Goal: Task Accomplishment & Management: Use online tool/utility

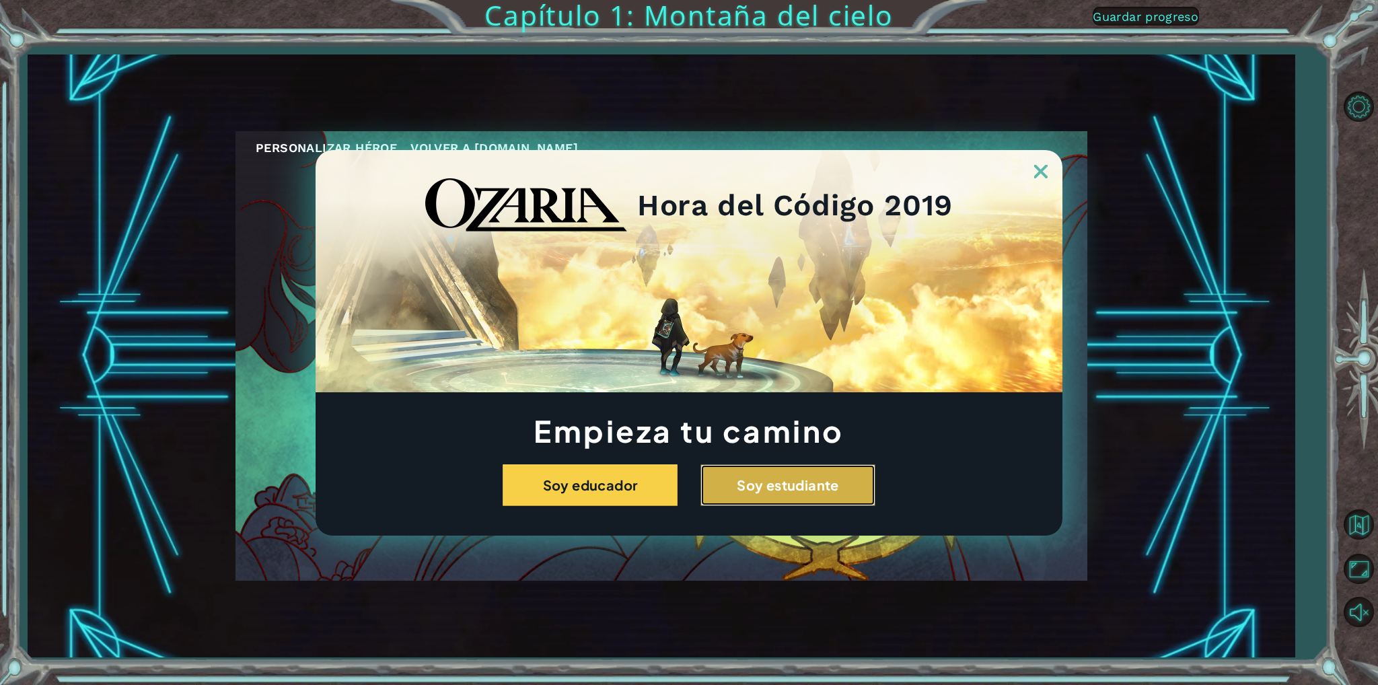
click at [810, 502] on button "Soy estudiante" at bounding box center [788, 485] width 175 height 42
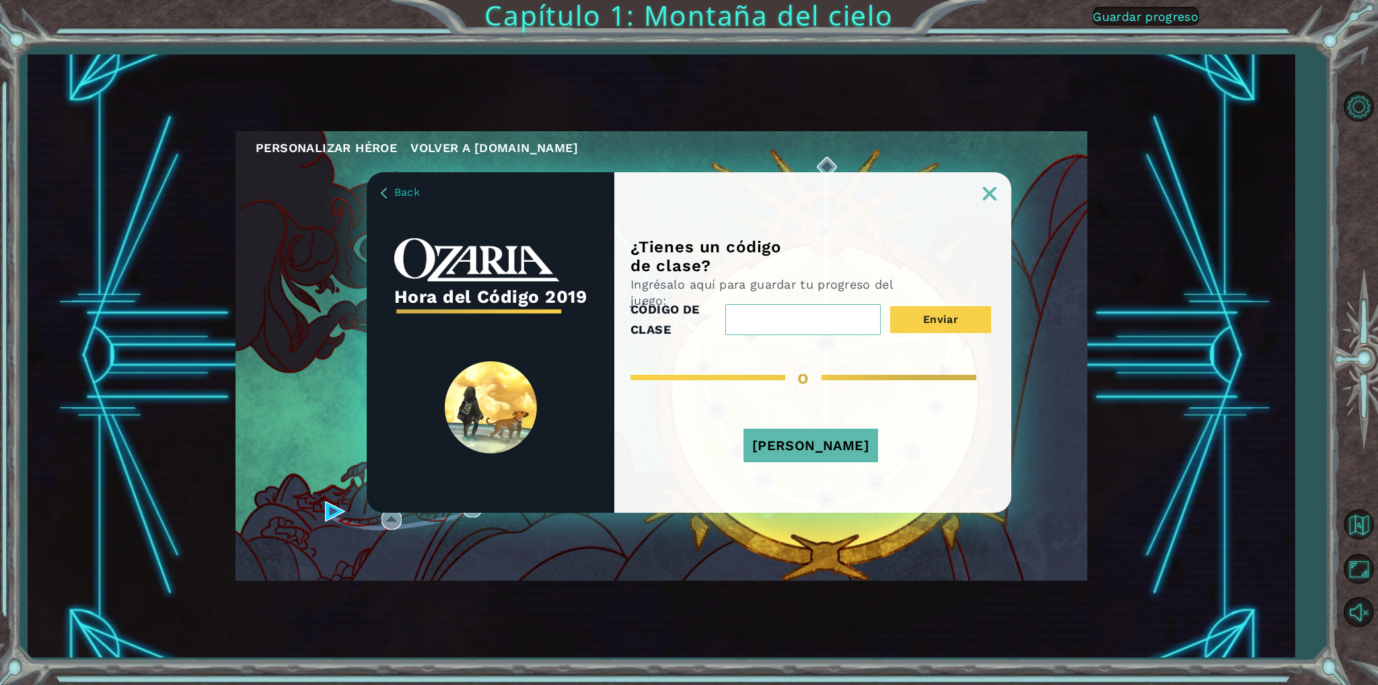
click at [805, 446] on button "[PERSON_NAME]" at bounding box center [811, 446] width 135 height 34
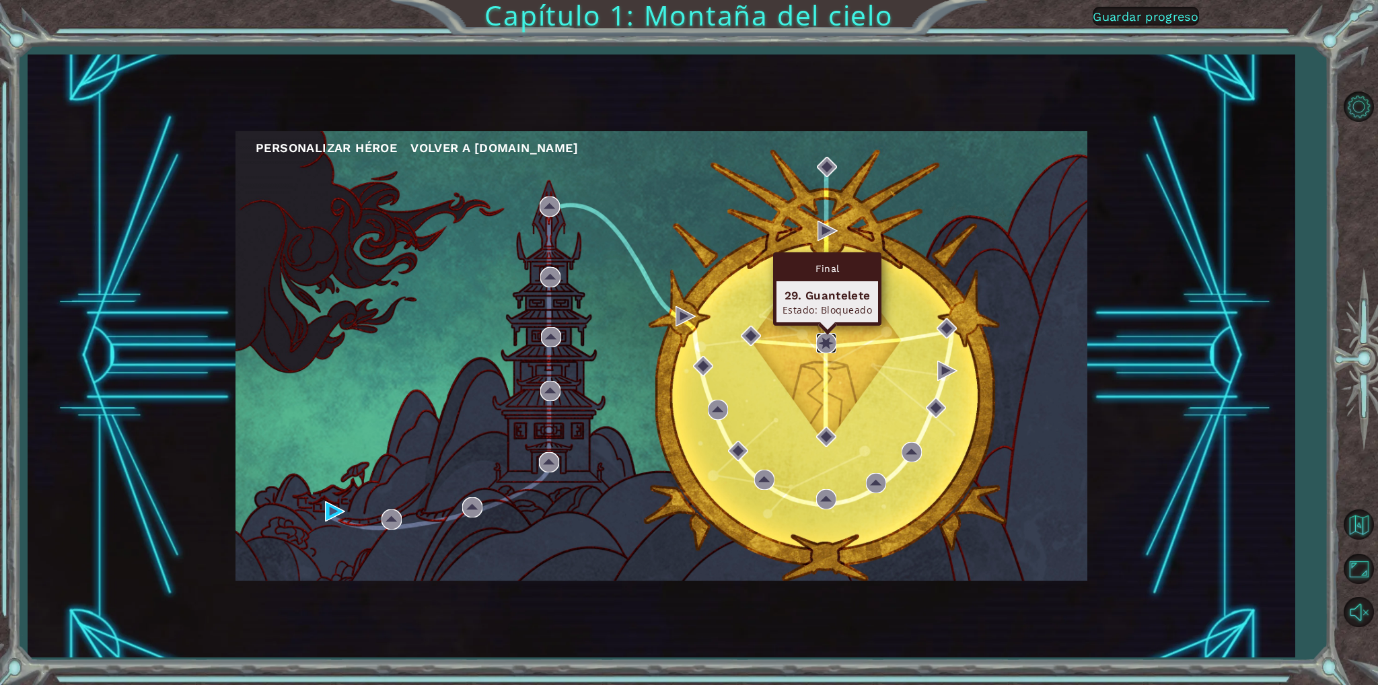
click at [832, 339] on img at bounding box center [826, 343] width 20 height 20
click at [822, 347] on img at bounding box center [826, 343] width 20 height 20
click at [805, 347] on div "Personalizar héroe [PERSON_NAME] a [DOMAIN_NAME]" at bounding box center [662, 356] width 852 height 450
click at [804, 347] on div "Personalizar héroe [PERSON_NAME] a [DOMAIN_NAME]" at bounding box center [662, 356] width 852 height 450
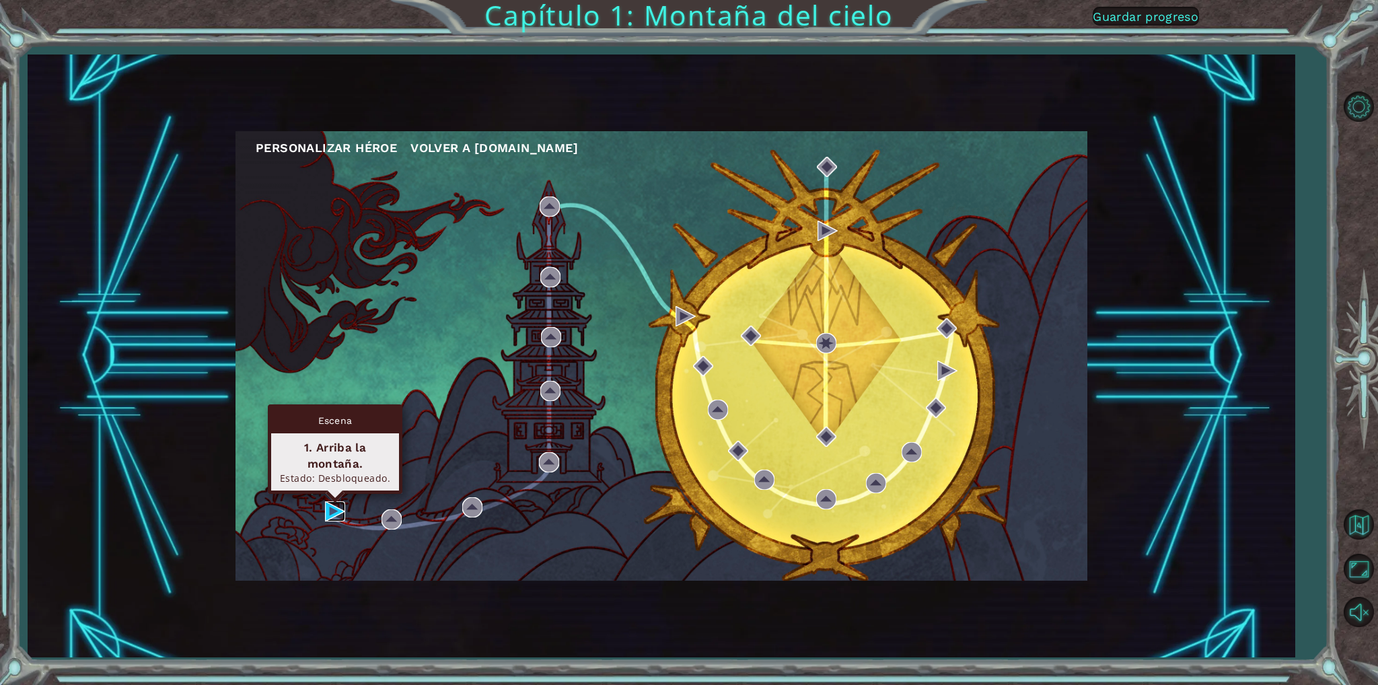
click at [334, 509] on img at bounding box center [335, 511] width 20 height 20
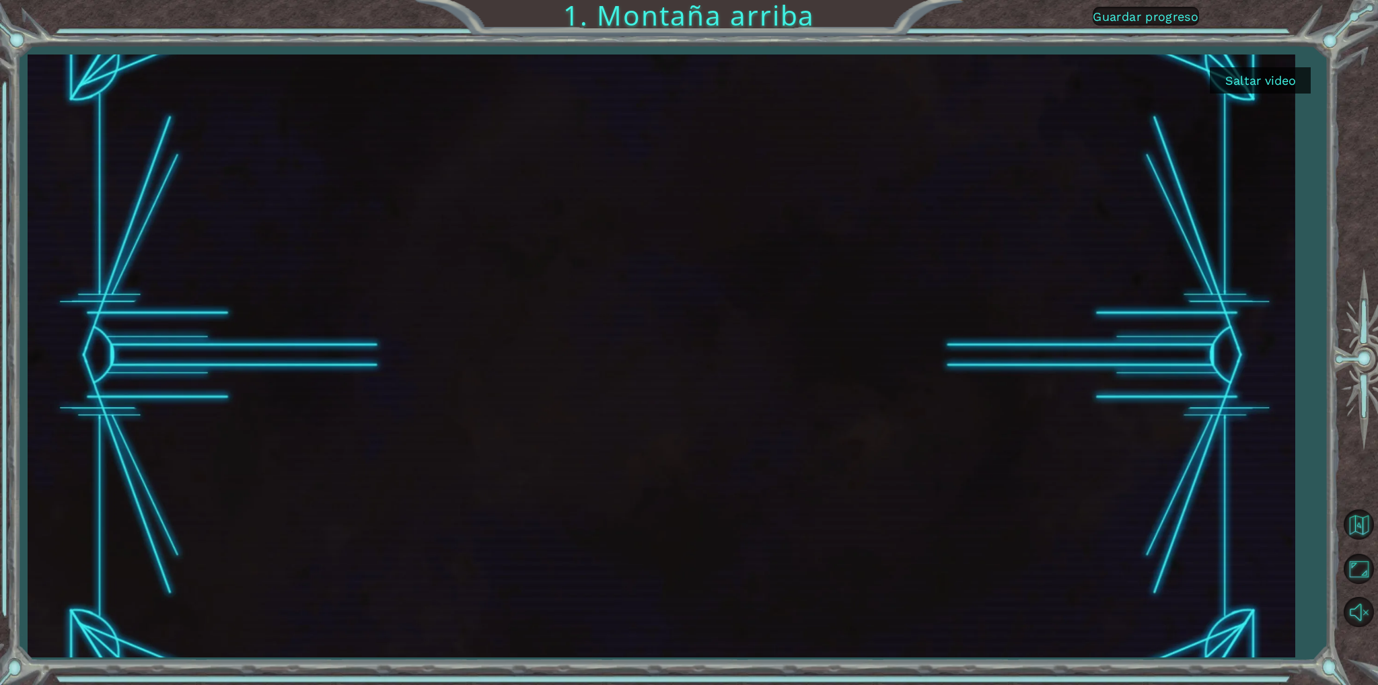
click at [1257, 81] on button "Saltar video" at bounding box center [1260, 80] width 101 height 26
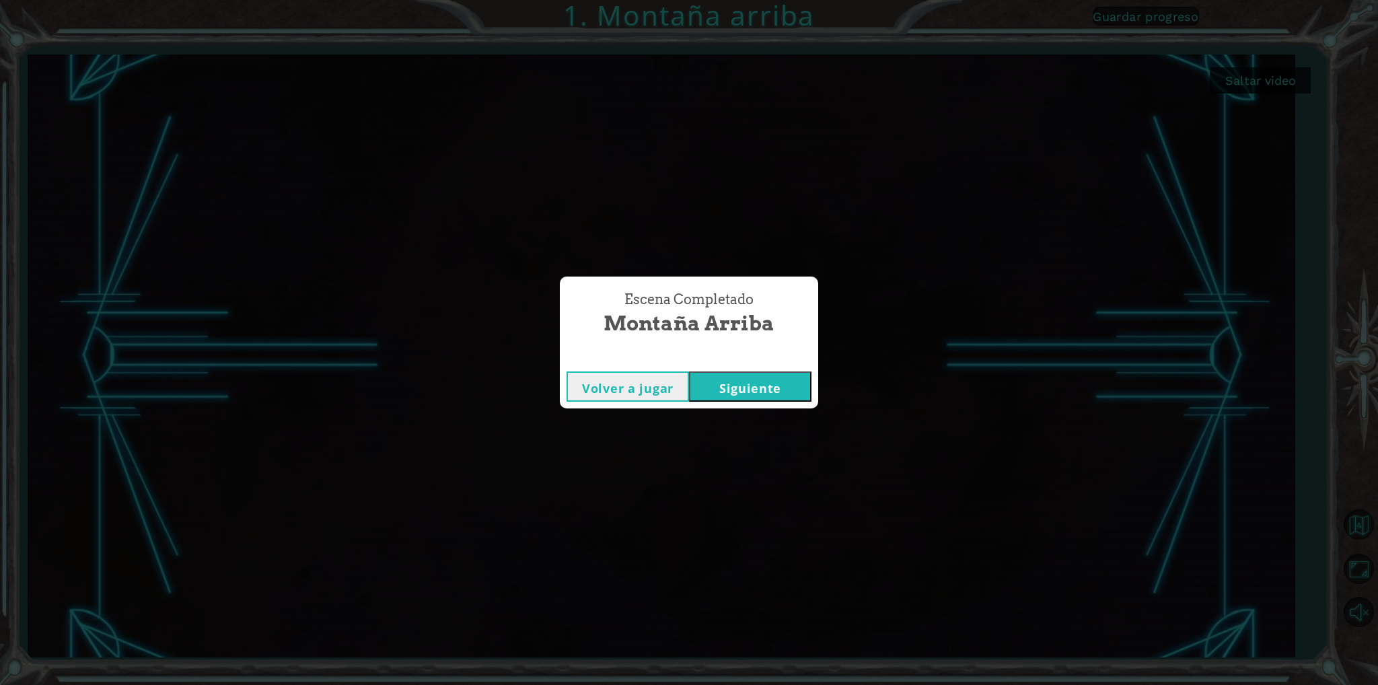
click at [760, 379] on button "Siguiente" at bounding box center [750, 386] width 122 height 30
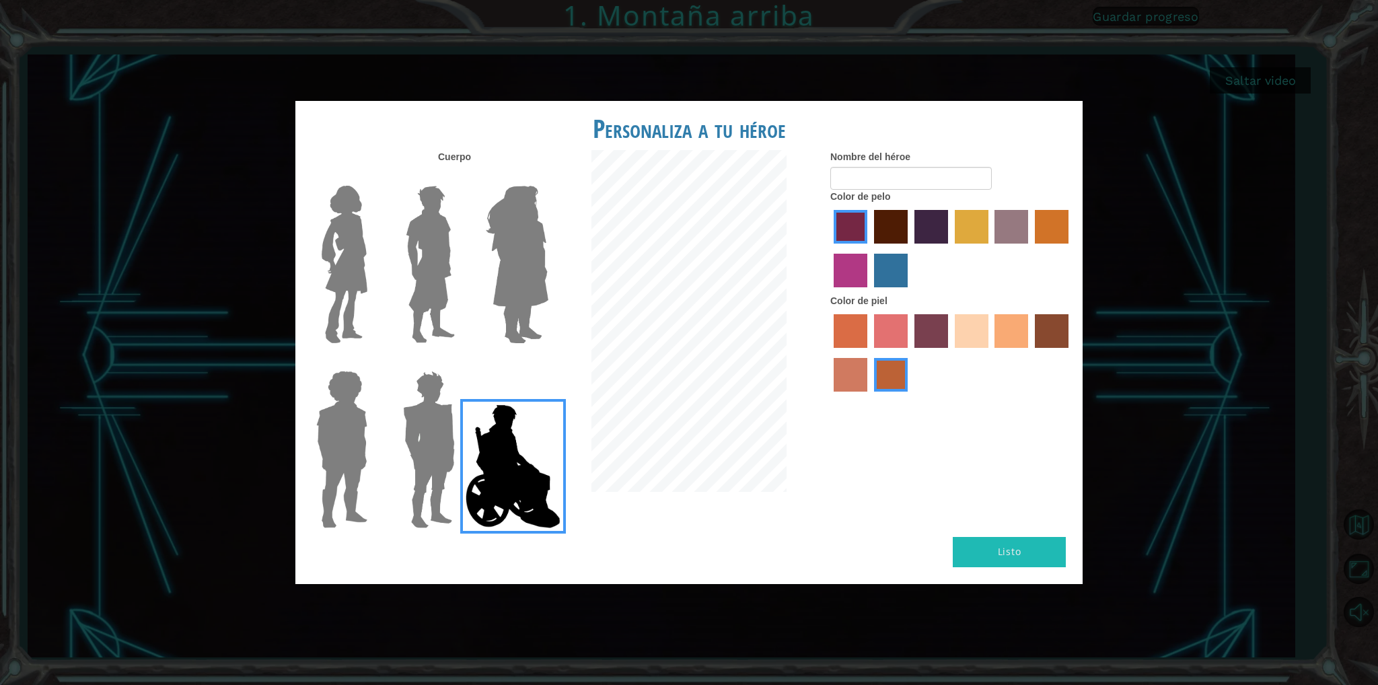
click at [493, 275] on img at bounding box center [517, 264] width 73 height 168
click at [548, 177] on input "Hero Amethyst" at bounding box center [548, 177] width 0 height 0
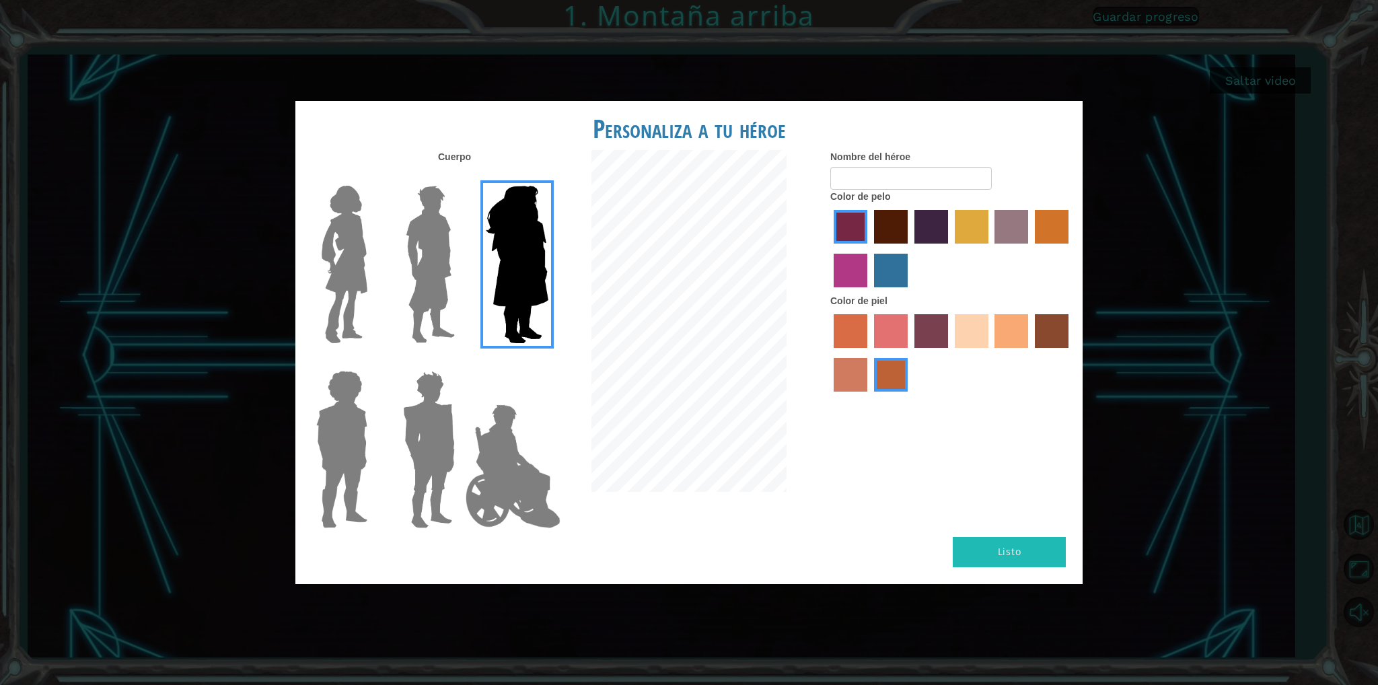
click at [483, 302] on img at bounding box center [517, 264] width 73 height 168
click at [548, 177] on input "Hero Amethyst" at bounding box center [548, 177] width 0 height 0
click at [431, 307] on img at bounding box center [430, 264] width 60 height 168
click at [460, 177] on input "Hero Lars" at bounding box center [460, 177] width 0 height 0
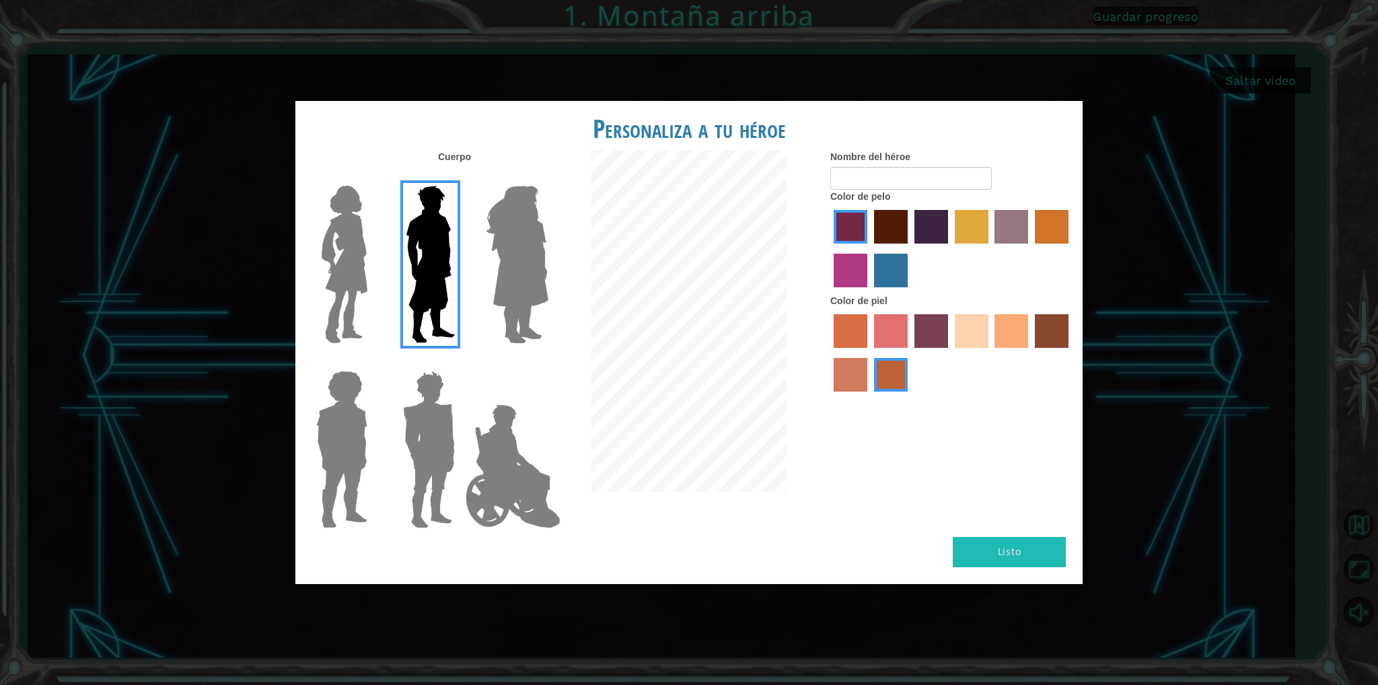
click at [351, 275] on img at bounding box center [344, 264] width 57 height 168
click at [373, 177] on input "Hero Connie" at bounding box center [373, 177] width 0 height 0
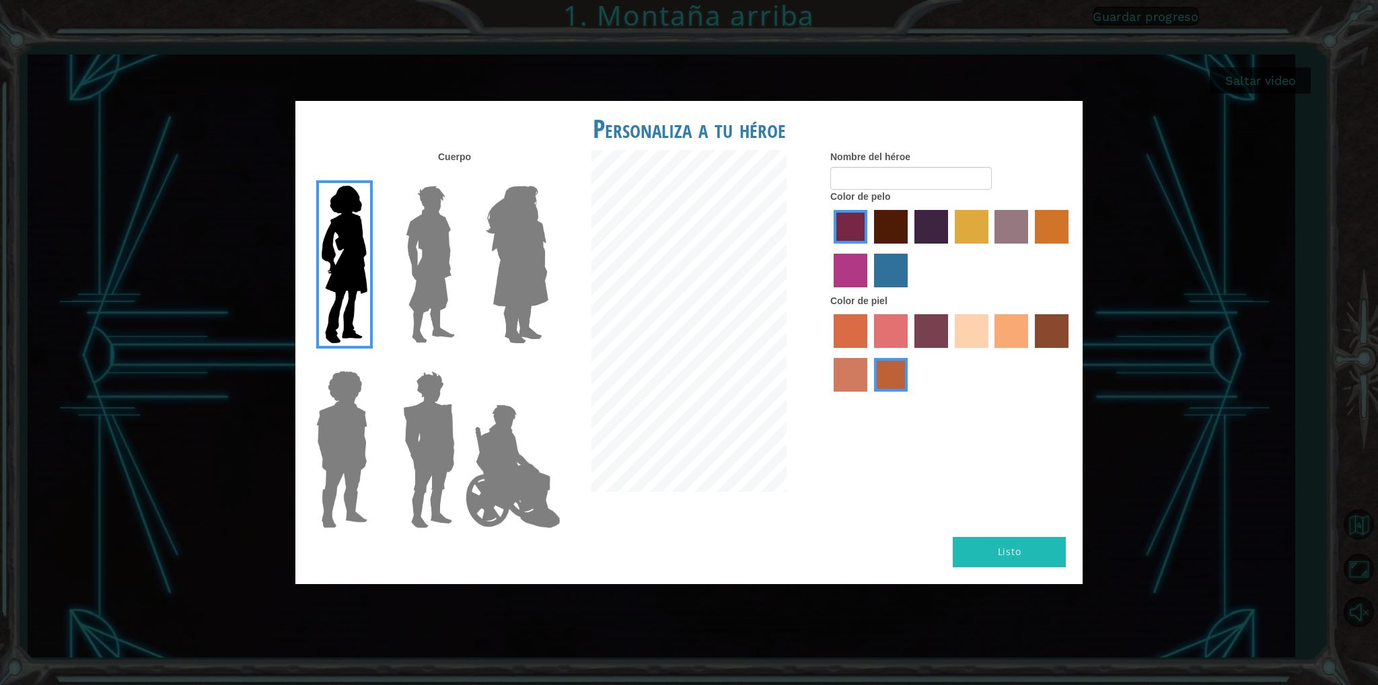
click at [444, 461] on img at bounding box center [429, 449] width 63 height 168
click at [460, 362] on input "Hero Garnet" at bounding box center [460, 362] width 0 height 0
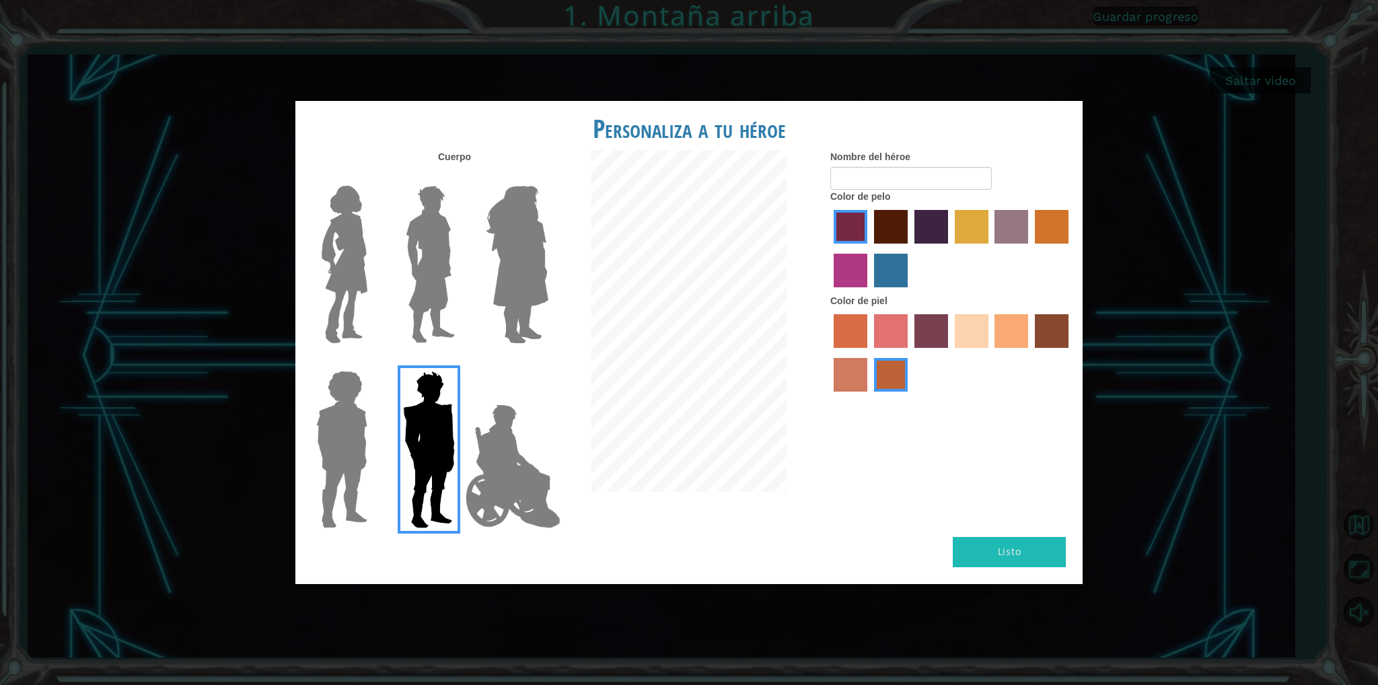
click at [350, 276] on img at bounding box center [344, 264] width 57 height 168
click at [373, 177] on input "Hero Connie" at bounding box center [373, 177] width 0 height 0
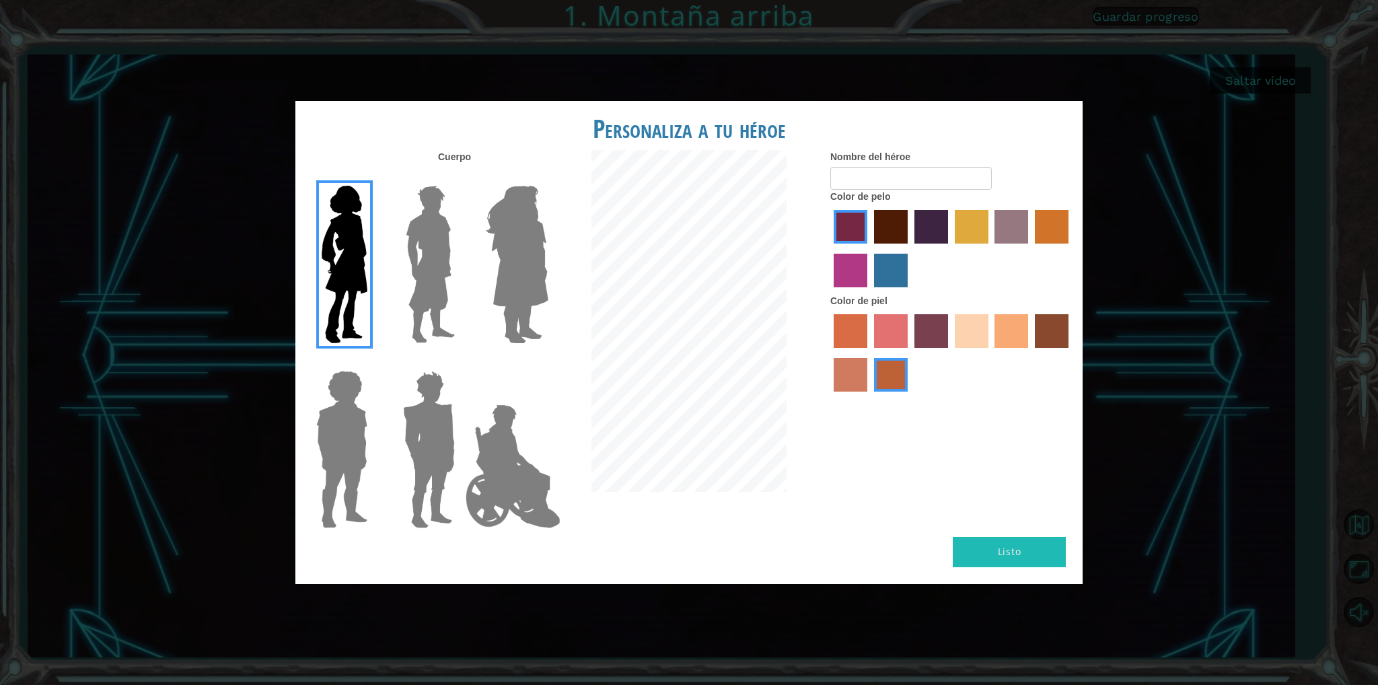
drag, startPoint x: 956, startPoint y: 225, endPoint x: 950, endPoint y: 233, distance: 9.7
click at [953, 229] on div at bounding box center [951, 250] width 242 height 87
click at [960, 218] on label "tulip tree hair color" at bounding box center [972, 227] width 34 height 34
click at [950, 248] on input "tulip tree hair color" at bounding box center [950, 248] width 0 height 0
click at [900, 219] on label "maroon hair color" at bounding box center [891, 227] width 34 height 34
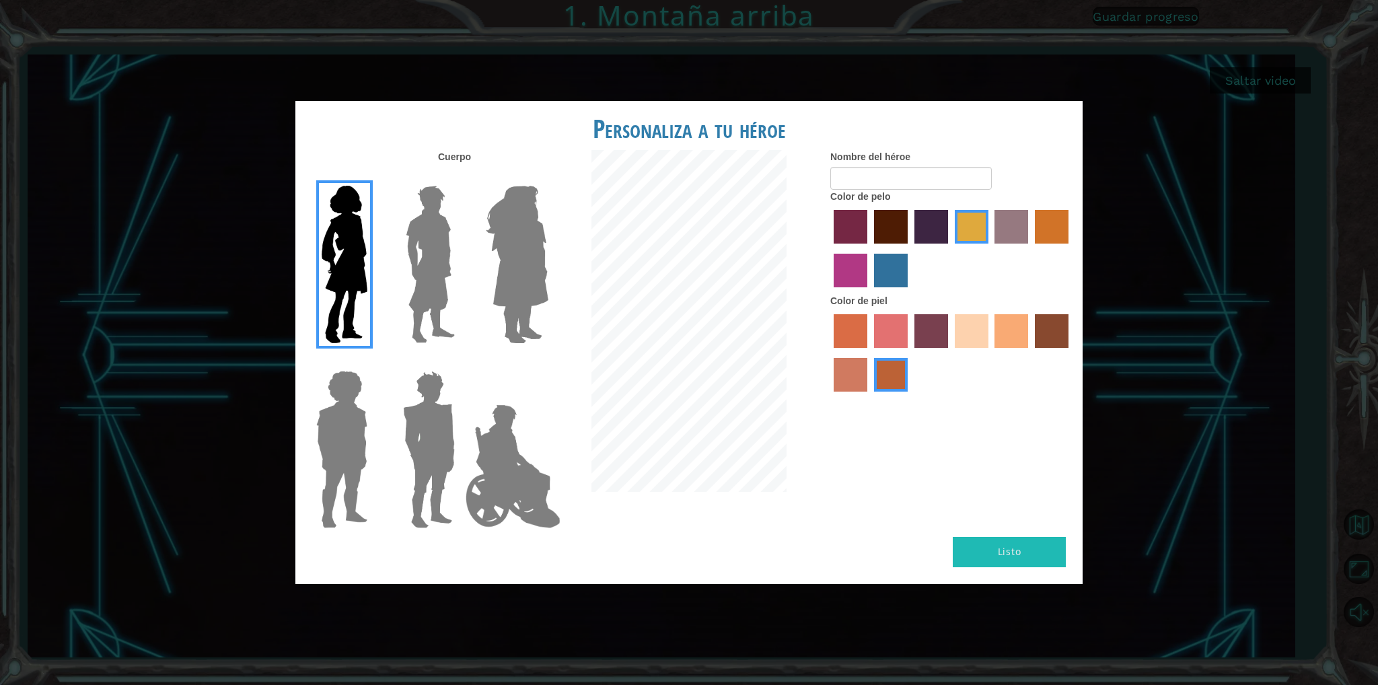
click at [870, 248] on input "maroon hair color" at bounding box center [870, 248] width 0 height 0
click at [1053, 208] on div at bounding box center [951, 250] width 242 height 87
click at [1047, 238] on label "gold drop hair color" at bounding box center [1052, 227] width 34 height 34
click at [1030, 248] on input "gold drop hair color" at bounding box center [1030, 248] width 0 height 0
click at [976, 240] on label "tulip tree hair color" at bounding box center [972, 227] width 34 height 34
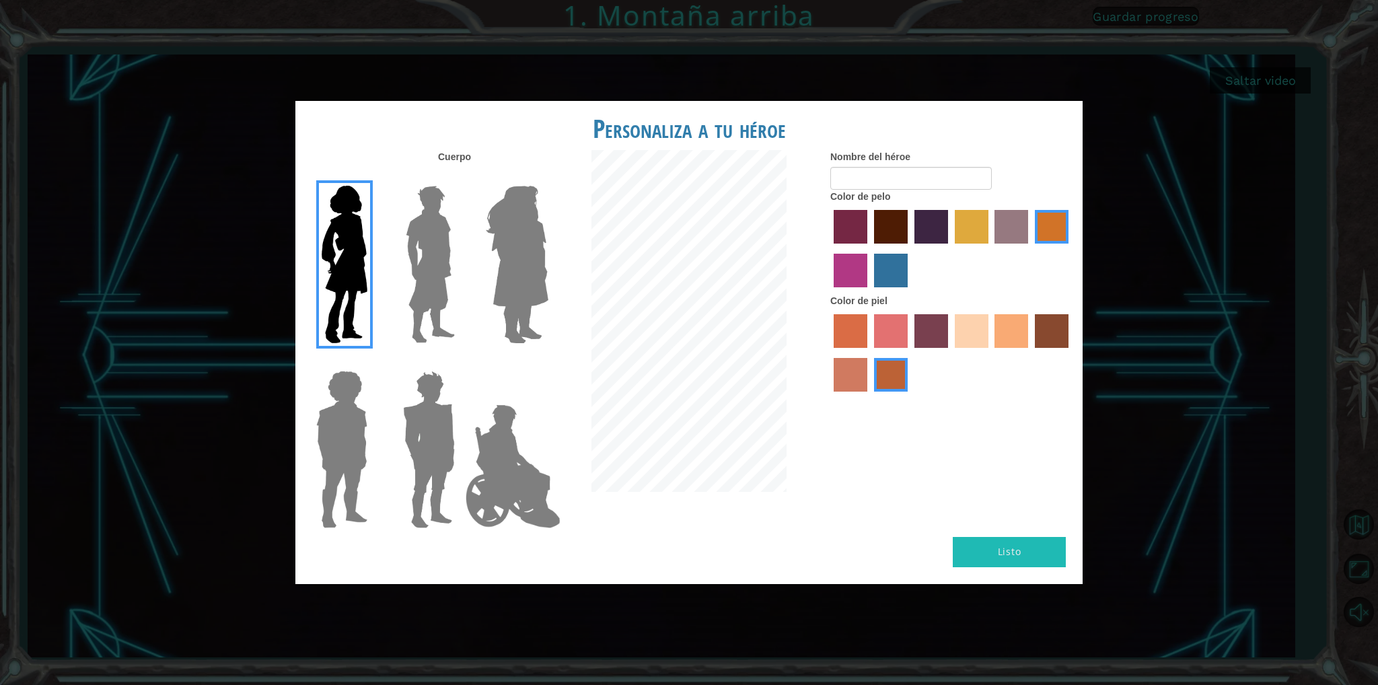
click at [950, 248] on input "tulip tree hair color" at bounding box center [950, 248] width 0 height 0
click at [977, 345] on label "sandy beach skin color" at bounding box center [972, 331] width 34 height 34
click at [950, 353] on input "sandy beach skin color" at bounding box center [950, 353] width 0 height 0
click at [1009, 327] on label "tacao skin color" at bounding box center [1012, 331] width 34 height 34
click at [991, 353] on input "tacao skin color" at bounding box center [991, 353] width 0 height 0
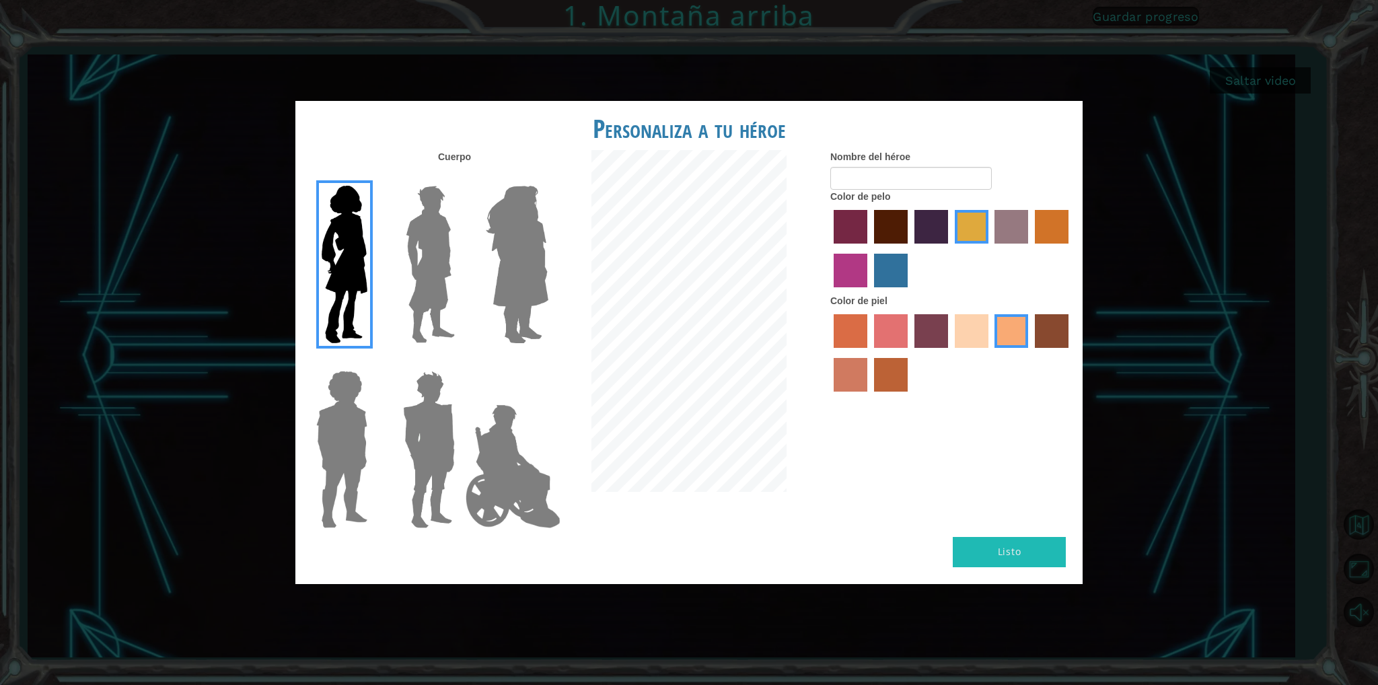
click at [964, 348] on label "sandy beach skin color" at bounding box center [972, 331] width 34 height 34
click at [950, 353] on input "sandy beach skin color" at bounding box center [950, 353] width 0 height 0
click at [869, 180] on input "Nombre del héroe" at bounding box center [911, 178] width 162 height 23
type input "renii"
click at [1006, 558] on button "Listo" at bounding box center [1009, 552] width 113 height 30
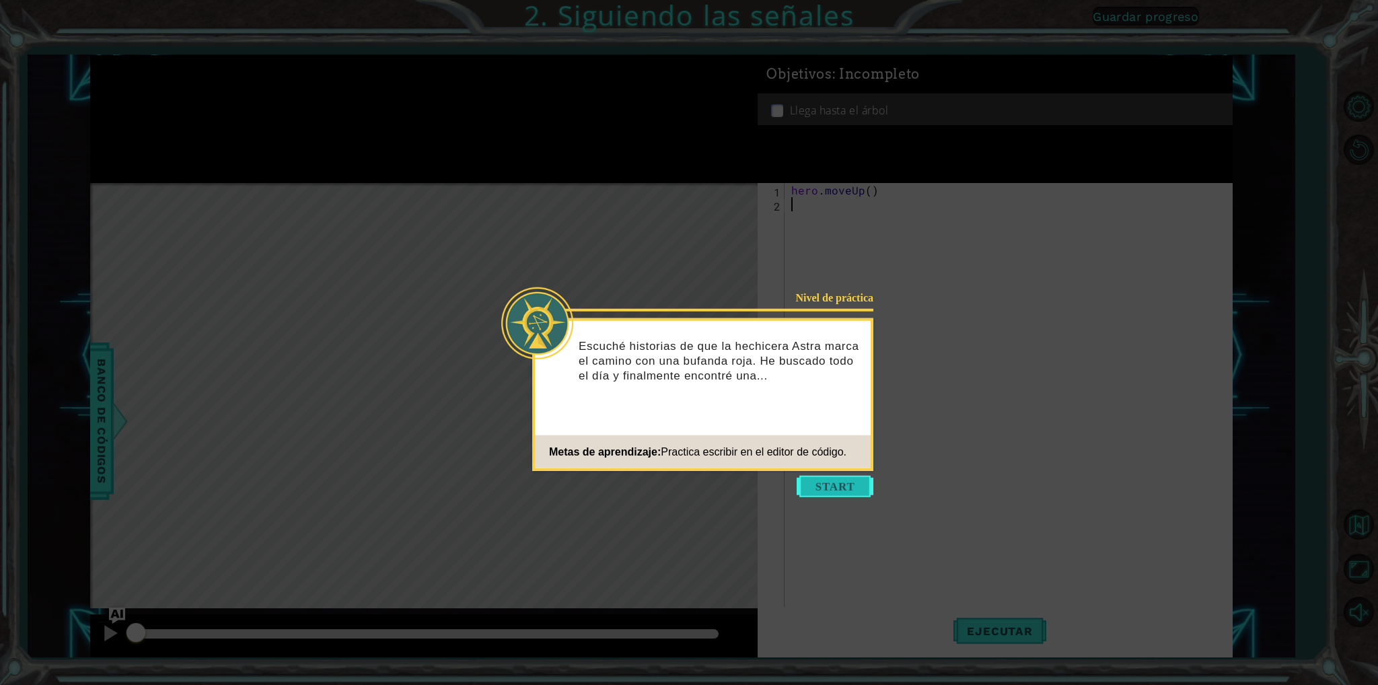
click at [806, 488] on button "Start" at bounding box center [835, 487] width 77 height 22
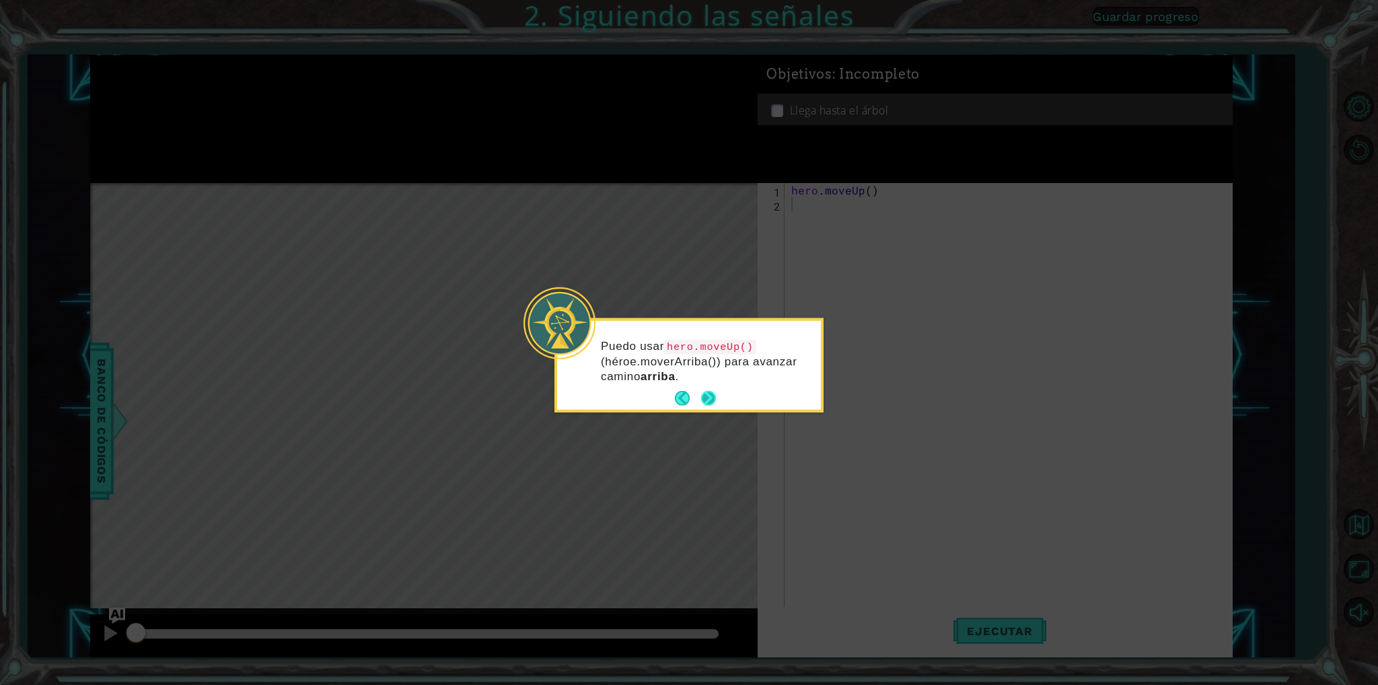
drag, startPoint x: 709, startPoint y: 389, endPoint x: 705, endPoint y: 396, distance: 8.4
click at [705, 396] on footer at bounding box center [695, 398] width 41 height 20
click at [703, 398] on button "Next" at bounding box center [708, 398] width 15 height 15
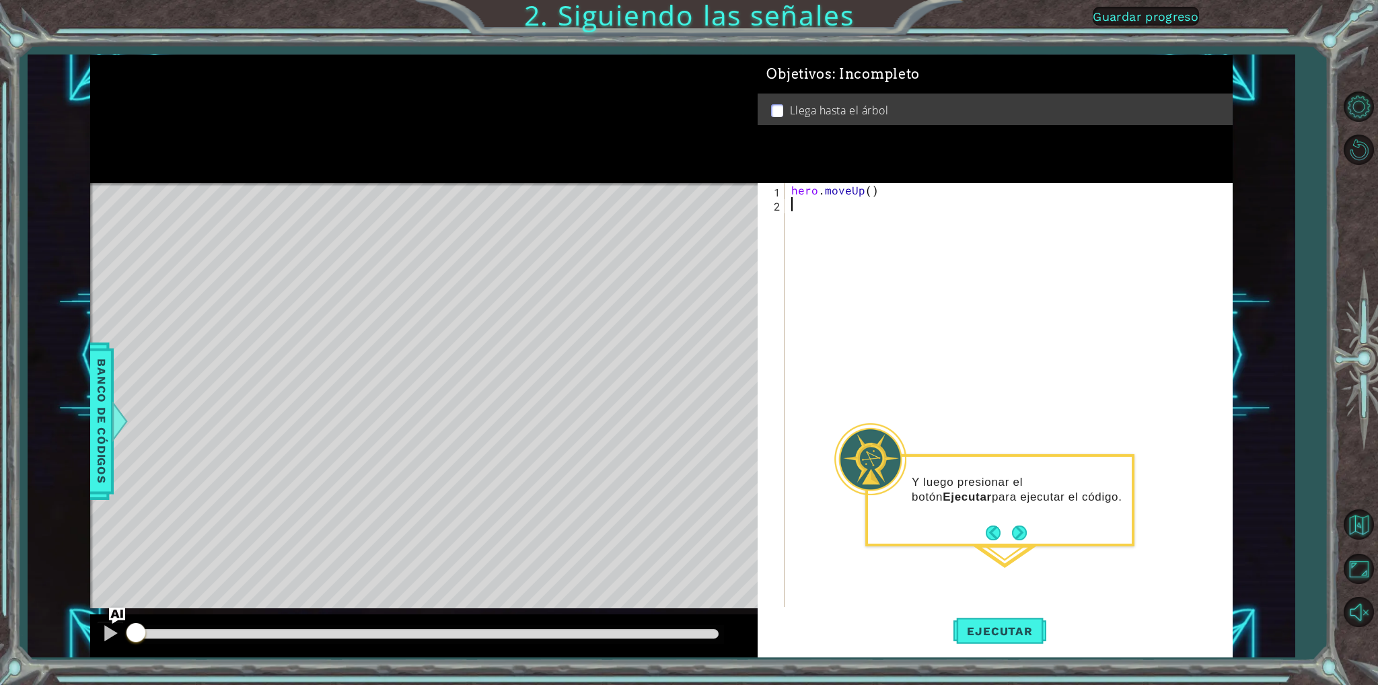
drag, startPoint x: 934, startPoint y: 600, endPoint x: 921, endPoint y: 619, distance: 23.2
drag, startPoint x: 921, startPoint y: 619, endPoint x: 891, endPoint y: 620, distance: 29.6
click at [891, 620] on div "Ejecutar" at bounding box center [1000, 631] width 474 height 47
drag, startPoint x: 1023, startPoint y: 630, endPoint x: 1009, endPoint y: 632, distance: 13.6
click at [1012, 632] on span "Ejecutar" at bounding box center [1000, 631] width 92 height 13
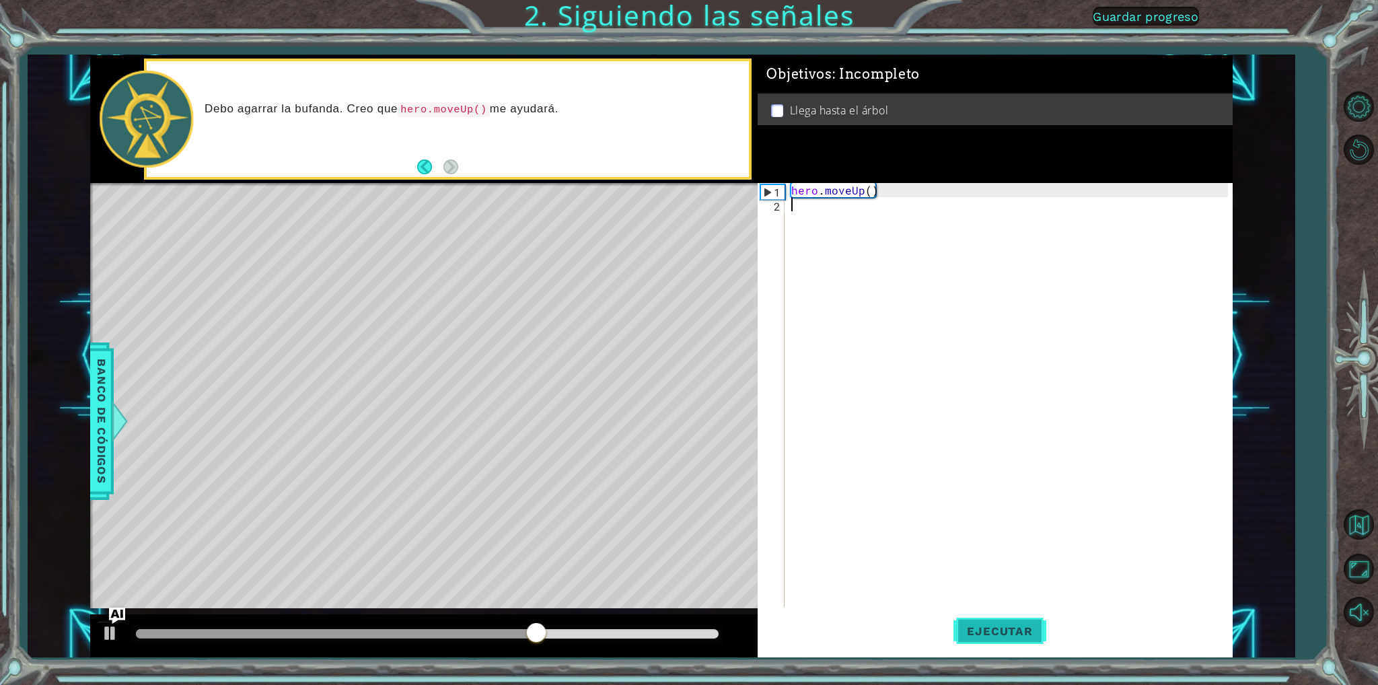
click at [999, 631] on span "Ejecutar" at bounding box center [1000, 631] width 92 height 13
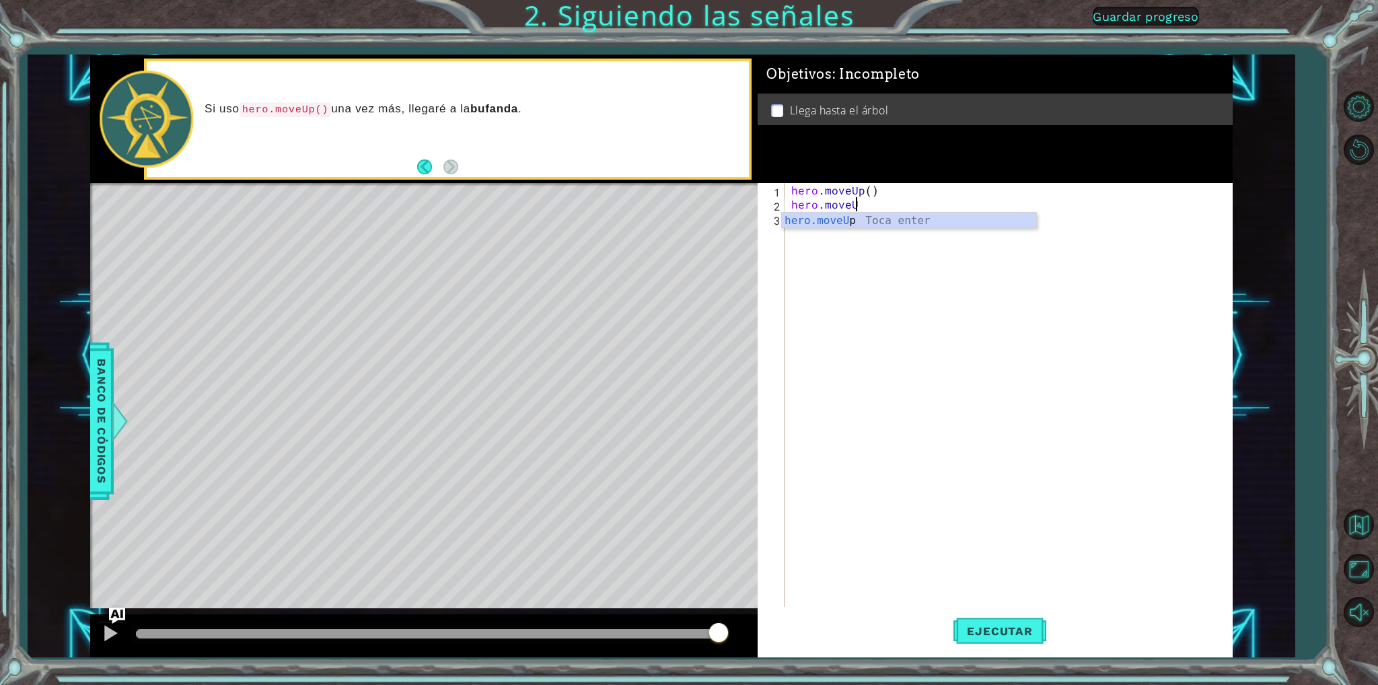
scroll to position [0, 3]
click at [980, 618] on button "Ejecutar" at bounding box center [1000, 631] width 92 height 47
type textarea "hero.moveUp"
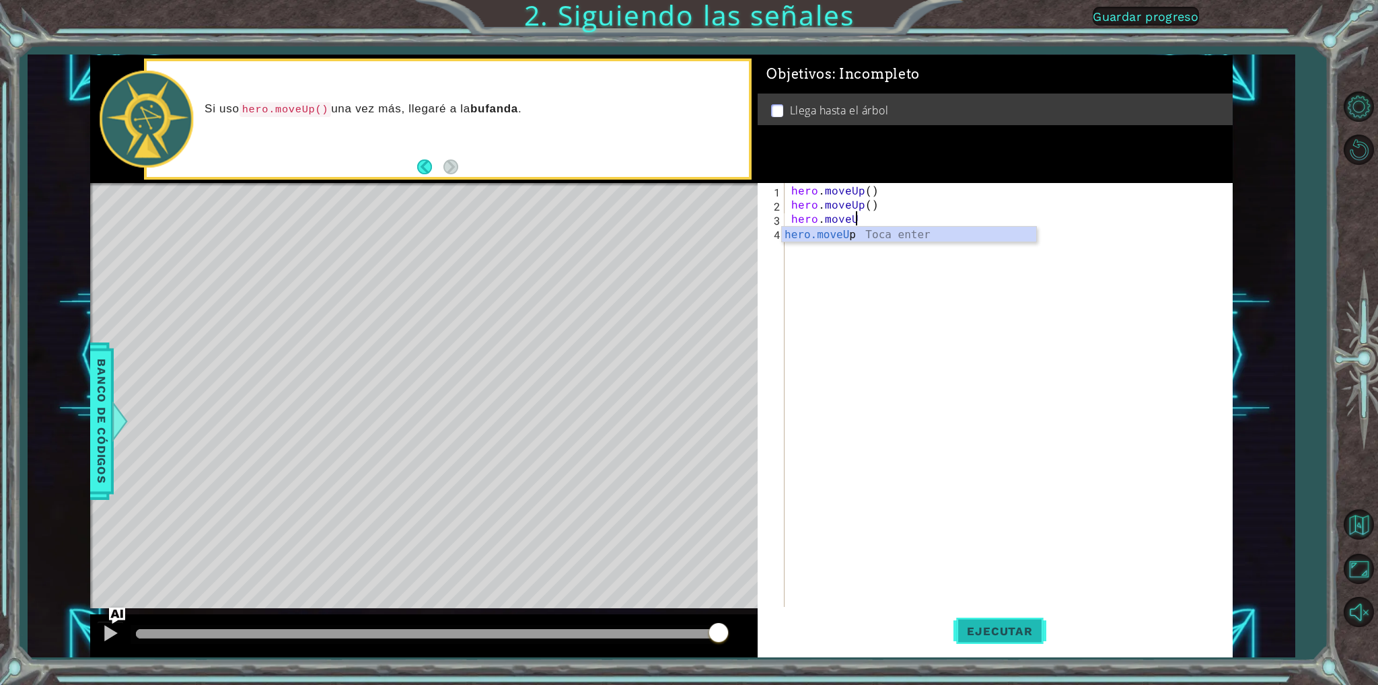
scroll to position [0, 3]
type textarea "hero.moveUp"
click at [965, 637] on span "Ejecutar" at bounding box center [1000, 631] width 92 height 13
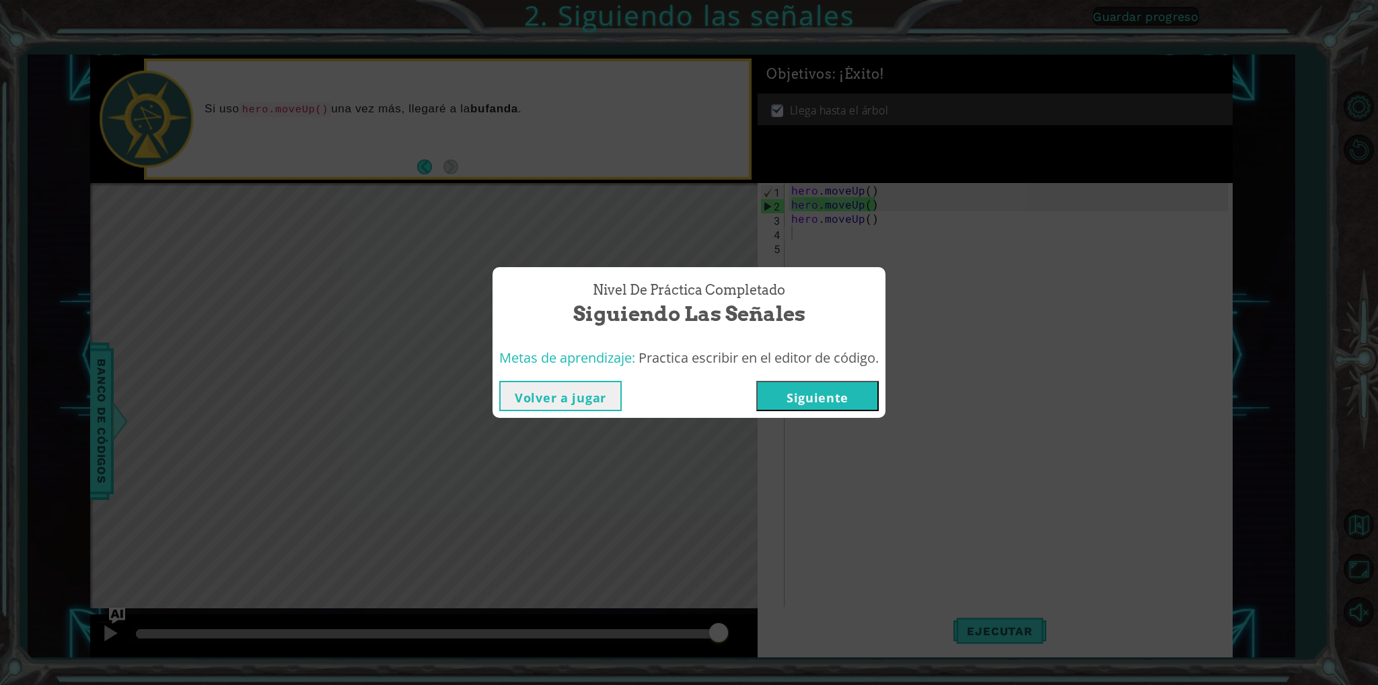
click at [815, 395] on button "Siguiente" at bounding box center [817, 396] width 122 height 30
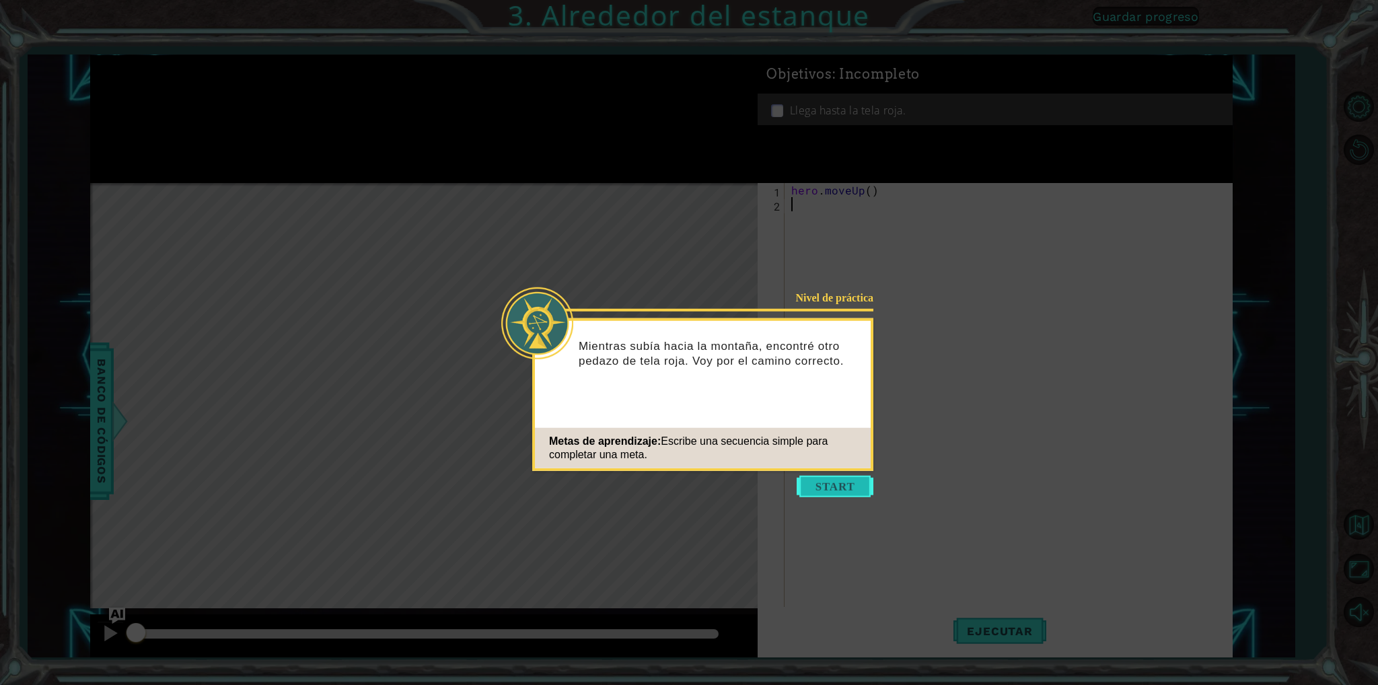
click at [830, 493] on button "Start" at bounding box center [835, 487] width 77 height 22
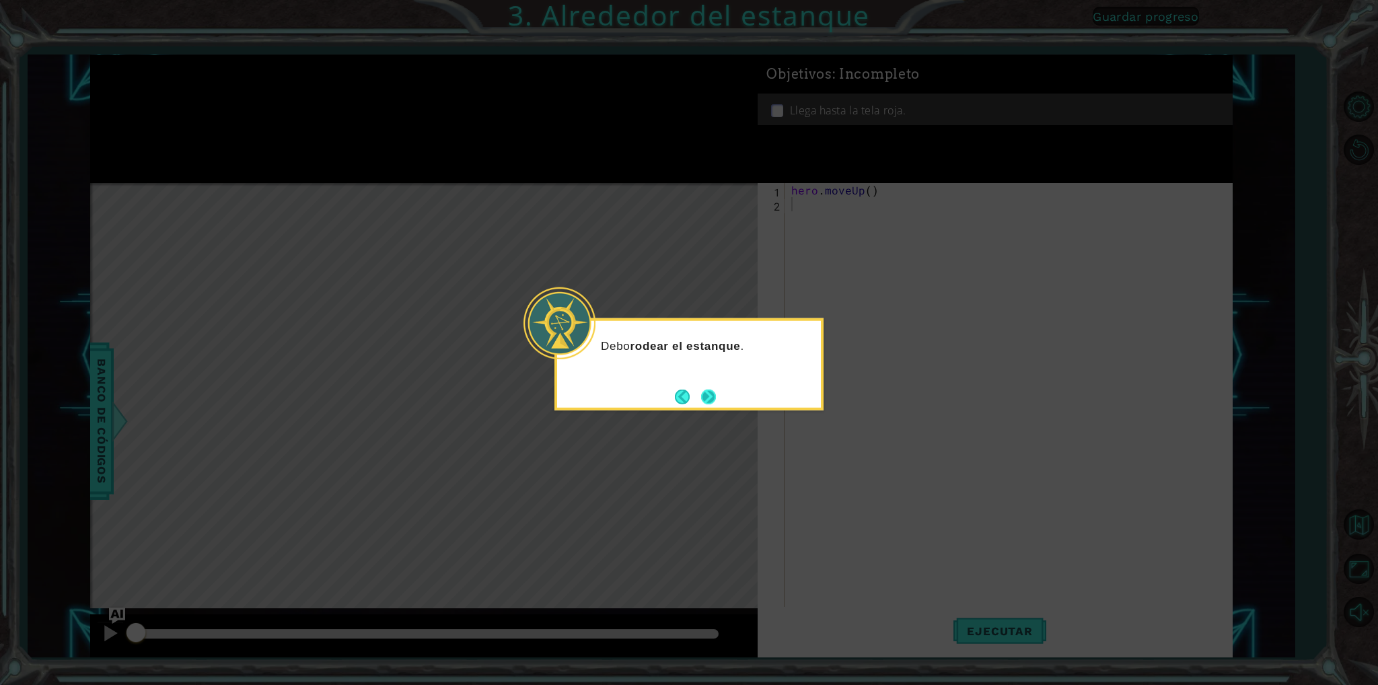
click at [706, 402] on button "Next" at bounding box center [708, 396] width 15 height 15
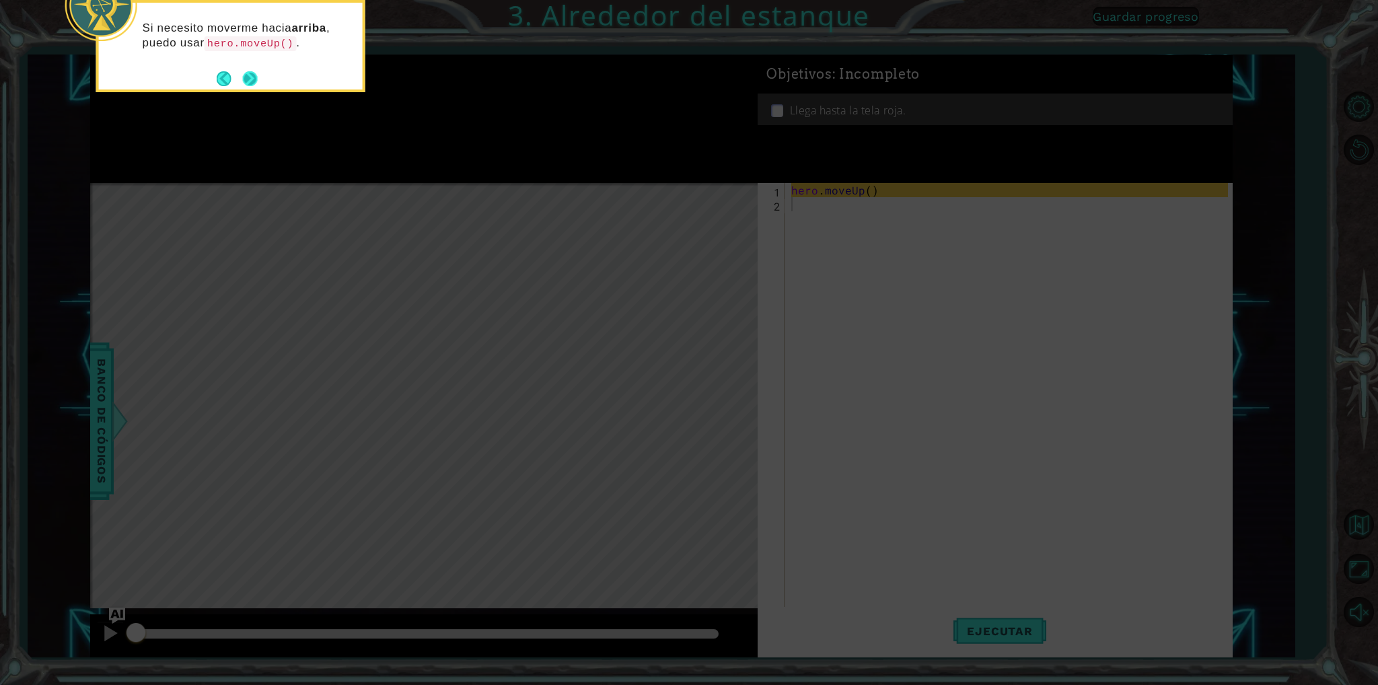
click at [256, 75] on button "Next" at bounding box center [250, 78] width 15 height 15
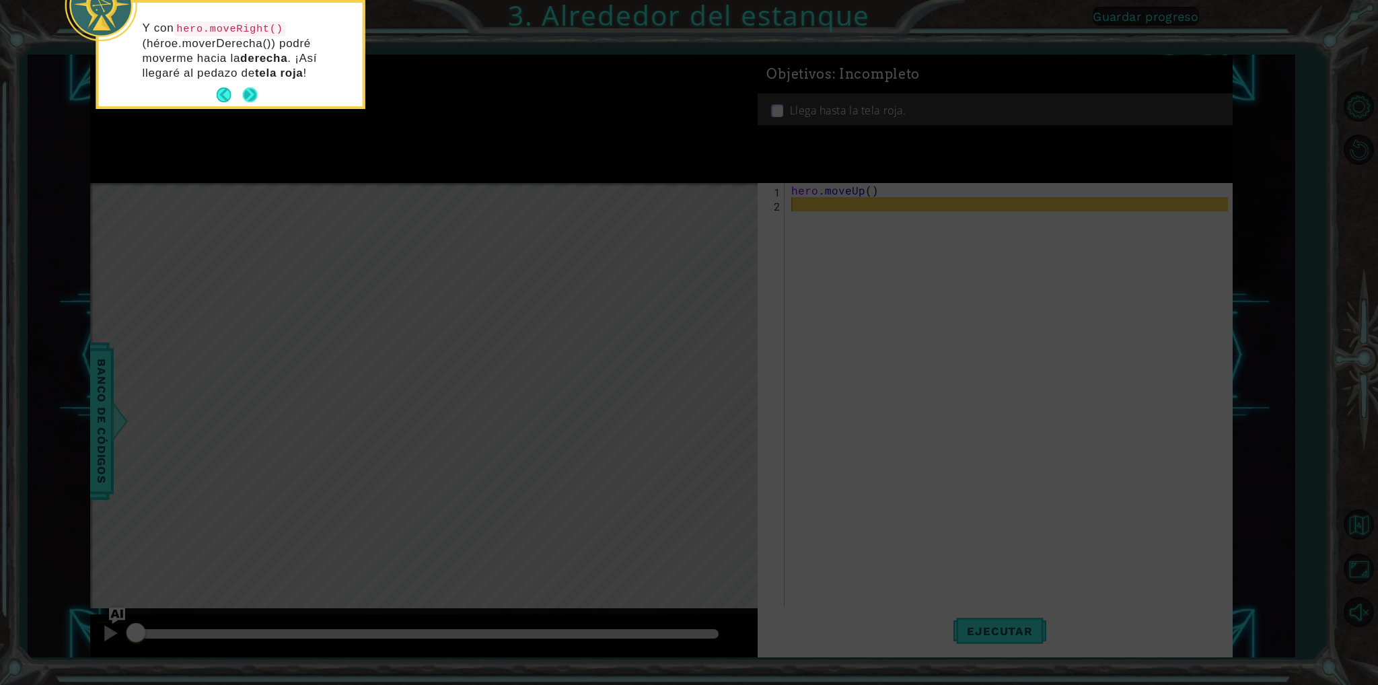
click at [251, 90] on button "Next" at bounding box center [250, 94] width 15 height 15
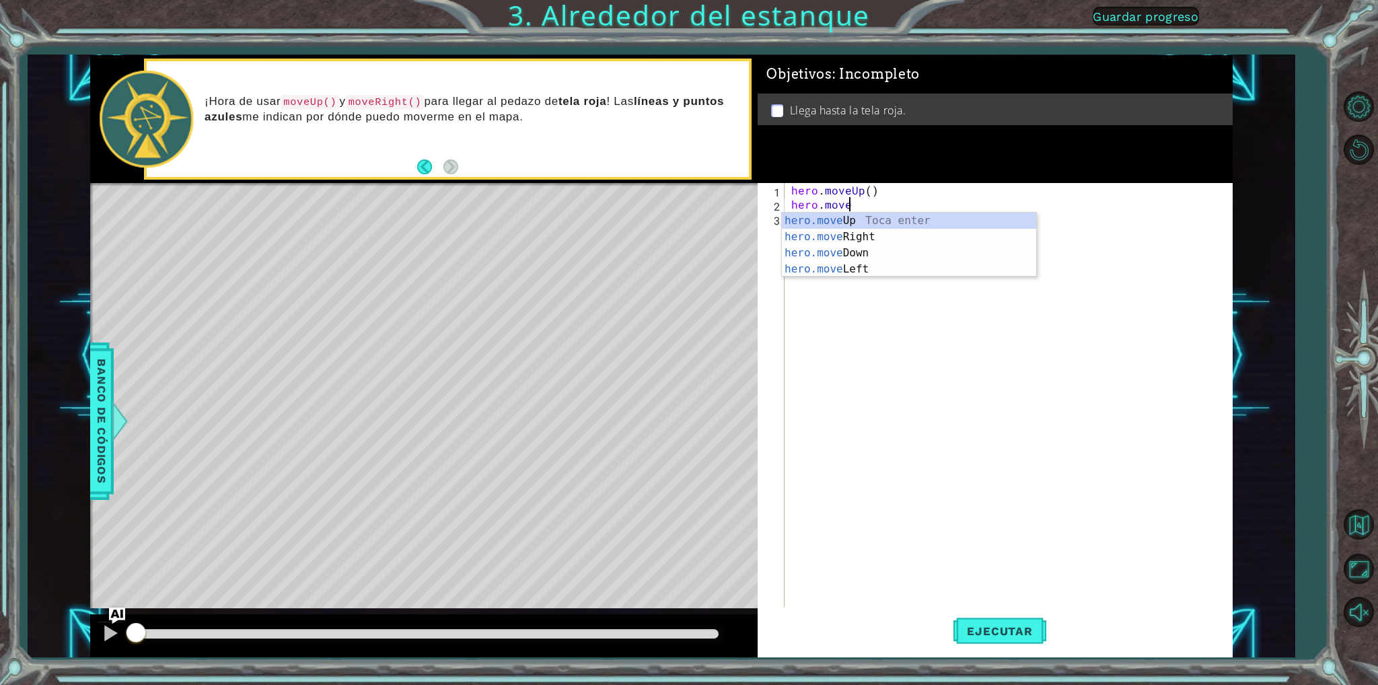
scroll to position [0, 3]
type textarea "hero.moveUp"
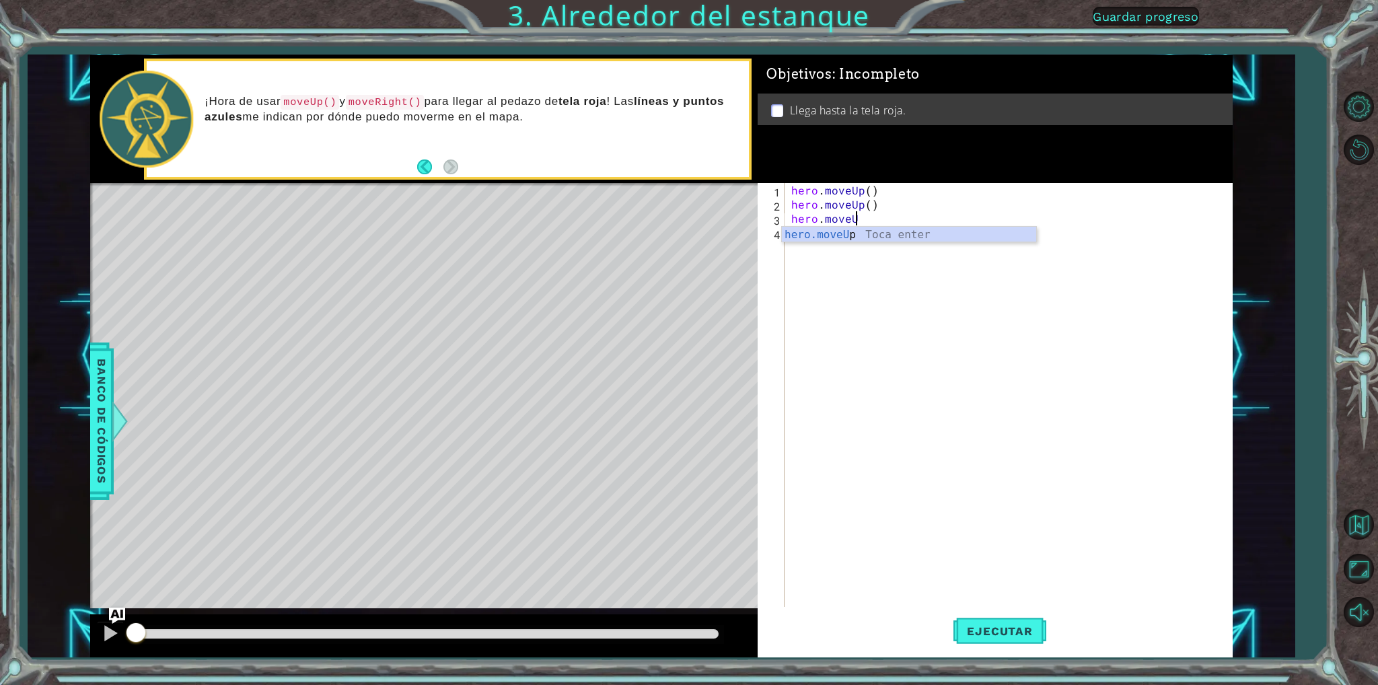
type textarea "hero.moveUp"
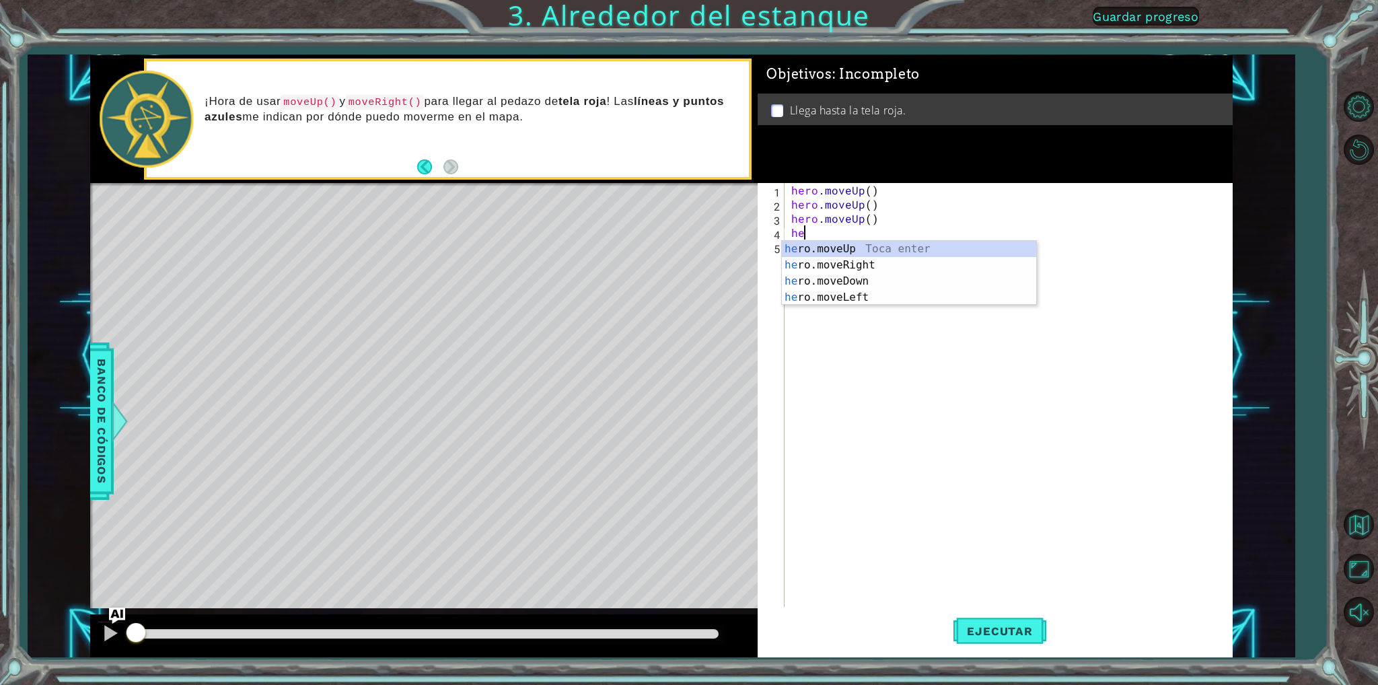
scroll to position [0, 0]
type textarea "h"
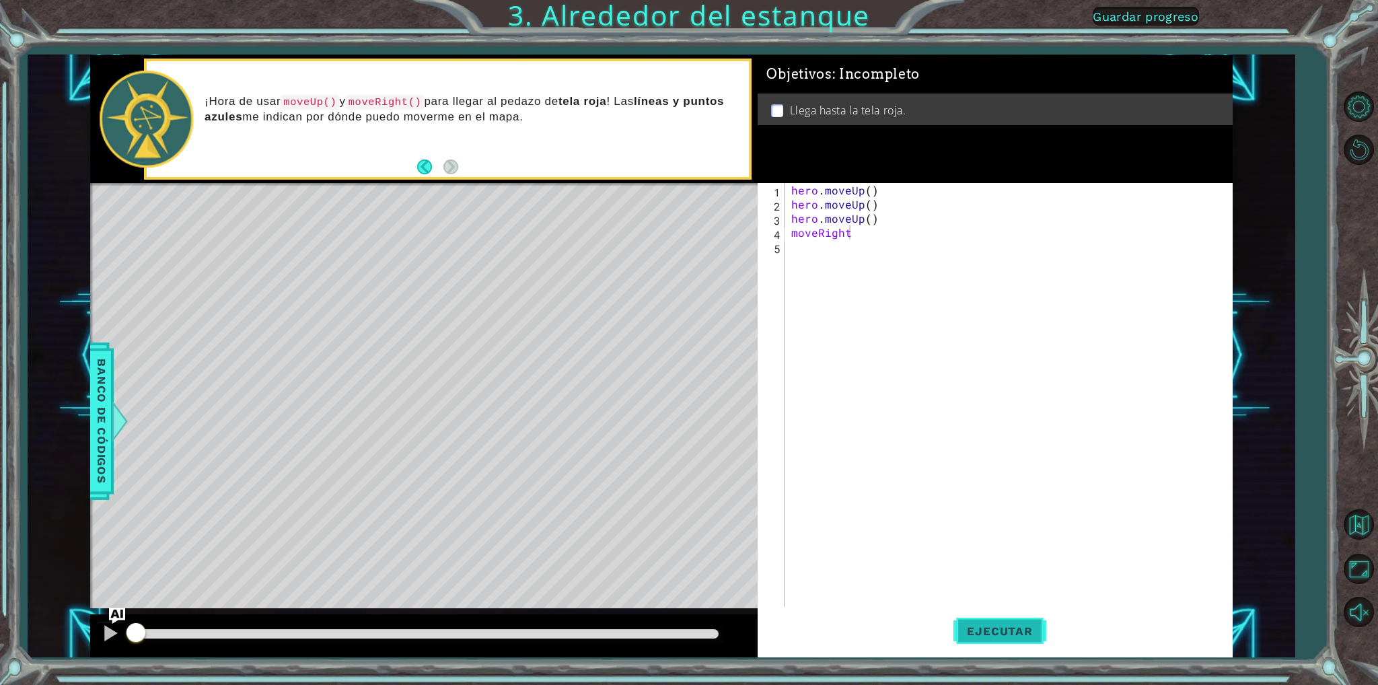
click at [1020, 638] on button "Ejecutar" at bounding box center [1000, 631] width 92 height 47
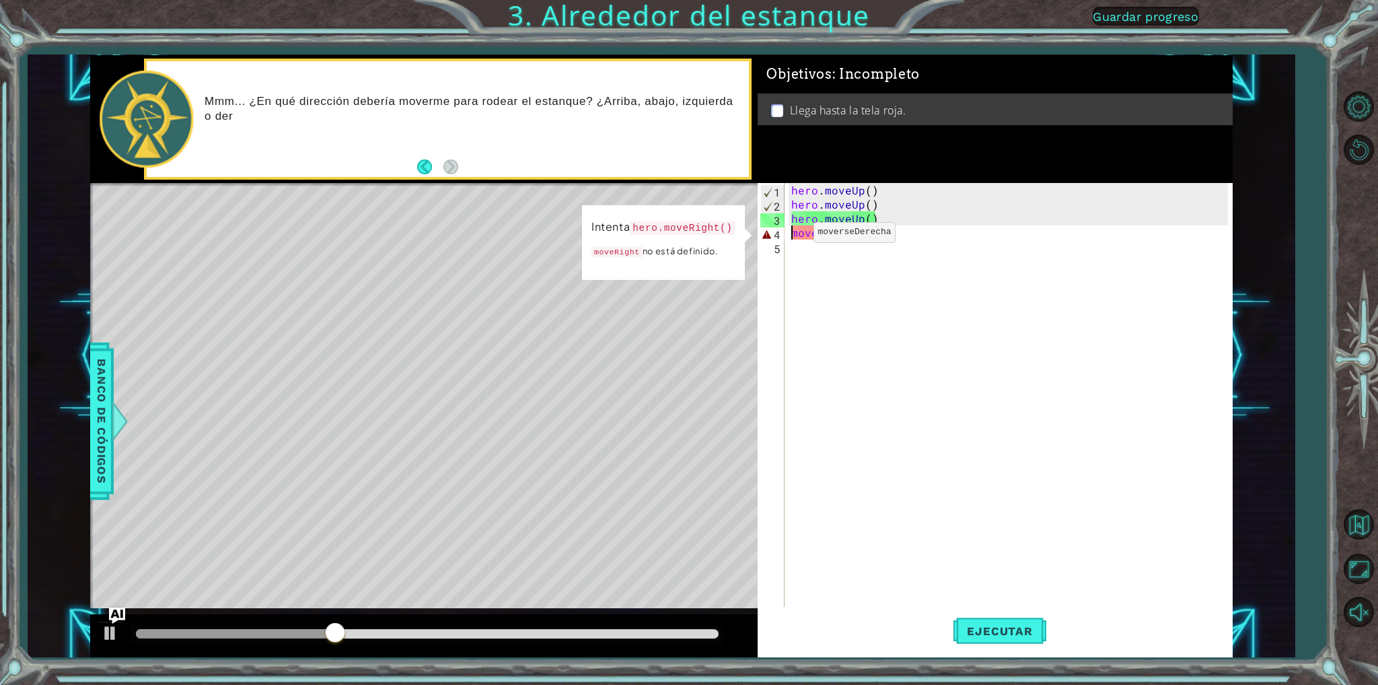
click at [791, 236] on div "hero . moveUp ( ) hero . moveUp ( ) hero . moveUp ( ) moveRight" at bounding box center [1012, 409] width 446 height 452
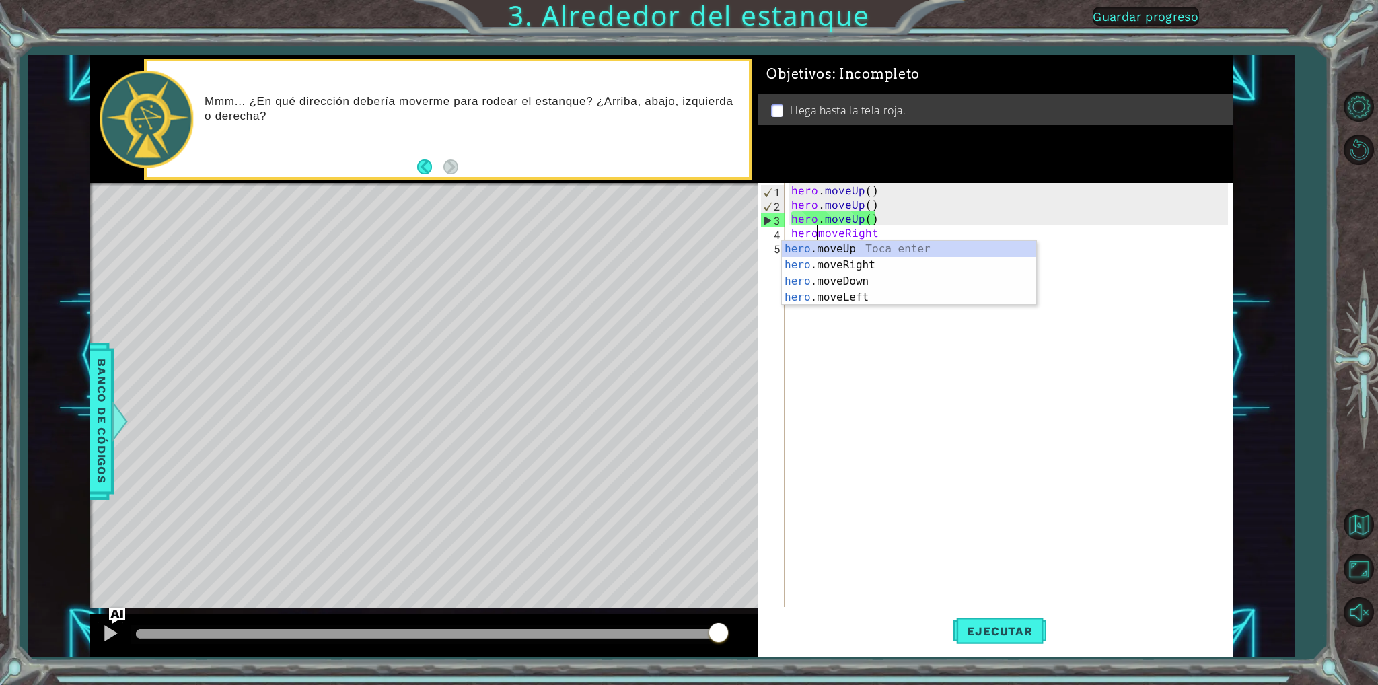
scroll to position [0, 1]
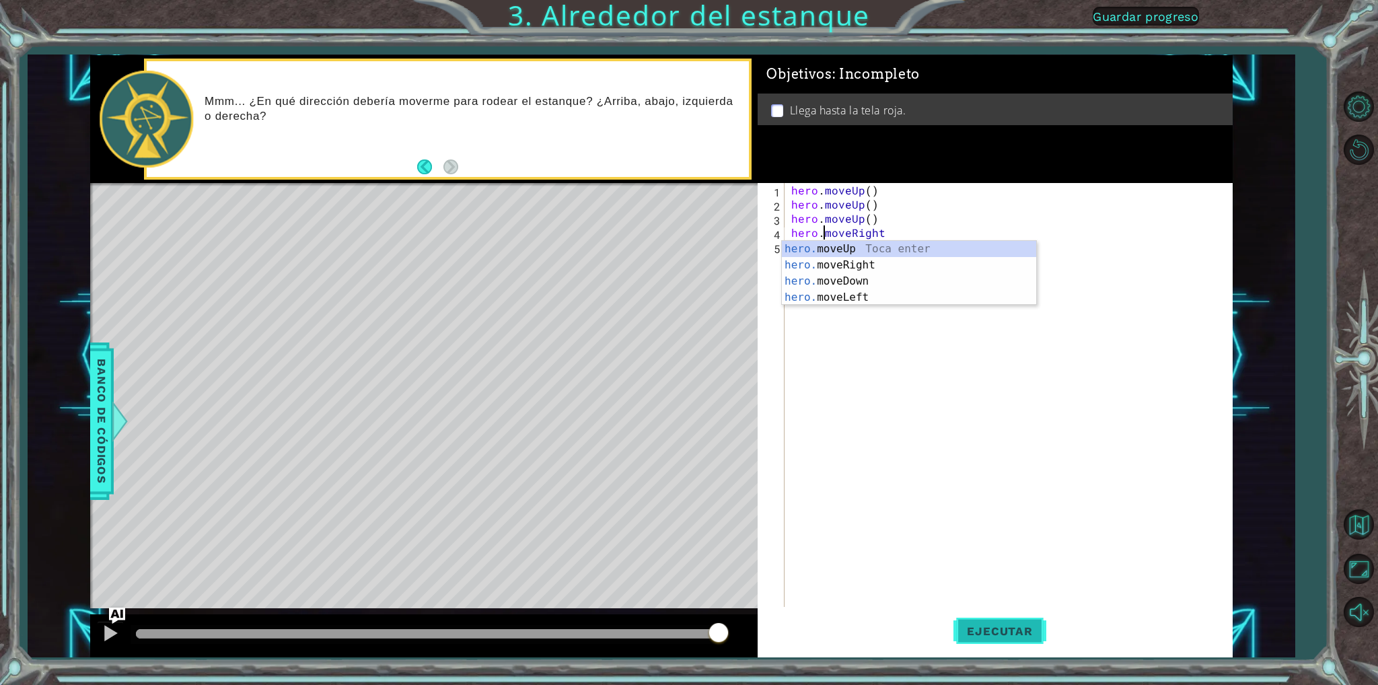
type textarea "hero.moveRight"
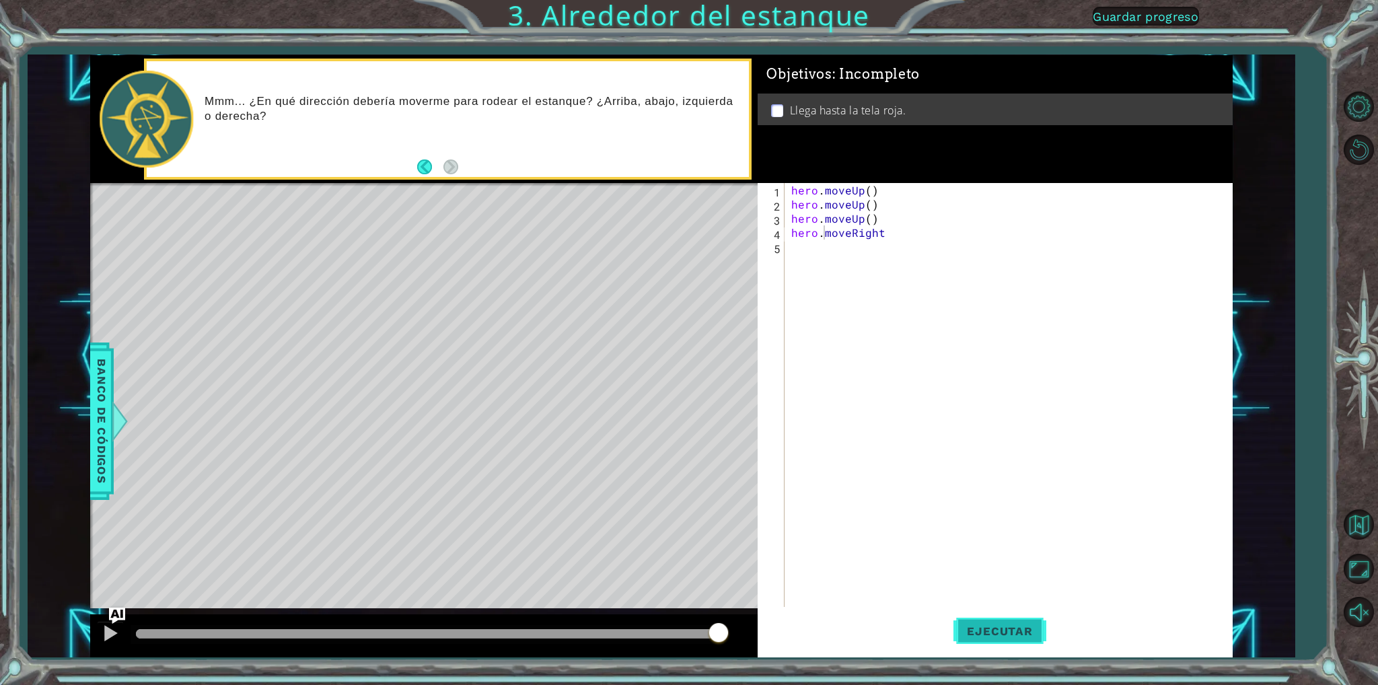
click at [980, 631] on span "Ejecutar" at bounding box center [1000, 631] width 92 height 13
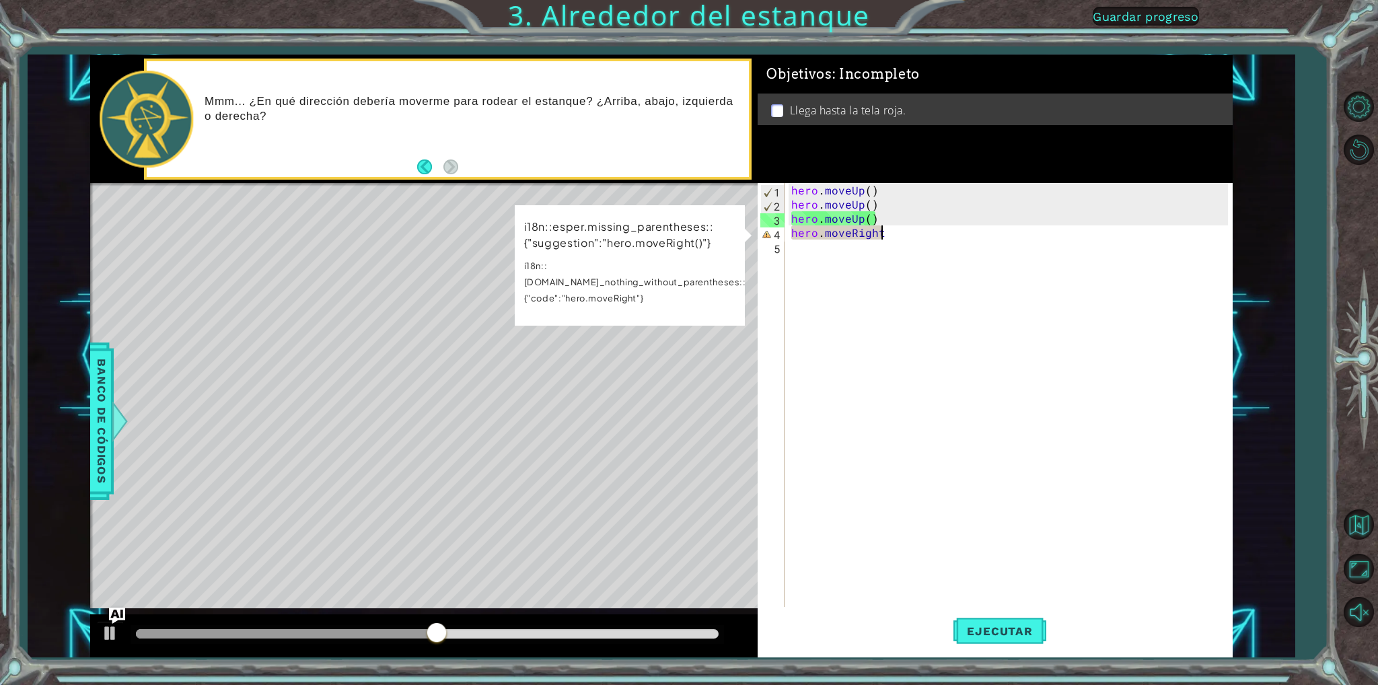
click at [880, 234] on div "hero . moveUp ( ) hero . moveUp ( ) hero . moveUp ( ) hero . moveRight" at bounding box center [1012, 409] width 446 height 452
click at [1014, 637] on span "Ejecutar" at bounding box center [1000, 631] width 92 height 13
drag, startPoint x: 793, startPoint y: 229, endPoint x: 848, endPoint y: 240, distance: 56.2
click at [850, 229] on div "hero . moveUp ( ) hero . moveUp ( ) hero . moveUp ( ) hero . moveRight" at bounding box center [1012, 409] width 446 height 452
click at [845, 267] on div "hero . moveUp ( ) hero . moveUp ( ) hero . moveUp ( ) hero . moveRight" at bounding box center [1012, 409] width 446 height 452
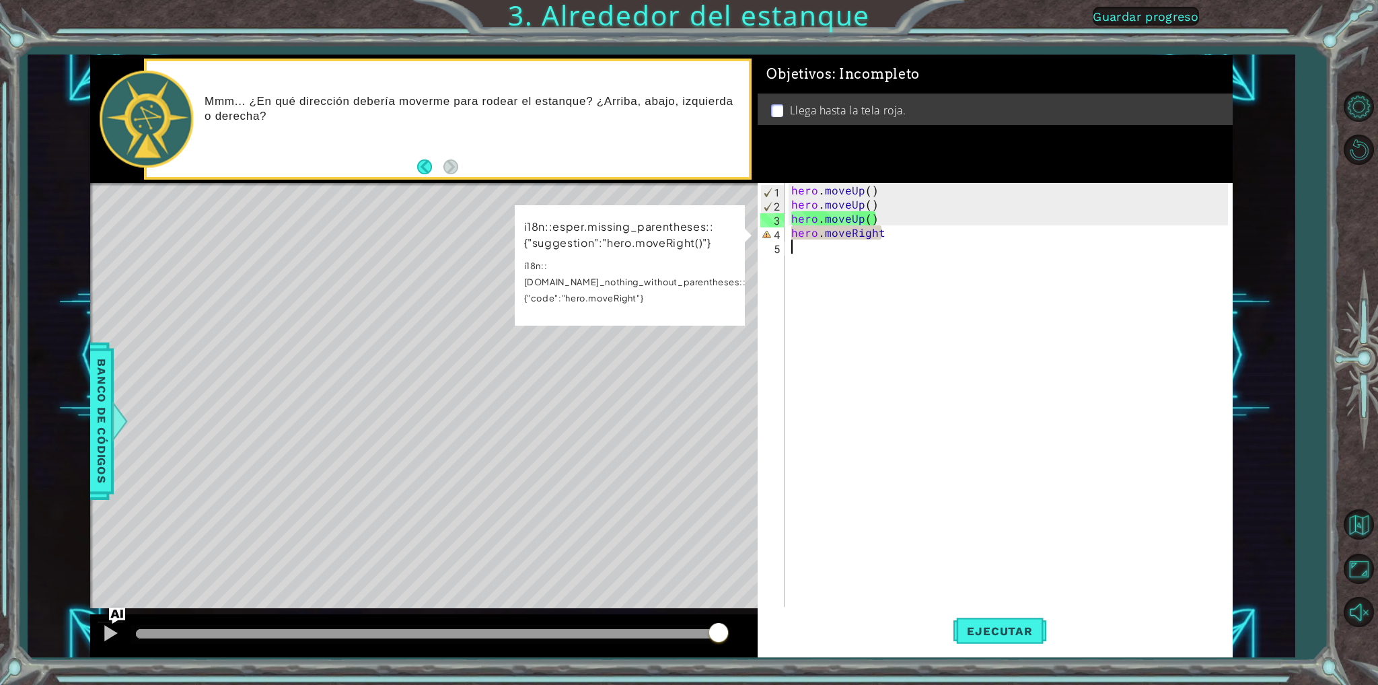
scroll to position [0, 0]
click at [885, 227] on div "hero . moveUp ( ) hero . moveUp ( ) hero . moveUp ( ) hero . moveRight" at bounding box center [1012, 409] width 446 height 452
click at [888, 236] on div "hero . moveUp ( ) hero . moveUp ( ) hero . moveUp ( ) hero . moveRight" at bounding box center [1008, 395] width 439 height 424
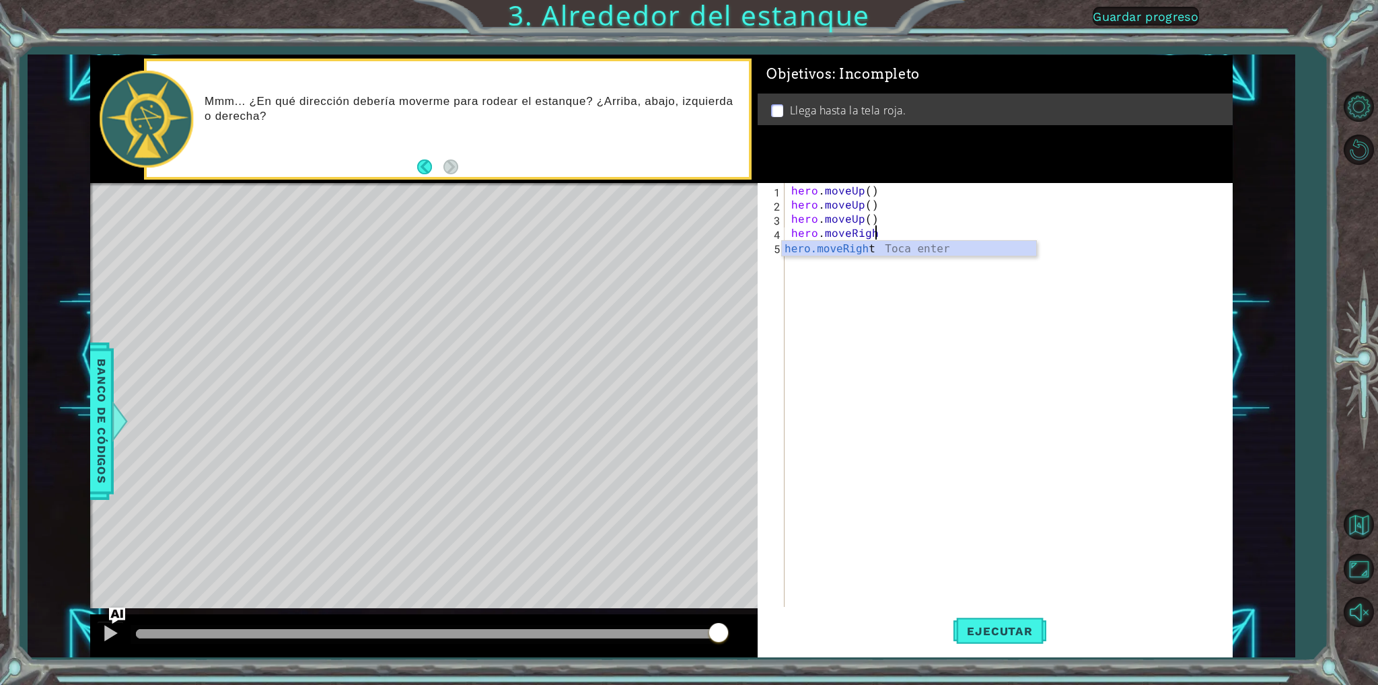
type textarea "hero.moveRig"
click at [898, 246] on div "hero.moveRig ht Toca enter" at bounding box center [909, 265] width 254 height 48
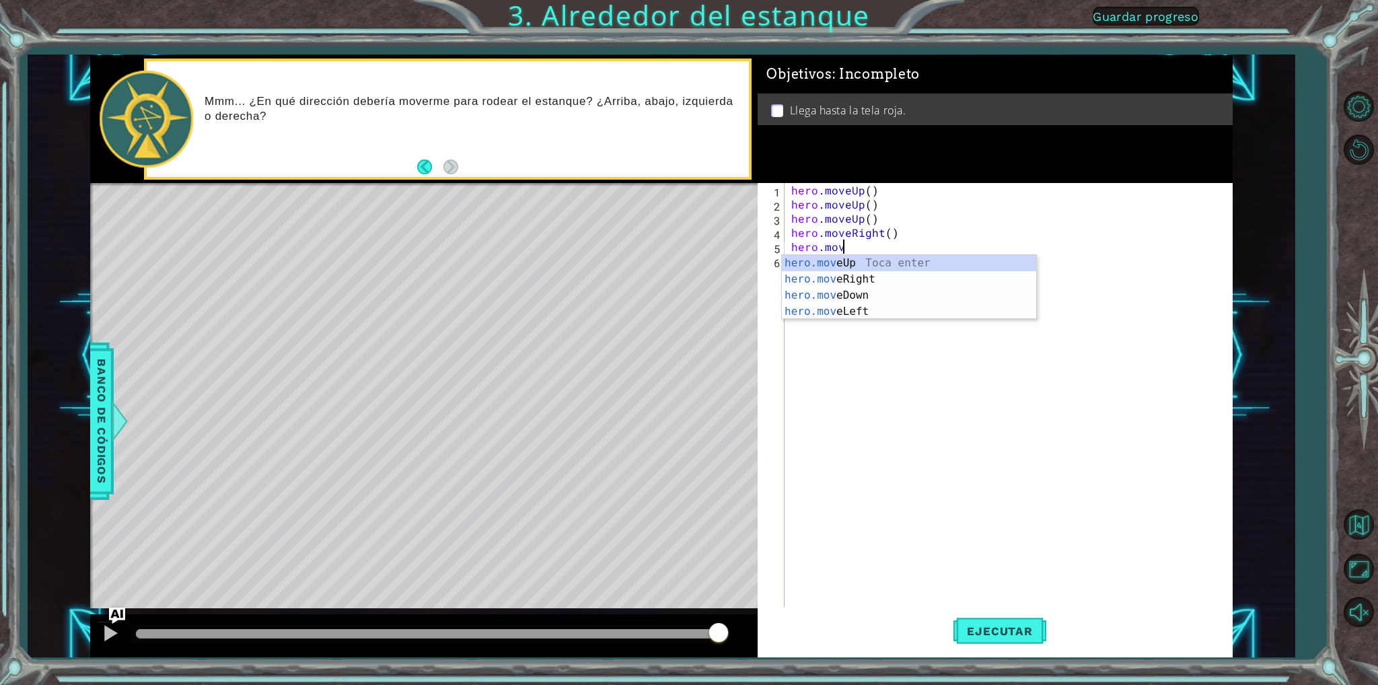
scroll to position [0, 3]
type textarea "hero.moveU"
click at [859, 267] on div "hero.moveU p Toca enter" at bounding box center [909, 279] width 254 height 48
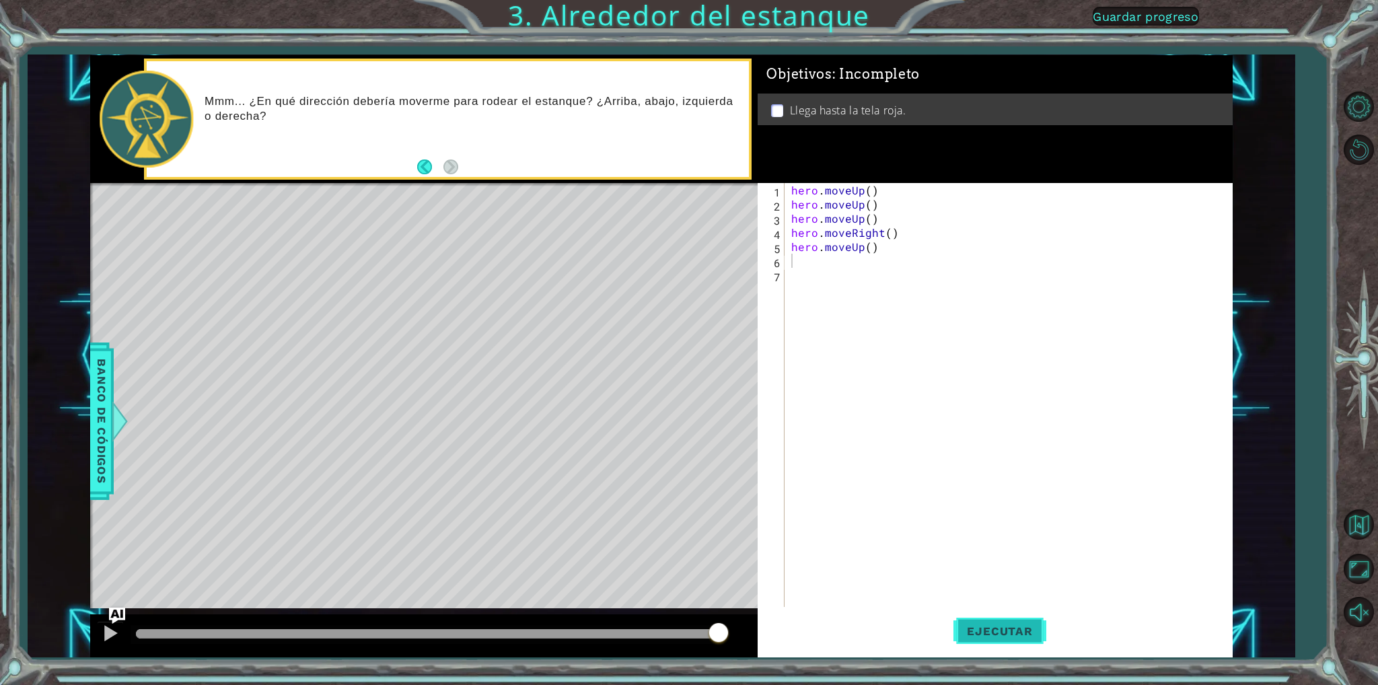
click at [1042, 623] on button "Ejecutar" at bounding box center [1000, 631] width 92 height 47
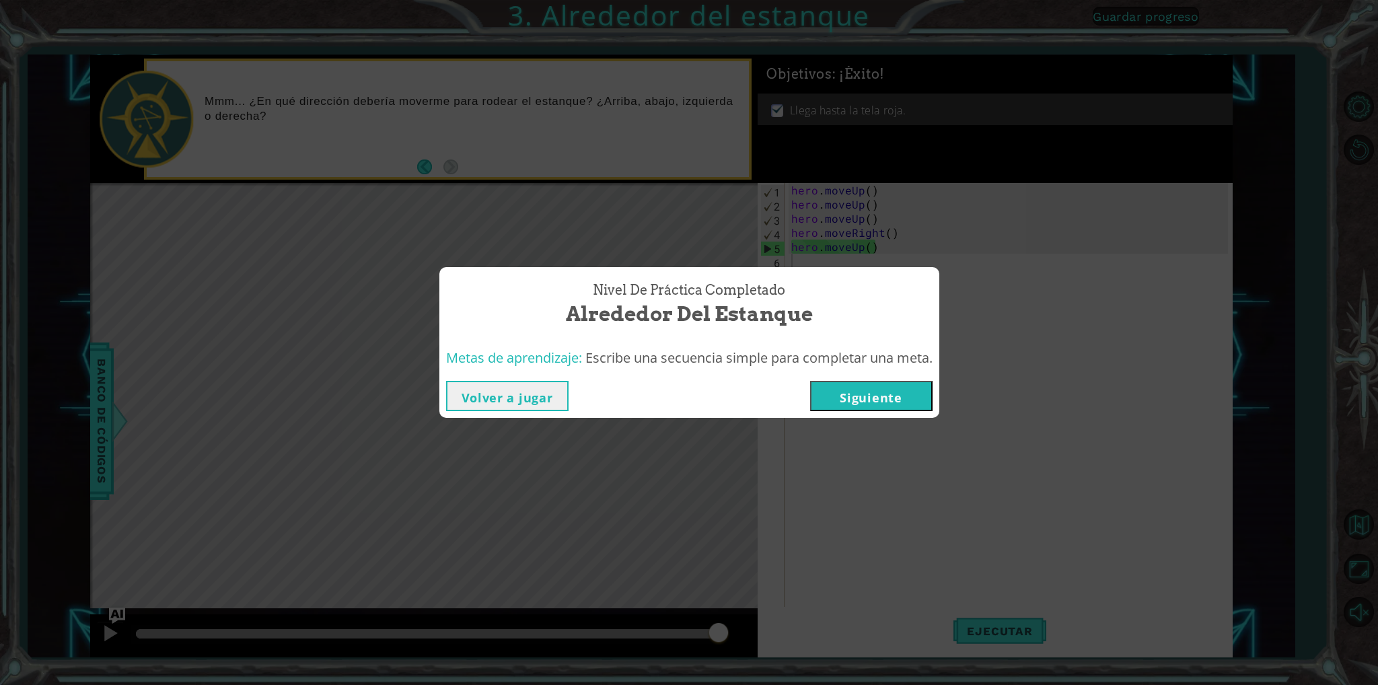
click at [901, 392] on button "Siguiente" at bounding box center [871, 396] width 122 height 30
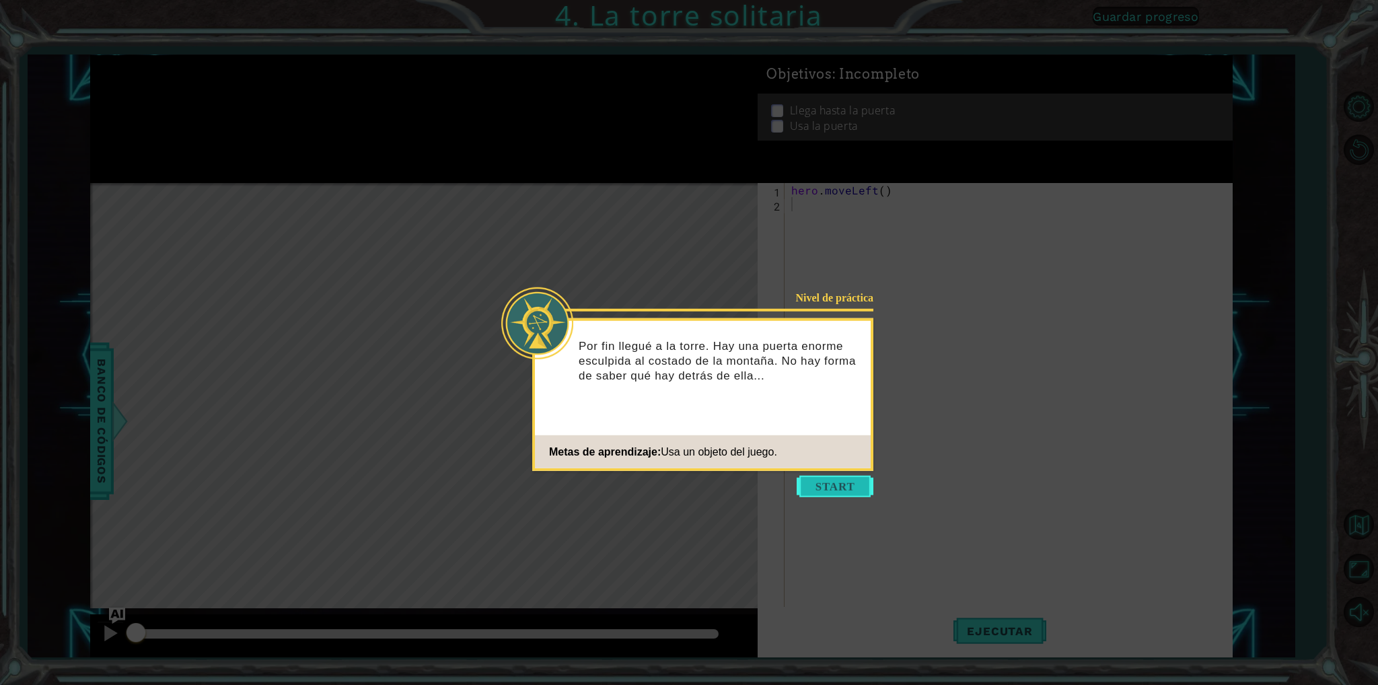
click at [828, 488] on button "Start" at bounding box center [835, 487] width 77 height 22
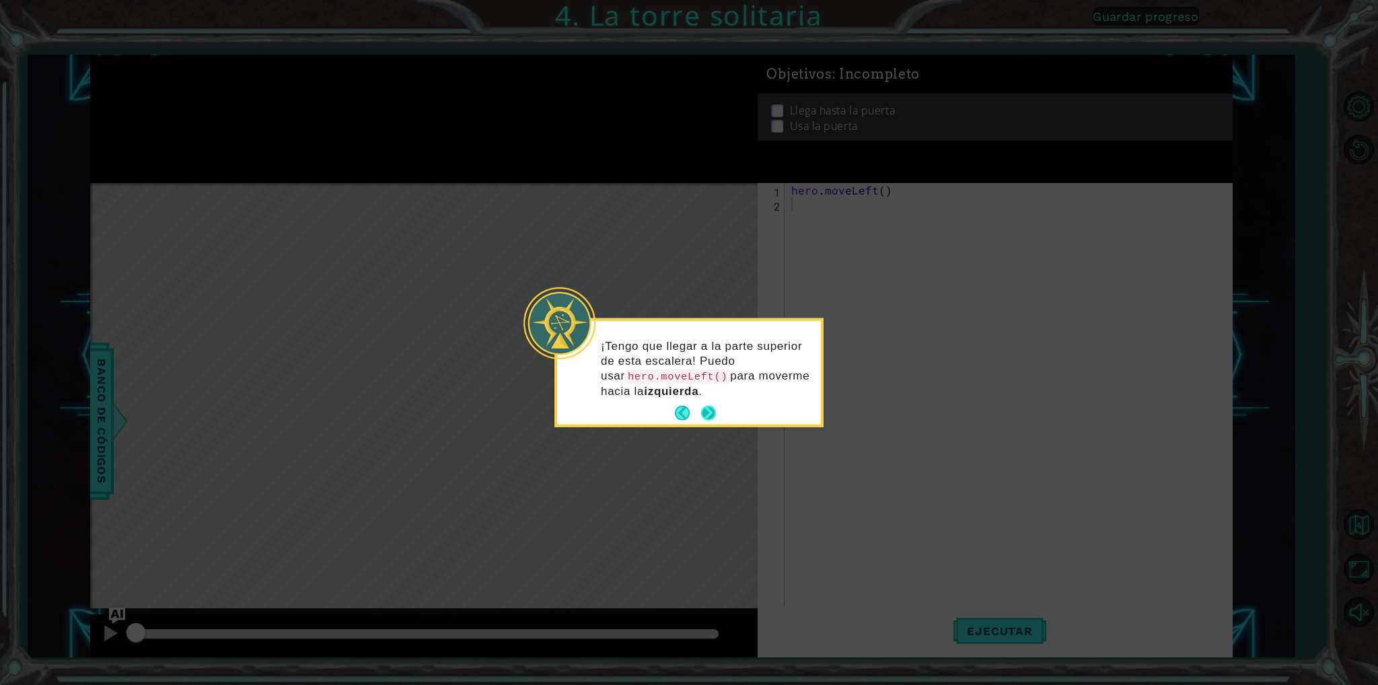
click at [709, 406] on button "Next" at bounding box center [708, 413] width 15 height 15
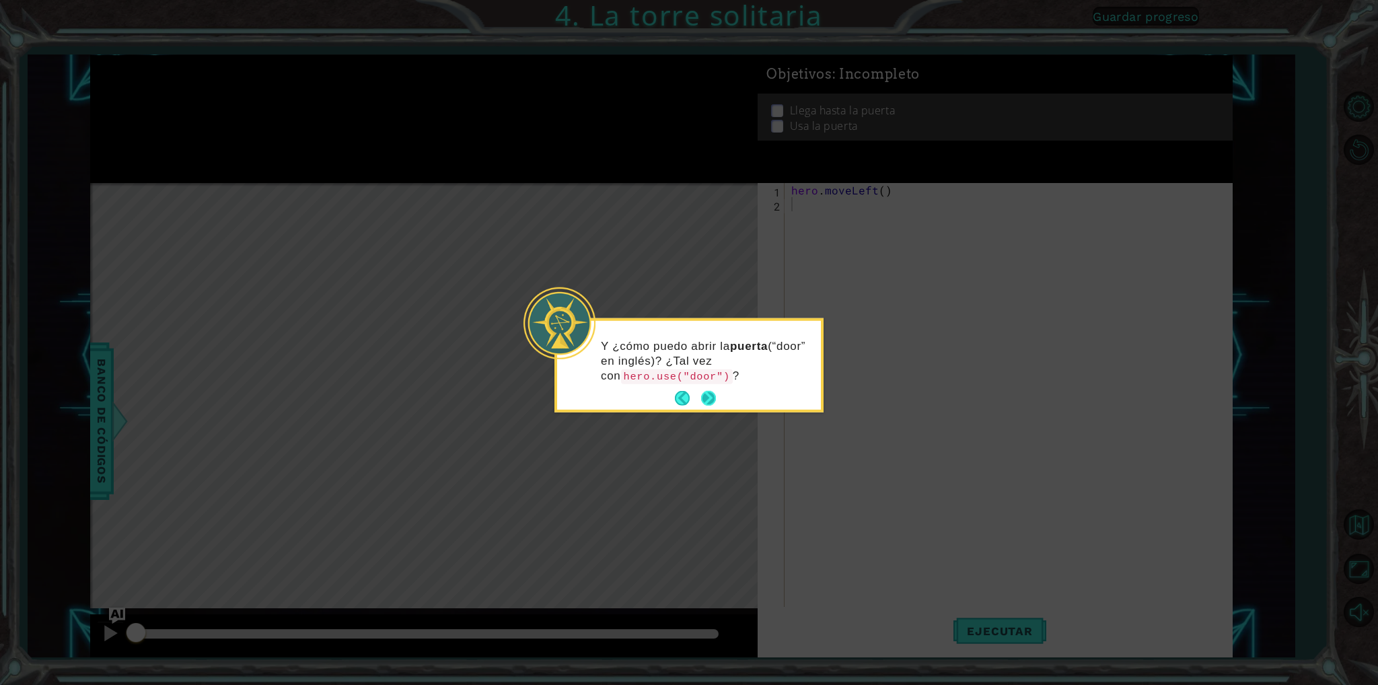
click at [705, 402] on button "Next" at bounding box center [708, 398] width 15 height 15
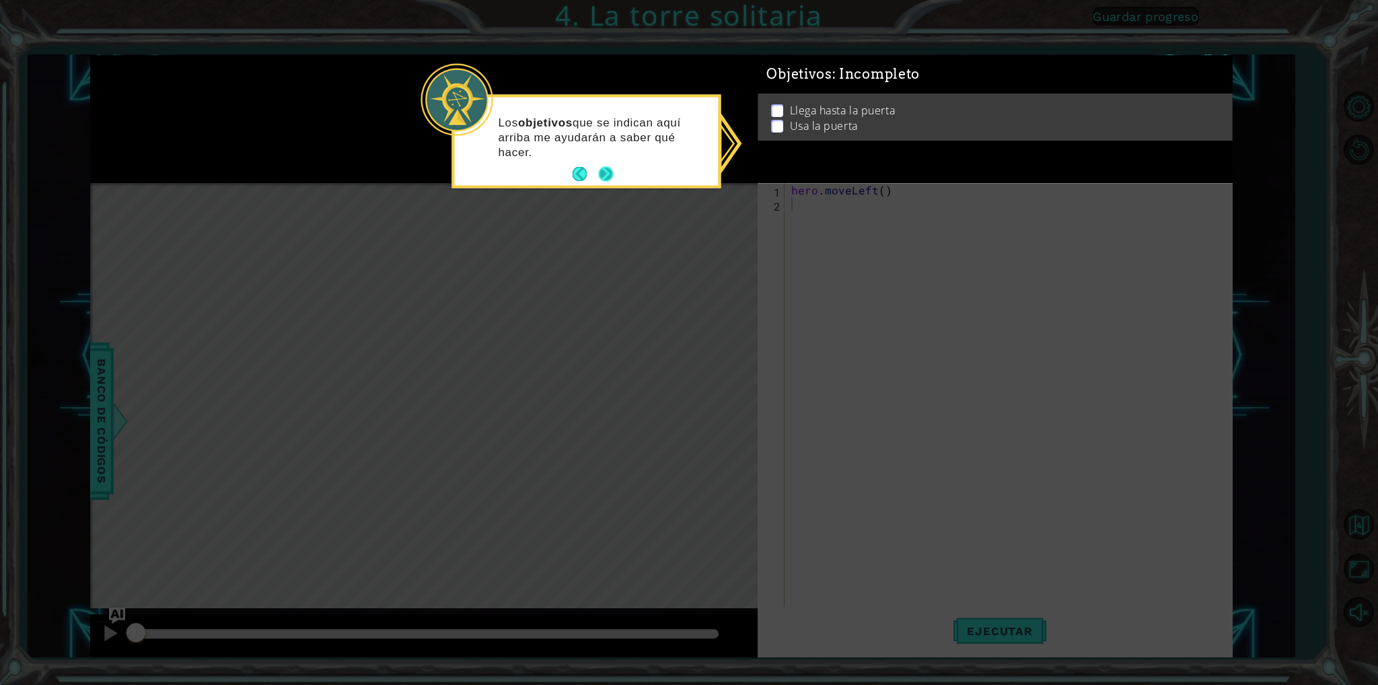
click at [611, 177] on button "Next" at bounding box center [605, 174] width 15 height 15
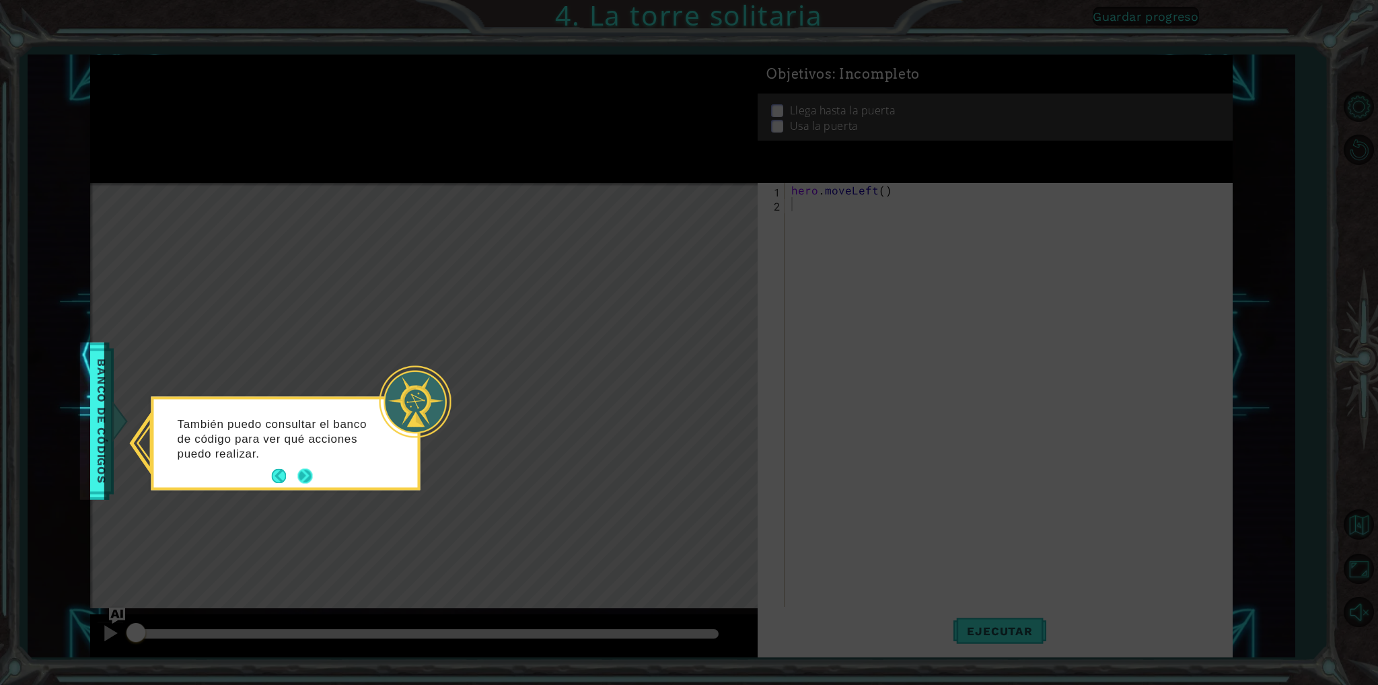
click at [312, 475] on button "Next" at bounding box center [304, 476] width 15 height 15
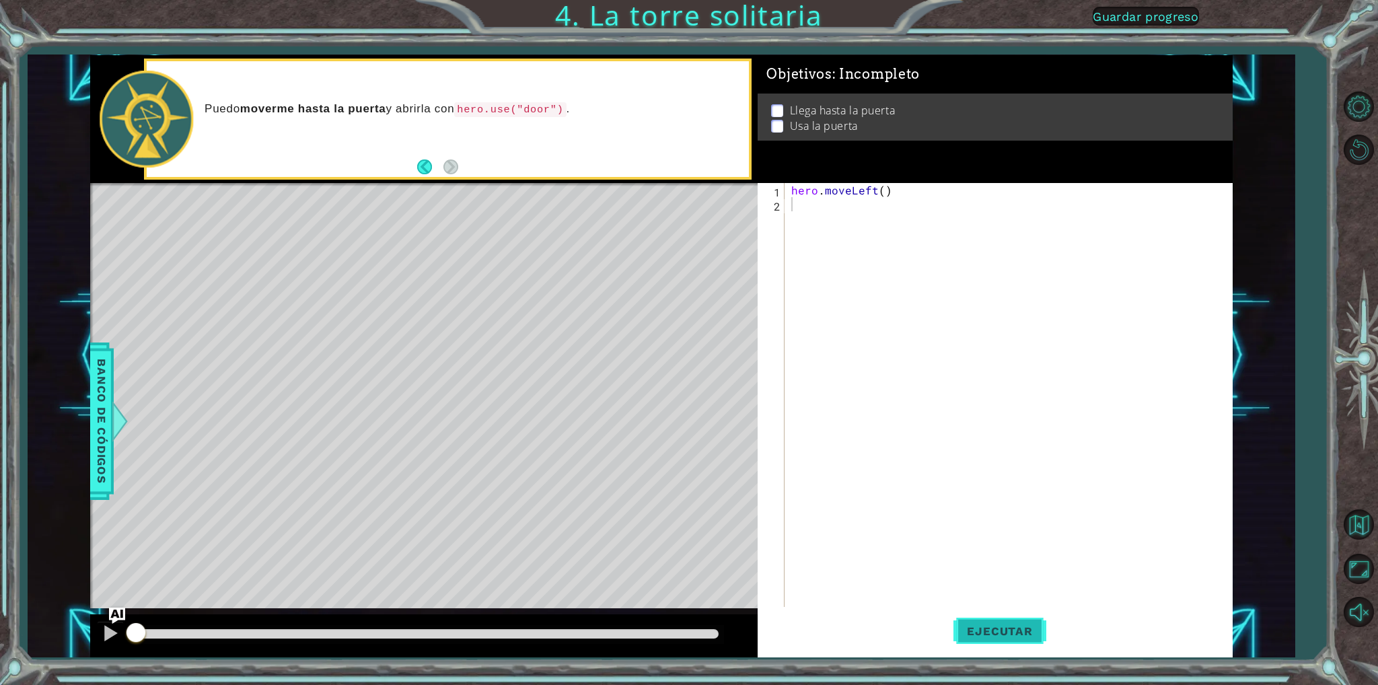
click at [960, 627] on span "Ejecutar" at bounding box center [1000, 631] width 92 height 13
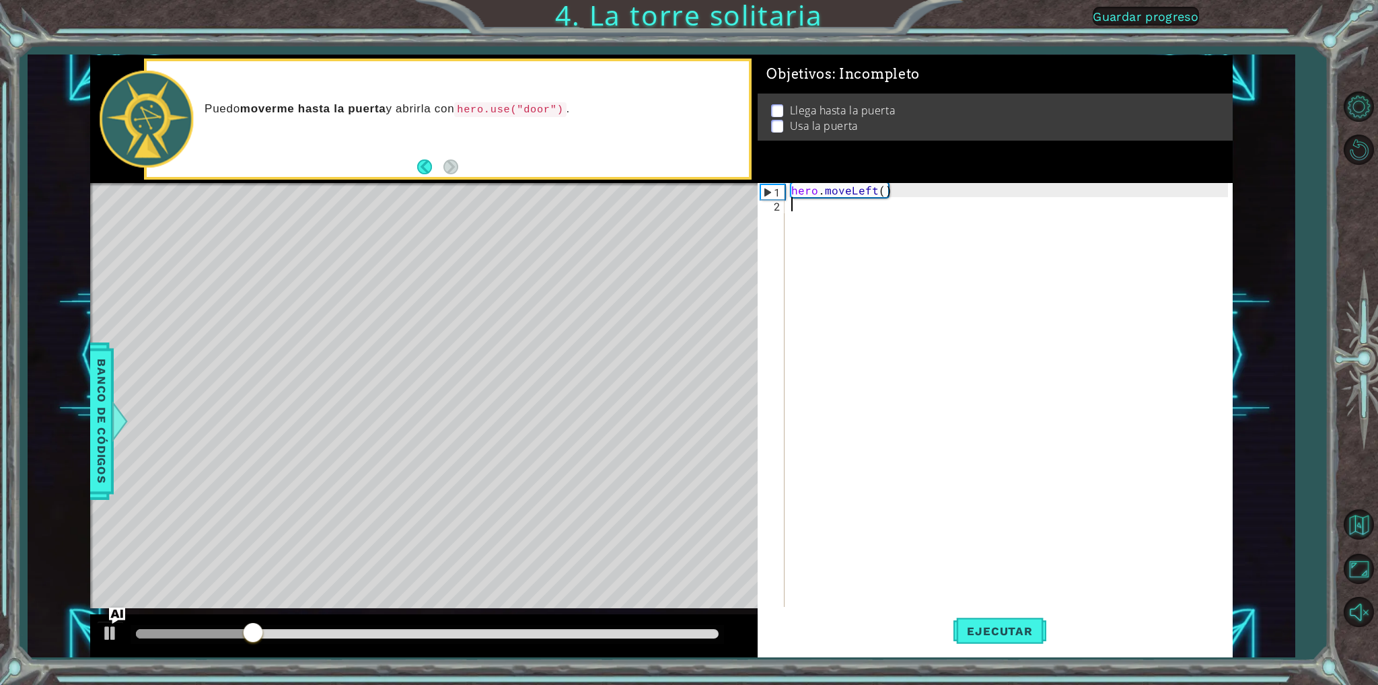
click at [798, 211] on div "hero . moveLeft ( )" at bounding box center [1012, 409] width 446 height 452
click at [945, 203] on div "hero . moveLeft ( )" at bounding box center [1012, 409] width 446 height 452
drag, startPoint x: 363, startPoint y: 635, endPoint x: 736, endPoint y: 614, distance: 373.4
click at [738, 614] on div at bounding box center [424, 635] width 668 height 43
type textarea "H"
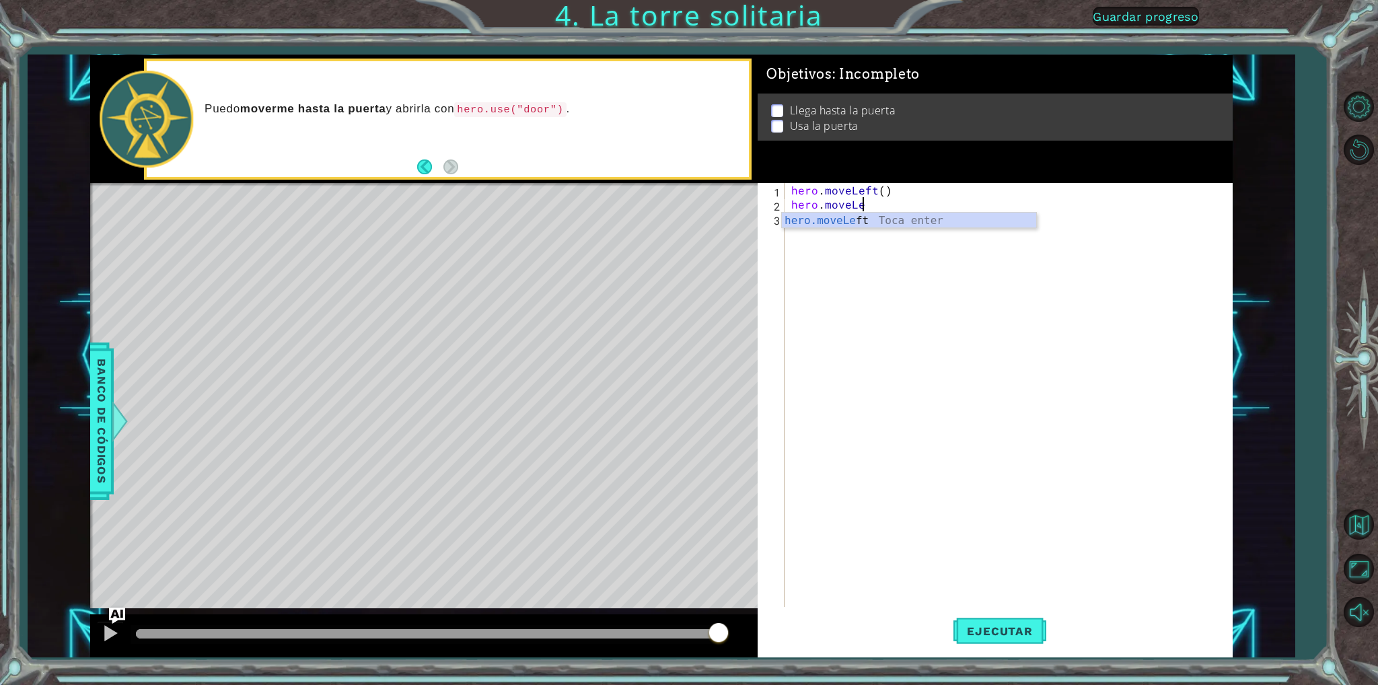
scroll to position [0, 3]
type textarea "hero.moveLeft"
click at [810, 222] on div "hero.moveLeft Toca enter" at bounding box center [909, 237] width 254 height 48
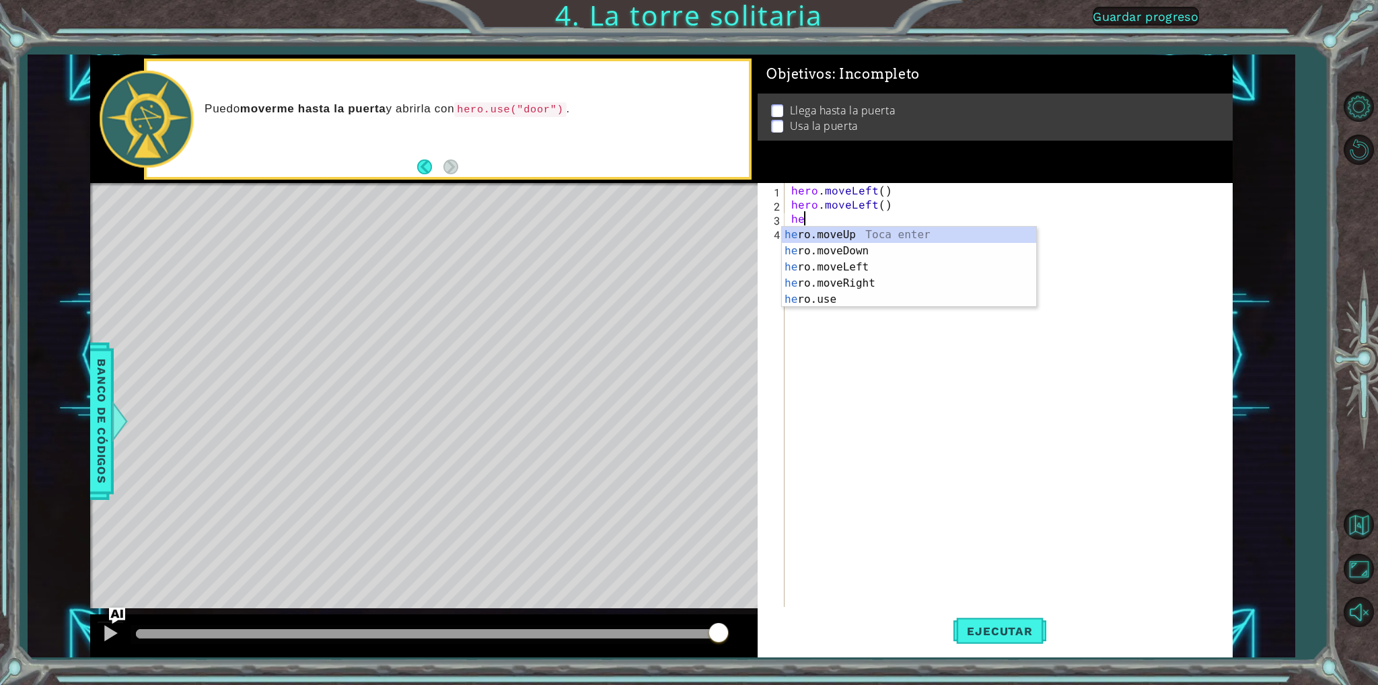
scroll to position [0, 0]
type textarea "hero"
click at [878, 231] on div "hero .moveUp Toca enter hero .moveDown Toca enter hero .moveLeft Toca enter her…" at bounding box center [909, 283] width 254 height 113
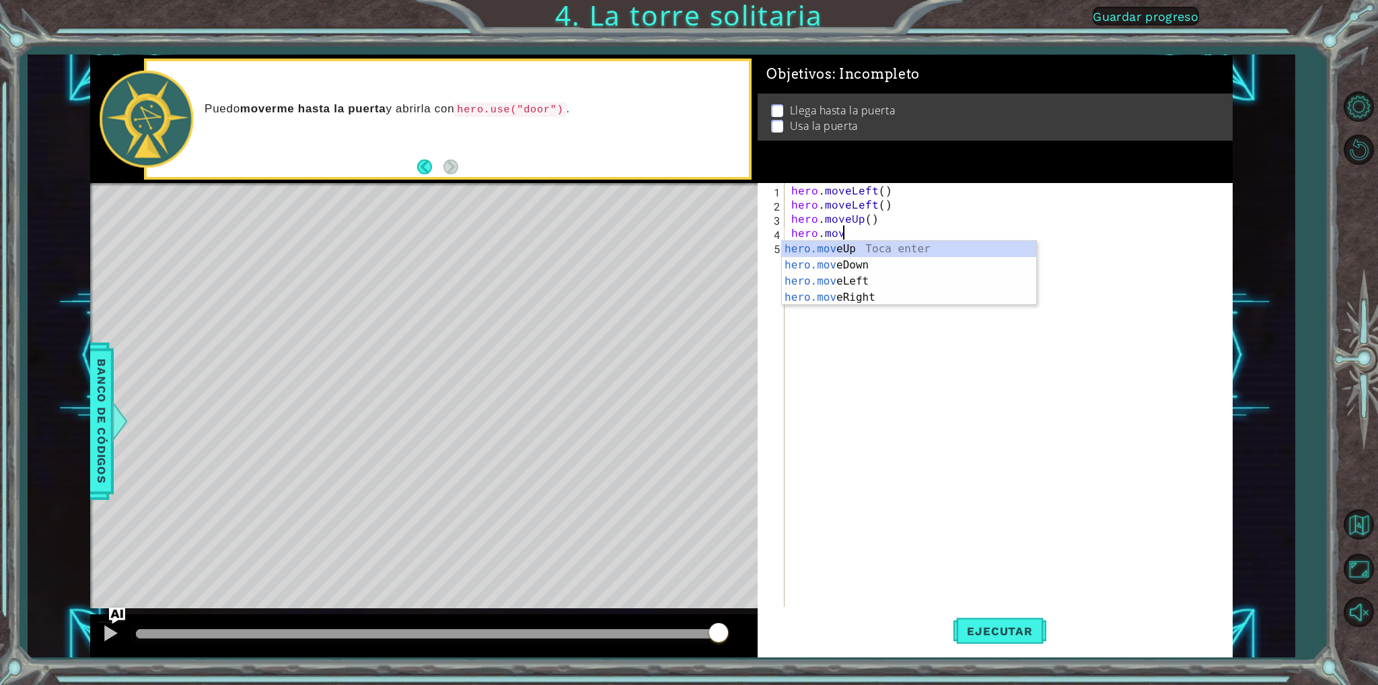
type textarea "hero.move"
click at [933, 242] on div "hero.move Up Toca enter hero.move Down Toca enter hero.move Left Toca enter her…" at bounding box center [909, 289] width 254 height 97
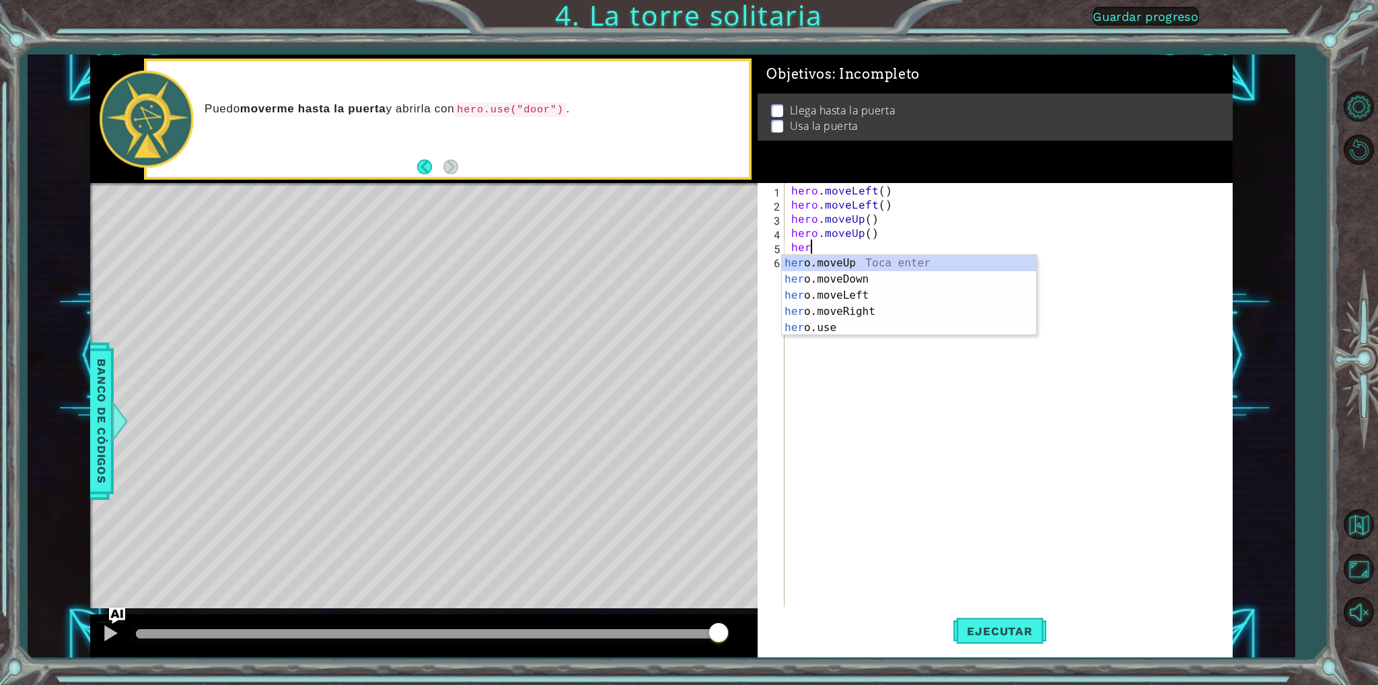
scroll to position [0, 0]
type textarea "hero"
click at [808, 308] on div "hero .moveUp Toca enter hero .moveDown Toca enter hero .moveLeft Toca enter her…" at bounding box center [909, 311] width 254 height 113
type textarea "her"
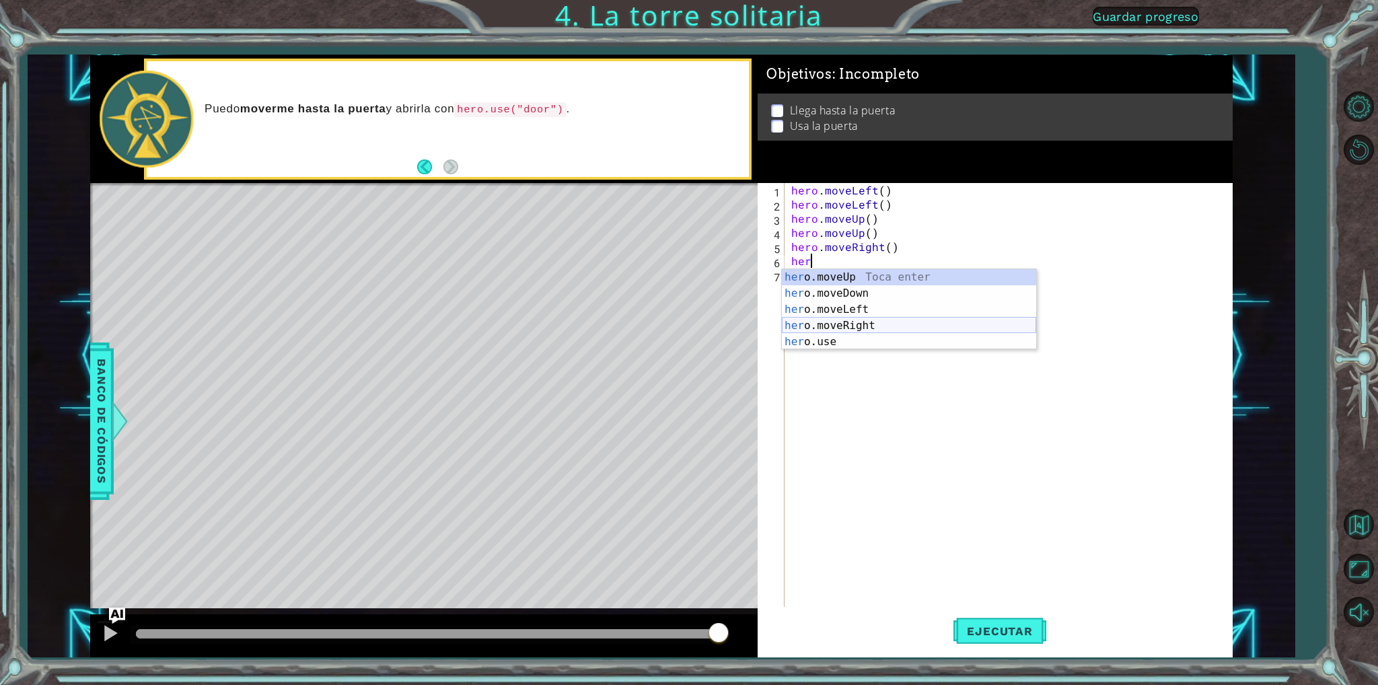
click at [793, 332] on div "her o.moveUp Toca enter her o.moveDown Toca enter her o.moveLeft [PERSON_NAME] …" at bounding box center [909, 325] width 254 height 113
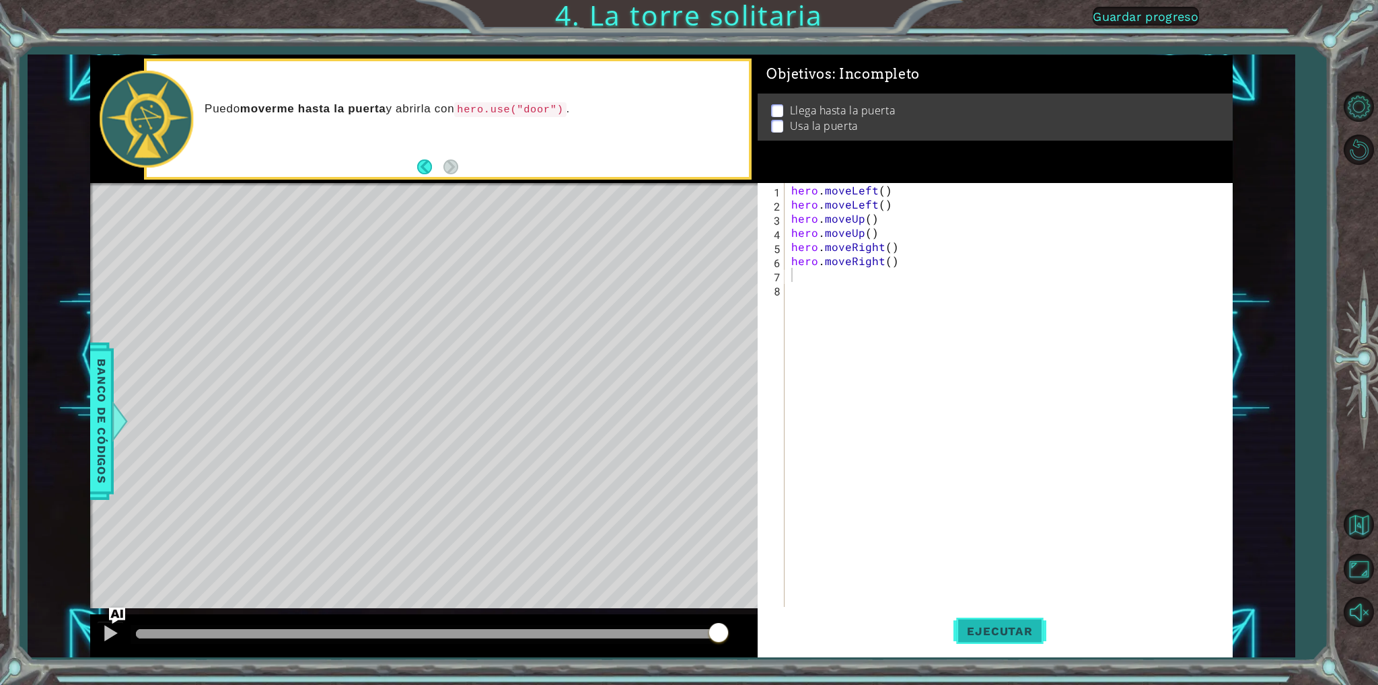
click at [1001, 637] on span "Ejecutar" at bounding box center [1000, 631] width 92 height 13
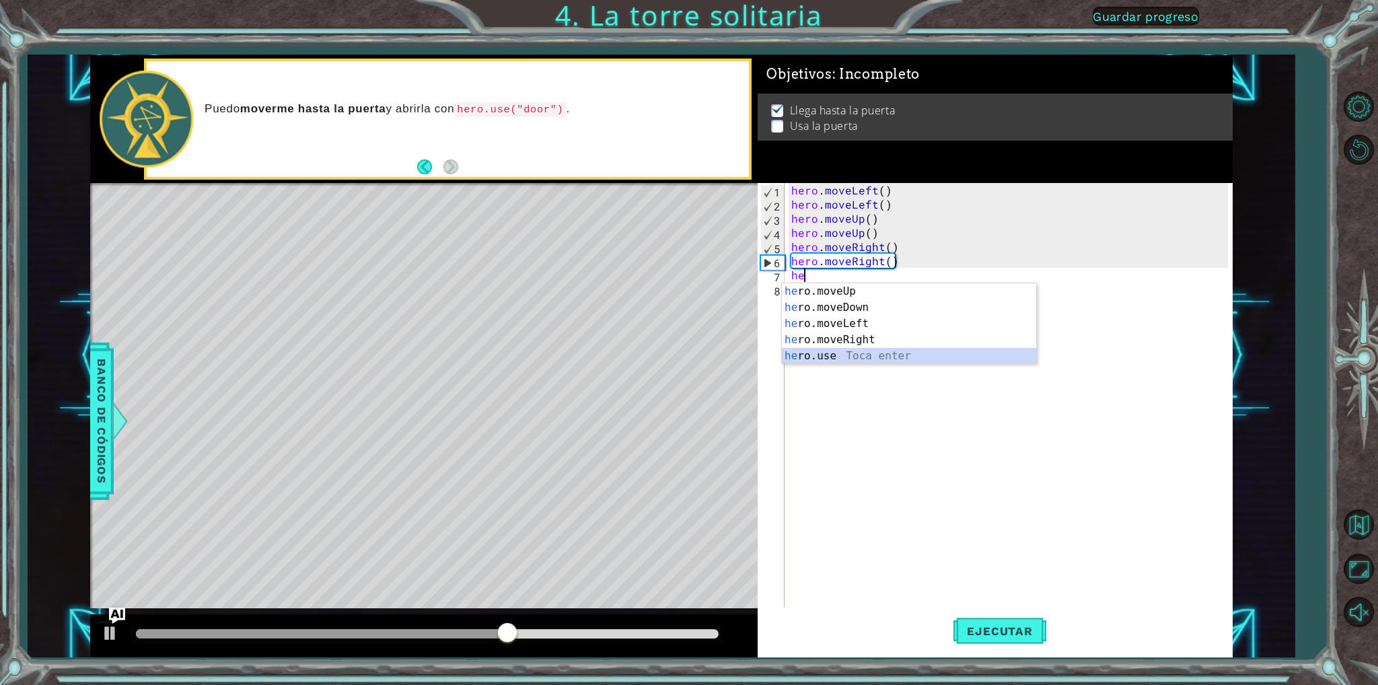
click at [886, 354] on div "he ro.moveUp Toca enter he ro.moveDown Toca enter he ro.moveLeft Toca enter he …" at bounding box center [909, 339] width 254 height 113
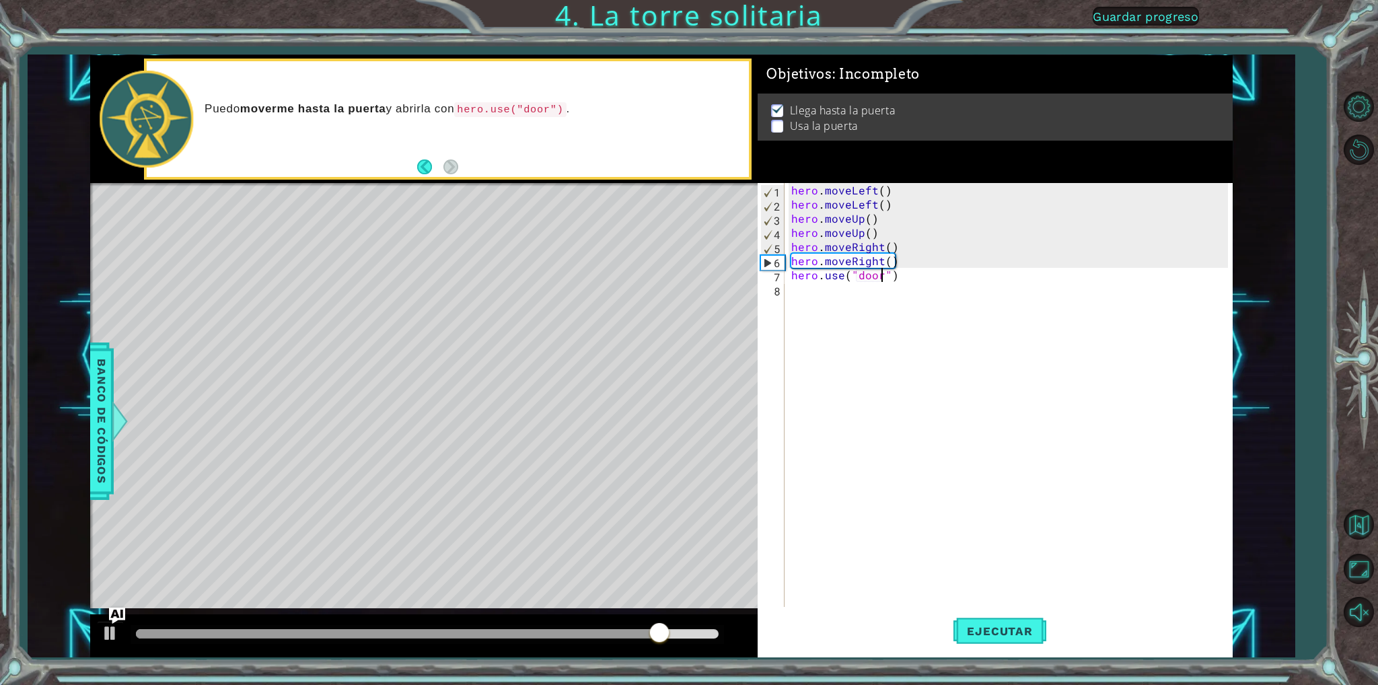
scroll to position [0, 5]
type textarea "hero.use("door")"
click at [1004, 638] on button "Ejecutar" at bounding box center [1000, 631] width 92 height 47
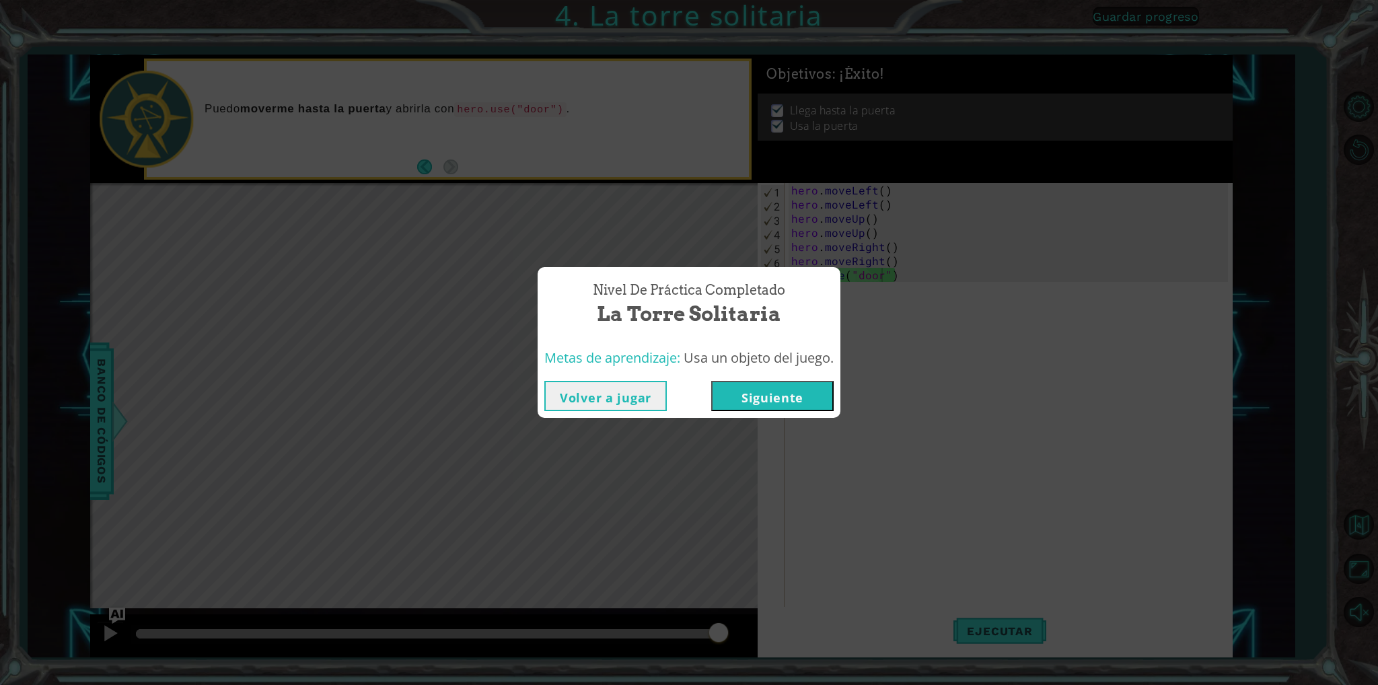
click at [812, 394] on button "Siguiente" at bounding box center [772, 396] width 122 height 30
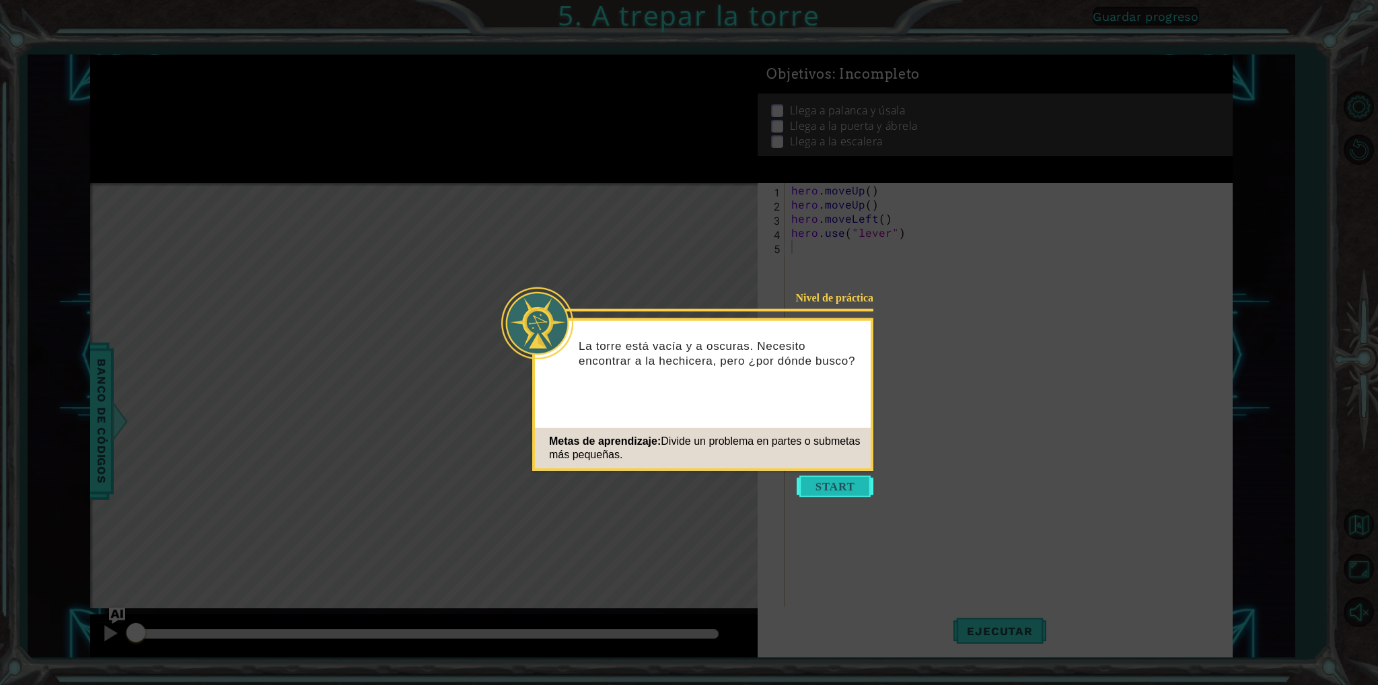
click at [806, 481] on button "Start" at bounding box center [835, 487] width 77 height 22
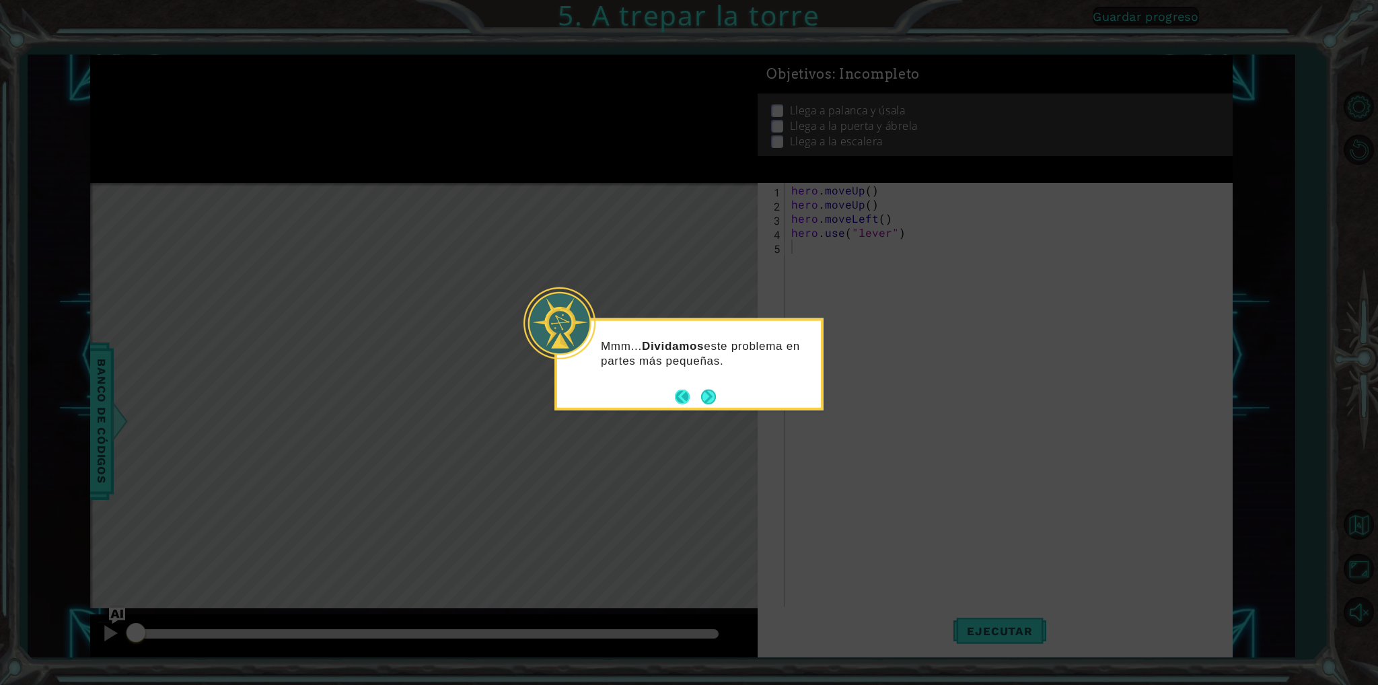
click at [699, 400] on button "Back" at bounding box center [688, 396] width 26 height 15
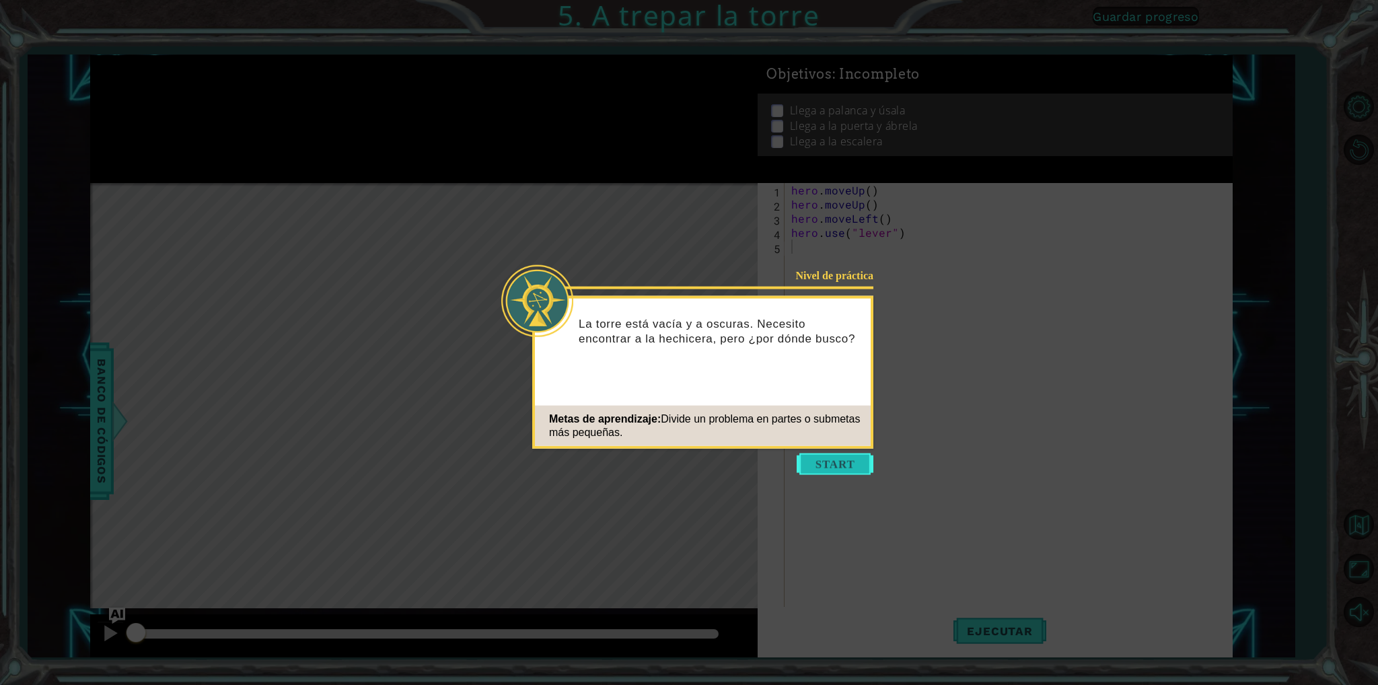
click at [839, 461] on button "Start" at bounding box center [835, 465] width 77 height 22
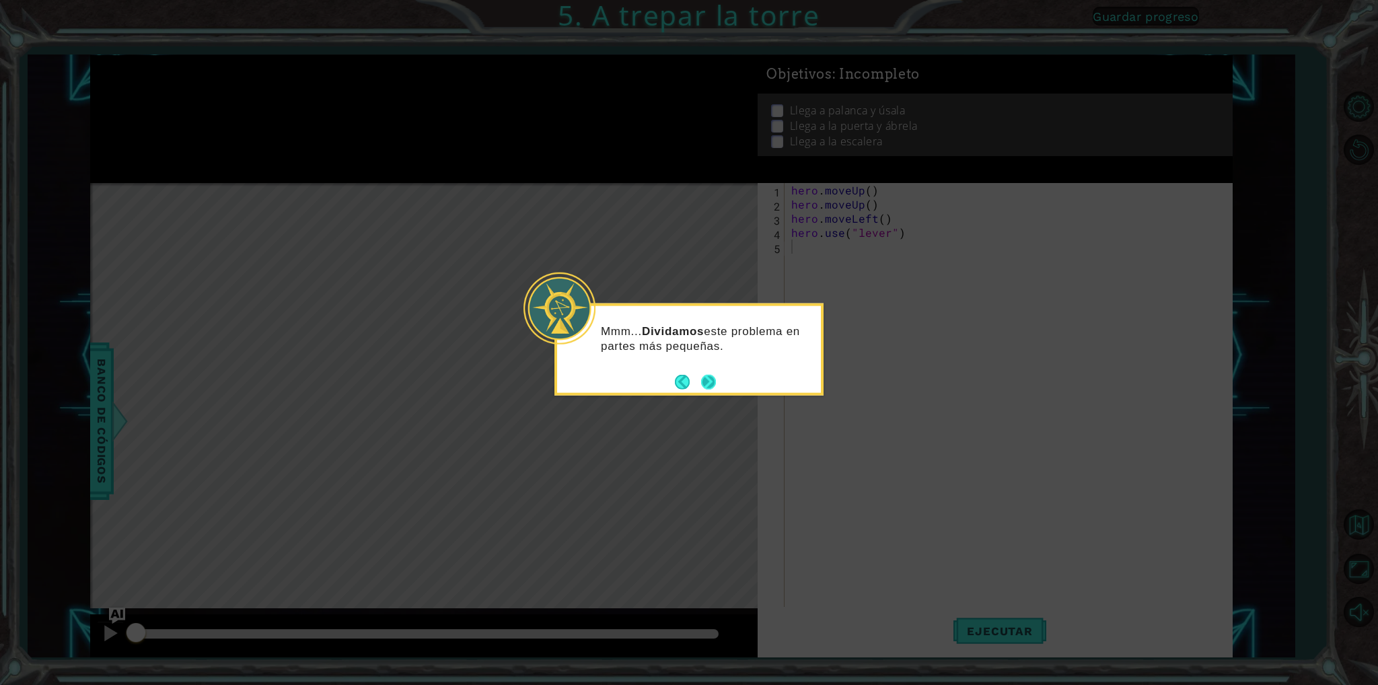
click at [716, 382] on button "Next" at bounding box center [708, 381] width 15 height 15
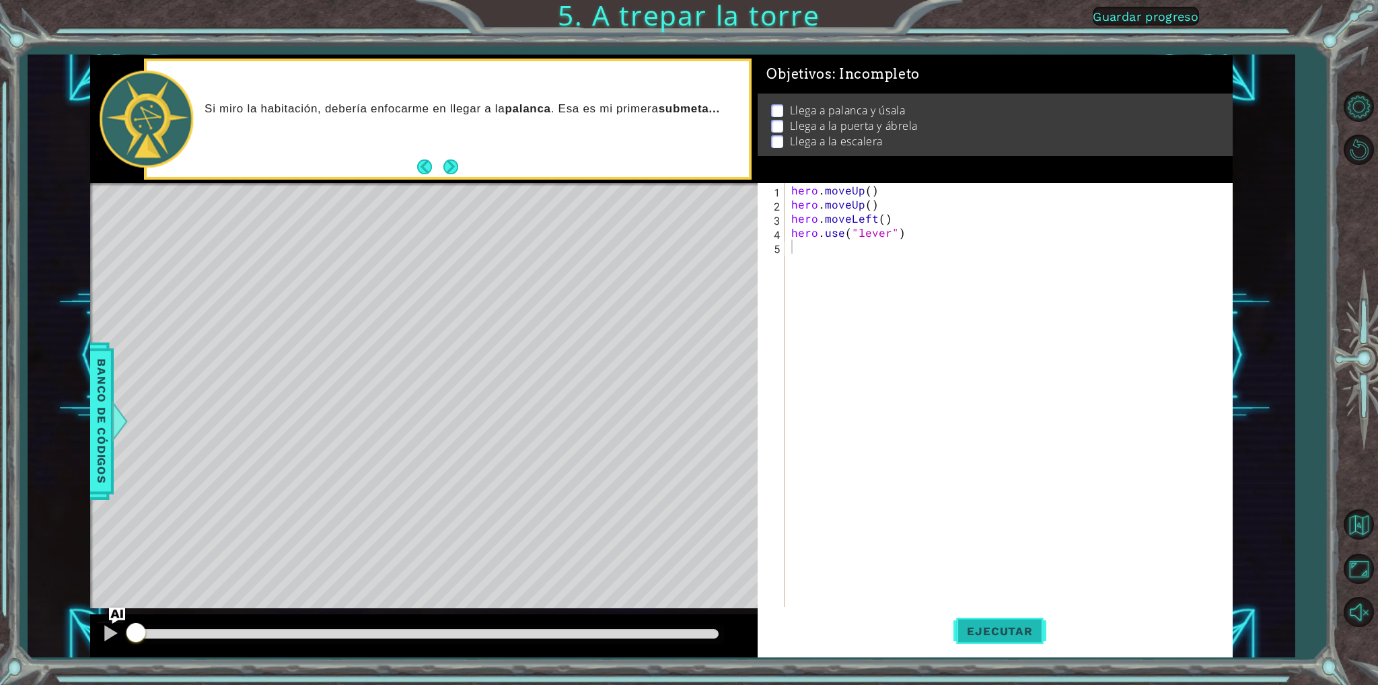
click at [985, 635] on span "Ejecutar" at bounding box center [1000, 631] width 92 height 13
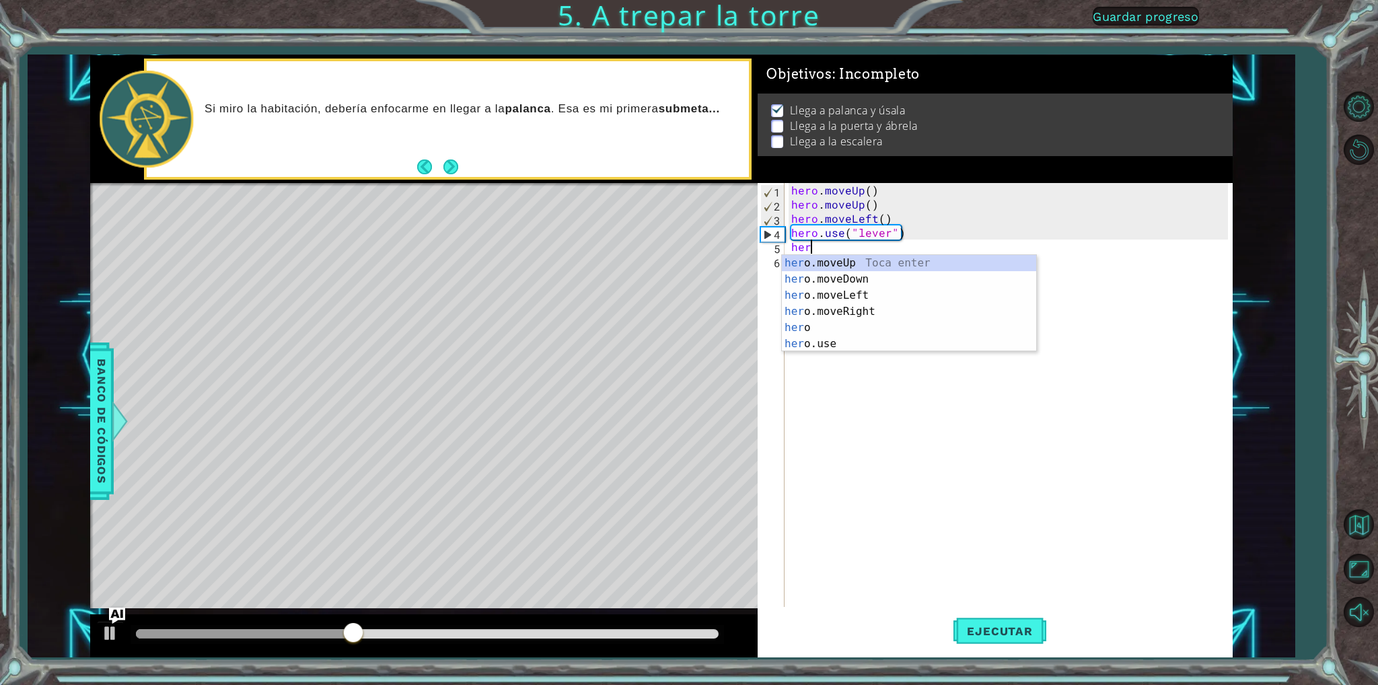
type textarea "hero"
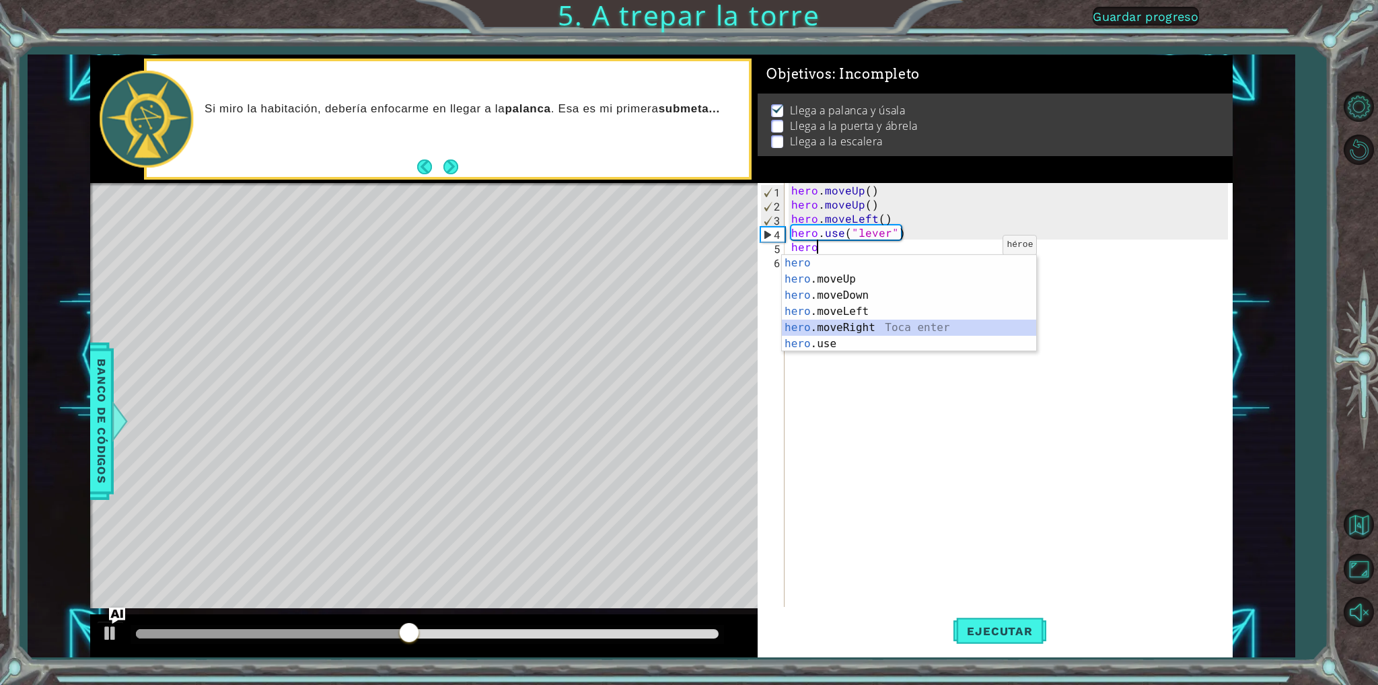
click at [903, 323] on div "hero Toca enter hero .moveUp Toca enter hero .moveDown Toca enter hero .moveLef…" at bounding box center [909, 319] width 254 height 129
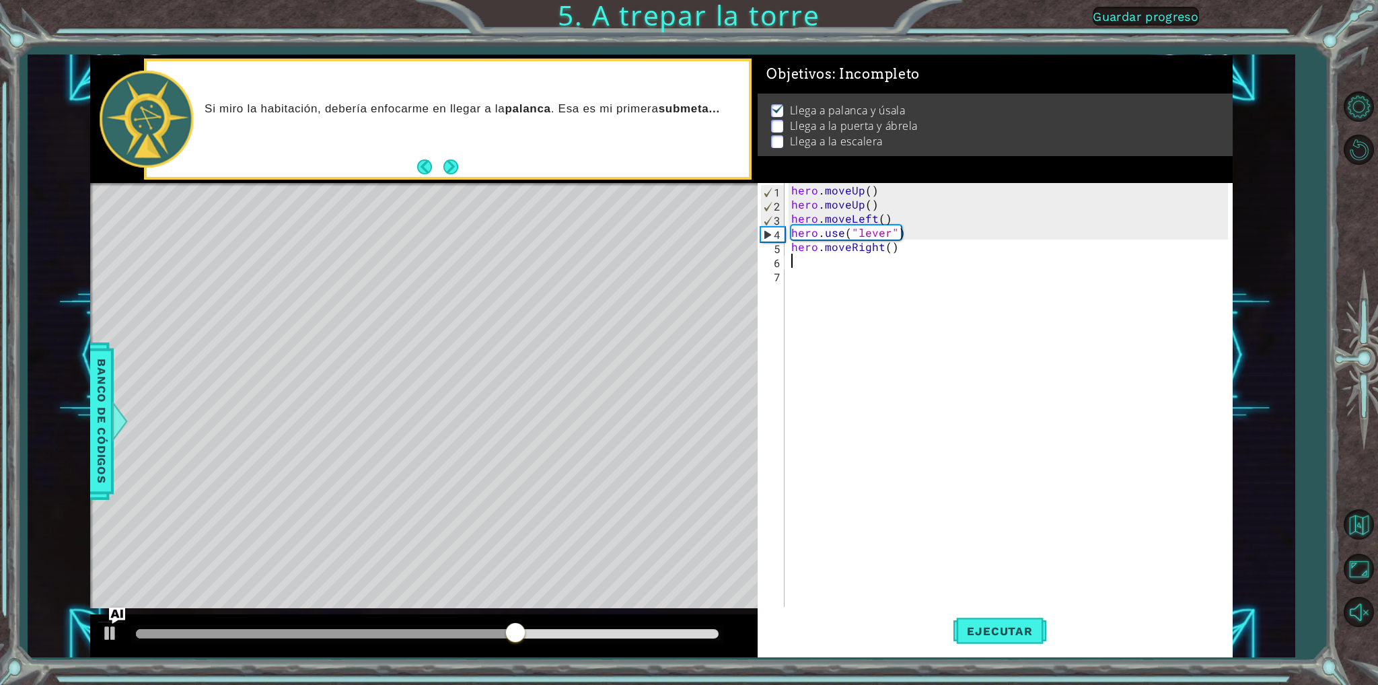
type textarea "h"
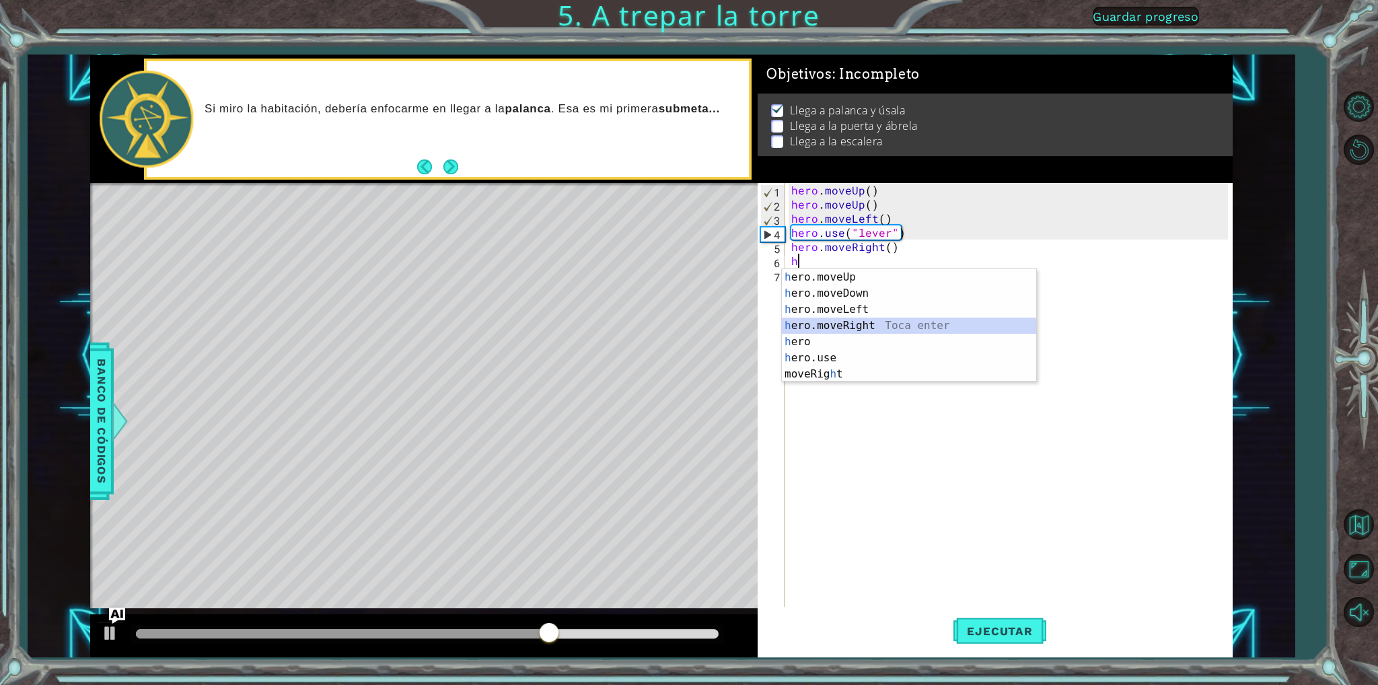
click at [813, 323] on div "h ero.moveUp Toca enter h ero.moveDown Toca enter h ero.moveLeft Toca enter h e…" at bounding box center [909, 341] width 254 height 145
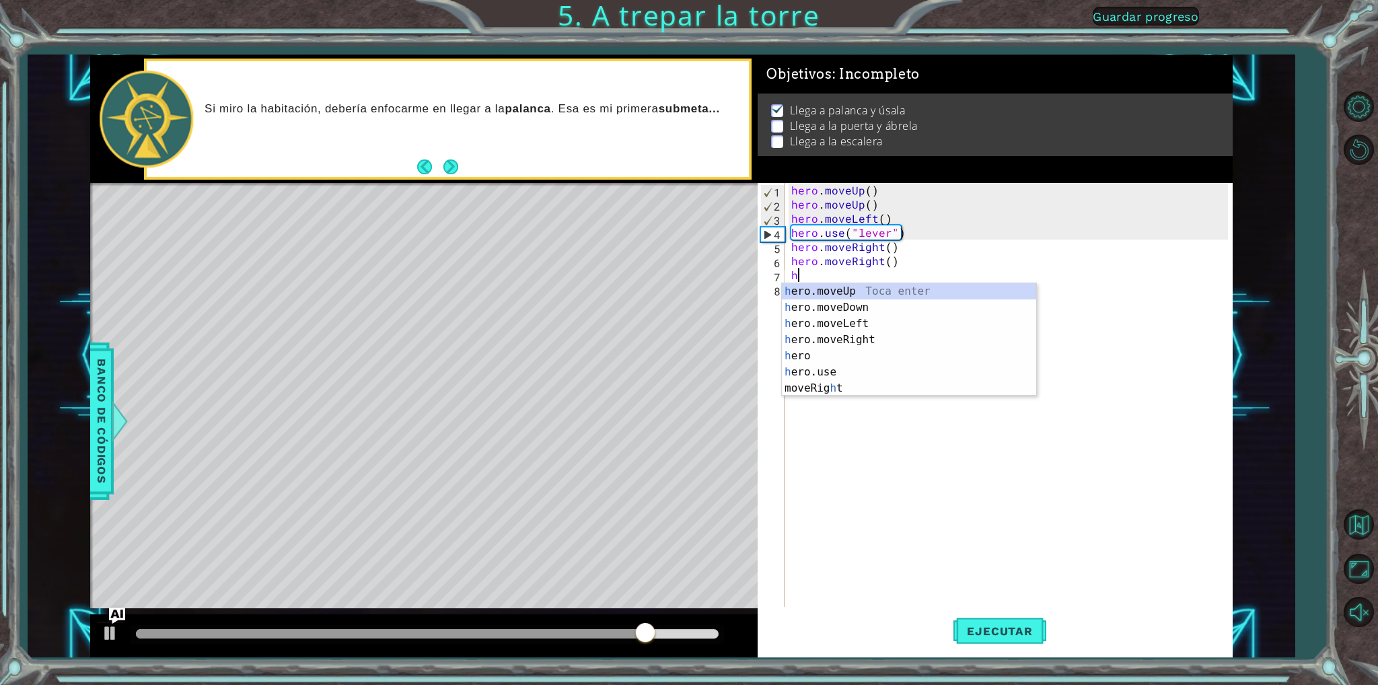
type textarea "he"
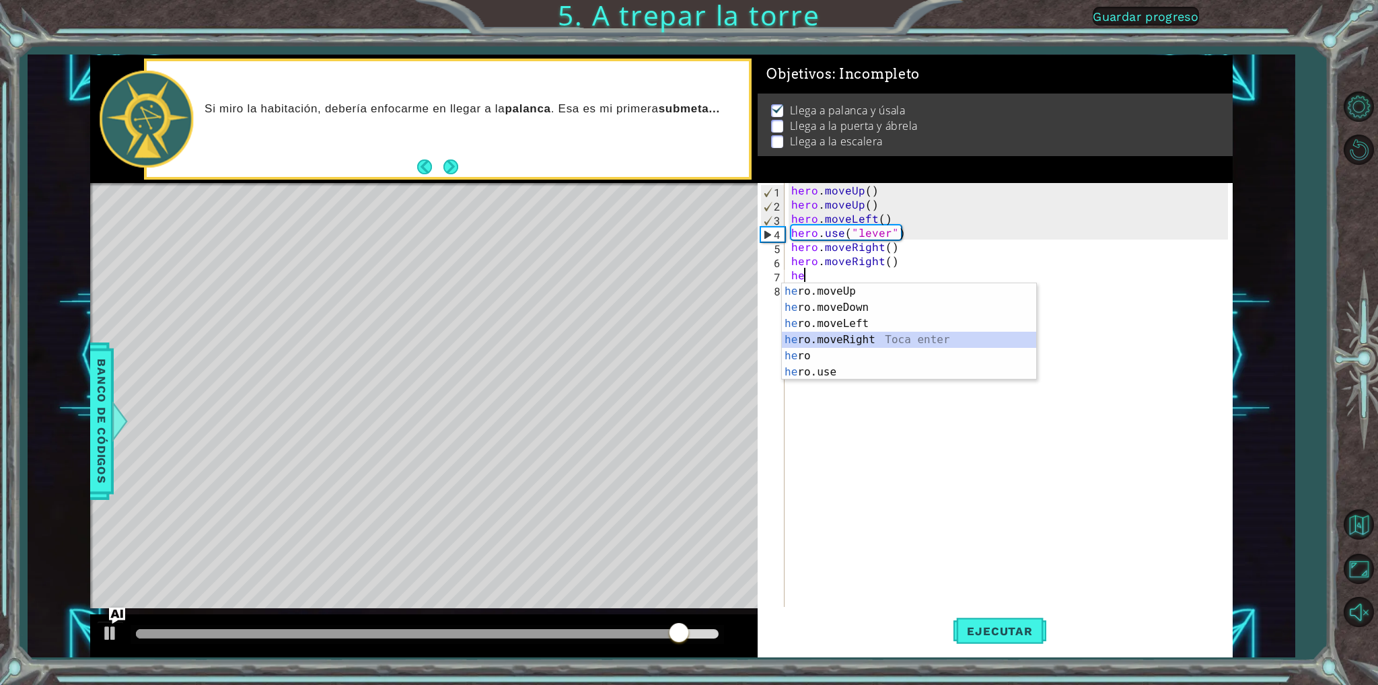
click at [867, 340] on div "he ro.moveUp Toca enter he ro.moveDown Toca enter he ro.moveLeft Toca enter he …" at bounding box center [909, 347] width 254 height 129
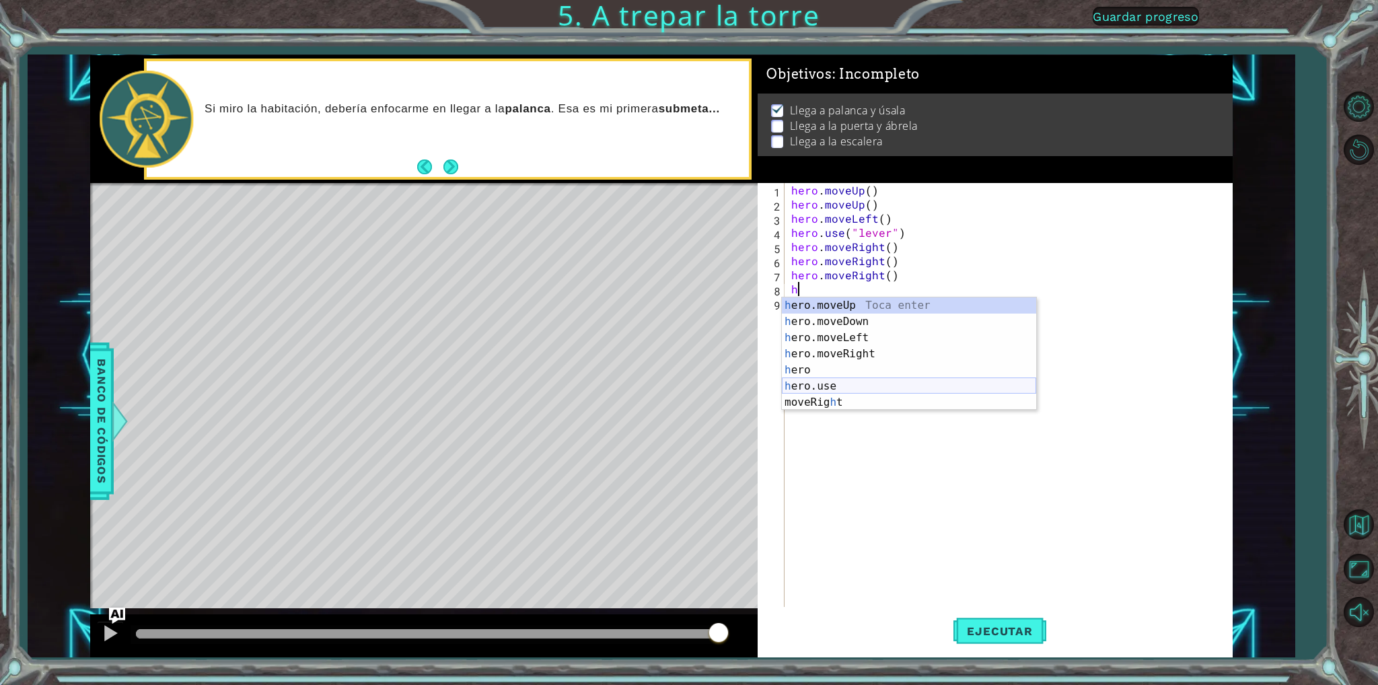
click at [824, 380] on div "h ero.moveUp Toca enter h ero.moveDown Toca enter h ero.moveLeft Toca enter h e…" at bounding box center [909, 369] width 254 height 145
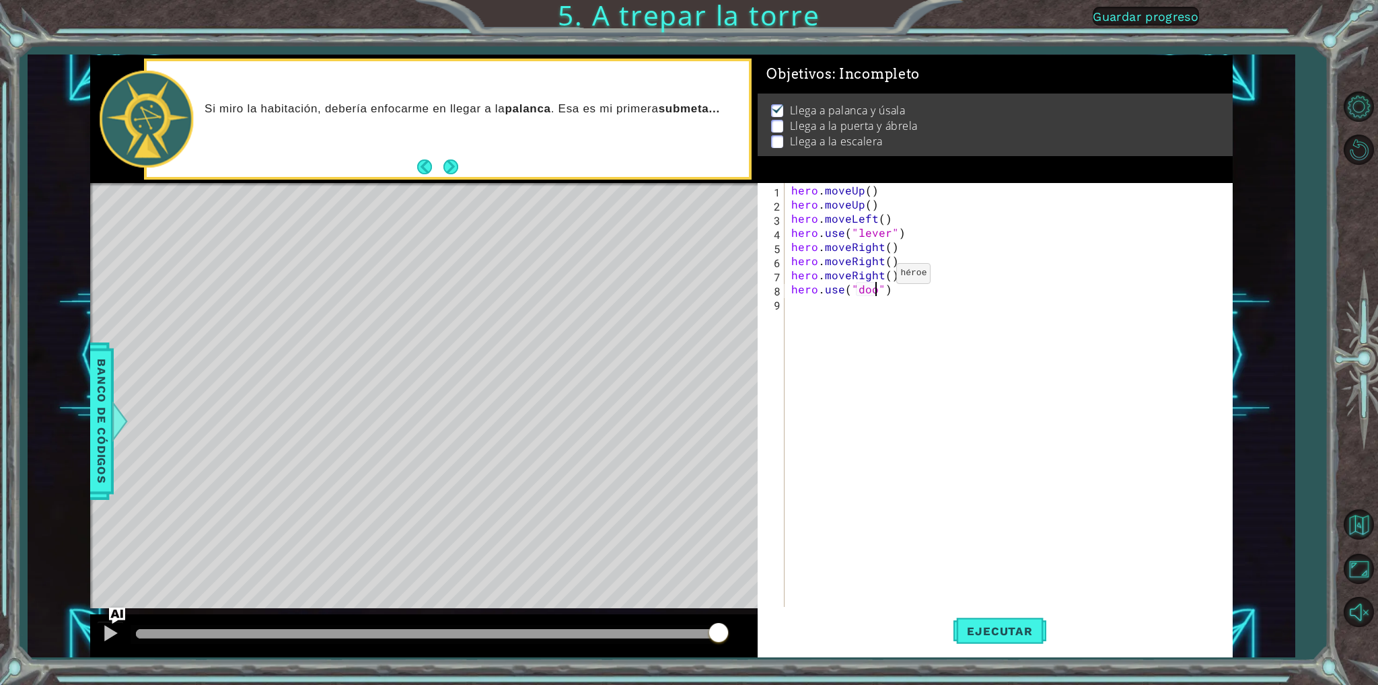
scroll to position [0, 5]
type textarea "hero.use("door")"
click at [989, 639] on button "Ejecutar" at bounding box center [1000, 631] width 92 height 47
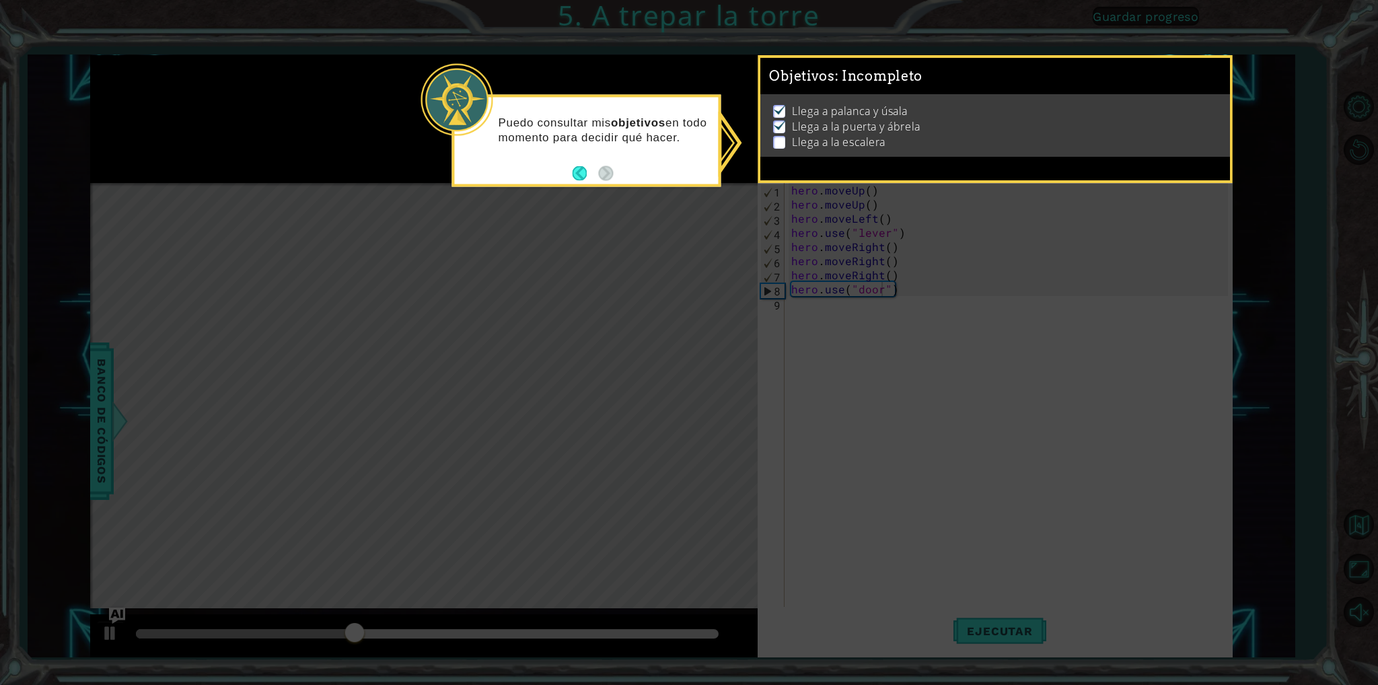
click at [784, 365] on icon at bounding box center [689, 342] width 1378 height 685
click at [588, 131] on p "Puedo consultar mis objetivos en todo momento para decidir qué hacer." at bounding box center [603, 130] width 211 height 30
click at [582, 175] on button "Back" at bounding box center [585, 173] width 26 height 15
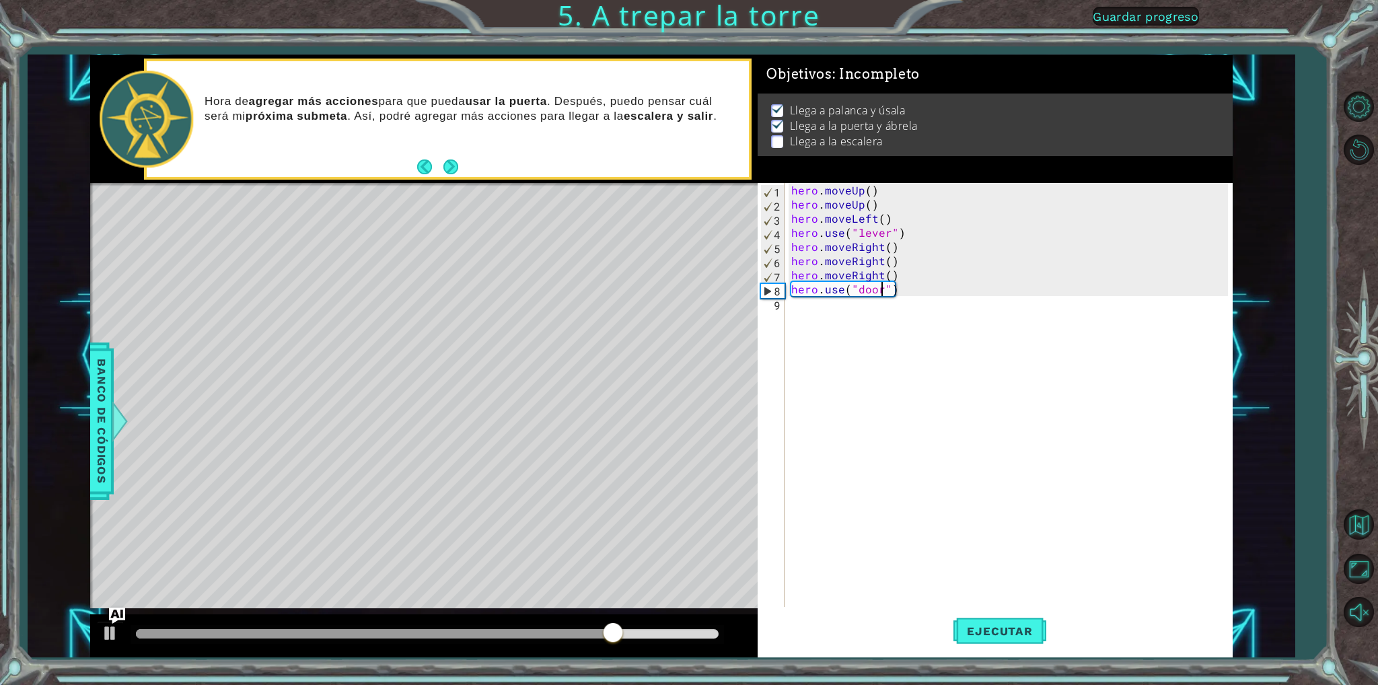
click at [793, 307] on div "hero . moveUp ( ) hero . moveUp ( ) hero . moveLeft ( ) hero . use ( "lever" ) …" at bounding box center [1012, 409] width 446 height 452
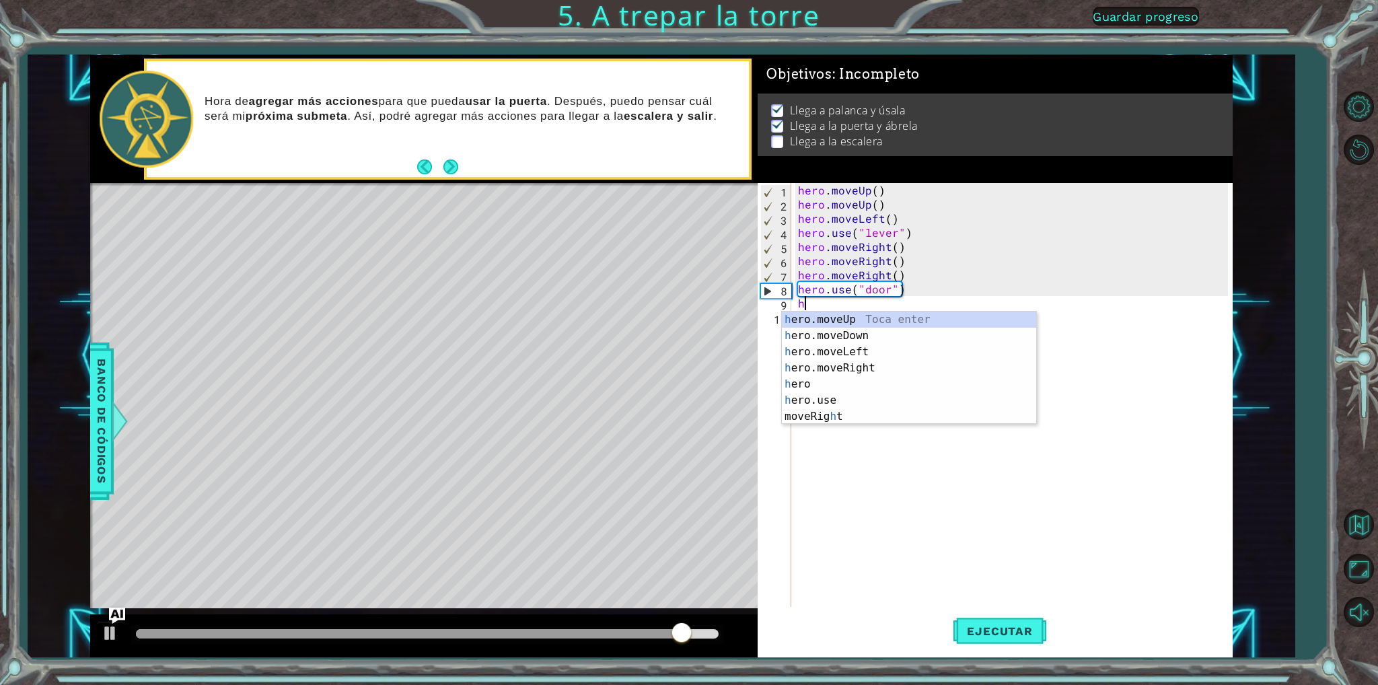
type textarea "he"
click at [865, 318] on div "he ro.moveUp Toca enter he ro.moveDown Toca enter he ro.moveLeft Toca enter he …" at bounding box center [916, 376] width 254 height 129
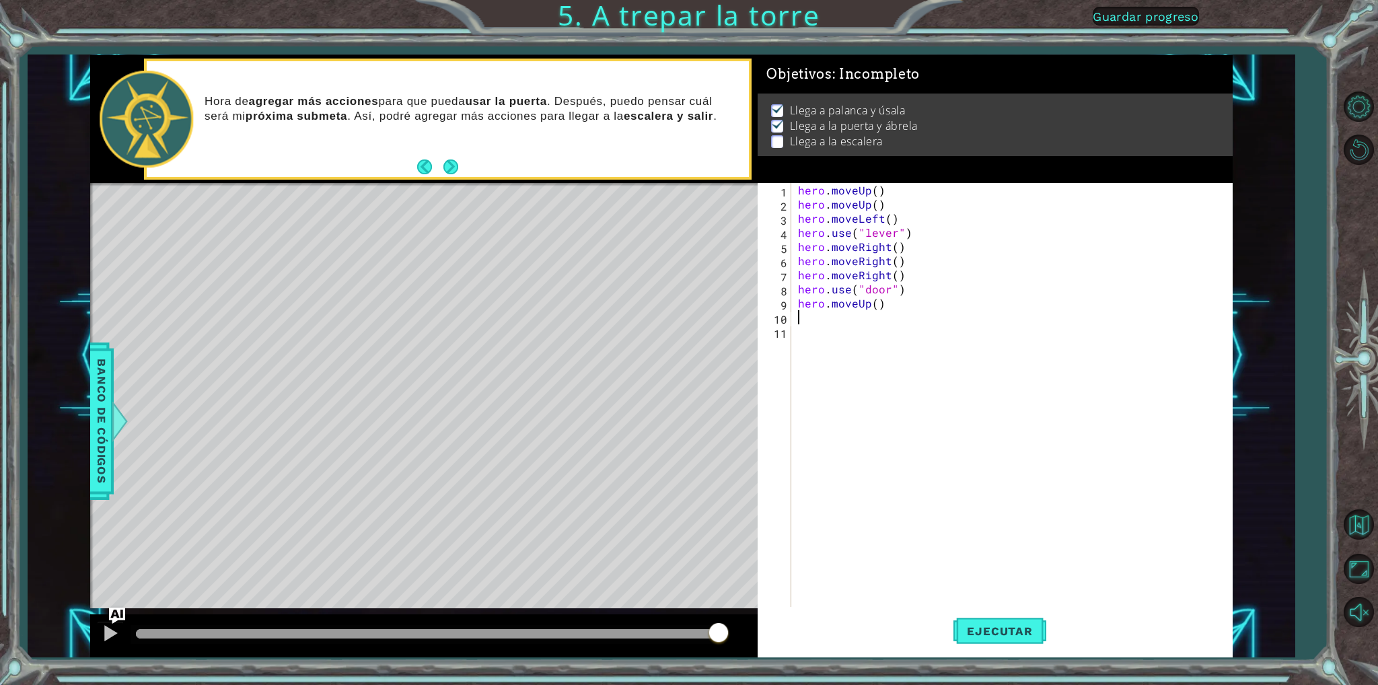
type textarea "h"
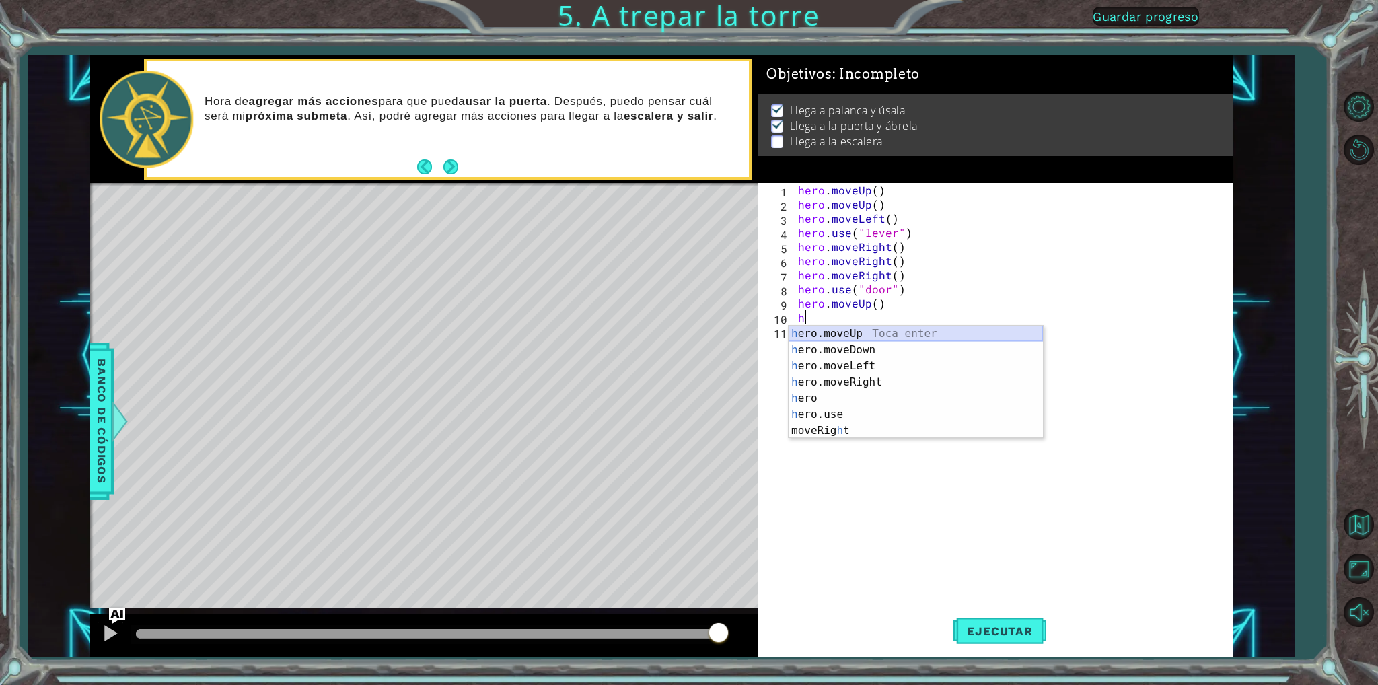
click at [856, 334] on div "h ero.moveUp Toca enter h ero.moveDown Toca enter h ero.moveLeft Toca enter h e…" at bounding box center [916, 398] width 254 height 145
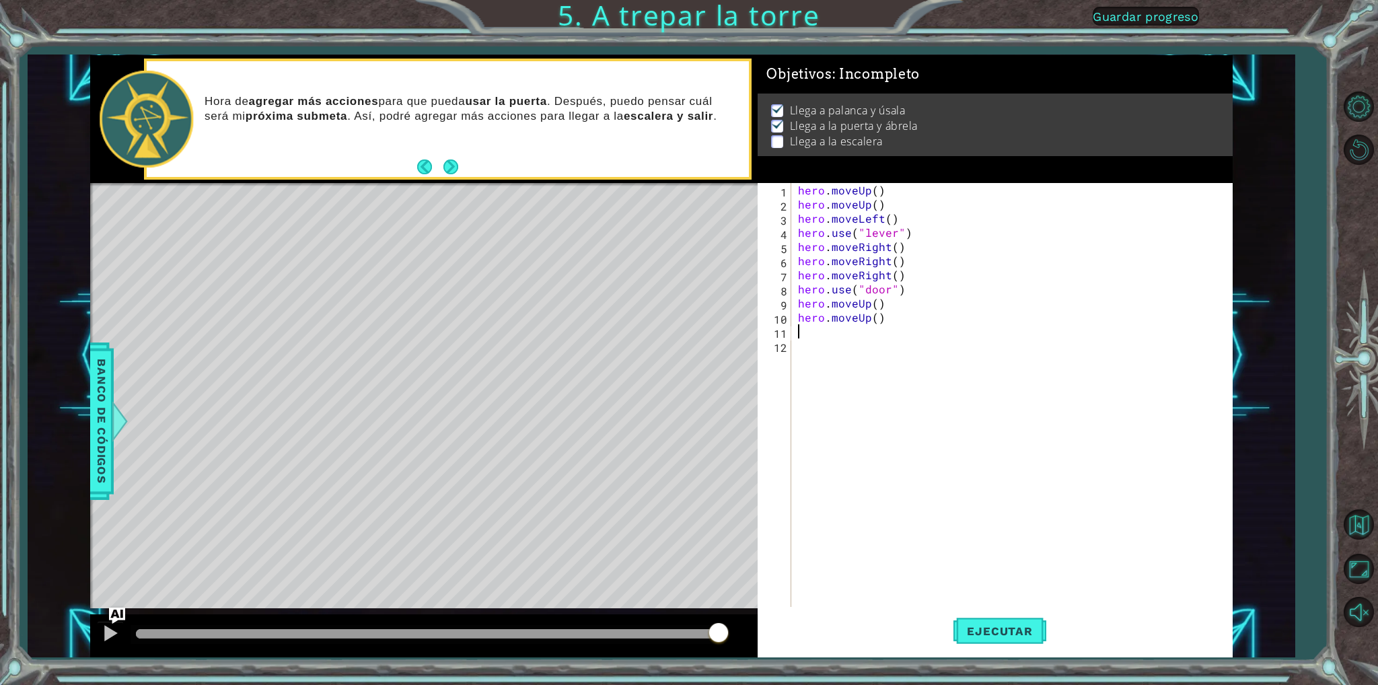
type textarea "h"
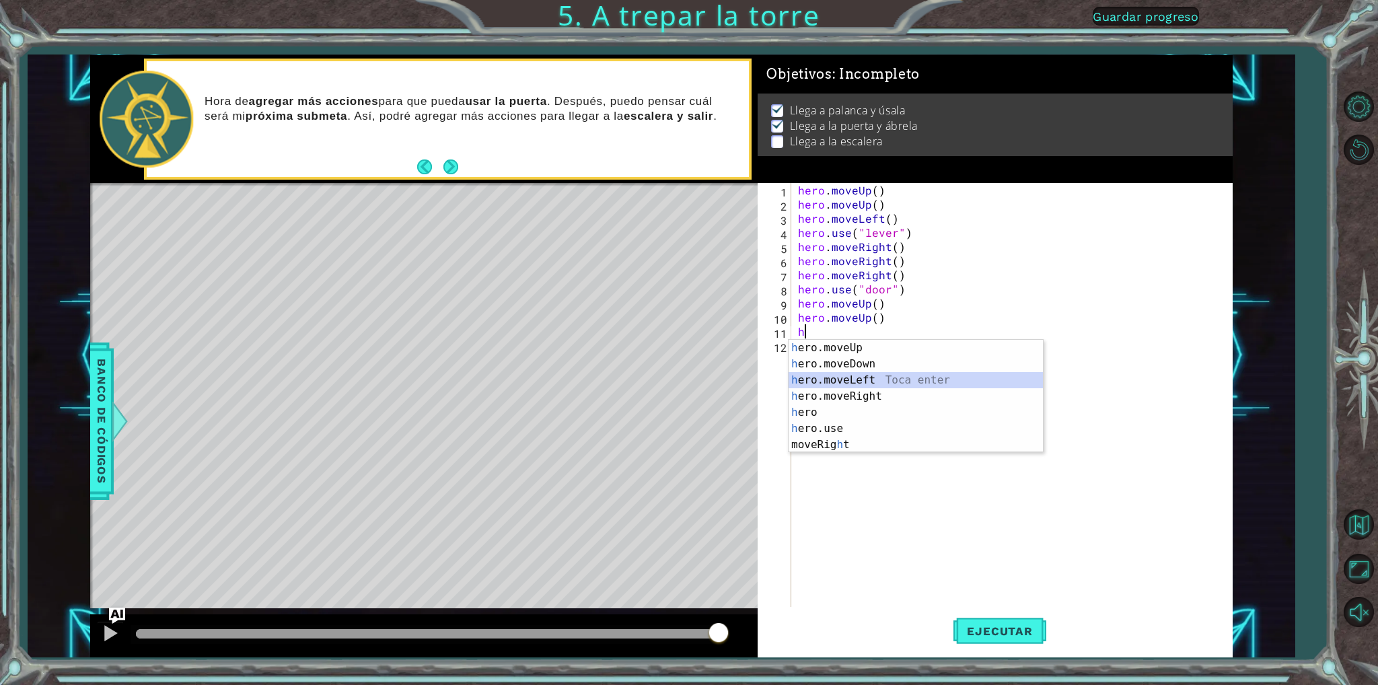
click at [870, 375] on div "h ero.moveUp Toca enter h ero.moveDown Toca enter h ero.moveLeft Toca enter h e…" at bounding box center [916, 412] width 254 height 145
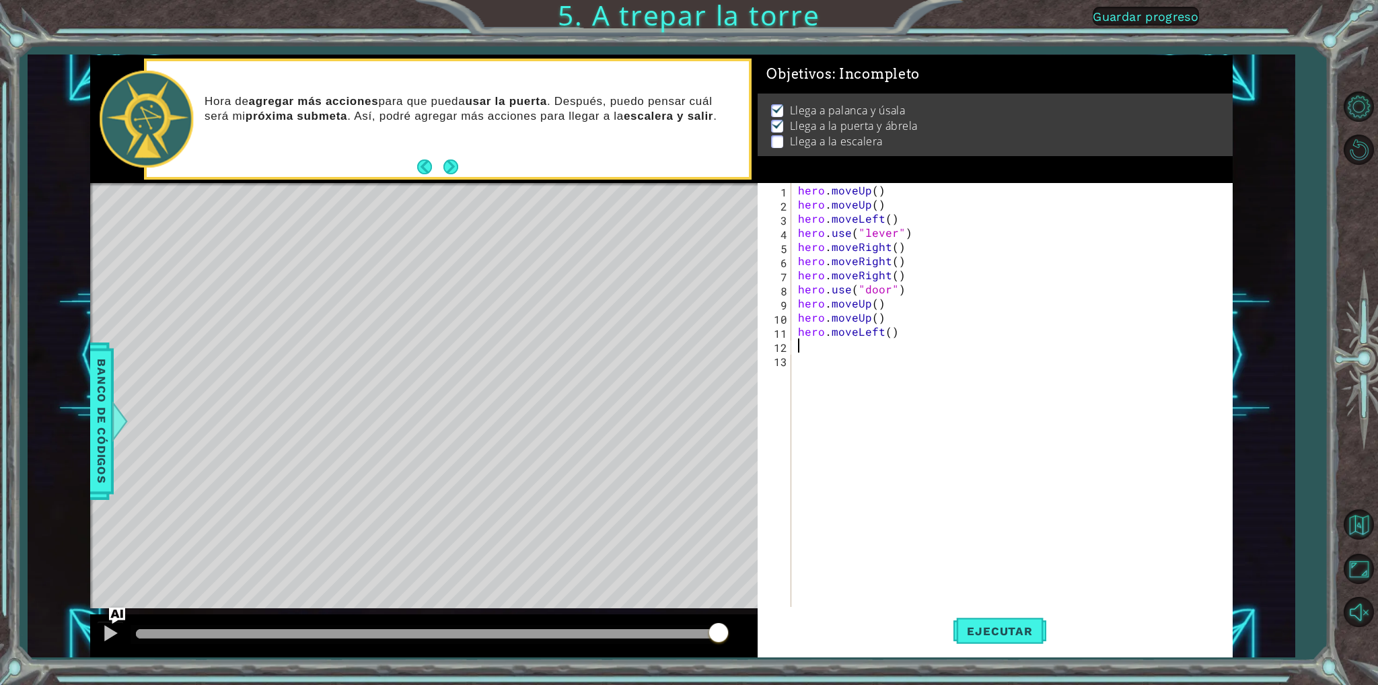
type textarea "h"
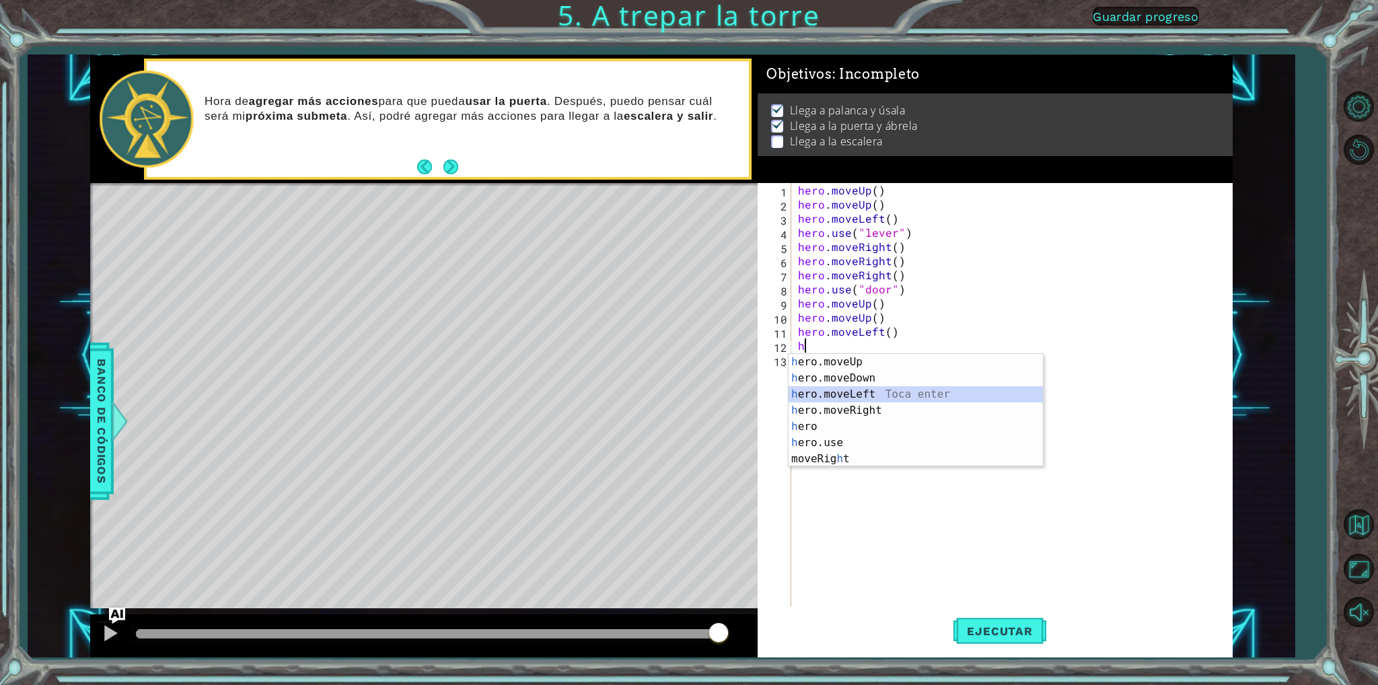
click at [896, 397] on div "h ero.moveUp Toca enter h ero.moveDown Toca enter h ero.moveLeft Toca enter h e…" at bounding box center [916, 426] width 254 height 145
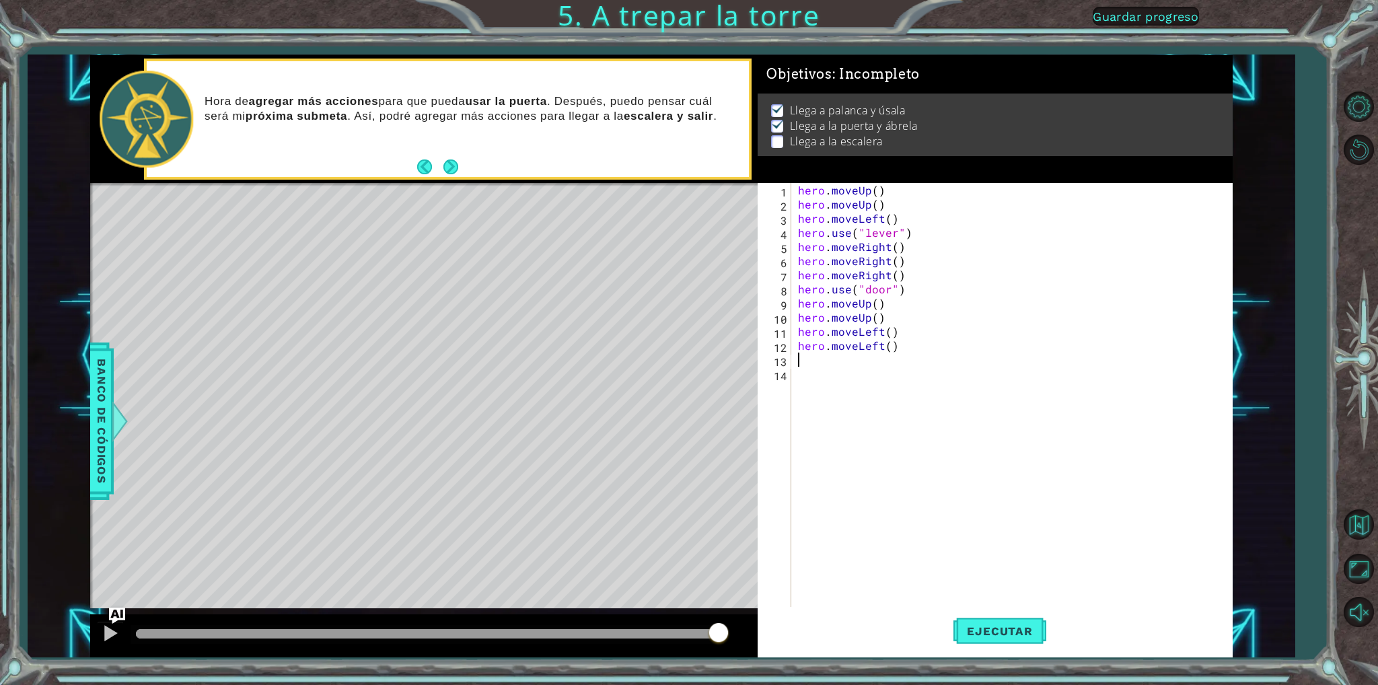
type textarea "h"
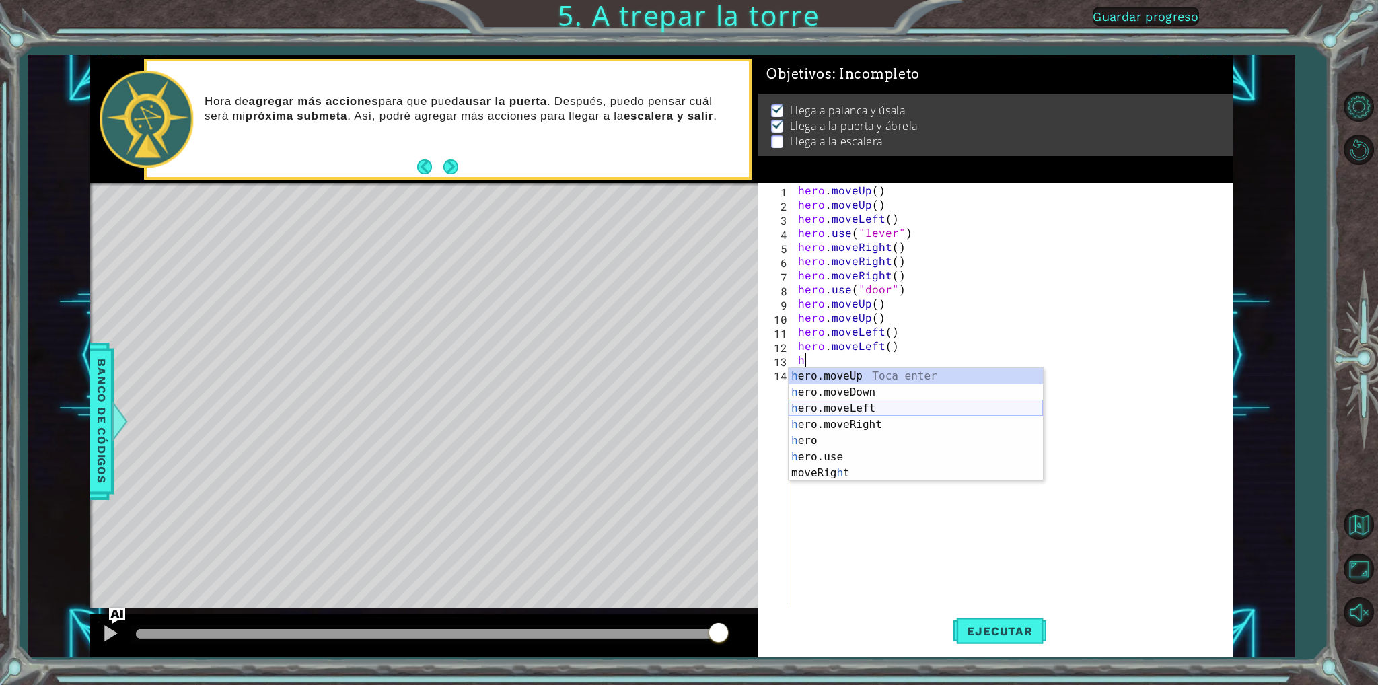
click at [836, 404] on div "h ero.moveUp Toca enter h ero.moveDown Toca enter h ero.moveLeft Toca enter h e…" at bounding box center [916, 440] width 254 height 145
click at [881, 470] on div "h ero.moveUp Toca enter h ero.moveDown Toca enter h ero.moveLeft Toca enter h e…" at bounding box center [916, 454] width 254 height 145
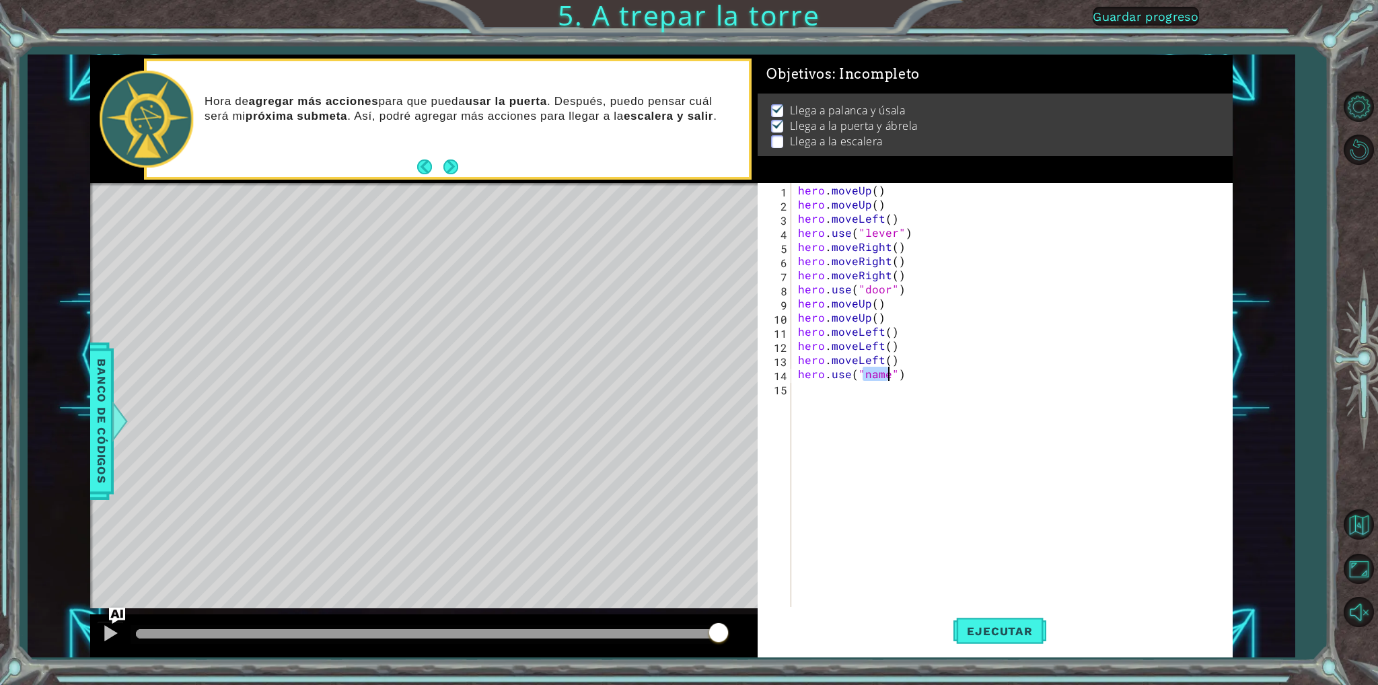
type textarea "hero.use("")"
click at [872, 399] on div "hero . moveUp ( ) hero . moveUp ( ) hero . moveLeft ( ) hero . use ( "lever" ) …" at bounding box center [1014, 409] width 439 height 452
click at [863, 373] on div "hero . moveUp ( ) hero . moveUp ( ) hero . moveLeft ( ) hero . use ( "lever" ) …" at bounding box center [1014, 409] width 439 height 452
click at [910, 394] on div ""l ever" Toca enter" at bounding box center [974, 406] width 254 height 48
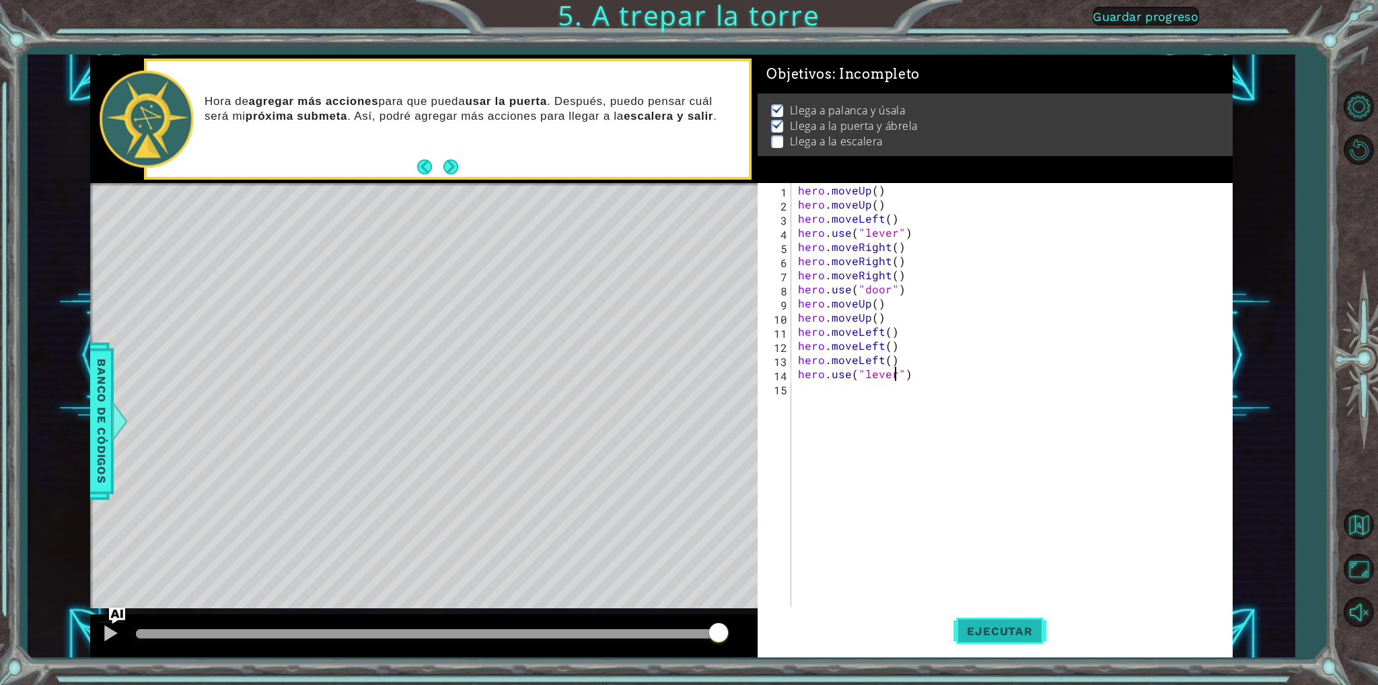
type textarea "hero.use("lever")"
click at [1036, 625] on span "Ejecutar" at bounding box center [1000, 631] width 92 height 13
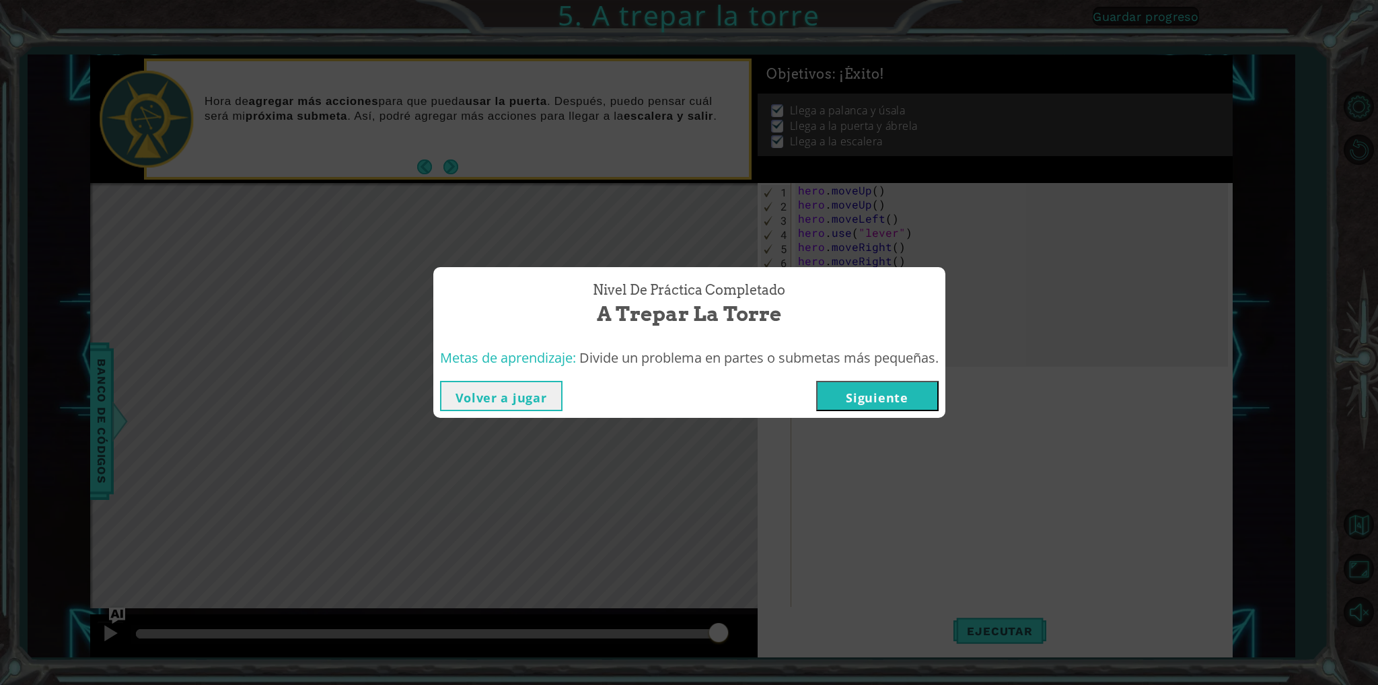
click at [891, 402] on button "Siguiente" at bounding box center [877, 396] width 122 height 30
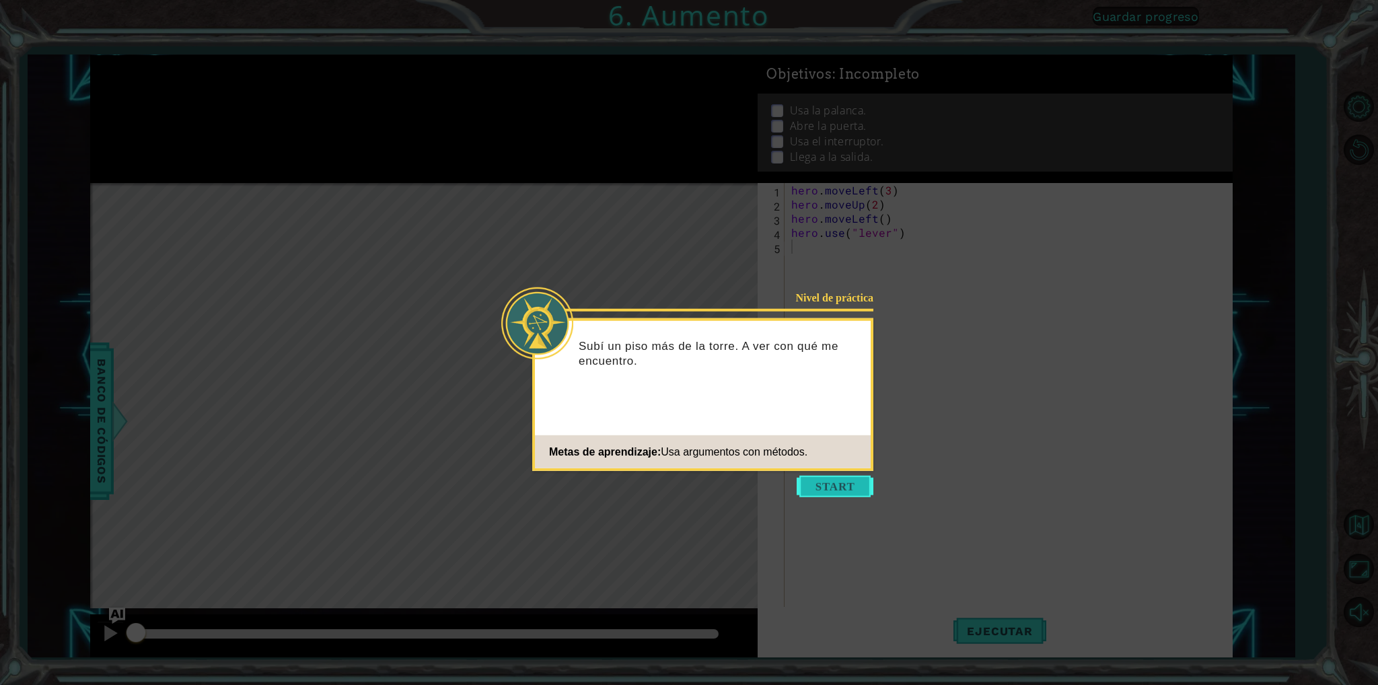
click at [843, 483] on button "Start" at bounding box center [835, 487] width 77 height 22
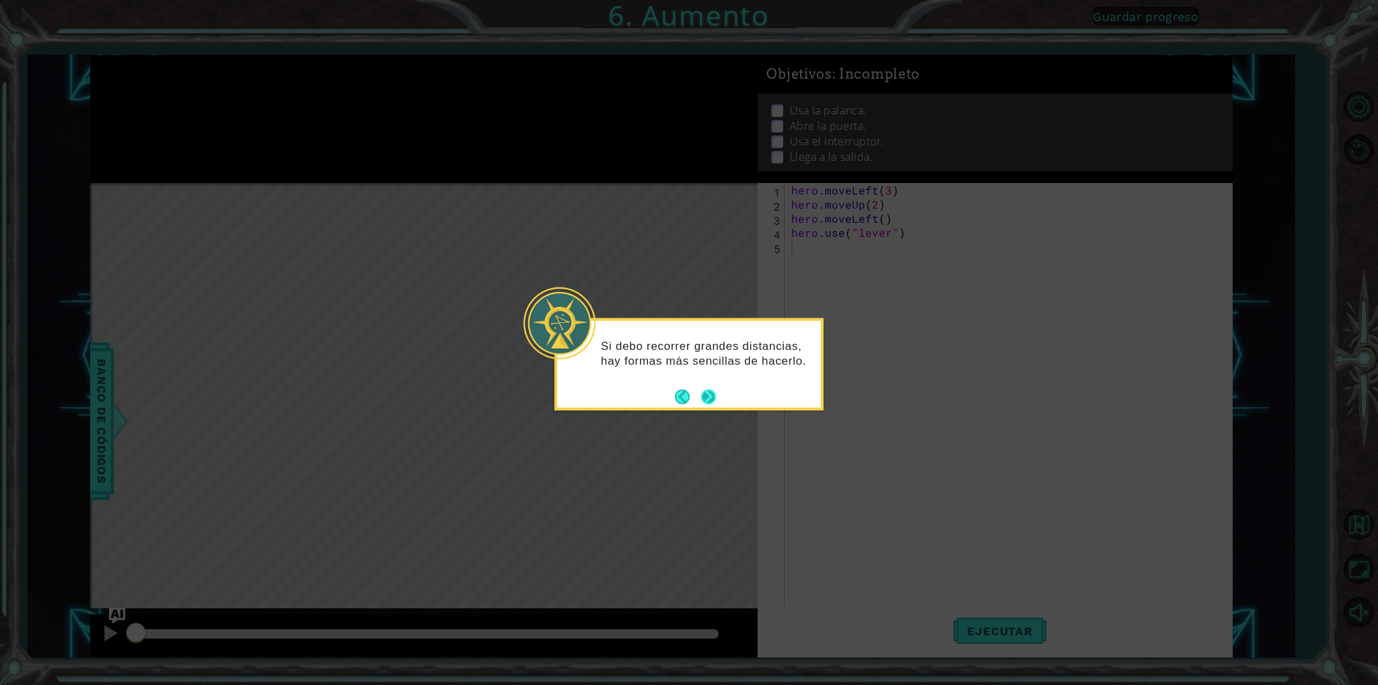
click at [709, 402] on button "Next" at bounding box center [708, 396] width 15 height 15
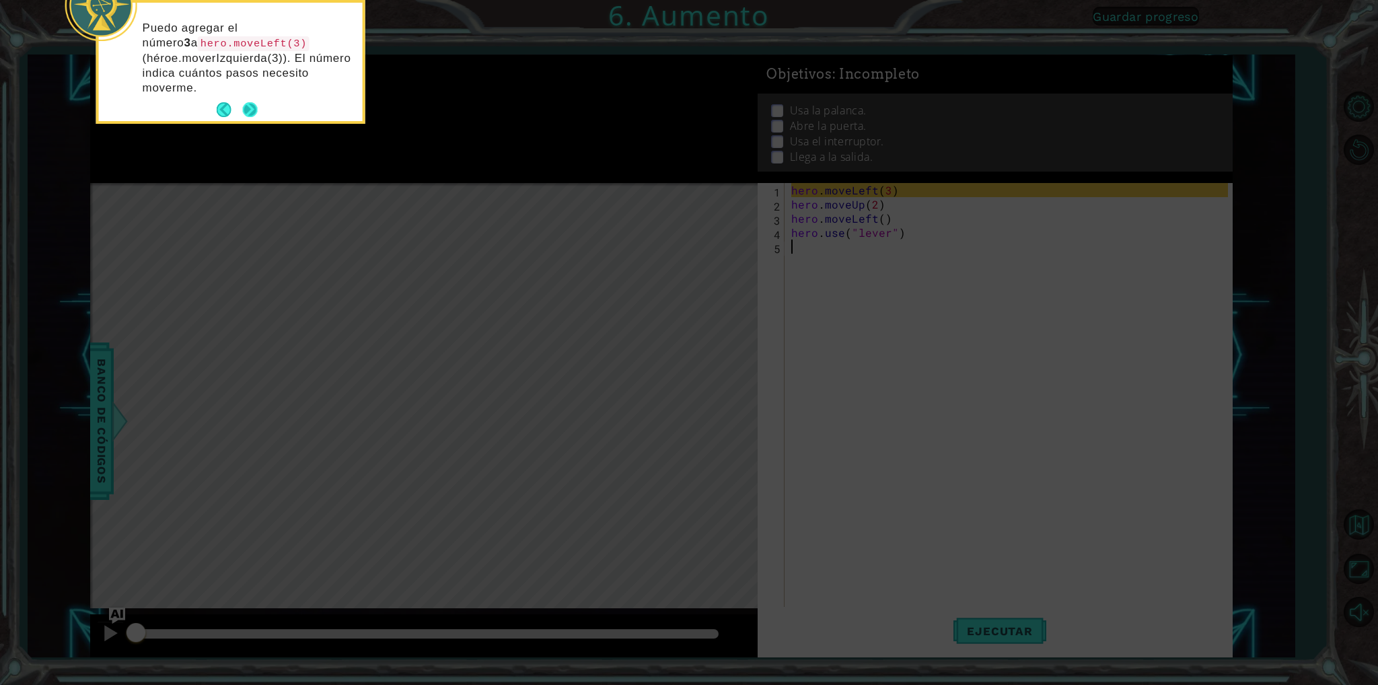
click at [246, 102] on button "Next" at bounding box center [250, 109] width 15 height 15
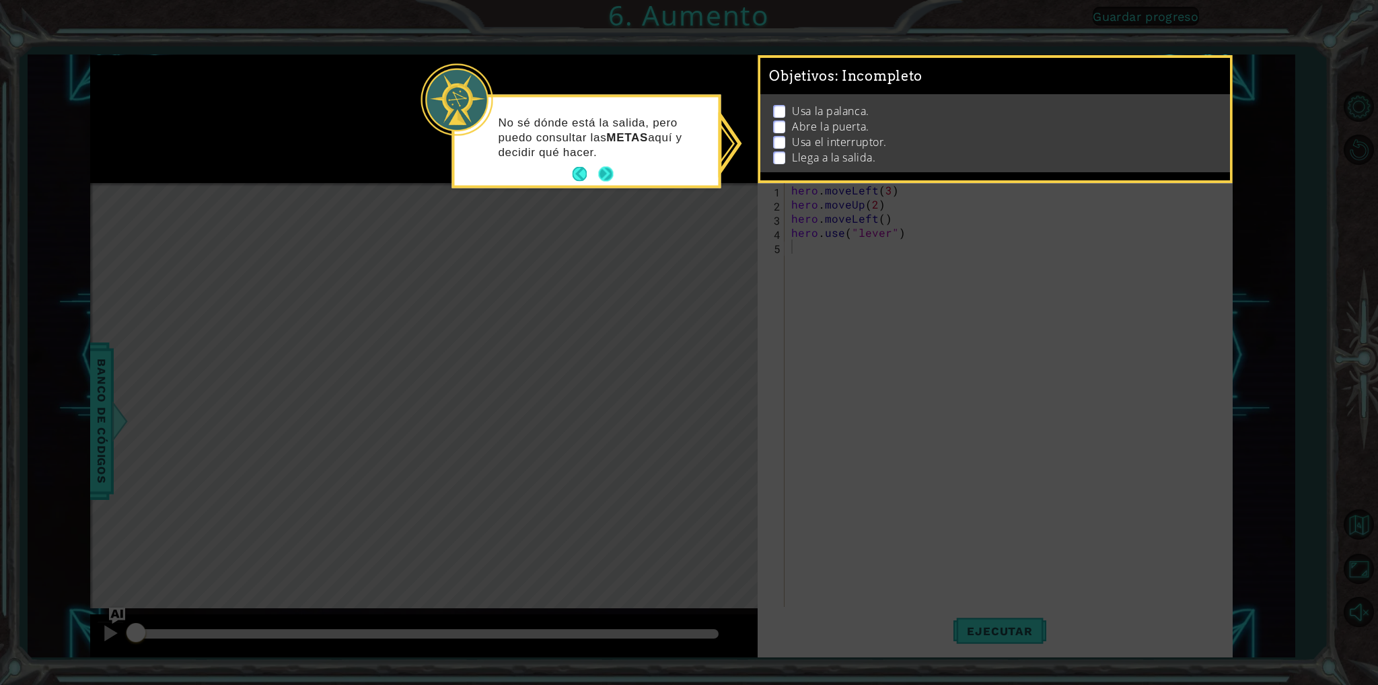
click at [606, 170] on button "Next" at bounding box center [605, 174] width 15 height 15
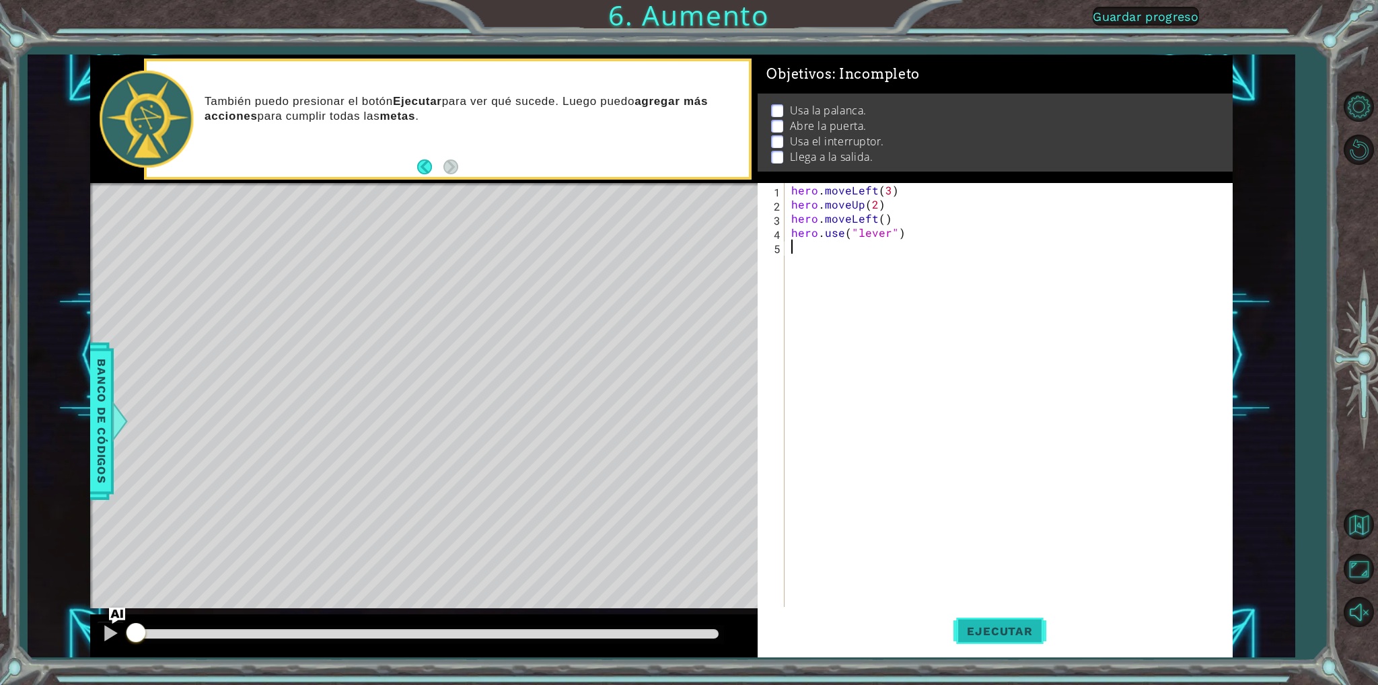
click at [1033, 630] on span "Ejecutar" at bounding box center [1000, 631] width 92 height 13
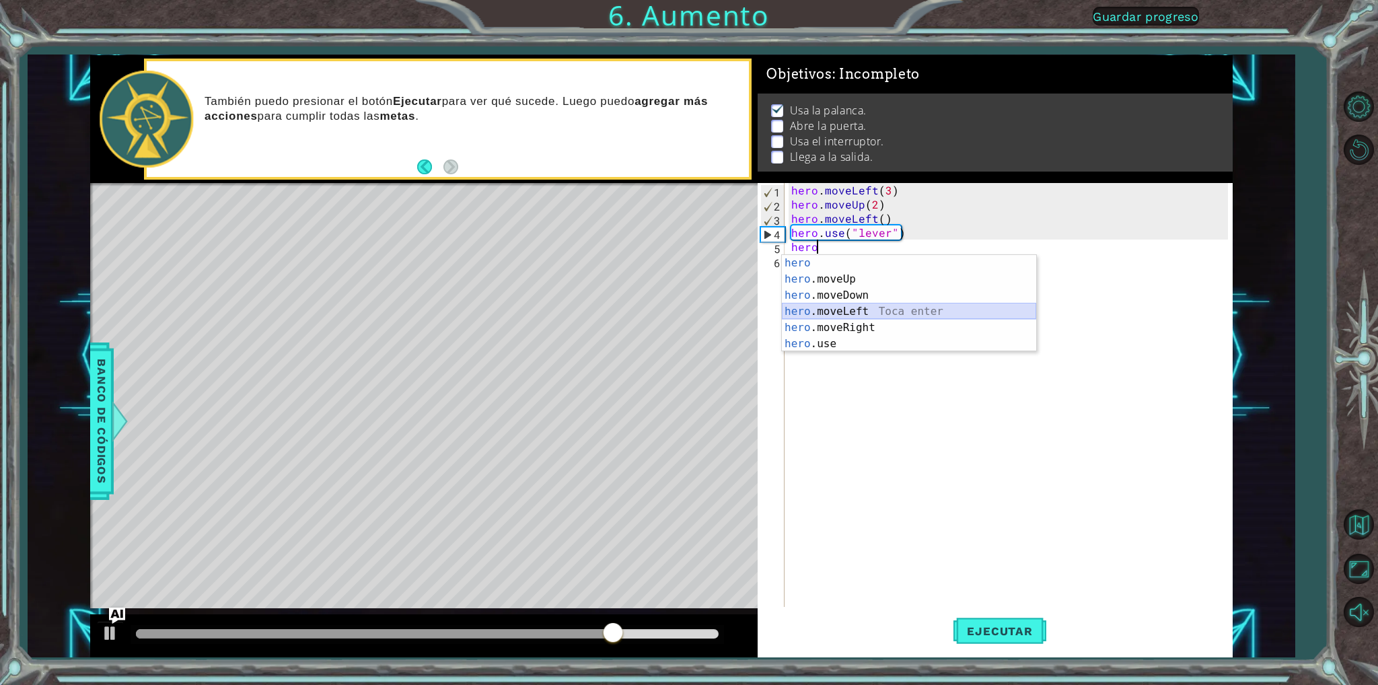
click at [829, 311] on div "hero Toca enter hero .moveUp Toca enter hero .moveDown Toca enter hero .moveLef…" at bounding box center [909, 319] width 254 height 129
type textarea "hero.moveLeft(1)"
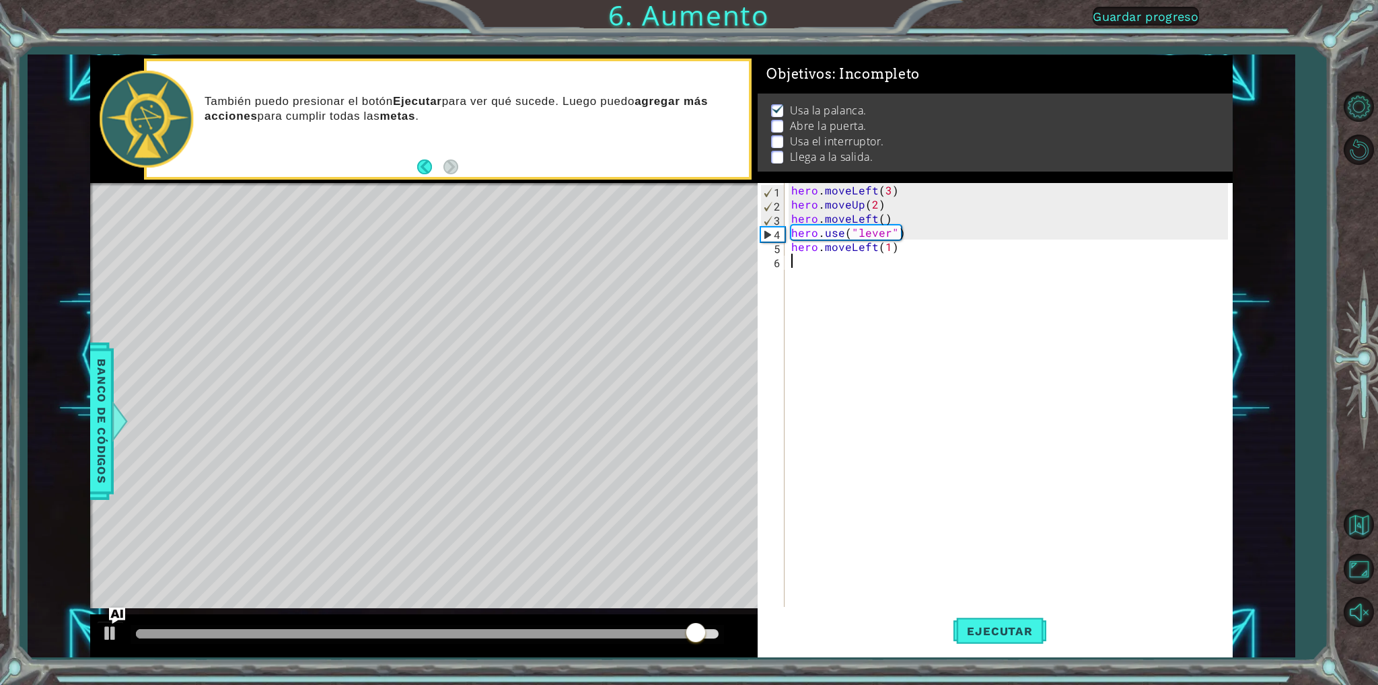
click at [810, 273] on div "hero . moveLeft ( 3 ) hero . moveUp ( 2 ) hero . moveLeft ( ) hero . use ( "lev…" at bounding box center [1012, 409] width 446 height 452
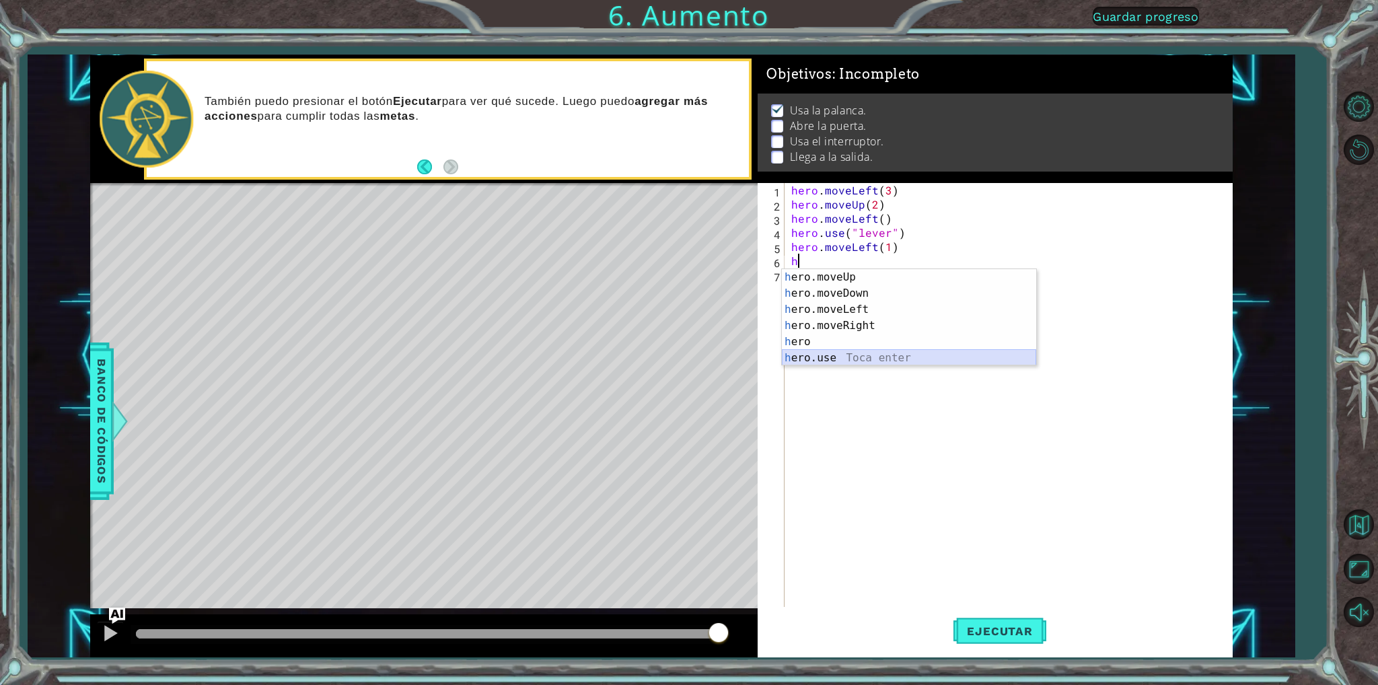
click at [880, 356] on div "h ero.moveUp Toca enter h ero.moveDown Toca enter h ero.moveLeft Toca enter h e…" at bounding box center [909, 333] width 254 height 129
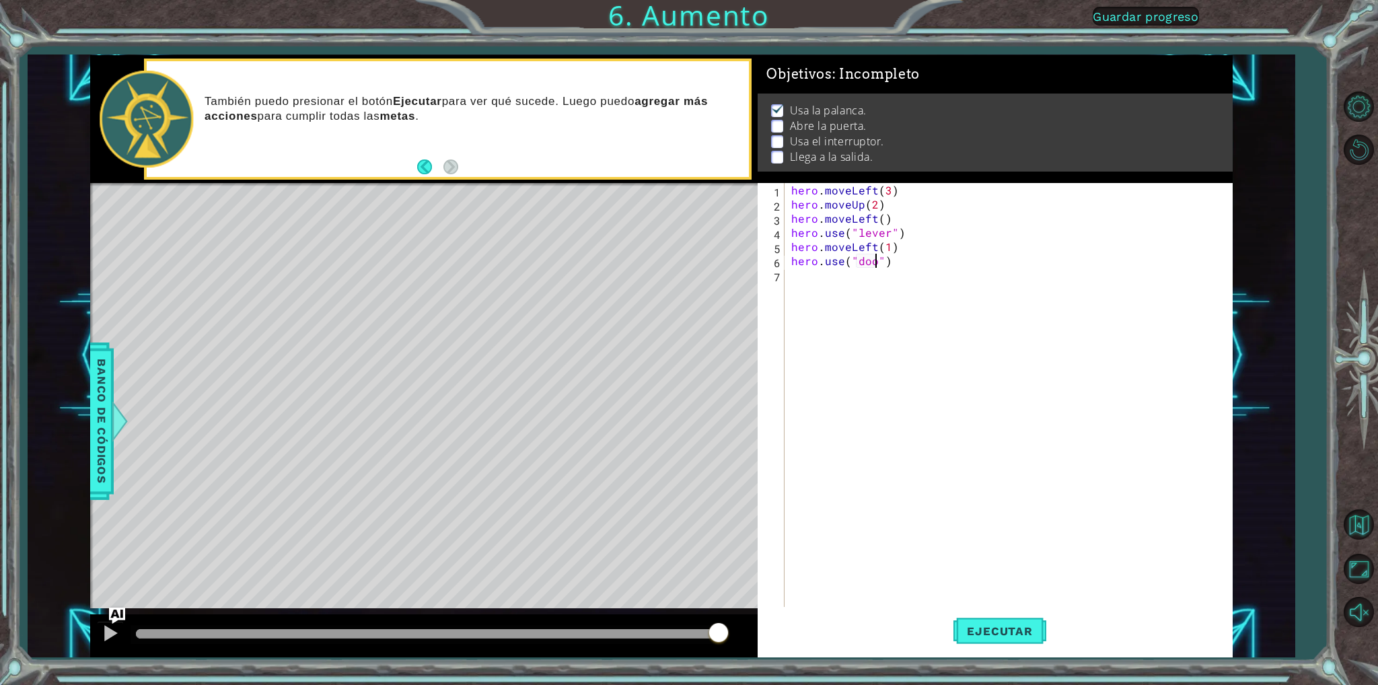
scroll to position [0, 5]
type textarea "hero.use("door")"
click at [977, 634] on span "Ejecutar" at bounding box center [1000, 631] width 92 height 13
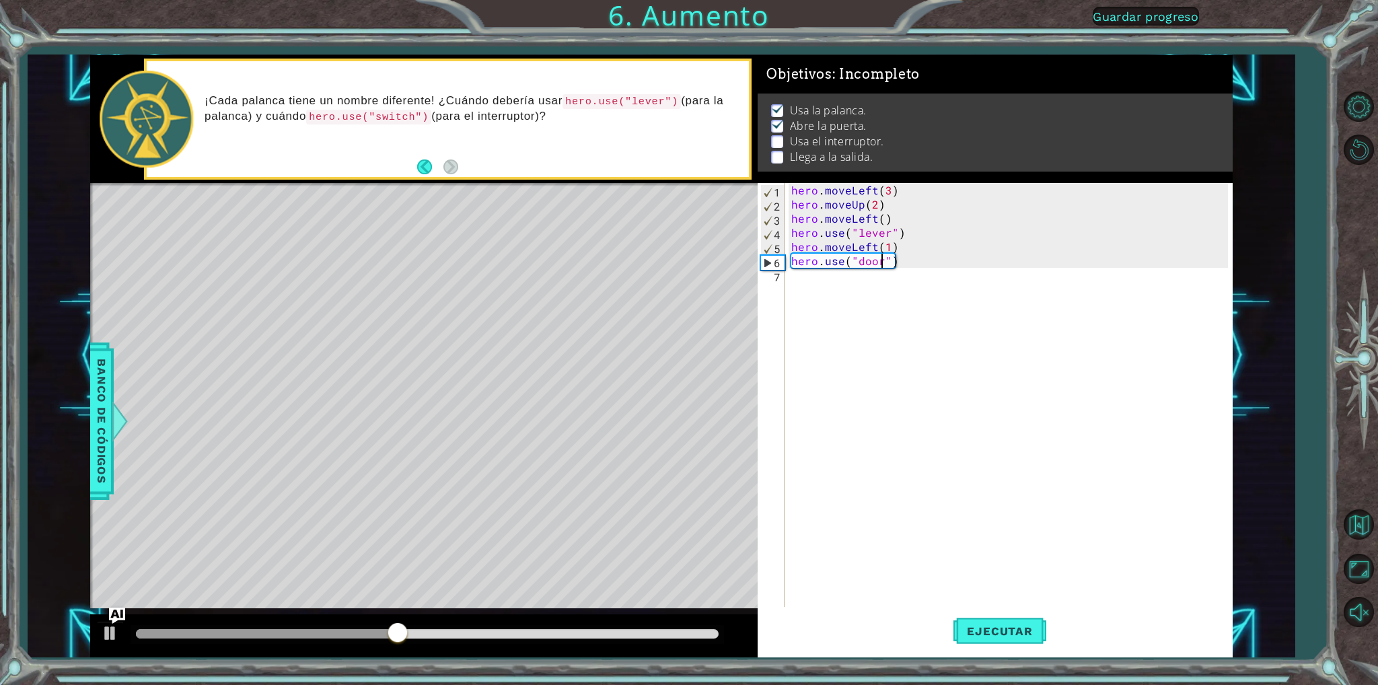
click at [822, 286] on div "hero . moveLeft ( 3 ) hero . moveUp ( 2 ) hero . moveLeft ( ) hero . use ( "lev…" at bounding box center [1012, 409] width 446 height 452
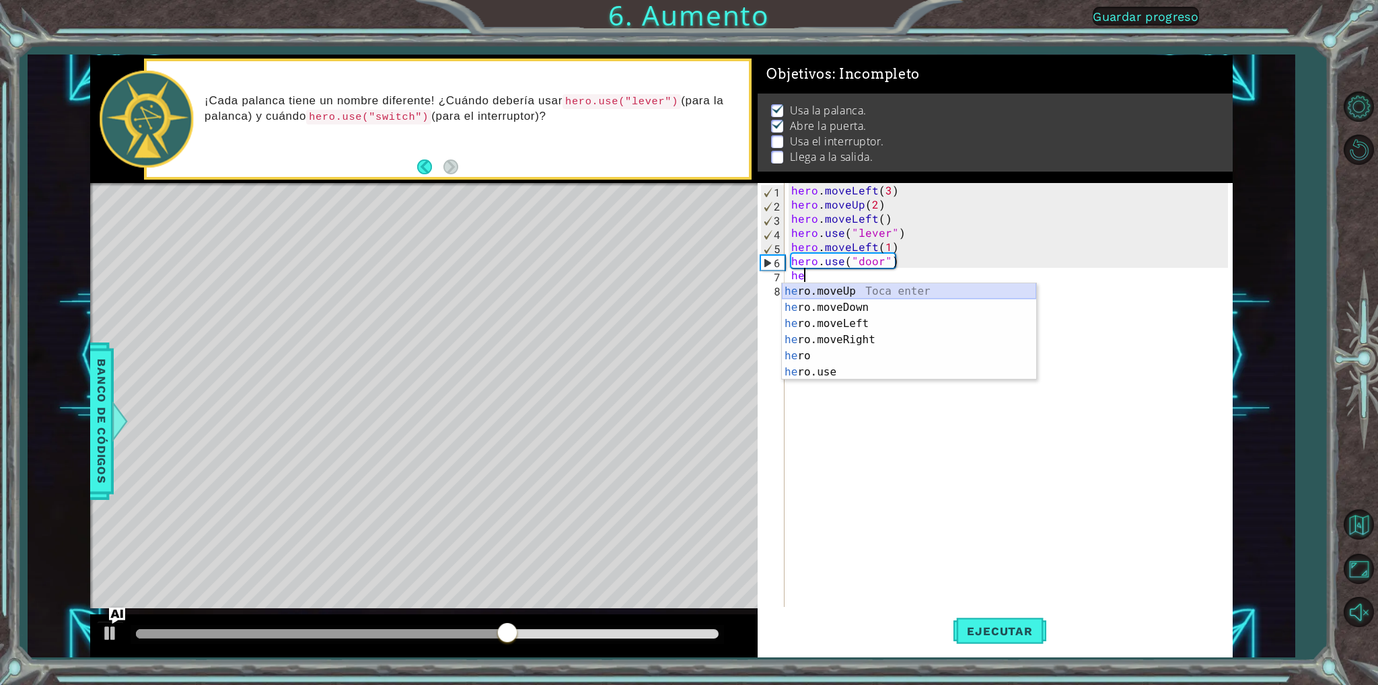
click at [853, 291] on div "he ro.moveUp Toca enter he ro.moveDown Toca enter he ro.moveLeft Toca enter he …" at bounding box center [909, 347] width 254 height 129
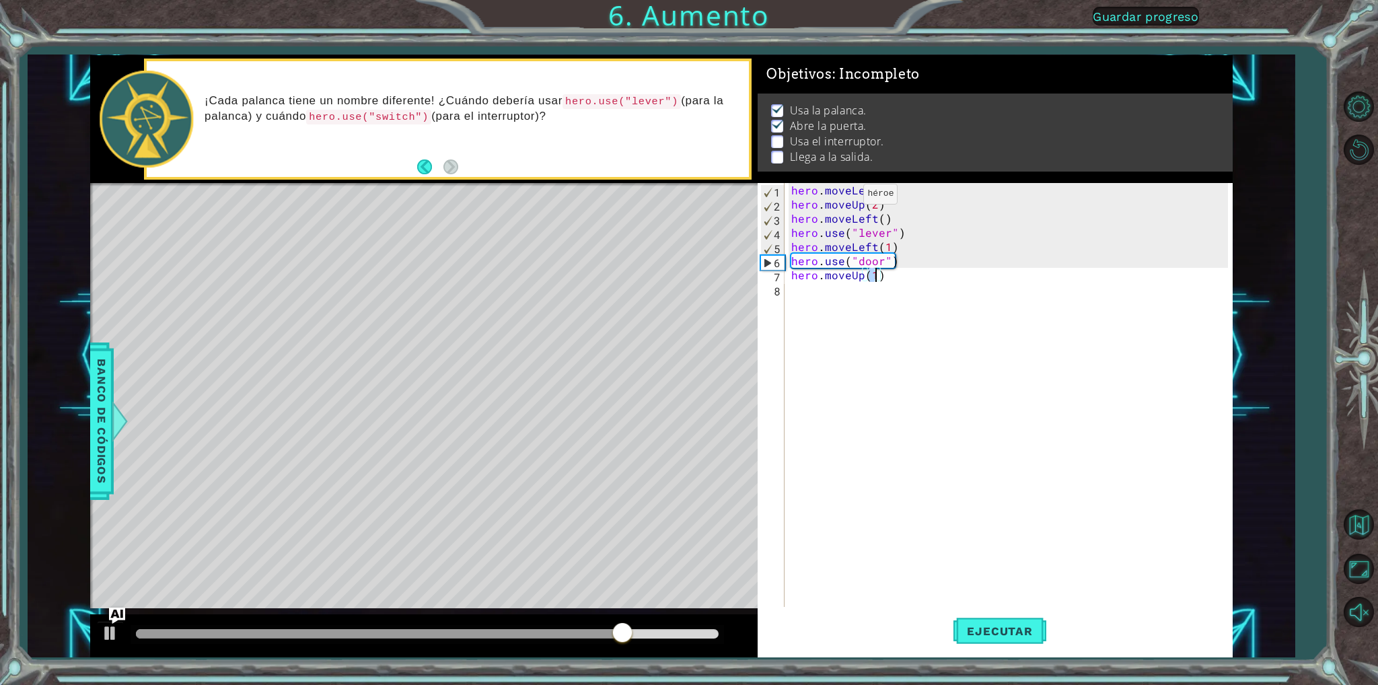
type textarea "hero.moveUp(2)"
click at [935, 289] on div "hero . moveLeft ( 3 ) hero . moveUp ( 2 ) hero . moveLeft ( ) hero . use ( "lev…" at bounding box center [1012, 409] width 446 height 452
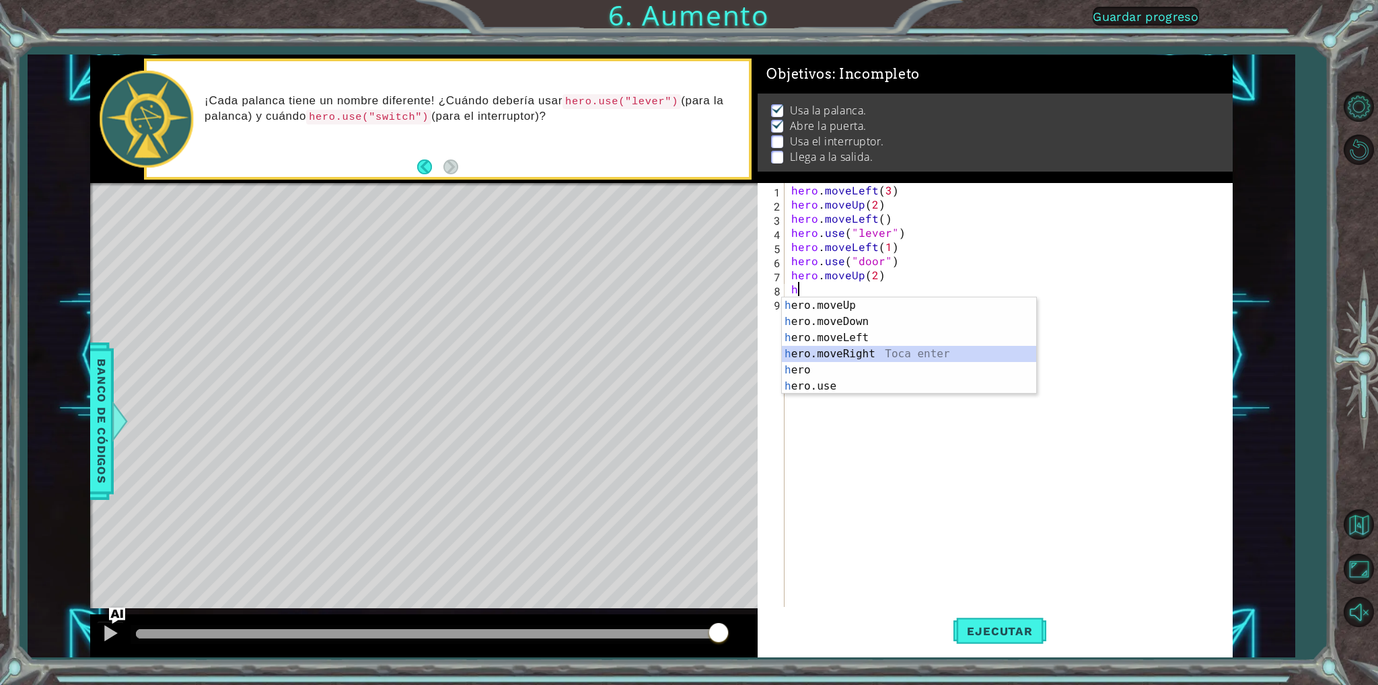
click at [883, 353] on div "h ero.moveUp Toca enter h ero.moveDown Toca enter h ero.moveLeft Toca enter h e…" at bounding box center [909, 361] width 254 height 129
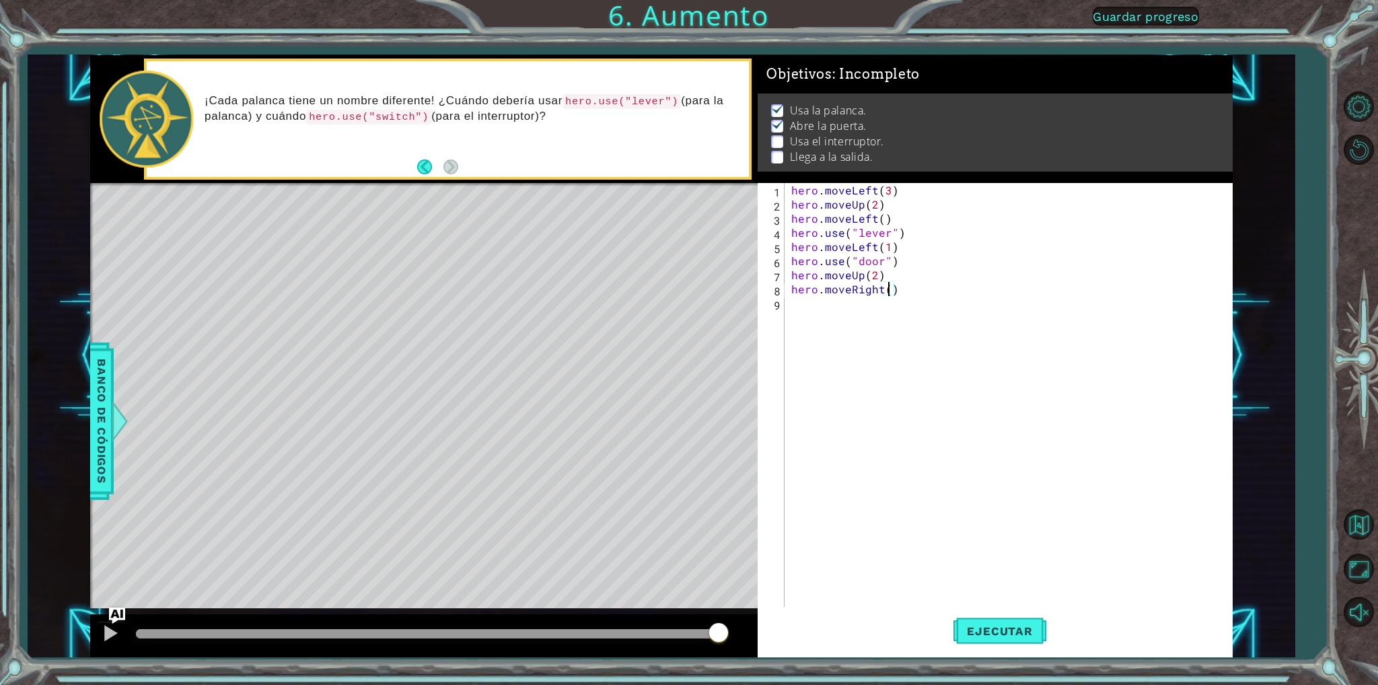
type textarea "hero.moveRight(2)"
click at [799, 302] on div "hero . moveLeft ( 3 ) hero . moveUp ( 2 ) hero . moveLeft ( ) hero . use ( "lev…" at bounding box center [1012, 409] width 446 height 452
type textarea "d"
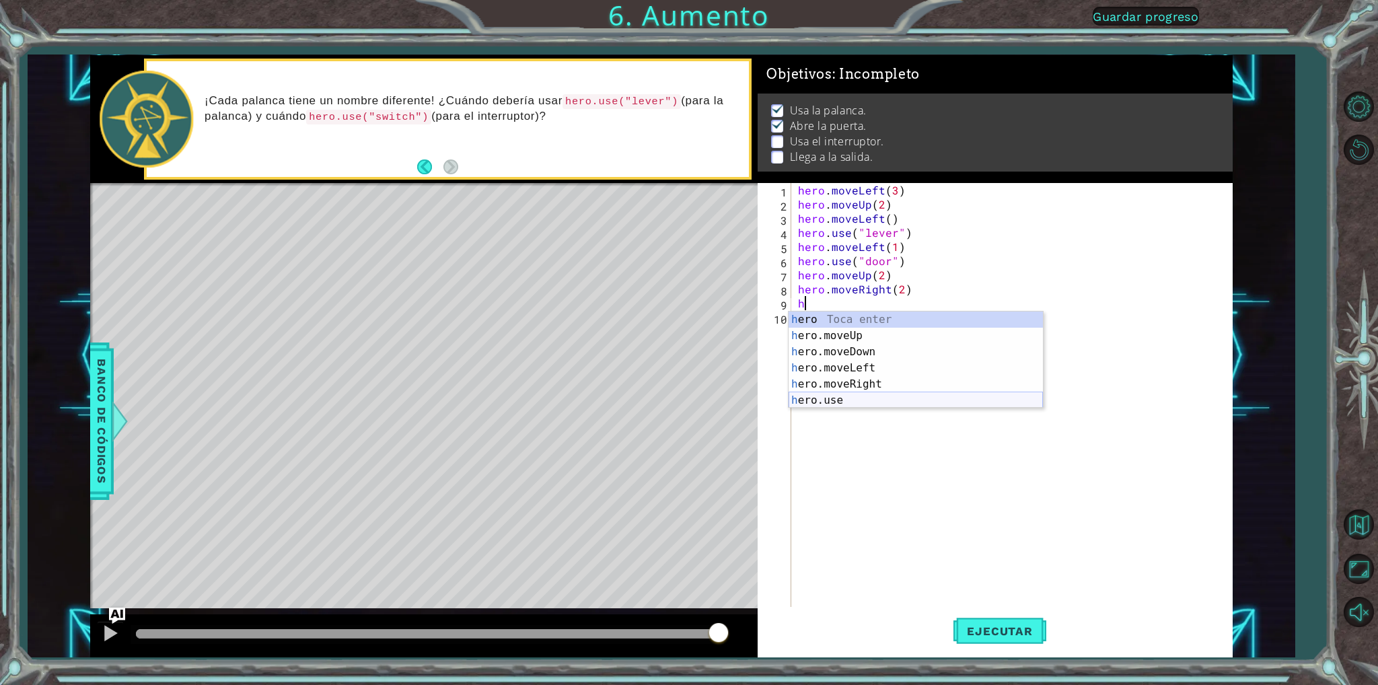
click at [842, 397] on div "h ero Toca enter h ero.moveUp Toca enter h ero.moveDown Toca enter h ero.moveLe…" at bounding box center [916, 376] width 254 height 129
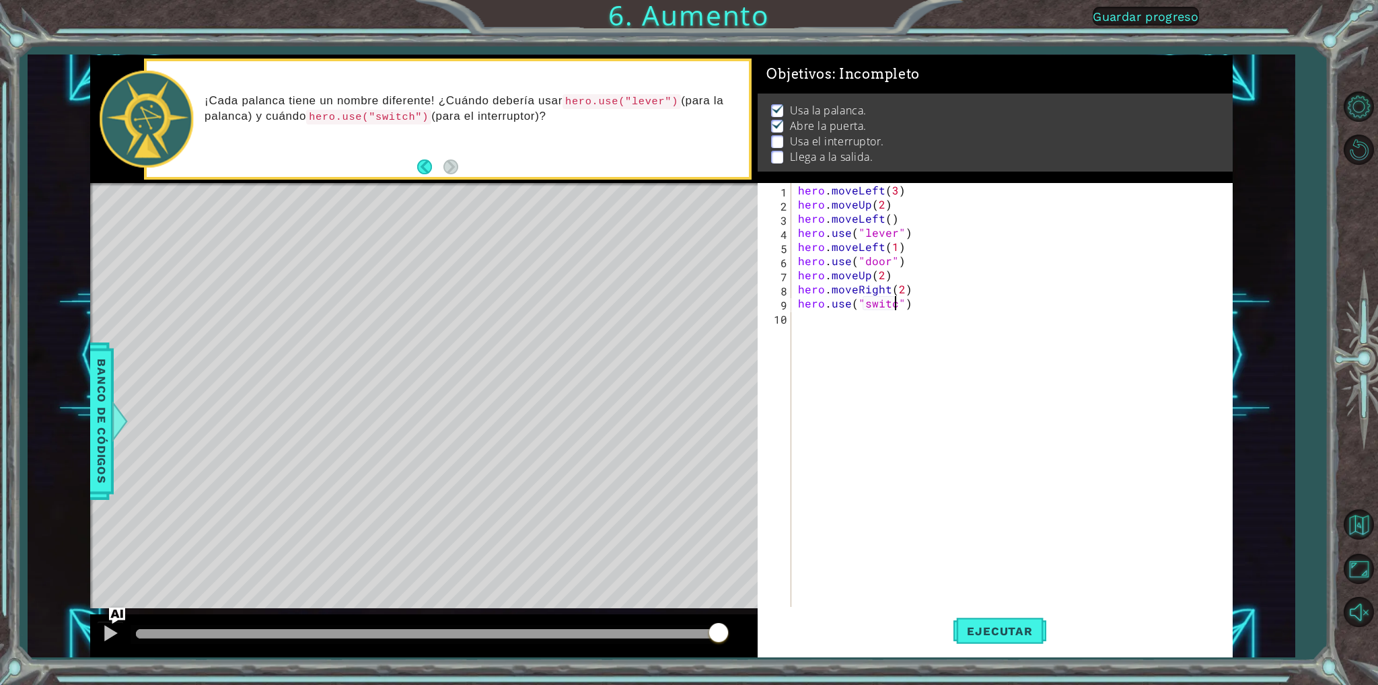
scroll to position [0, 5]
type textarea "hero.use("switch")"
click at [995, 633] on span "Ejecutar" at bounding box center [1000, 631] width 92 height 13
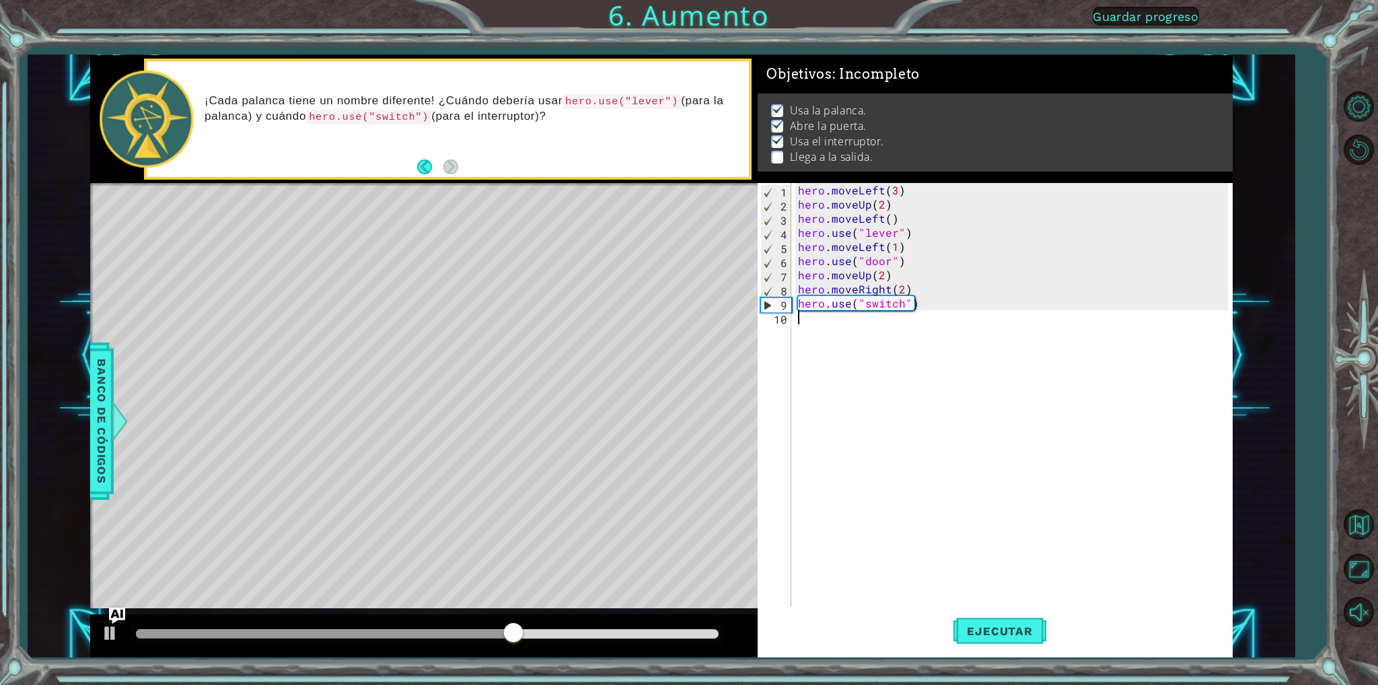
click at [804, 317] on div "hero . moveLeft ( 3 ) hero . moveUp ( 2 ) hero . moveLeft ( ) hero . use ( "lev…" at bounding box center [1014, 409] width 439 height 452
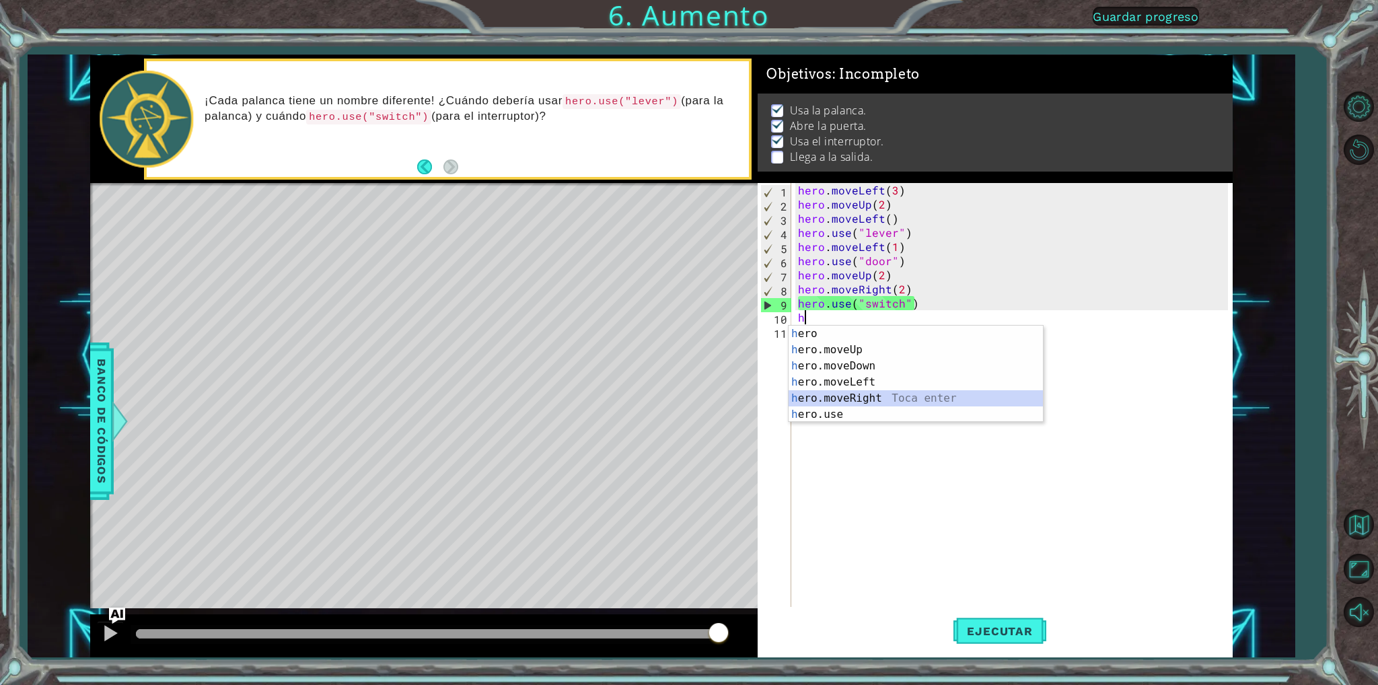
click at [859, 399] on div "h ero Toca enter h ero.moveUp Toca enter h ero.moveDown Toca enter h ero.moveLe…" at bounding box center [916, 390] width 254 height 129
type textarea "hero.moveRight(1)"
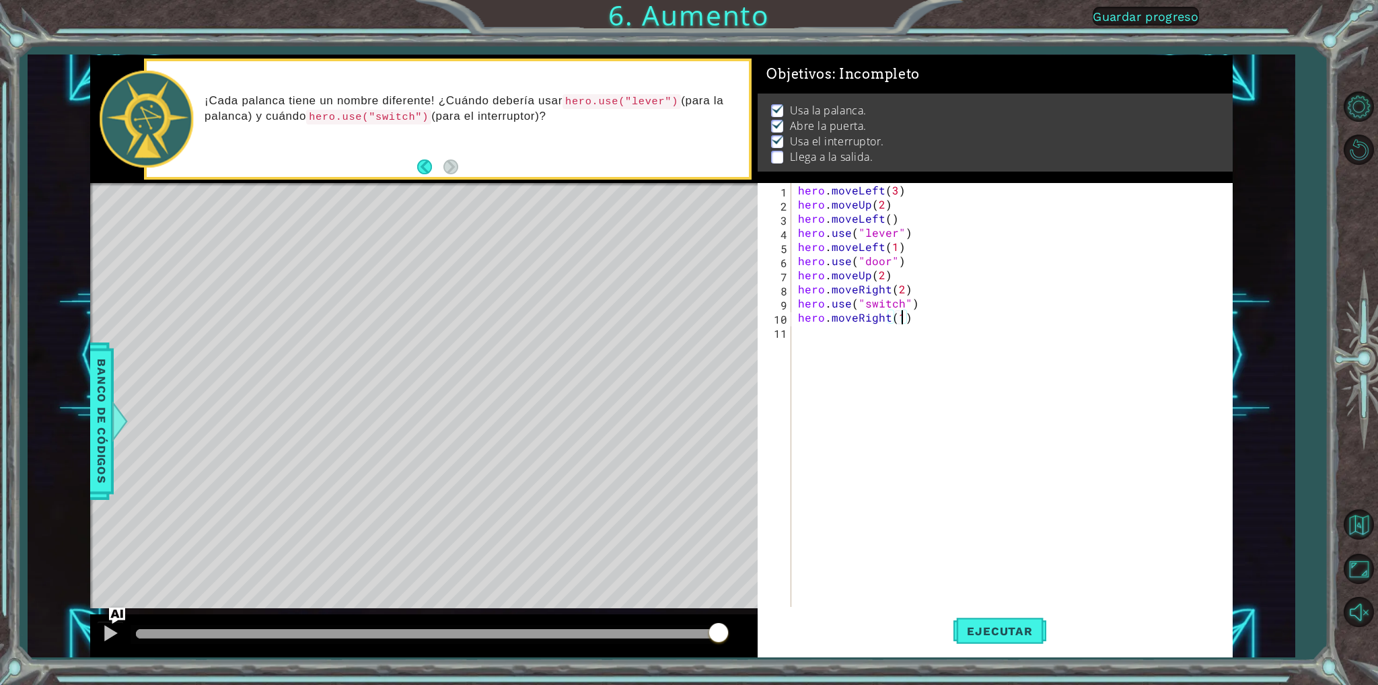
scroll to position [0, 5]
click at [805, 335] on div "hero . moveLeft ( 3 ) hero . moveUp ( 2 ) hero . moveLeft ( ) hero . use ( "lev…" at bounding box center [1014, 409] width 439 height 452
click at [861, 428] on div "h ero Toca enter h ero.moveUp Toca enter h ero.moveDown Toca enter h ero.moveLe…" at bounding box center [916, 404] width 254 height 129
click at [965, 362] on div "" door" Toca enter " lever" Toca enter" at bounding box center [974, 372] width 254 height 65
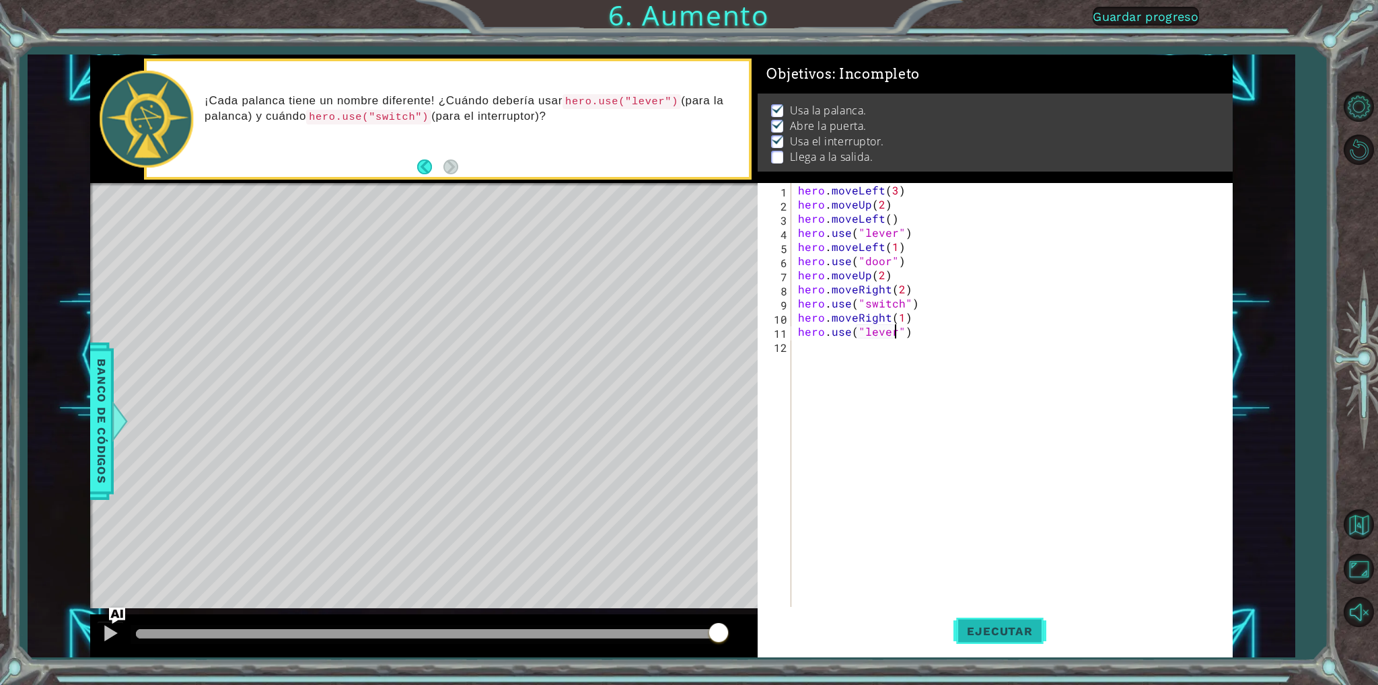
type textarea "hero.use("lever")"
click at [1036, 628] on span "Ejecutar" at bounding box center [1000, 631] width 92 height 13
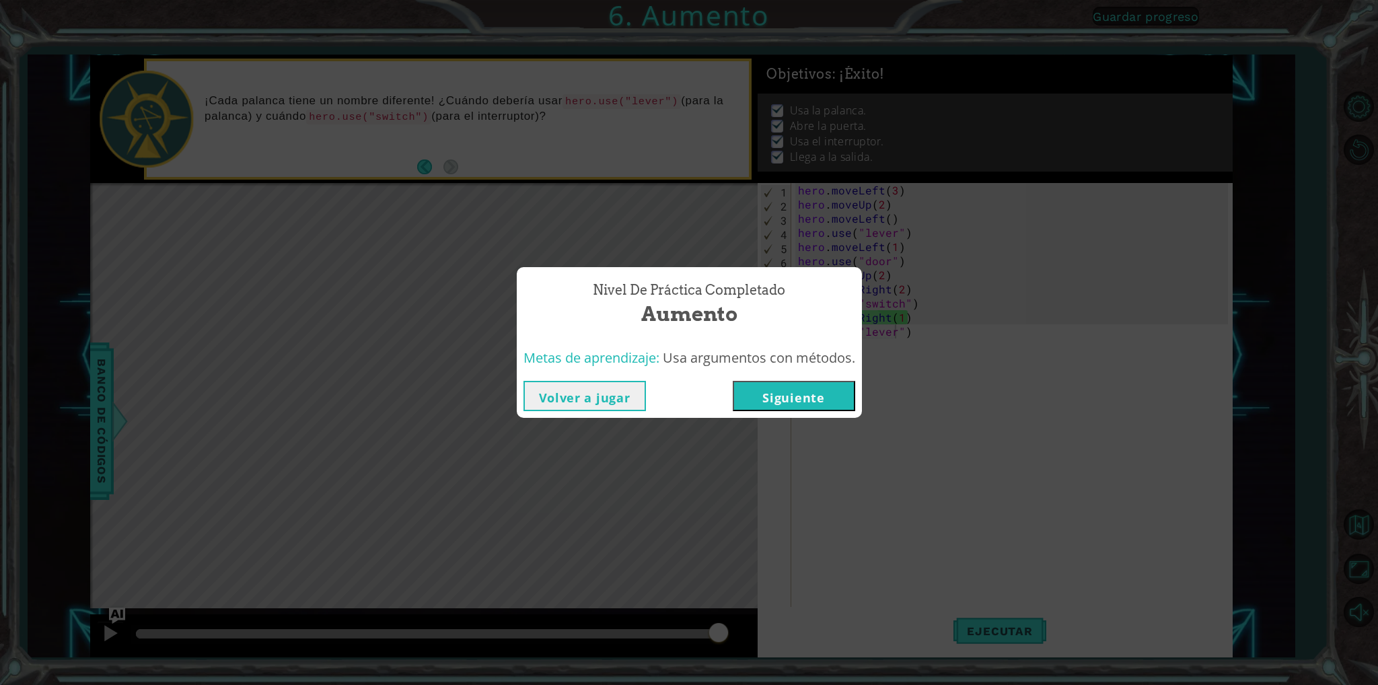
click at [771, 402] on button "Siguiente" at bounding box center [794, 396] width 122 height 30
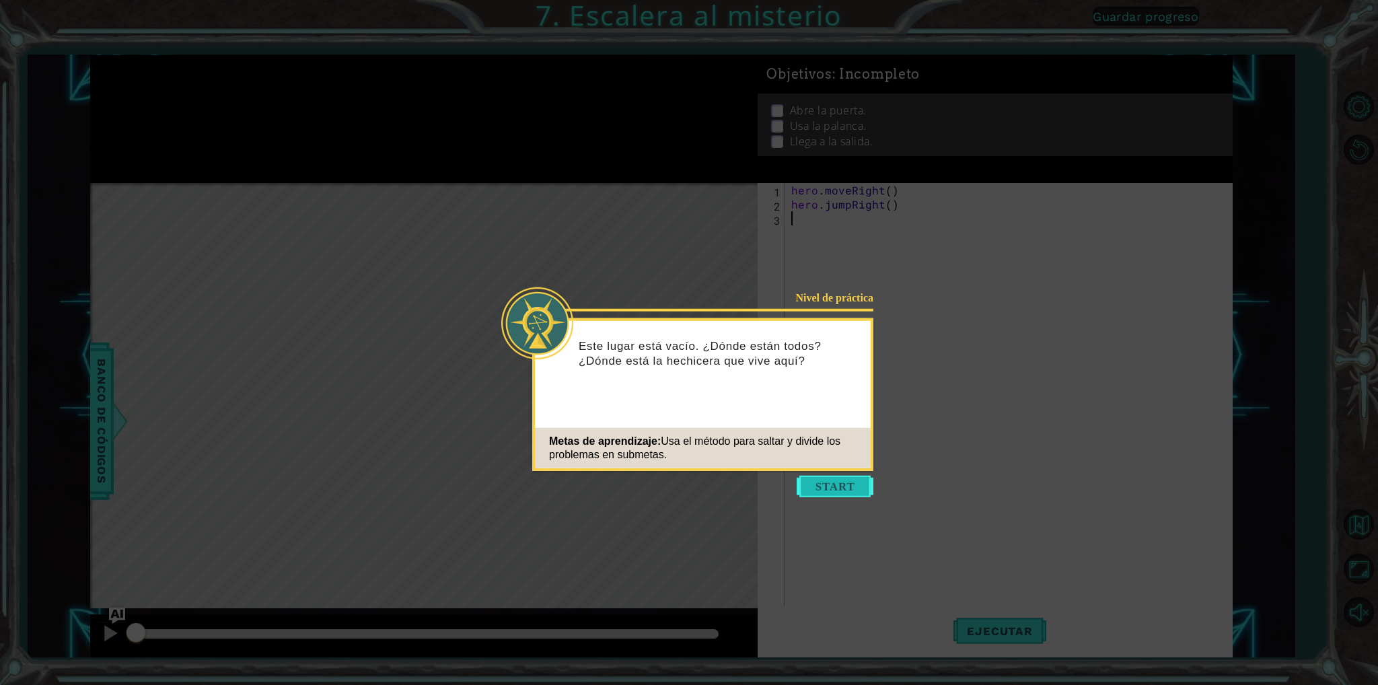
click at [815, 493] on button "Start" at bounding box center [835, 487] width 77 height 22
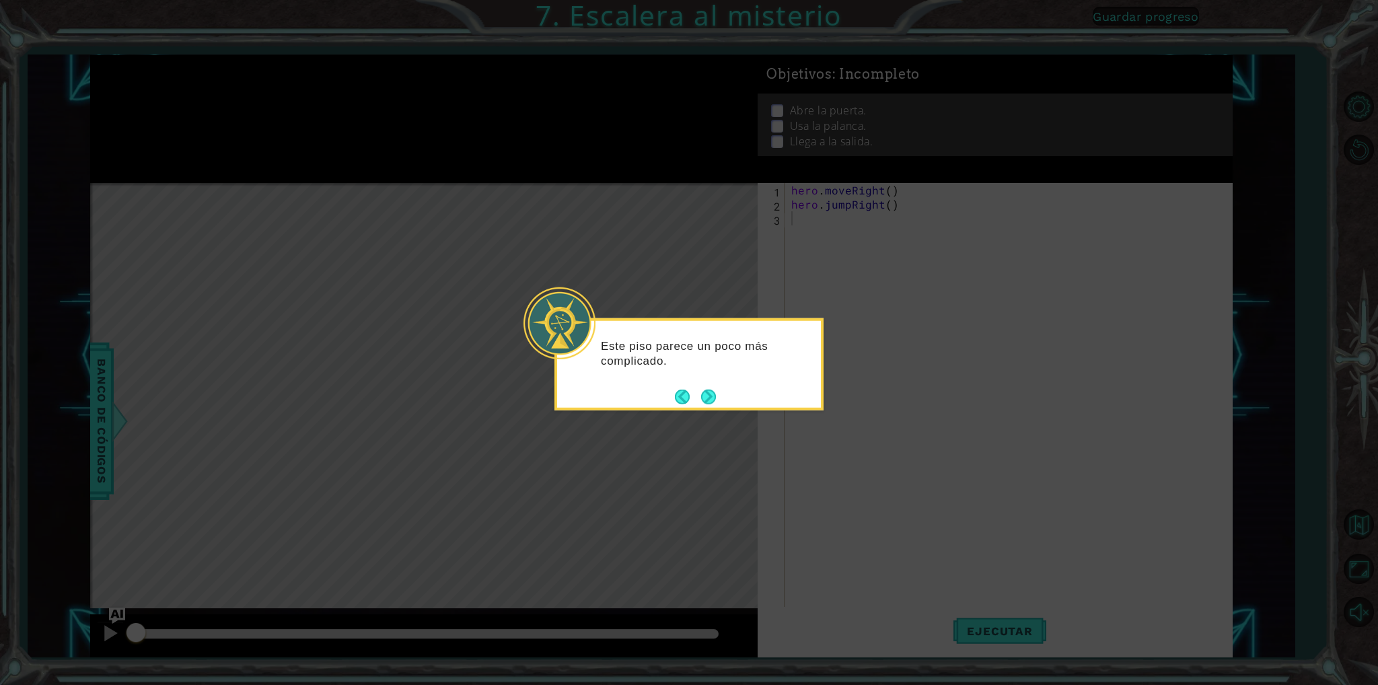
click at [711, 386] on footer at bounding box center [695, 396] width 41 height 20
click at [716, 400] on button "Next" at bounding box center [708, 396] width 15 height 15
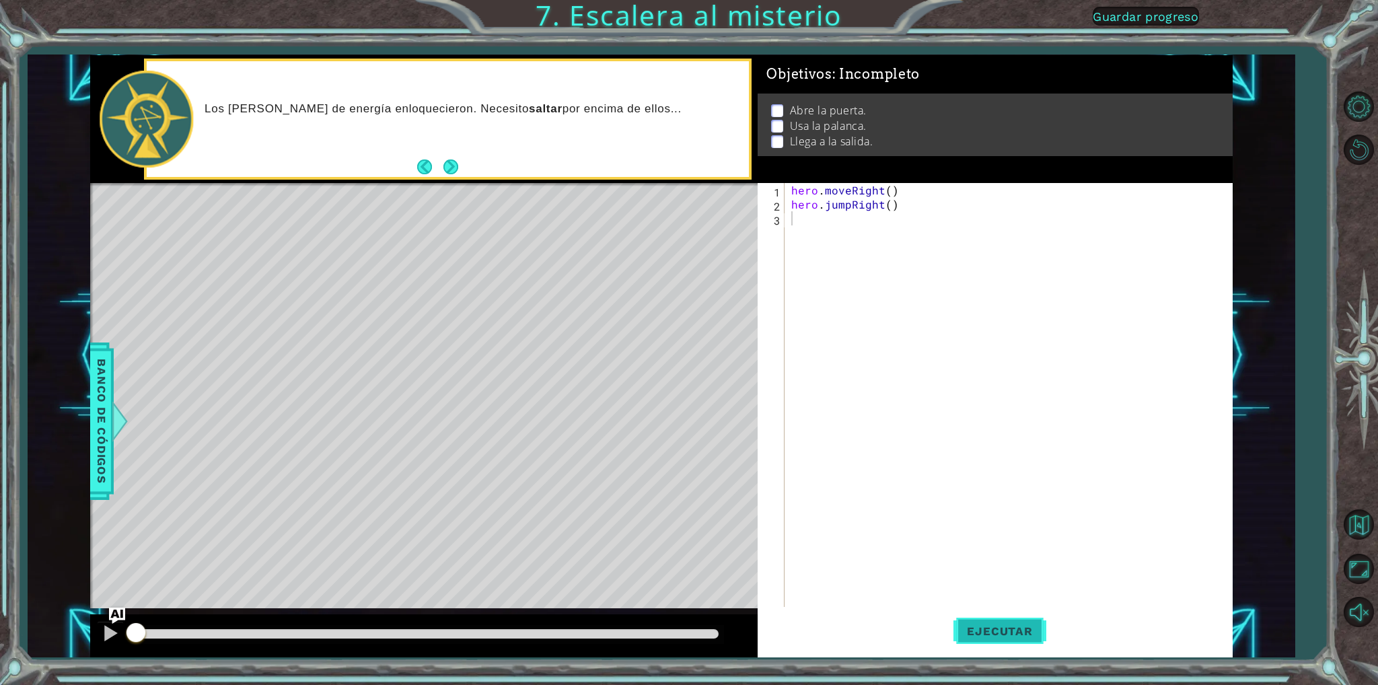
click at [1022, 639] on button "Ejecutar" at bounding box center [1000, 631] width 92 height 47
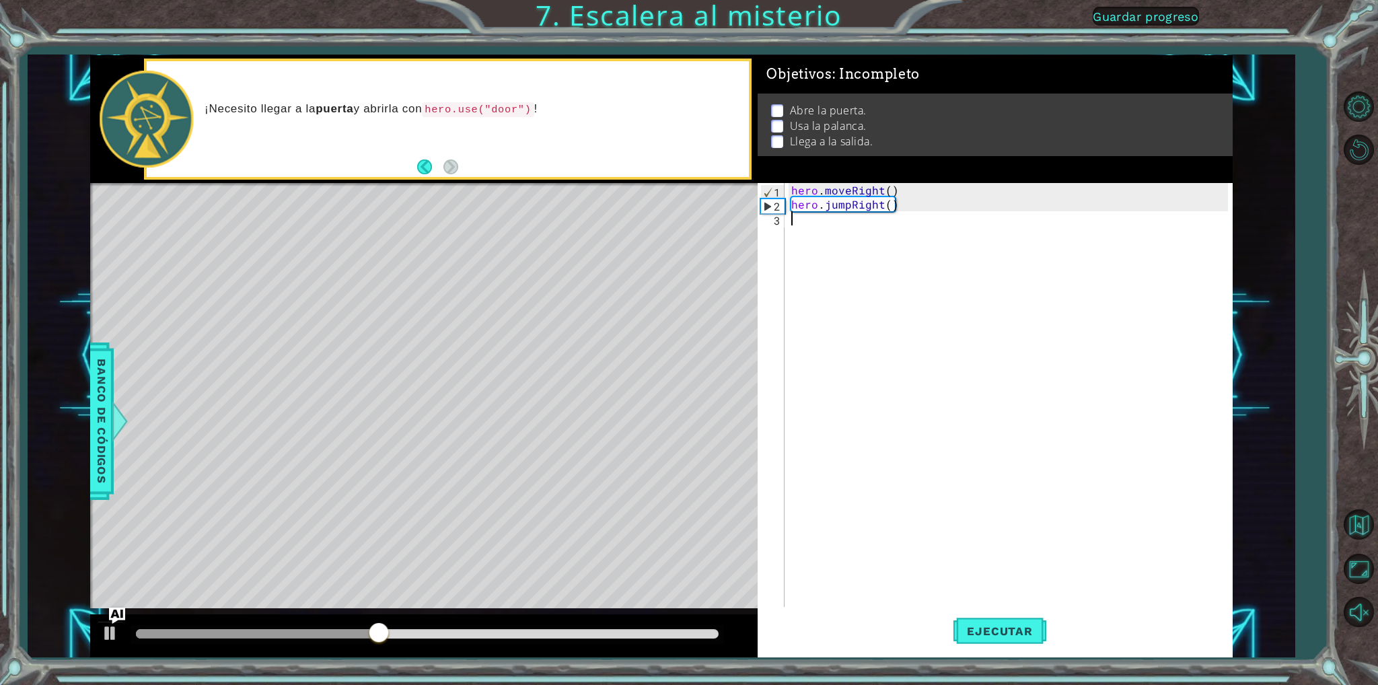
type textarea "h"
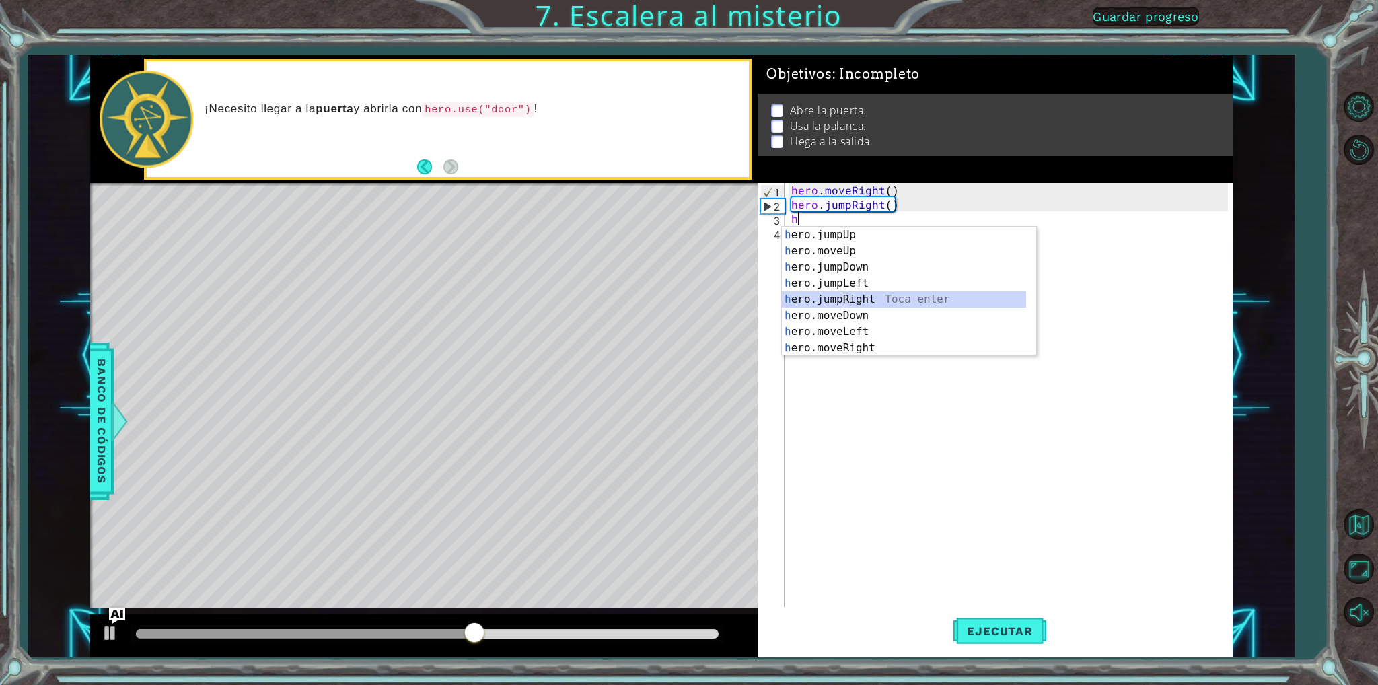
click at [845, 299] on div "h ero.jumpUp Toca enter h ero.moveUp Toca enter h ero.jumpDown Toca enter h ero…" at bounding box center [904, 308] width 244 height 162
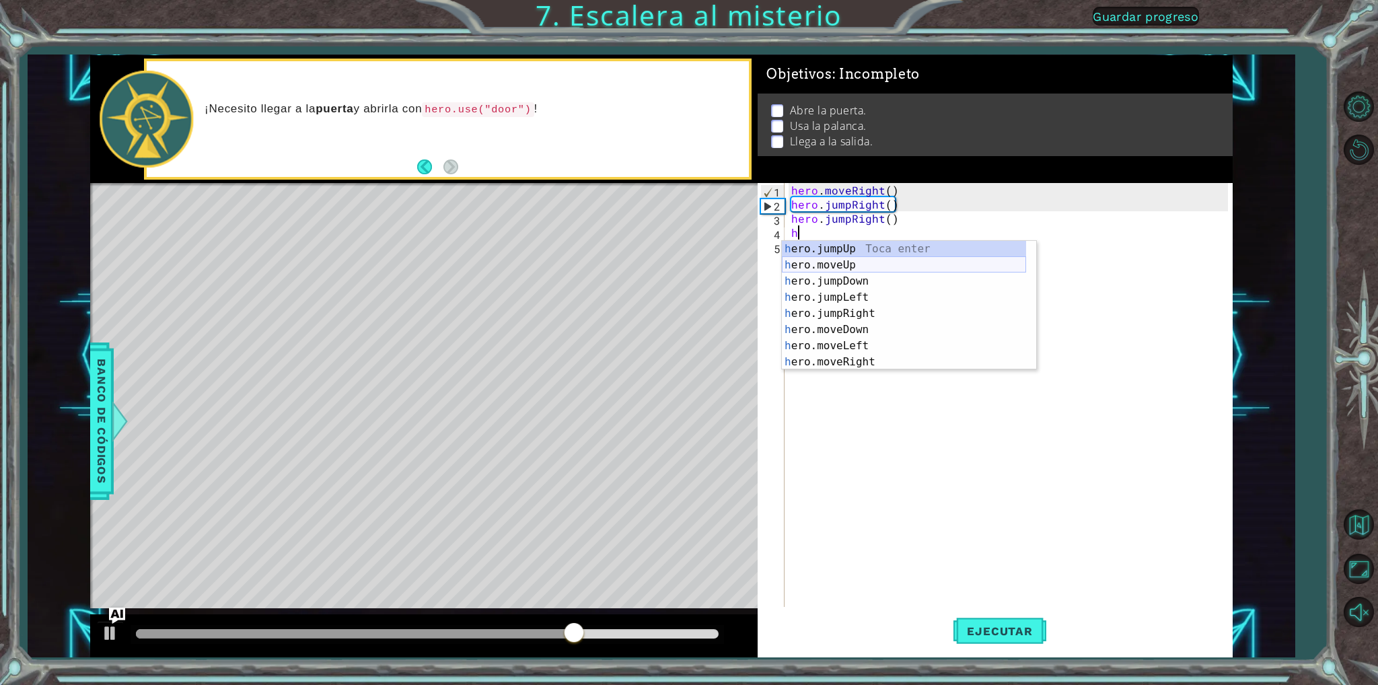
click at [857, 260] on div "h ero.jumpUp Toca enter h ero.moveUp Toca enter h ero.jumpDown Toca enter h ero…" at bounding box center [904, 322] width 244 height 162
type textarea "hero.moveUp(1)"
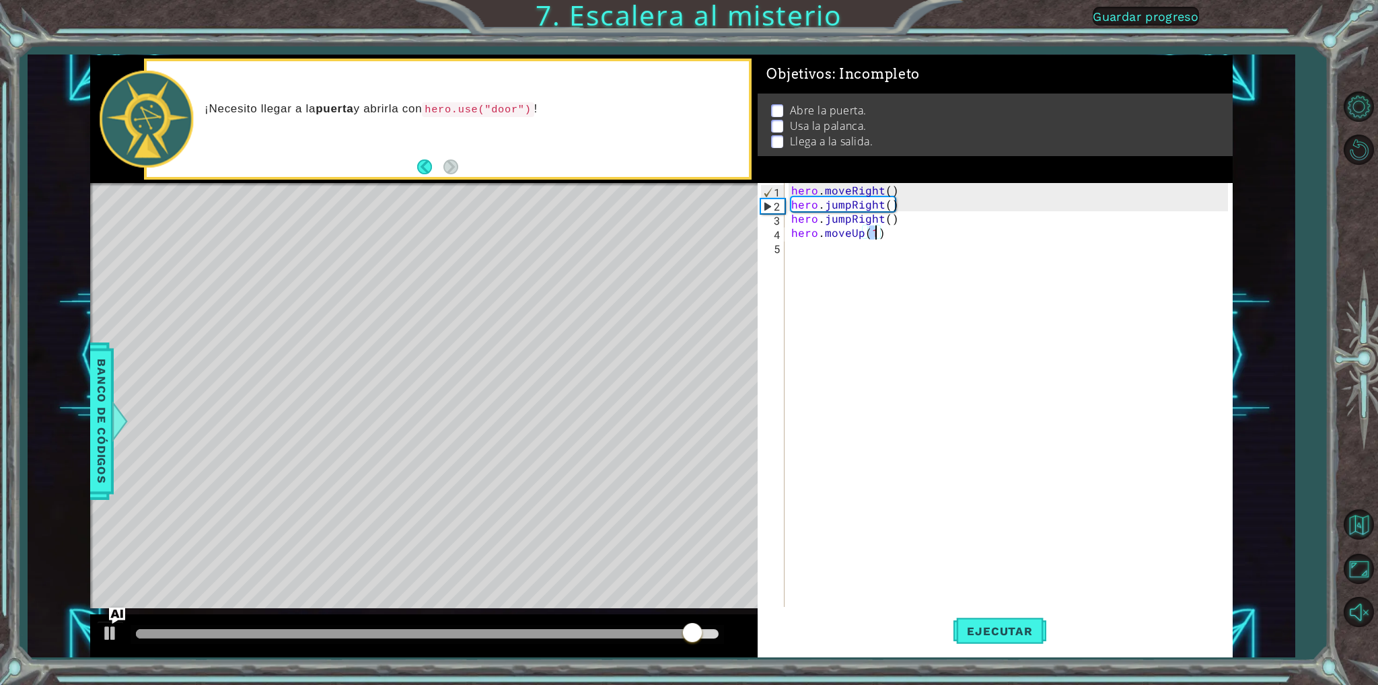
click at [805, 255] on div "hero . moveRight ( ) hero . jumpRight ( ) hero . jumpRight ( ) hero . moveUp ( …" at bounding box center [1012, 409] width 446 height 452
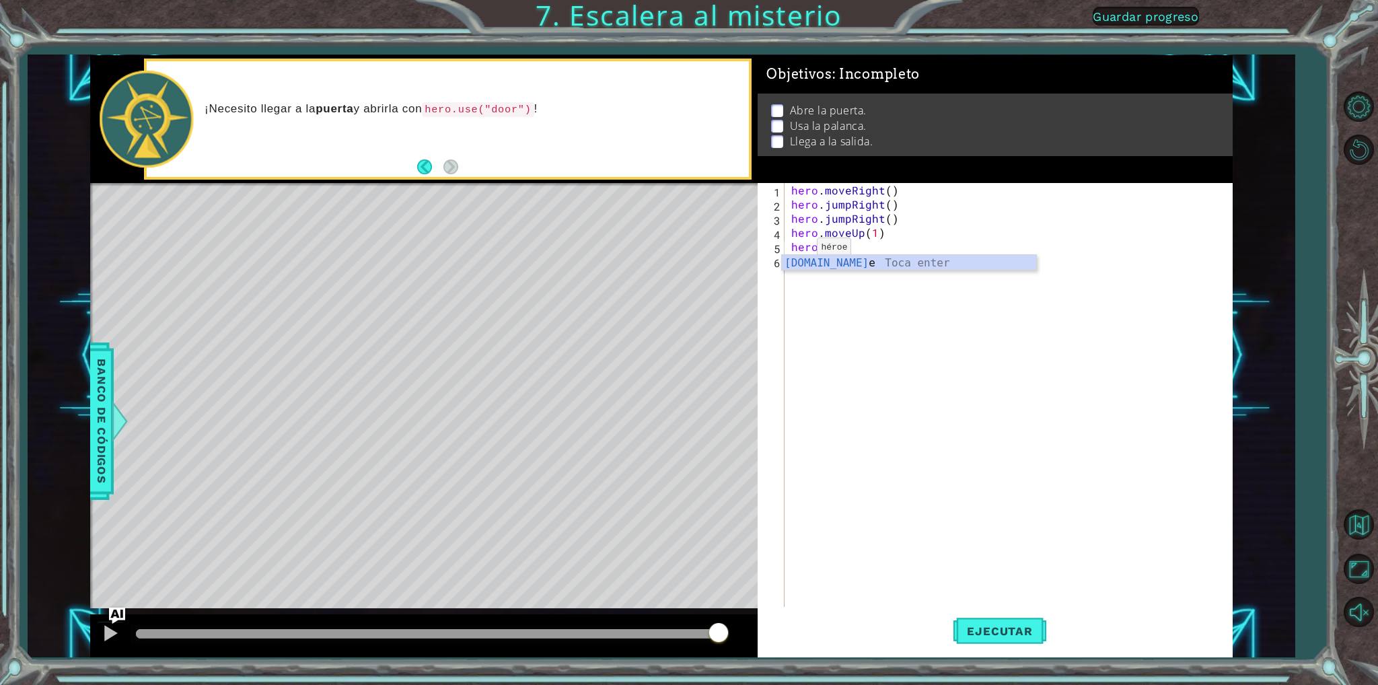
scroll to position [0, 2]
click at [832, 263] on div "[DOMAIN_NAME] e Toca enter" at bounding box center [909, 279] width 254 height 48
type textarea "hero.use("door")"
click at [1030, 617] on button "Ejecutar" at bounding box center [1000, 631] width 92 height 47
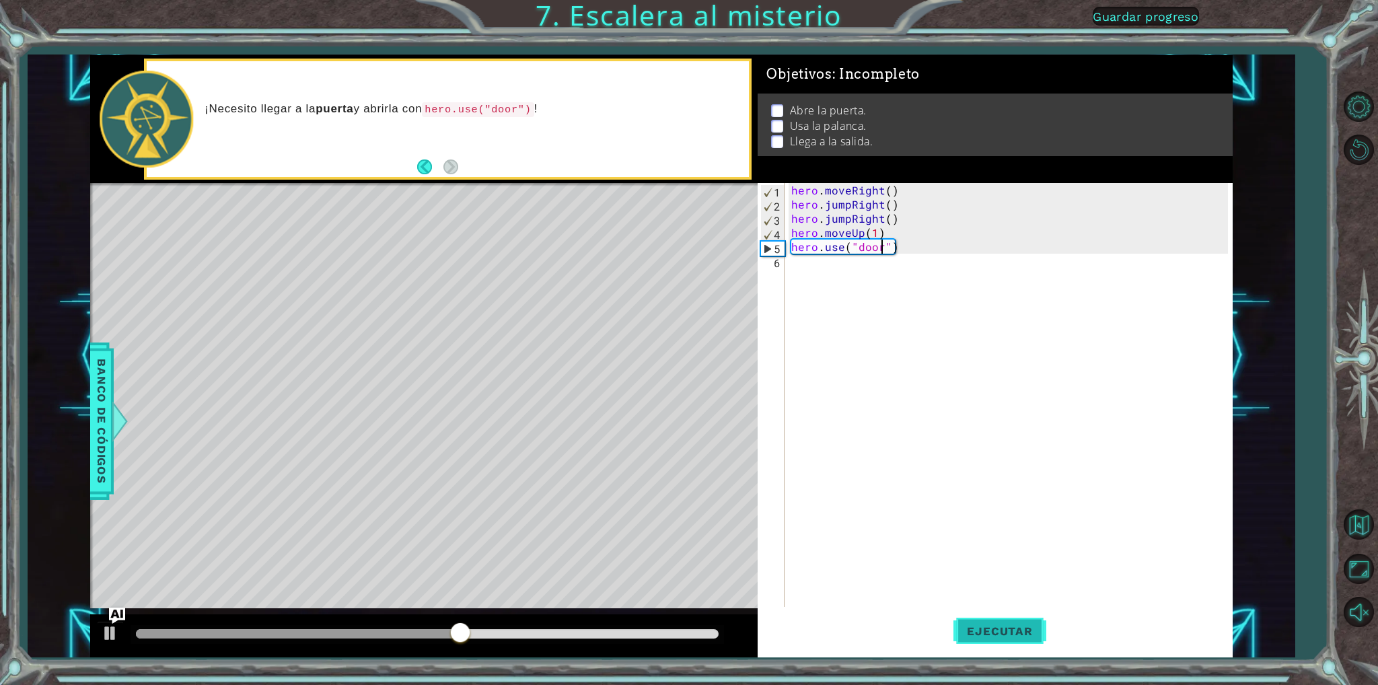
click at [1001, 631] on span "Ejecutar" at bounding box center [1000, 631] width 92 height 13
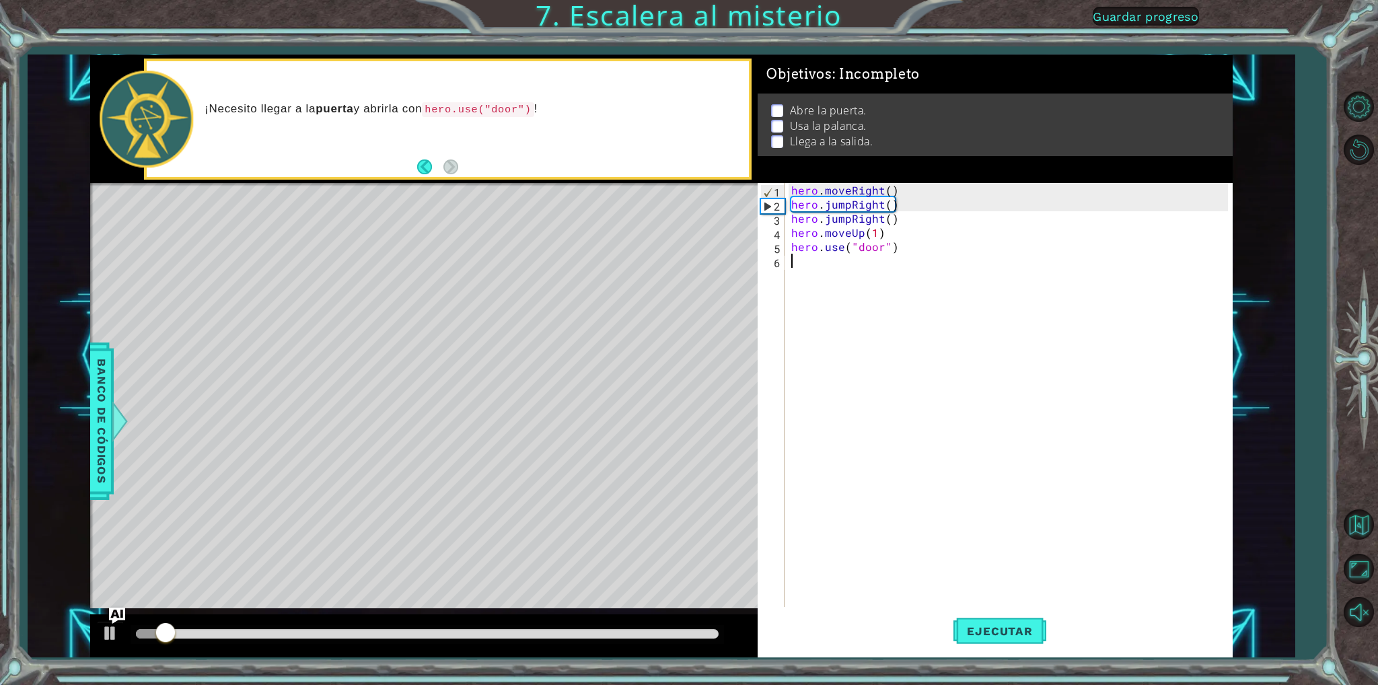
scroll to position [0, 0]
drag, startPoint x: 871, startPoint y: 483, endPoint x: 877, endPoint y: 480, distance: 6.9
drag, startPoint x: 877, startPoint y: 480, endPoint x: 816, endPoint y: 538, distance: 84.7
click at [816, 538] on div "hero . moveRight ( ) hero . jumpRight ( ) hero . jumpRight ( ) hero . moveUp ( …" at bounding box center [1012, 409] width 446 height 452
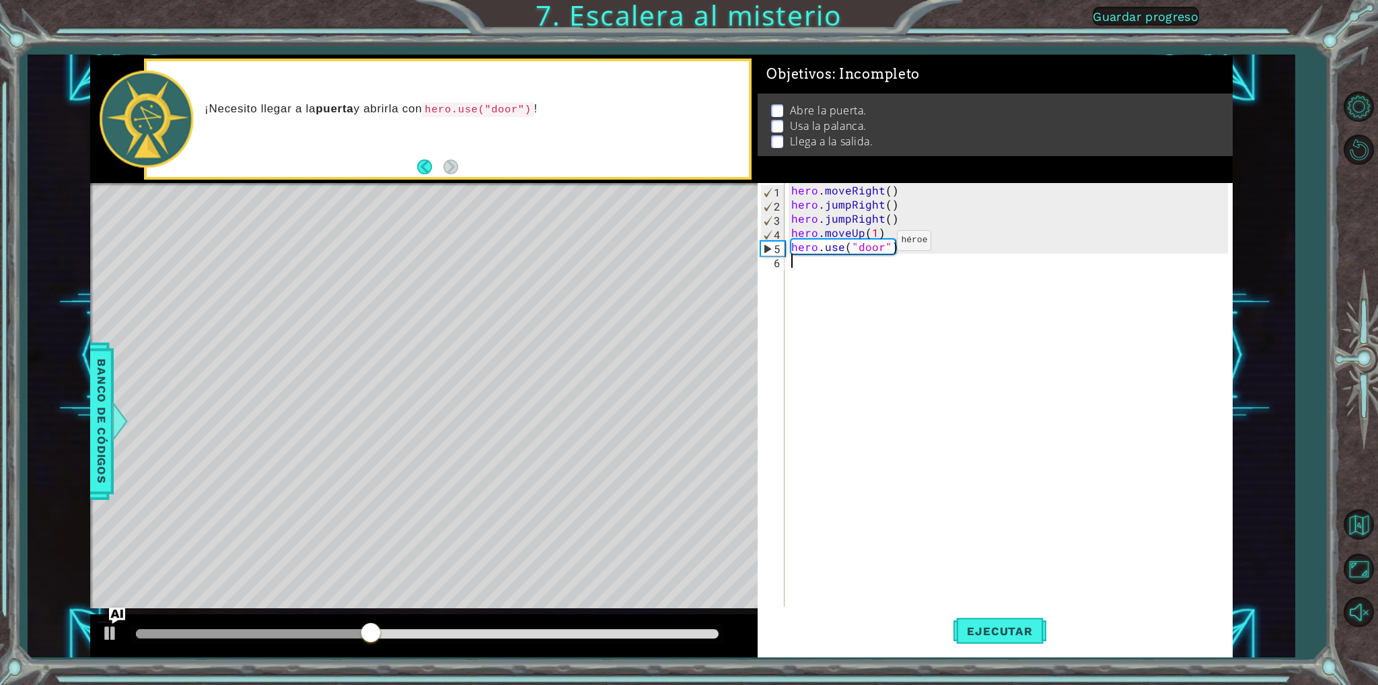
click at [874, 243] on div "hero . moveRight ( ) hero . jumpRight ( ) hero . jumpRight ( ) hero . moveUp ( …" at bounding box center [1012, 409] width 446 height 452
click at [898, 254] on div "hero . moveRight ( ) hero . jumpRight ( ) hero . jumpRight ( ) hero . moveUp ( …" at bounding box center [1012, 409] width 446 height 452
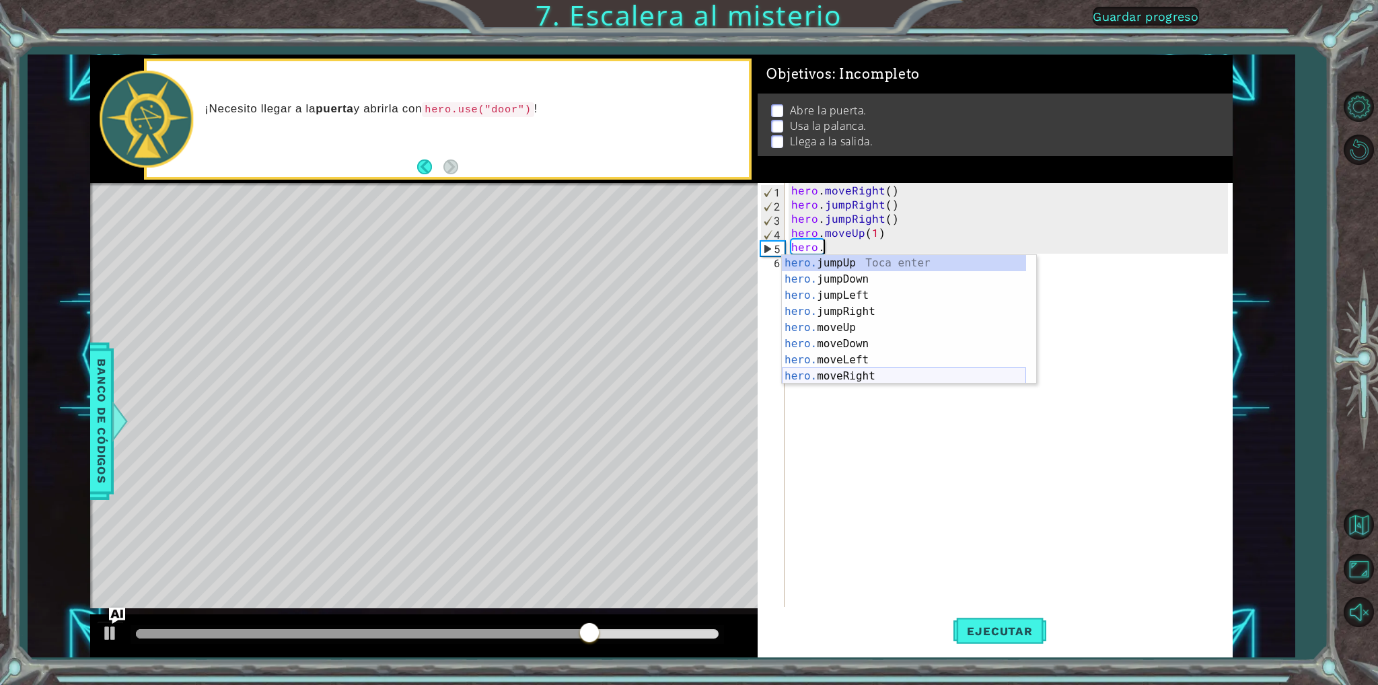
click at [870, 378] on div "hero. jumpUp Toca enter hero. jumpDown Toca enter hero. jumpLeft Toca enter her…" at bounding box center [904, 336] width 244 height 162
type textarea "hero.moveRight(1)"
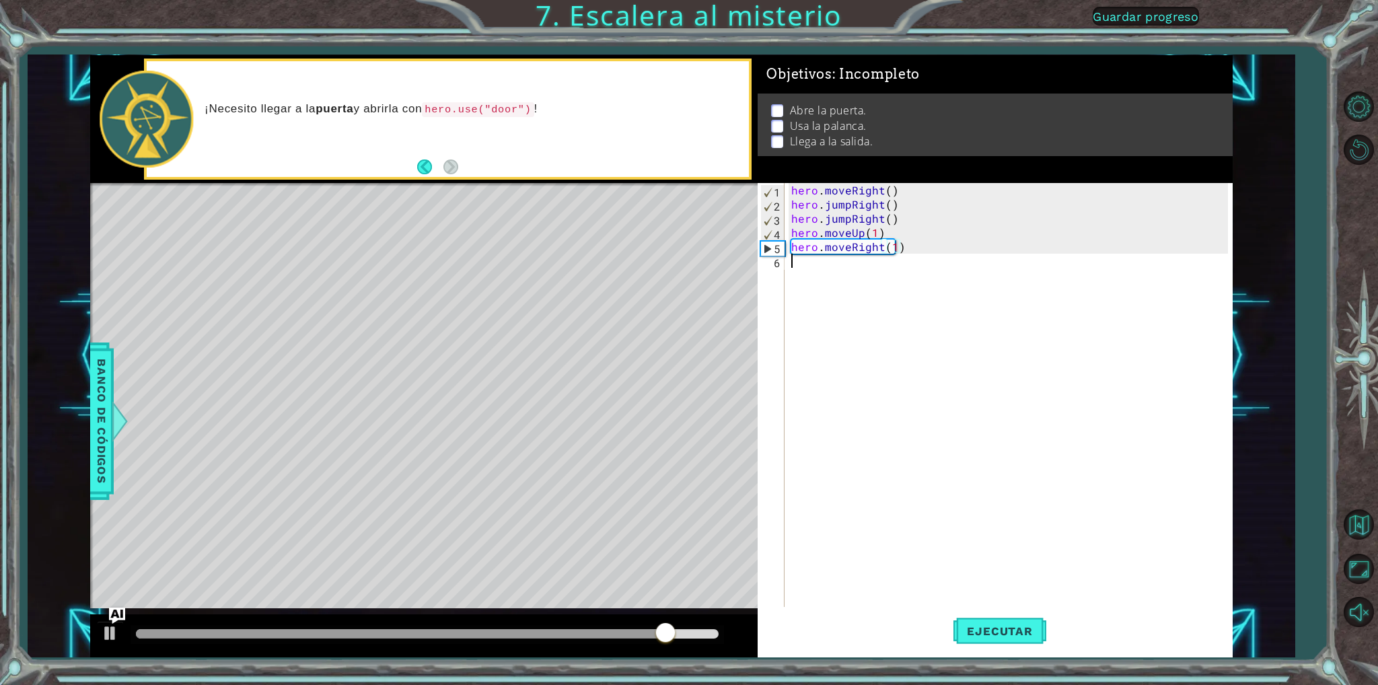
click at [789, 265] on div "hero . moveRight ( ) hero . jumpRight ( ) hero . jumpRight ( ) hero . moveUp ( …" at bounding box center [1012, 409] width 446 height 452
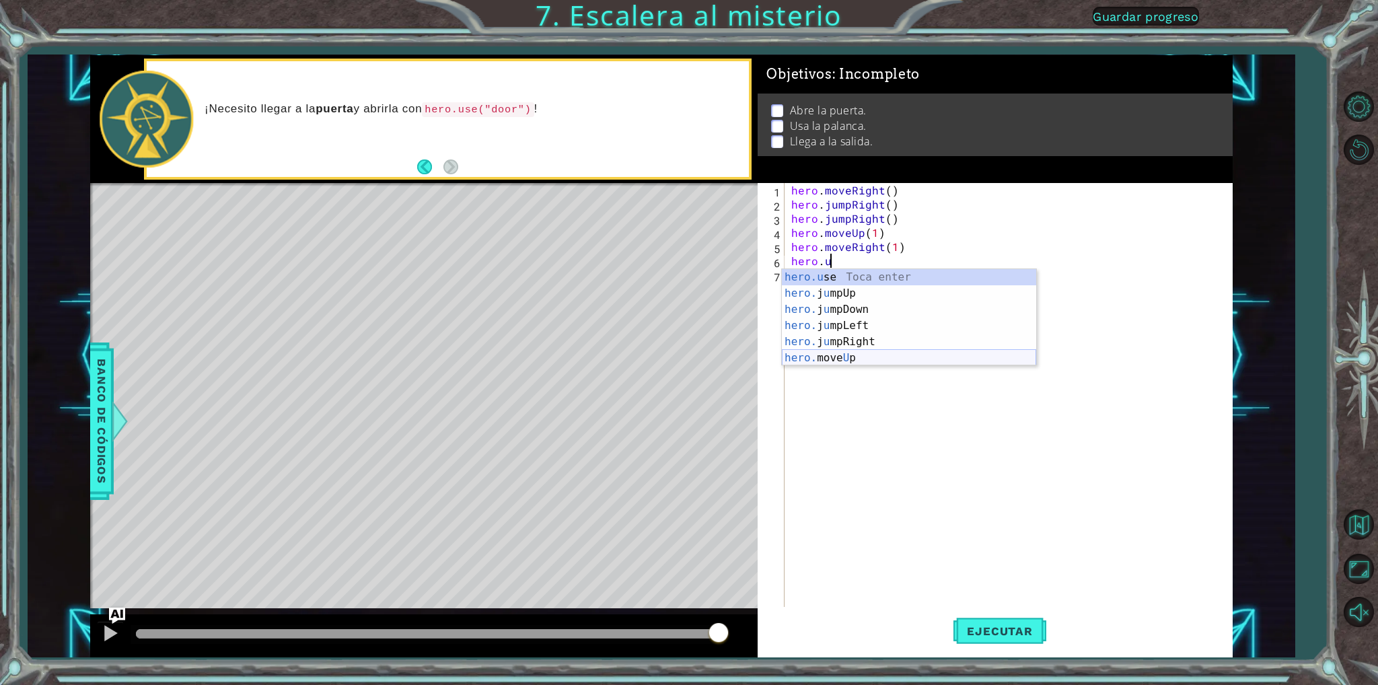
scroll to position [0, 2]
click at [802, 277] on div "hero.use Toca enter" at bounding box center [909, 293] width 254 height 48
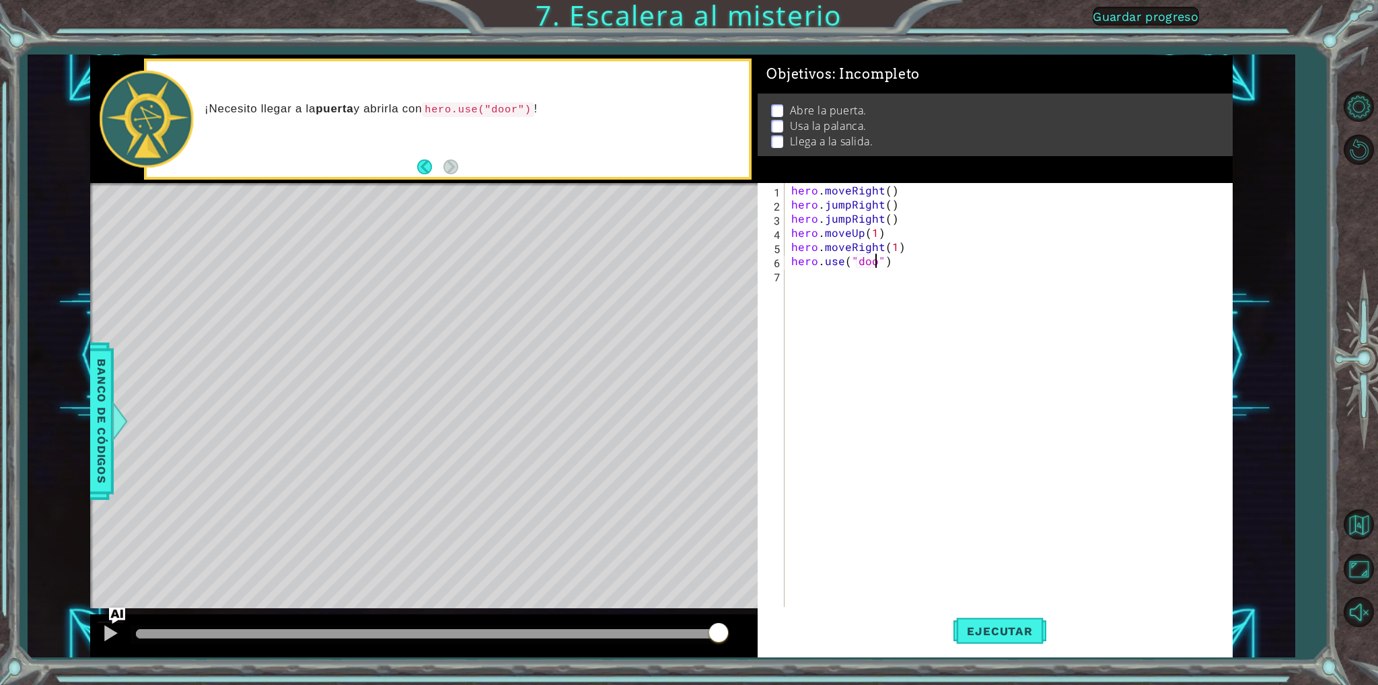
scroll to position [0, 5]
click at [1001, 625] on span "Ejecutar" at bounding box center [1000, 631] width 92 height 13
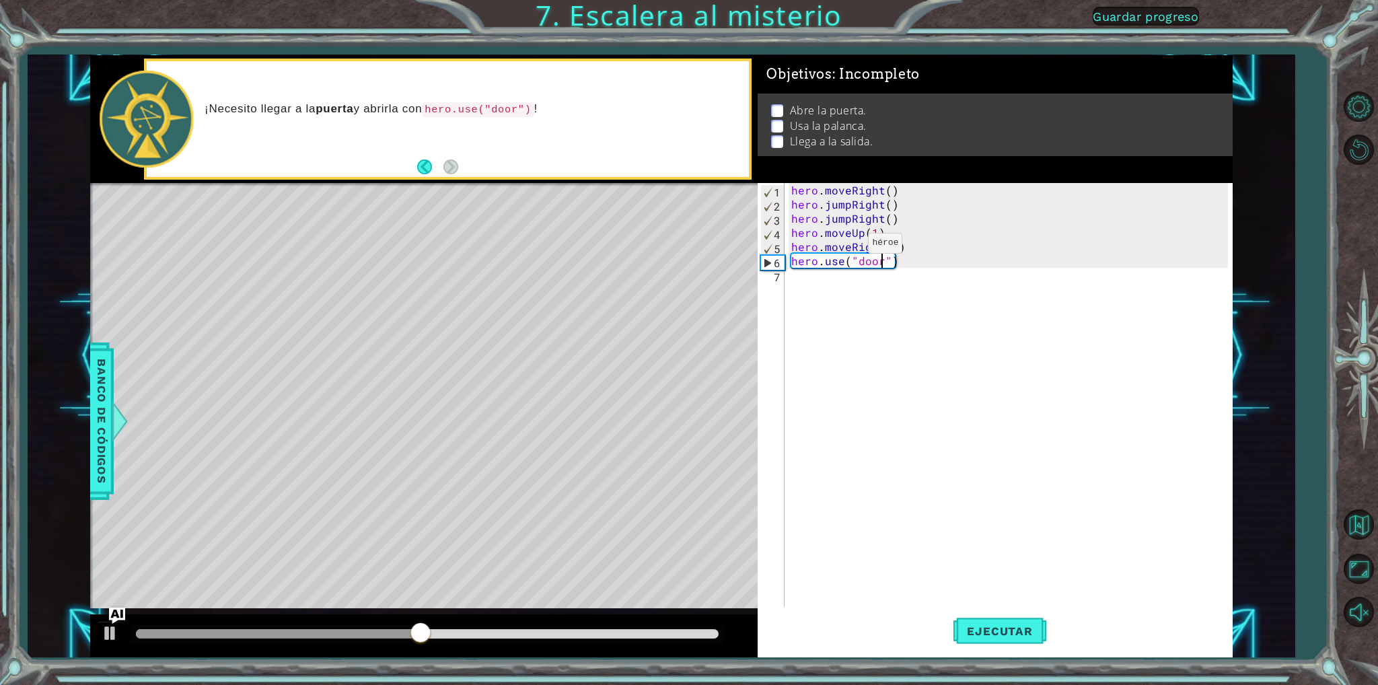
click at [845, 245] on div "hero . moveRight ( ) hero . jumpRight ( ) hero . jumpRight ( ) hero . moveUp ( …" at bounding box center [1012, 409] width 446 height 452
click at [853, 250] on div "hero . moveRight ( ) hero . jumpRight ( ) hero . jumpRight ( ) hero . moveUp ( …" at bounding box center [1012, 409] width 446 height 452
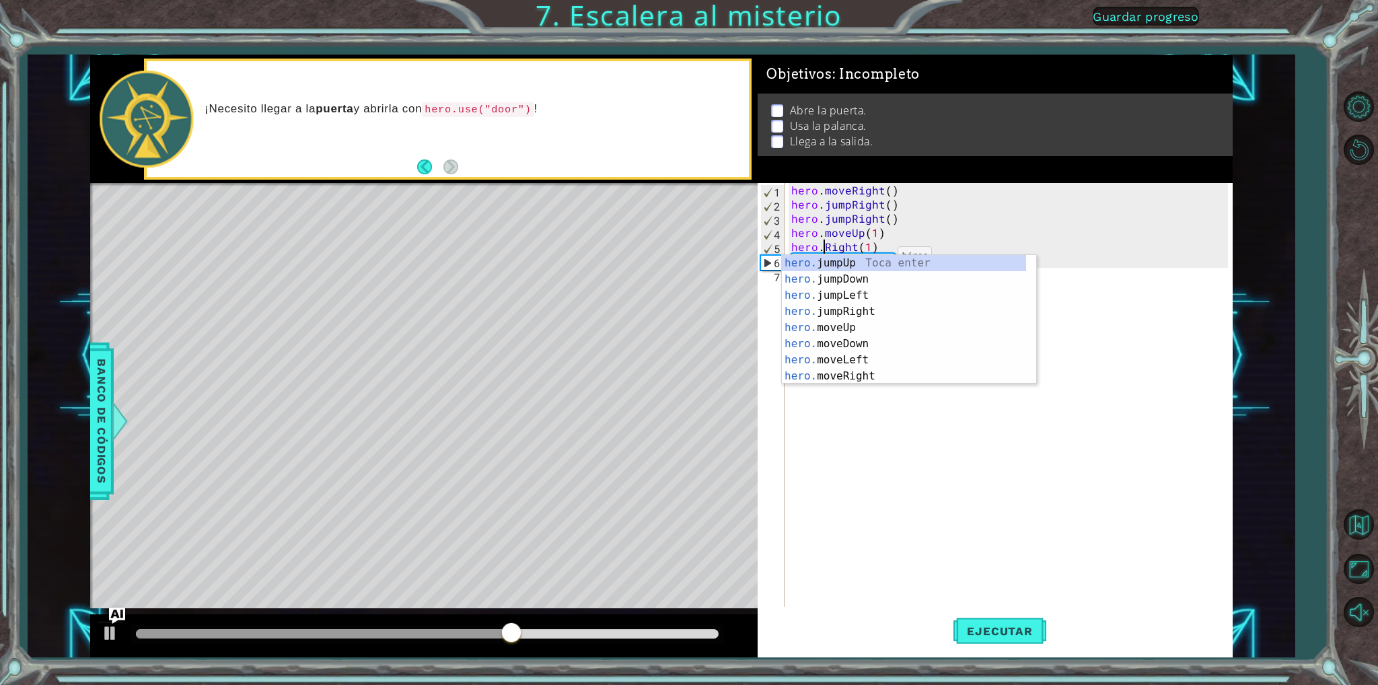
scroll to position [0, 4]
click at [868, 310] on div "hero. jumpUp Toca enter hero. jumpDown Toca enter hero. jumpLeft Toca enter her…" at bounding box center [904, 336] width 244 height 162
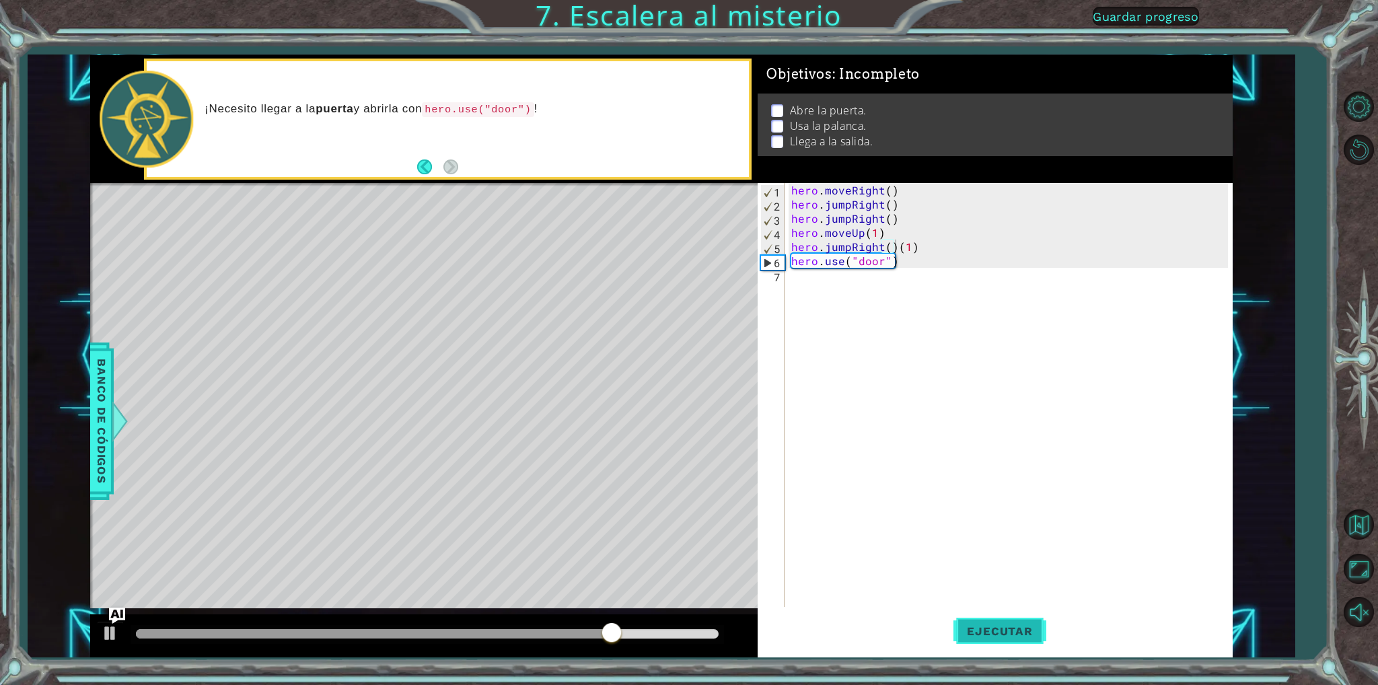
click at [979, 636] on span "Ejecutar" at bounding box center [1000, 631] width 92 height 13
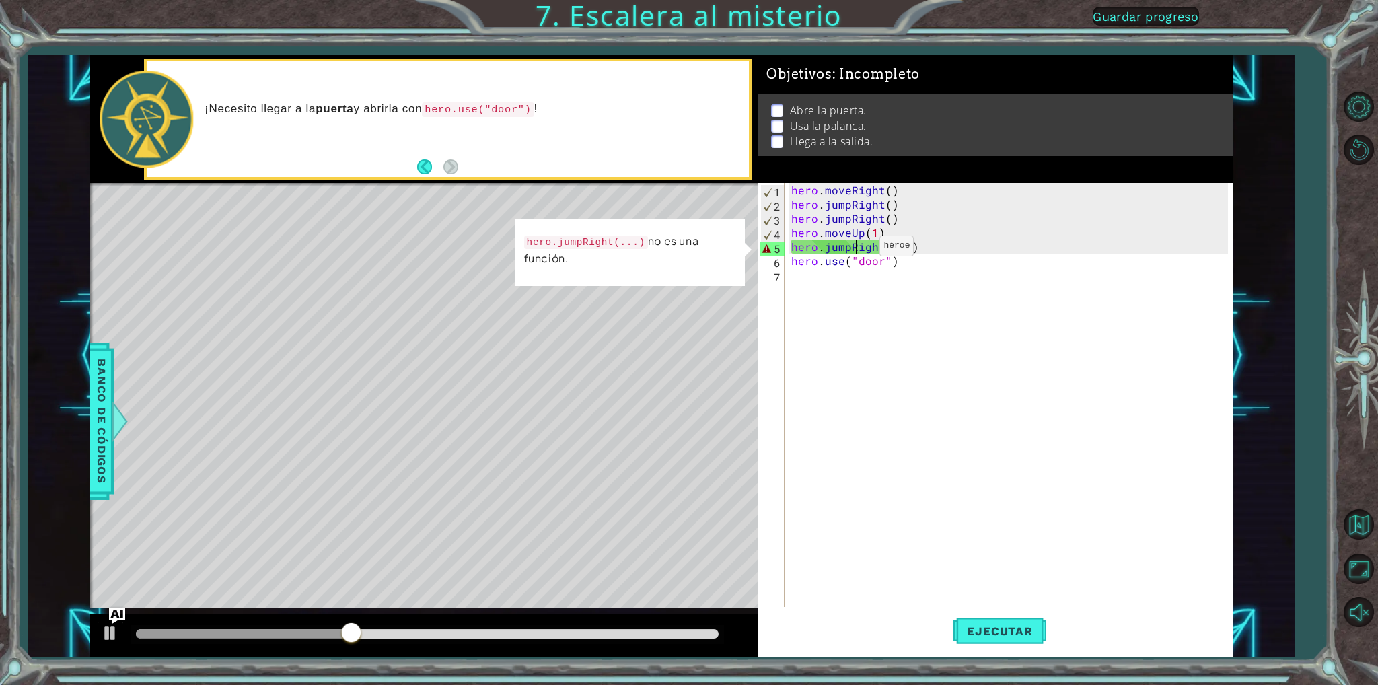
click at [857, 249] on div "hero . moveRight ( ) hero . jumpRight ( ) hero . jumpRight ( ) hero . moveUp ( …" at bounding box center [1012, 409] width 446 height 452
click at [904, 246] on div "hero . moveRight ( ) hero . jumpRight ( ) hero . jumpRight ( ) hero . moveUp ( …" at bounding box center [1012, 409] width 446 height 452
click at [909, 246] on div "hero . moveRight ( ) hero . jumpRight ( ) hero . jumpRight ( ) hero . moveUp ( …" at bounding box center [1012, 409] width 446 height 452
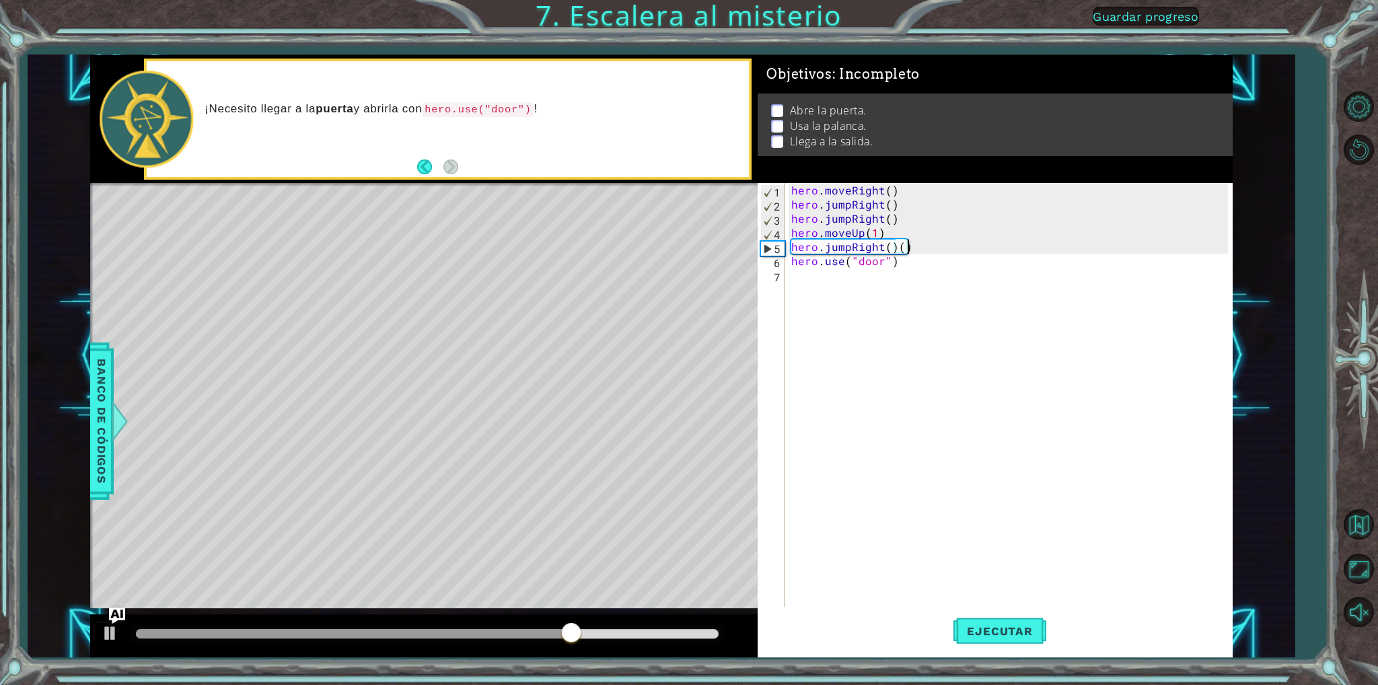
click at [908, 253] on div "hero . moveRight ( ) hero . jumpRight ( ) hero . jumpRight ( ) hero . moveUp ( …" at bounding box center [1012, 409] width 446 height 452
click at [905, 243] on div "hero . moveRight ( ) hero . jumpRight ( ) hero . jumpRight ( ) hero . moveUp ( …" at bounding box center [1012, 409] width 446 height 452
type textarea "hero.jumpRight("
click at [889, 247] on div "hero . moveRight ( ) hero . jumpRight ( ) hero . jumpRight ( ) hero . moveUp ( …" at bounding box center [1012, 409] width 446 height 452
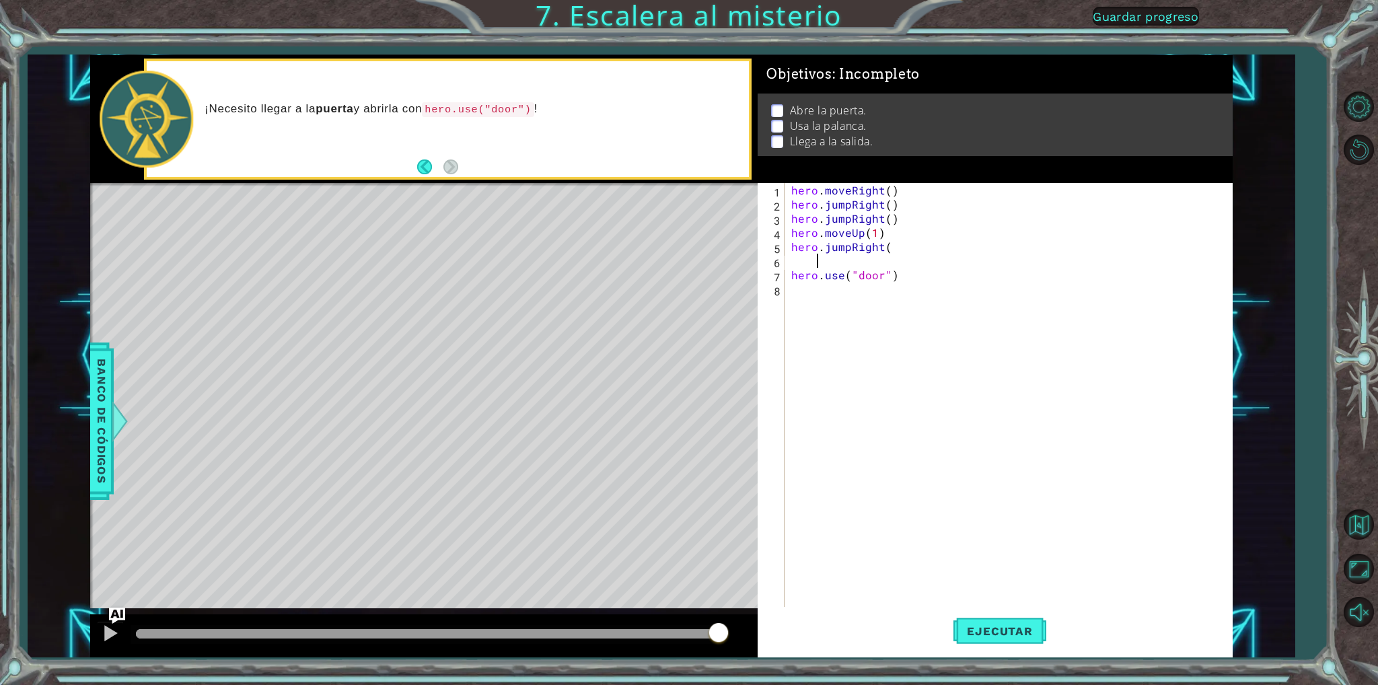
scroll to position [0, 0]
type textarea "hero.jumpRight"
click at [815, 269] on div "hero.jumpRight Toca enter" at bounding box center [909, 279] width 254 height 48
type textarea "hero.jumpRight()"
click at [991, 623] on button "Ejecutar" at bounding box center [1000, 631] width 92 height 47
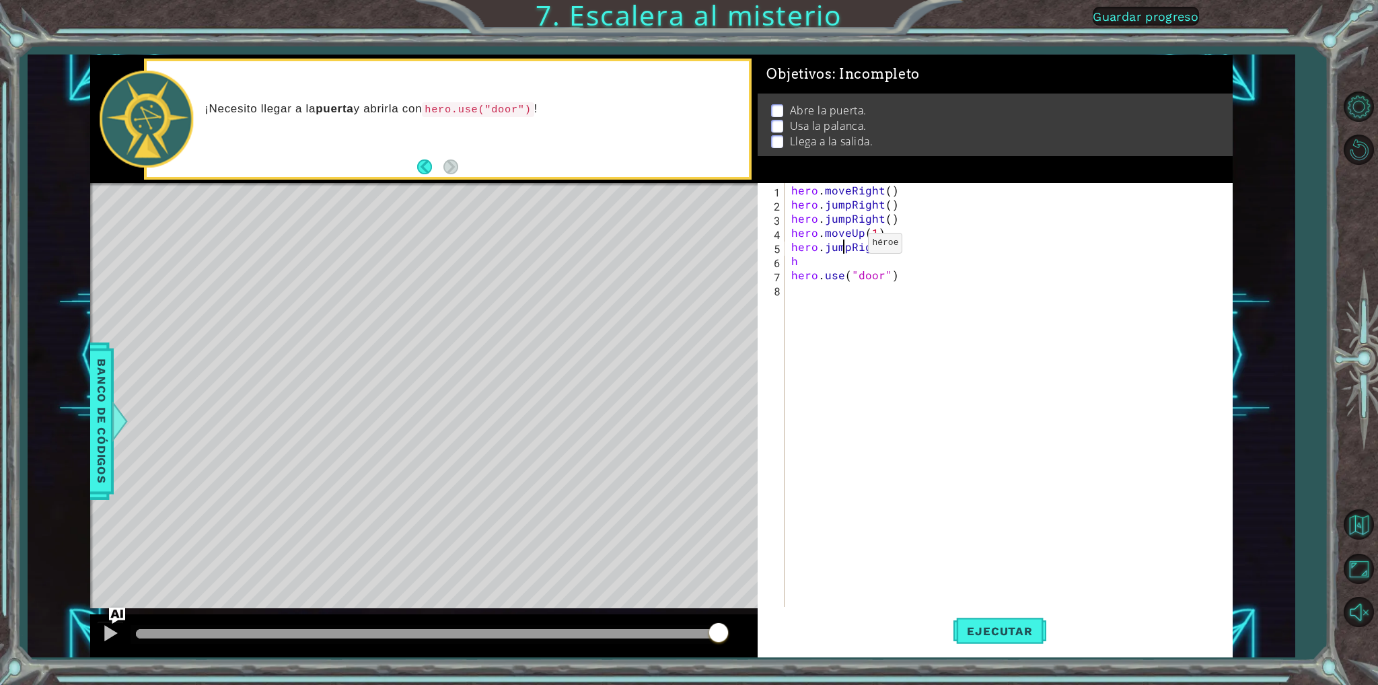
click at [845, 246] on div "hero . moveRight ( ) hero . jumpRight ( ) hero . jumpRight ( ) hero . moveUp ( …" at bounding box center [1012, 409] width 446 height 452
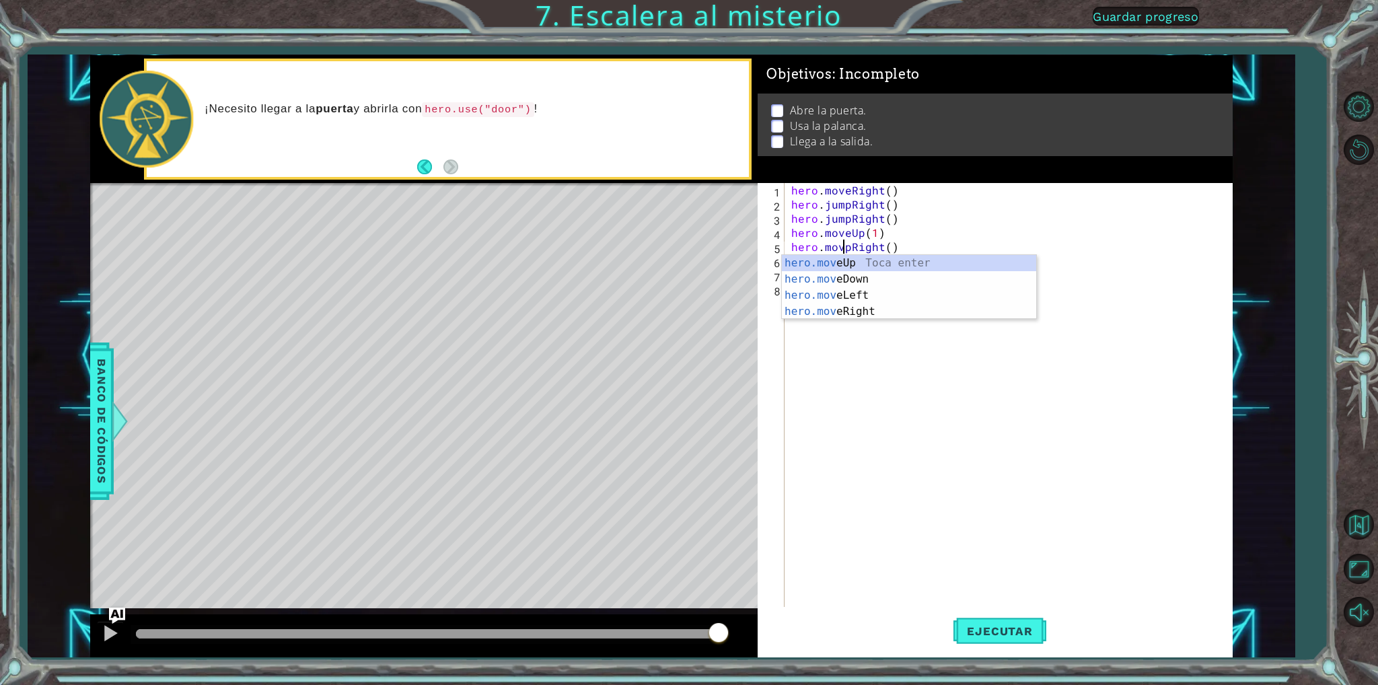
scroll to position [0, 3]
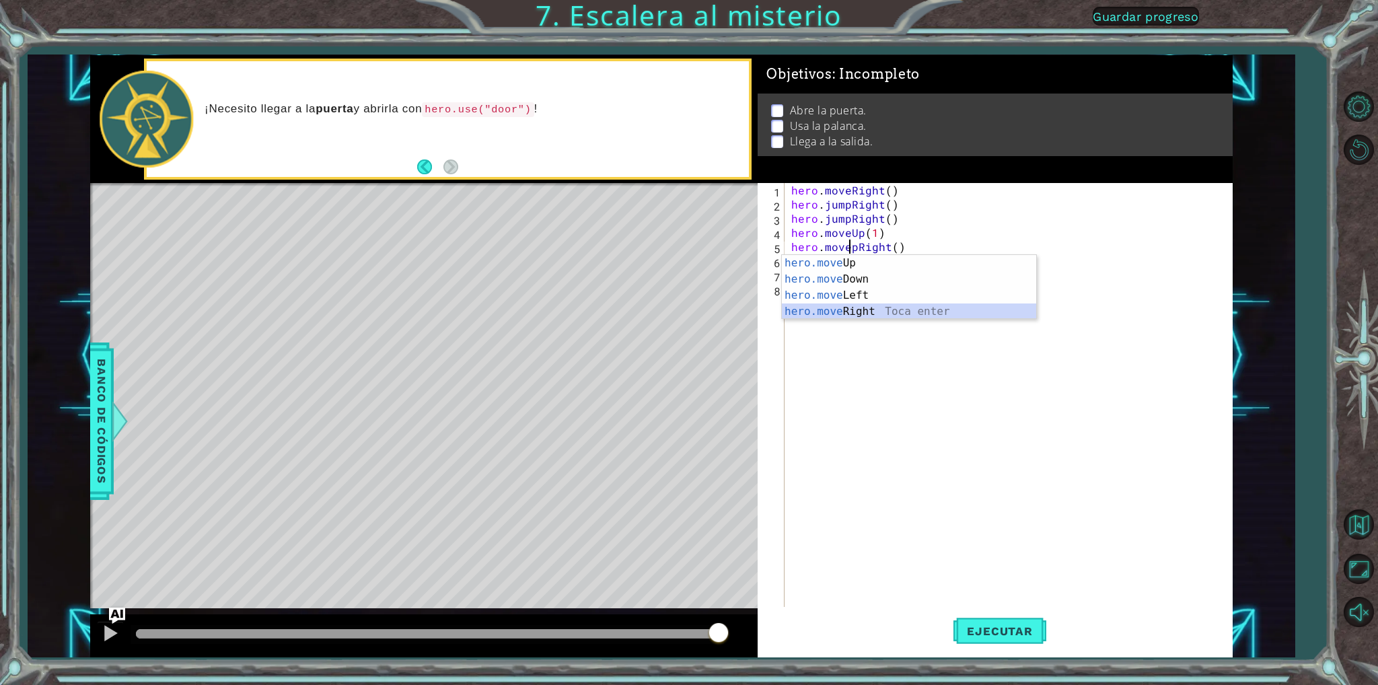
click at [870, 308] on div "hero.move Up Toca enter hero.move Down Toca enter hero.move Left Toca enter her…" at bounding box center [909, 303] width 254 height 97
click at [819, 263] on div "hero . moveRight ( ) hero . jumpRight ( ) hero . jumpRight ( ) hero . moveUp ( …" at bounding box center [1012, 409] width 446 height 452
type textarea "h"
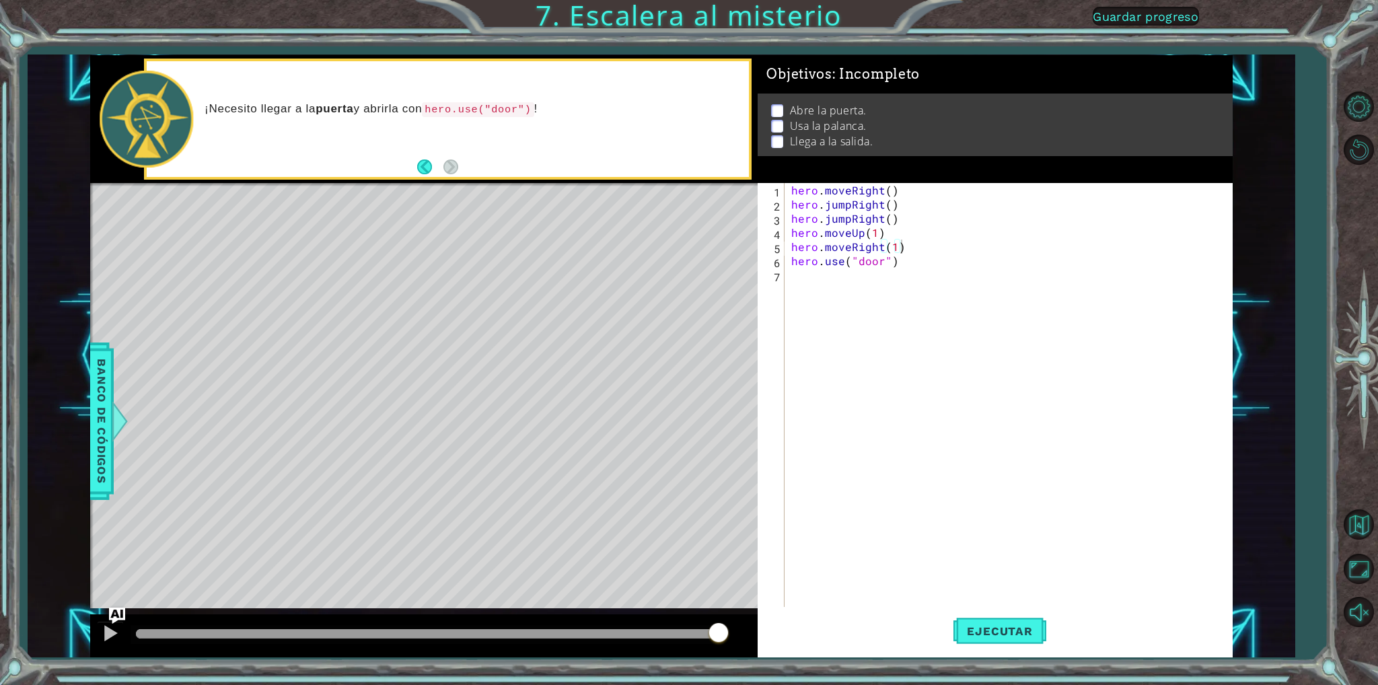
click at [949, 633] on div "Ejecutar" at bounding box center [1000, 631] width 474 height 47
click at [981, 633] on span "Ejecutar" at bounding box center [1000, 631] width 92 height 13
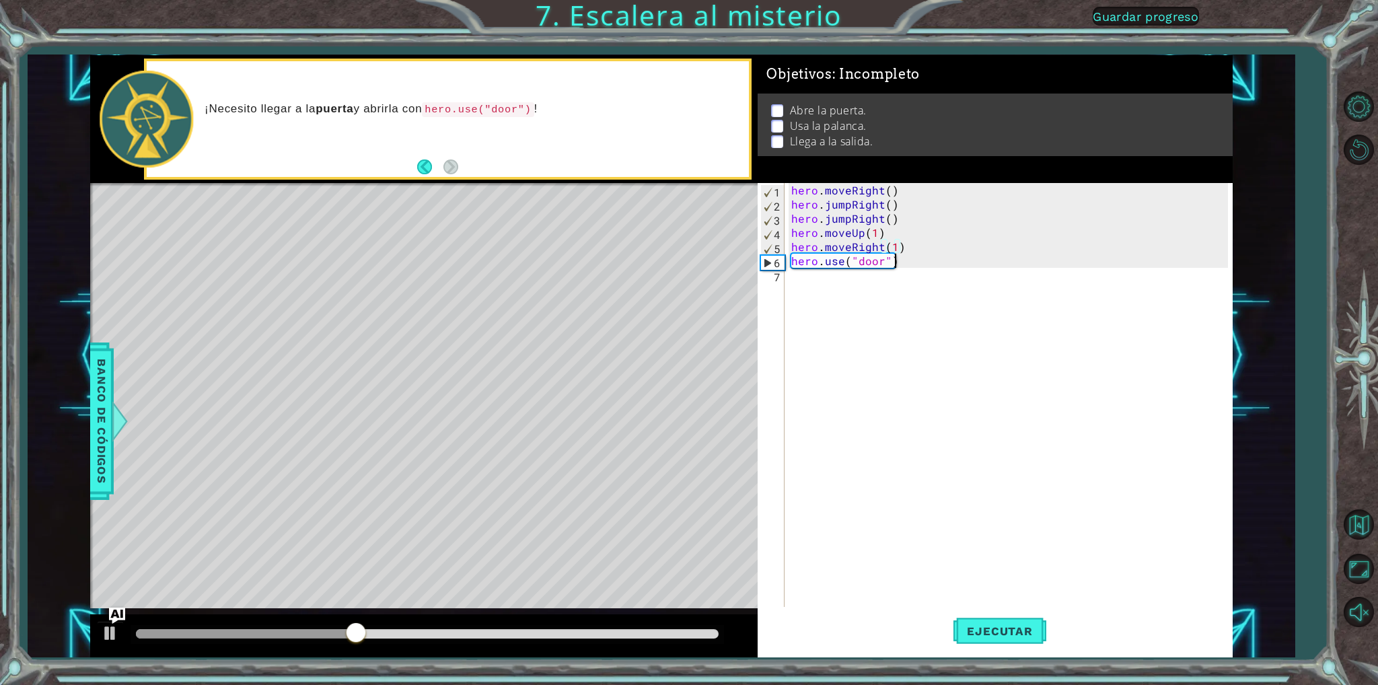
click at [894, 263] on div "hero . moveRight ( ) hero . jumpRight ( ) hero . jumpRight ( ) hero . moveUp ( …" at bounding box center [1012, 409] width 446 height 452
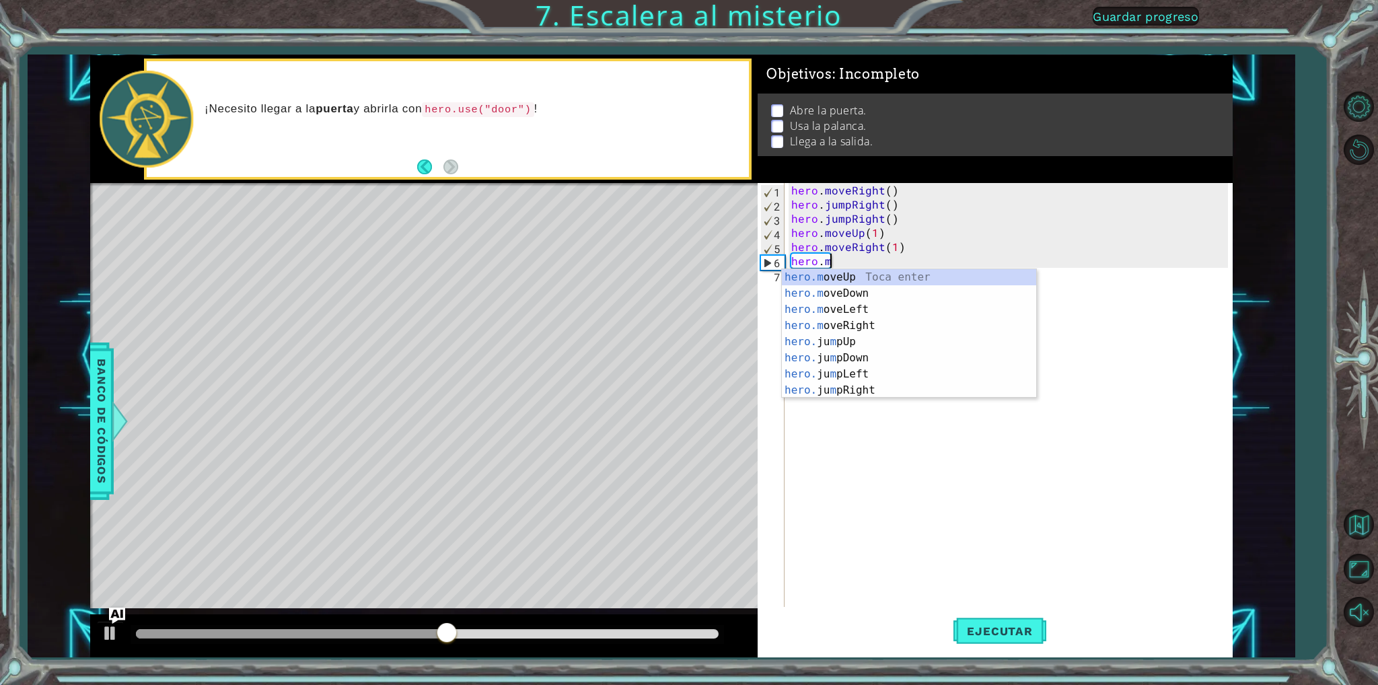
type textarea "[DOMAIN_NAME]"
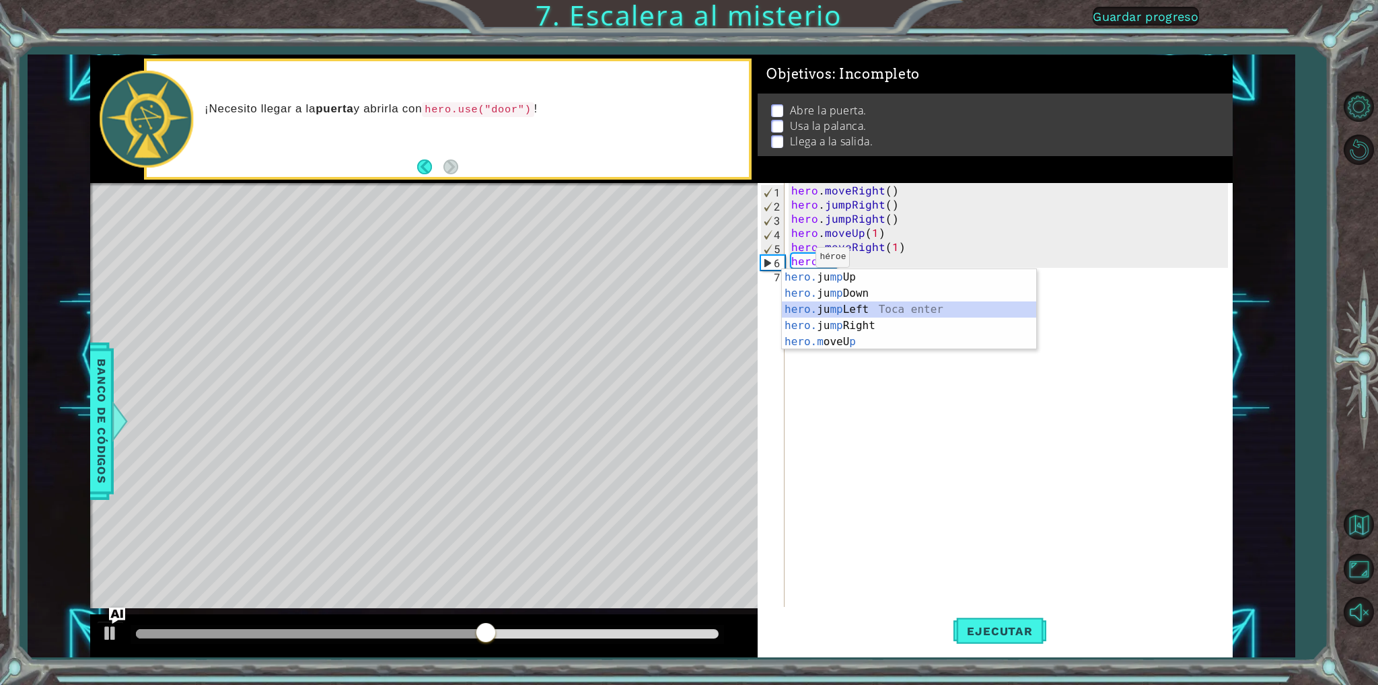
click at [839, 316] on div "hero. ju mp Up Toca enter hero. ju mp Down Toca enter hero. ju mp Left Toca ent…" at bounding box center [909, 325] width 254 height 113
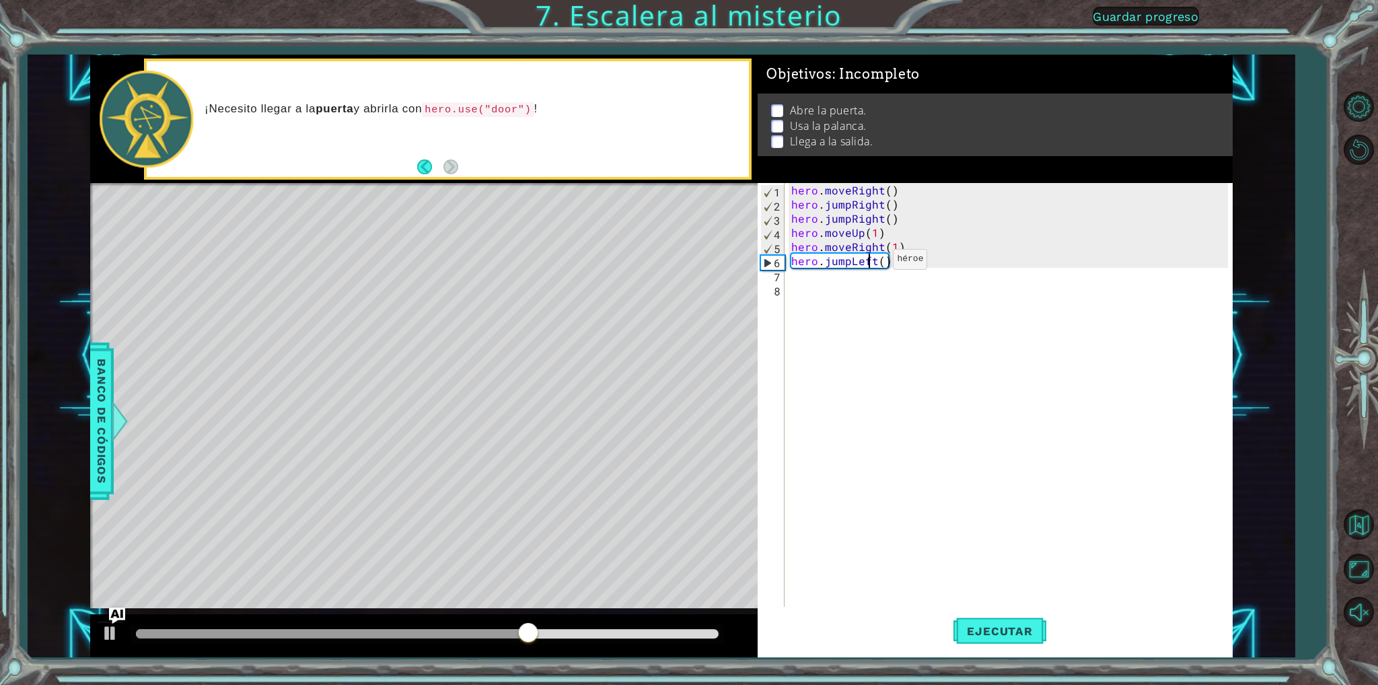
drag, startPoint x: 870, startPoint y: 262, endPoint x: 886, endPoint y: 265, distance: 16.4
click at [878, 265] on div "hero . moveRight ( ) hero . jumpRight ( ) hero . jumpRight ( ) hero . moveUp ( …" at bounding box center [1012, 409] width 446 height 452
click at [886, 265] on div "hero . moveRight ( ) hero . jumpRight ( ) hero . jumpRight ( ) hero . moveUp ( …" at bounding box center [1012, 409] width 446 height 452
click at [886, 264] on div "hero . moveRight ( ) hero . jumpRight ( ) hero . jumpRight ( ) hero . moveUp ( …" at bounding box center [1012, 409] width 446 height 452
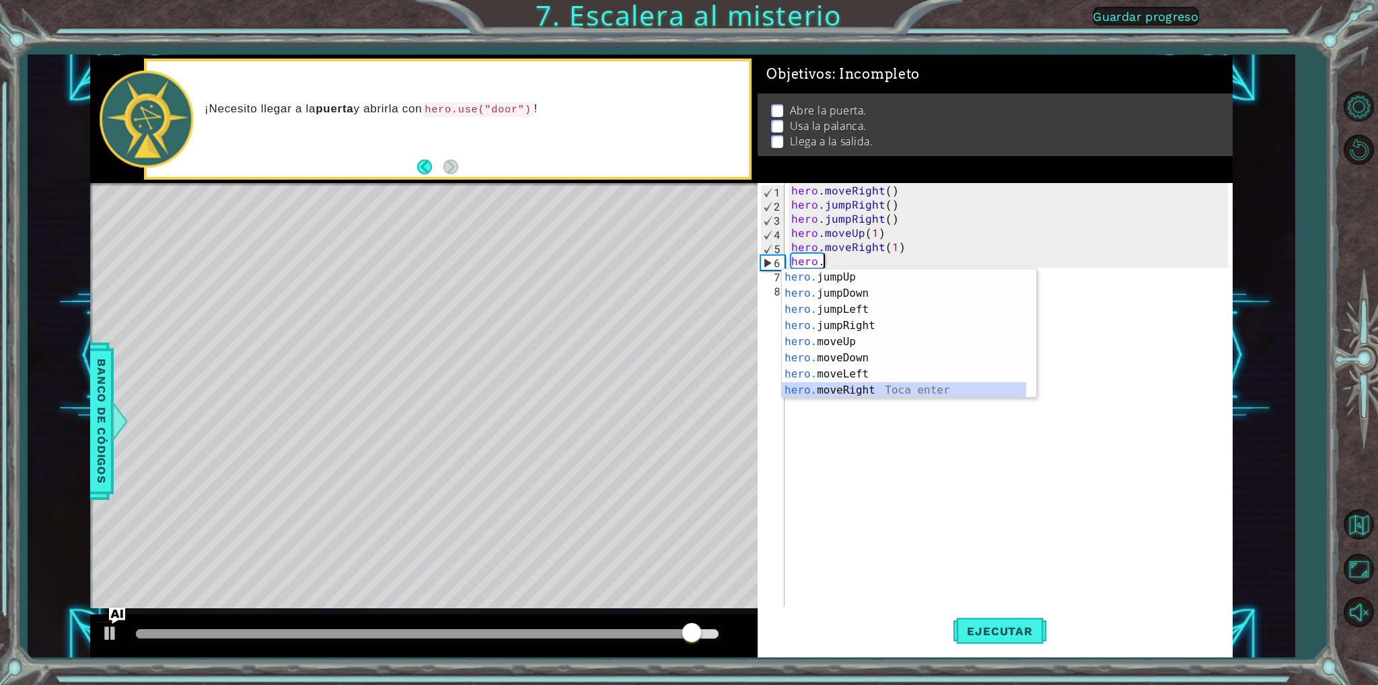
click at [853, 391] on div "hero. jumpUp Toca enter hero. jumpDown Toca enter hero. jumpLeft Toca enter her…" at bounding box center [904, 350] width 244 height 162
type textarea "hero.moveRight(1)"
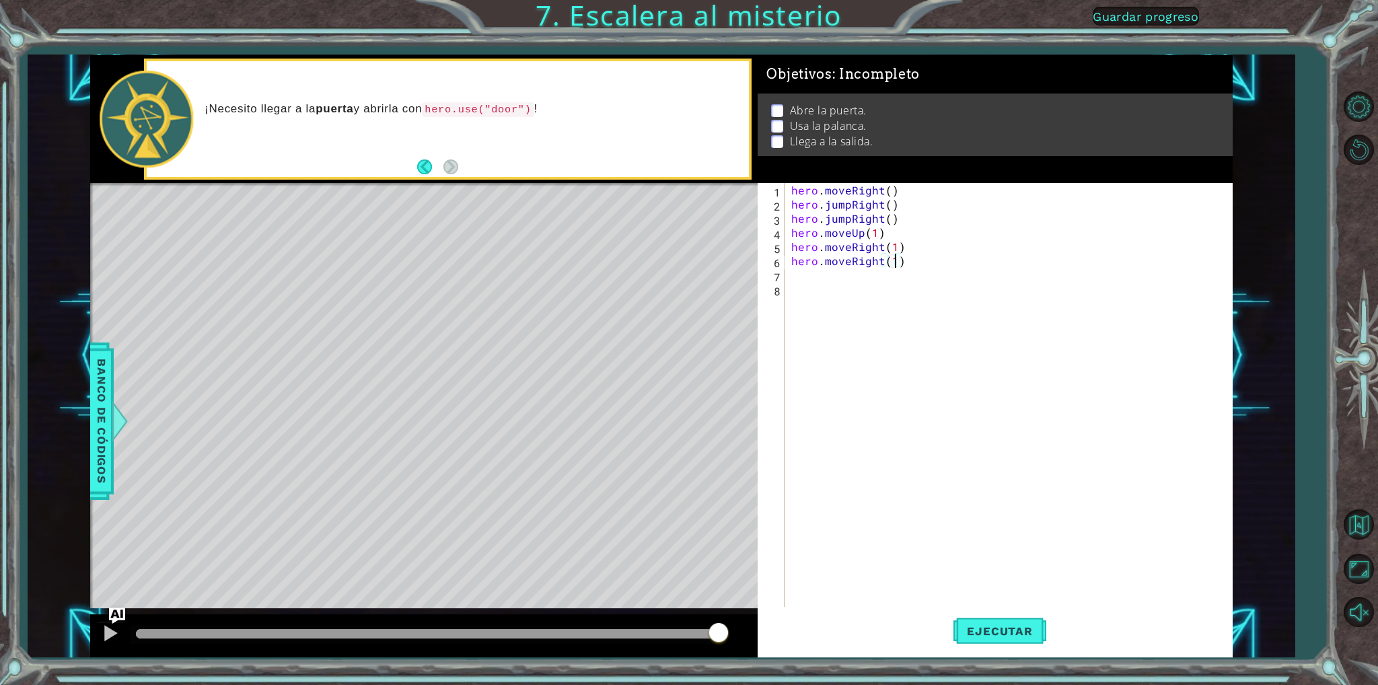
scroll to position [0, 5]
click at [811, 289] on div "hero . moveRight ( ) hero . jumpRight ( ) hero . jumpRight ( ) hero . moveUp ( …" at bounding box center [1012, 409] width 446 height 452
click at [808, 282] on div "hero . moveRight ( ) hero . jumpRight ( ) hero . jumpRight ( ) hero . moveUp ( …" at bounding box center [1012, 409] width 446 height 452
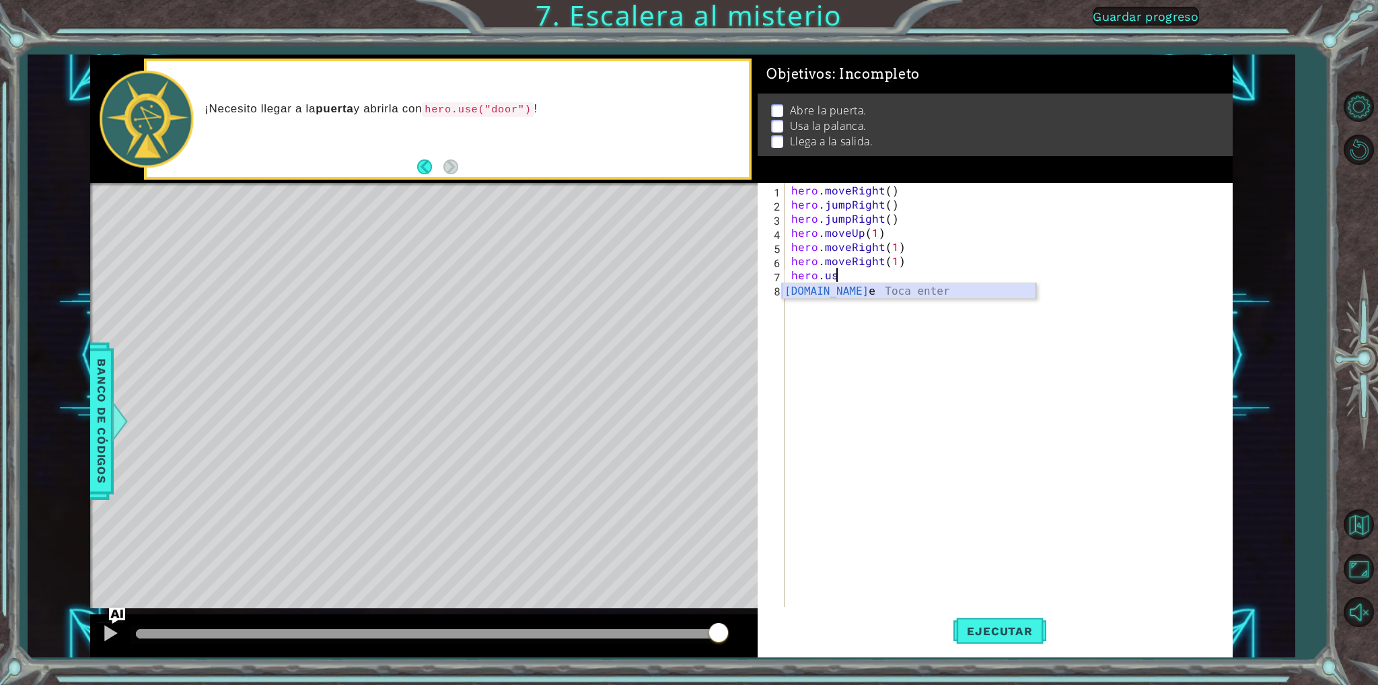
click at [849, 293] on div "[DOMAIN_NAME] e Toca enter" at bounding box center [909, 307] width 254 height 48
click at [1035, 641] on button "Ejecutar" at bounding box center [1000, 631] width 92 height 47
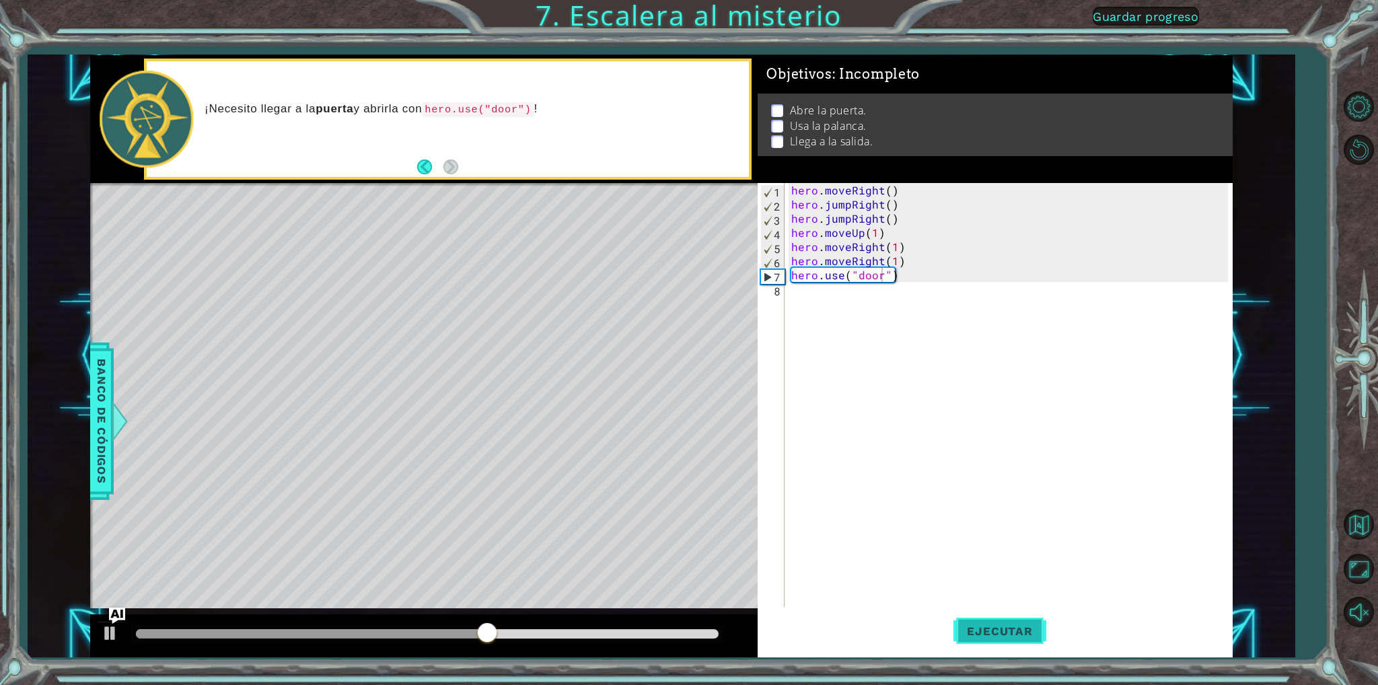
click at [997, 623] on button "Ejecutar" at bounding box center [1000, 631] width 92 height 47
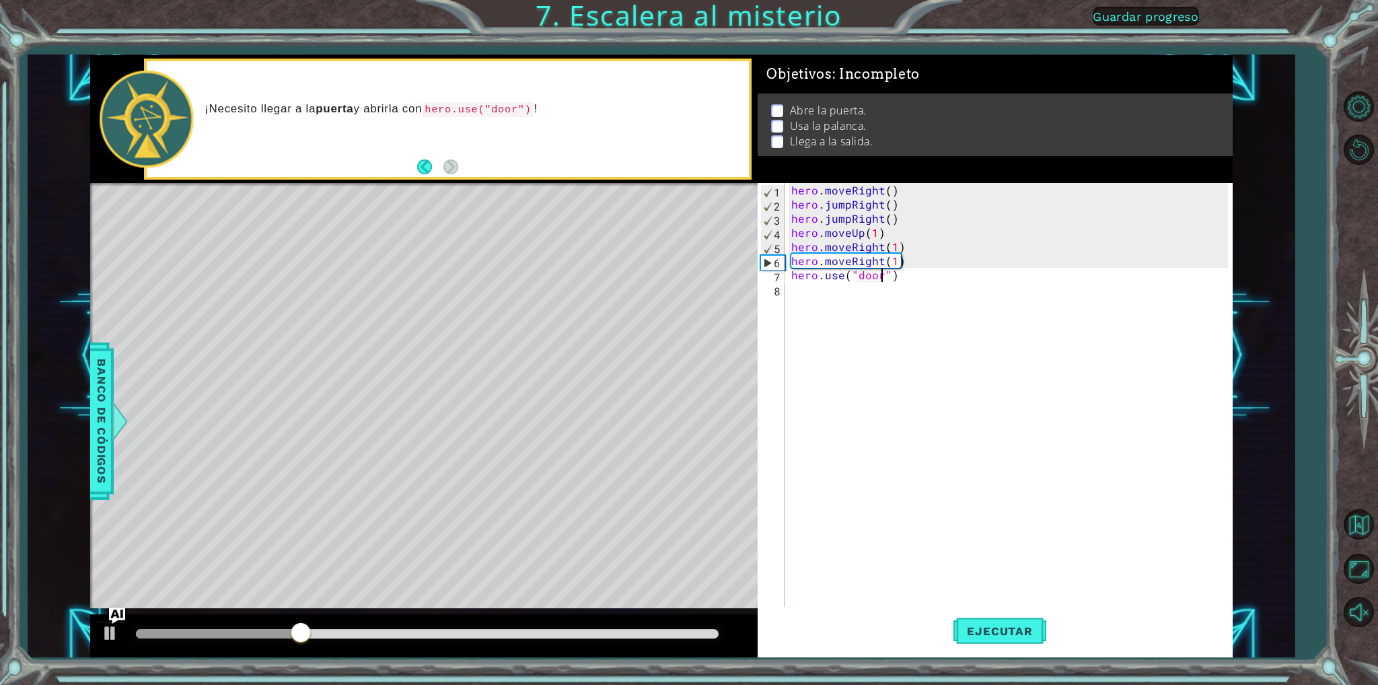
click at [902, 246] on div "hero . moveRight ( ) hero . jumpRight ( ) hero . jumpRight ( ) hero . moveUp ( …" at bounding box center [1012, 409] width 446 height 452
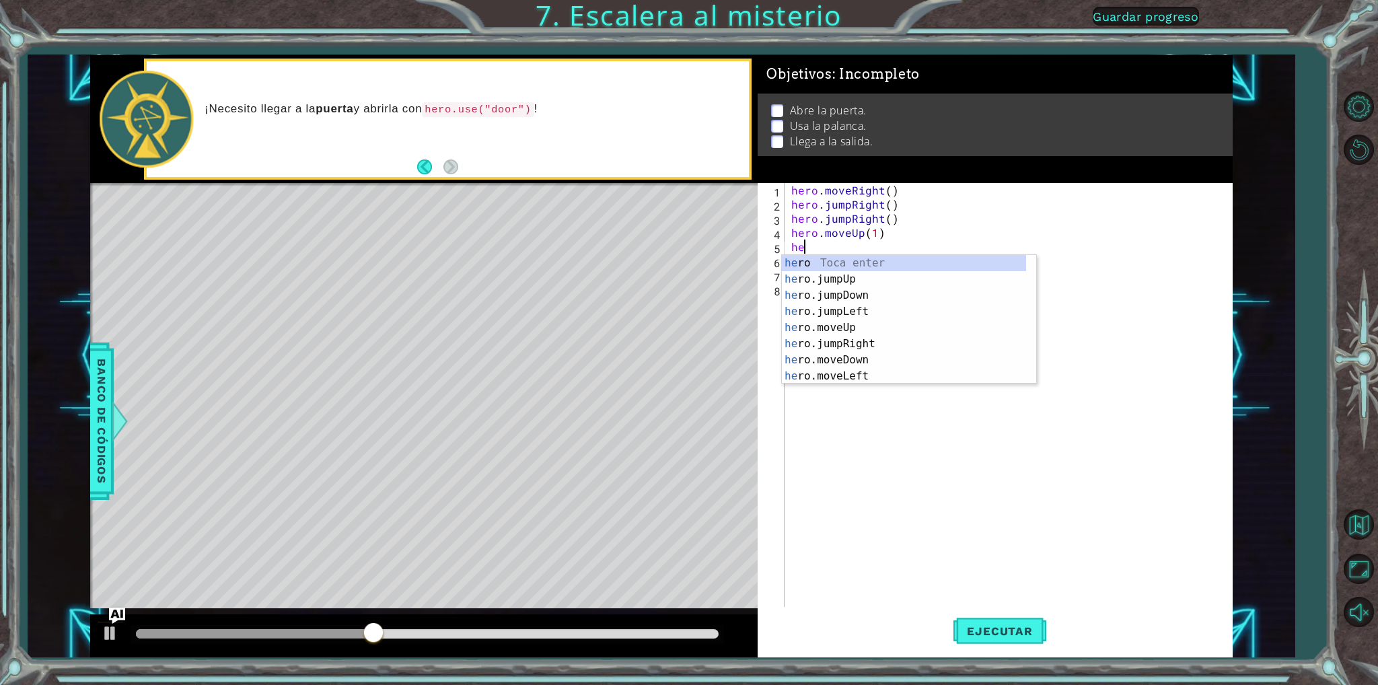
scroll to position [0, 0]
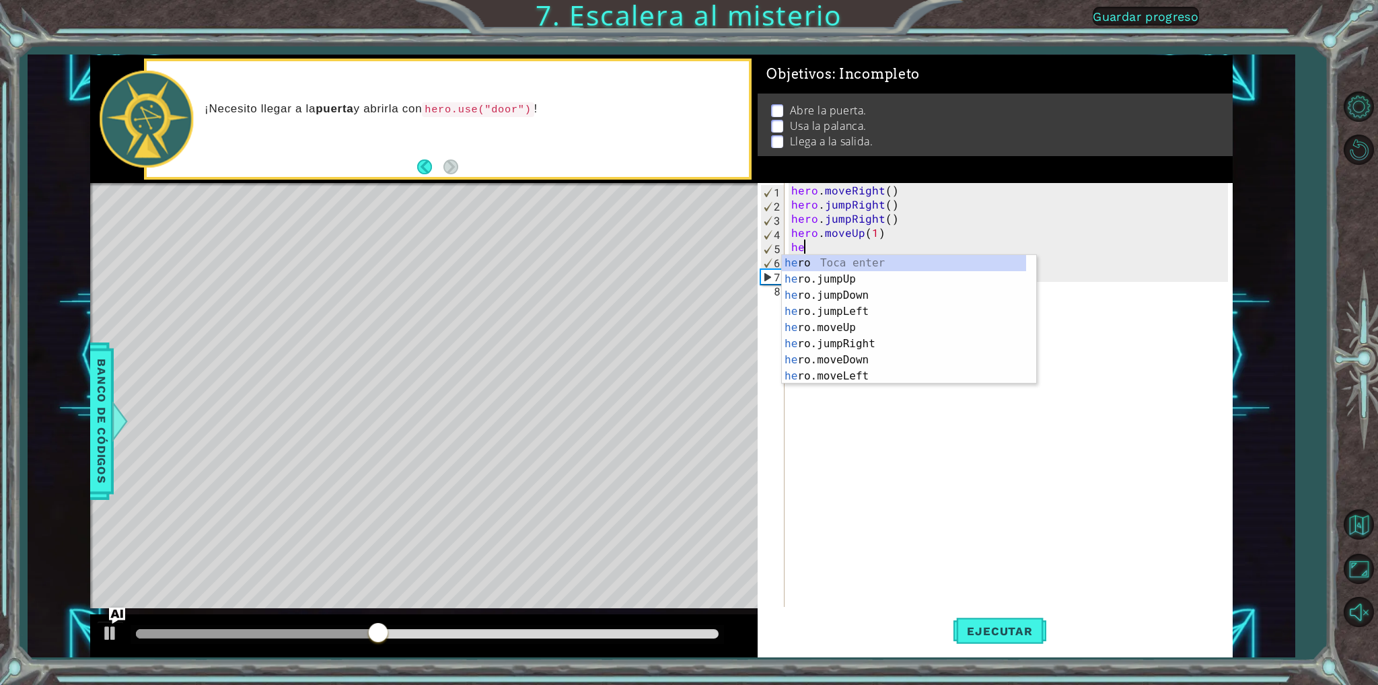
type textarea "h"
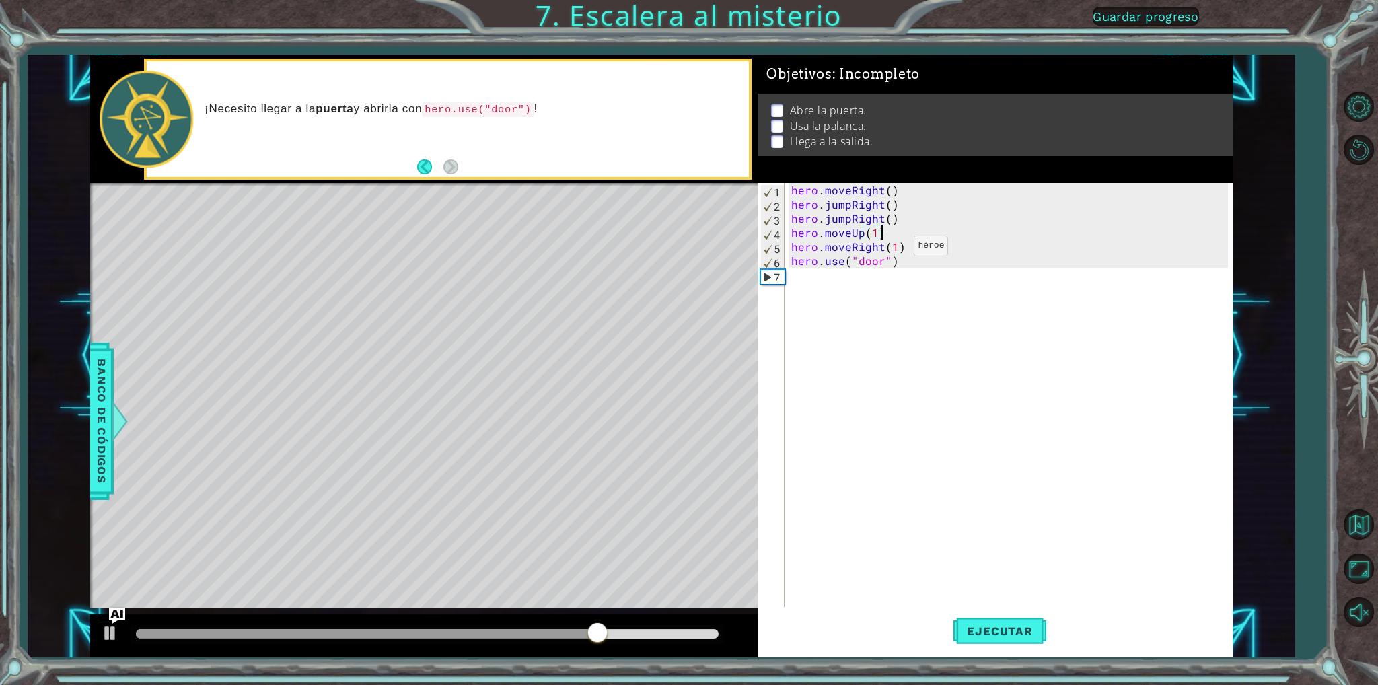
click at [891, 249] on div "hero . moveRight ( ) hero . jumpRight ( ) hero . jumpRight ( ) hero . moveUp ( …" at bounding box center [1012, 409] width 446 height 452
click at [894, 249] on div "hero . moveRight ( ) hero . jumpRight ( ) hero . jumpRight ( ) hero . moveUp ( …" at bounding box center [1012, 409] width 446 height 452
type textarea "hero.moveRight(1)"
click at [1016, 626] on span "Ejecutar" at bounding box center [1000, 631] width 92 height 13
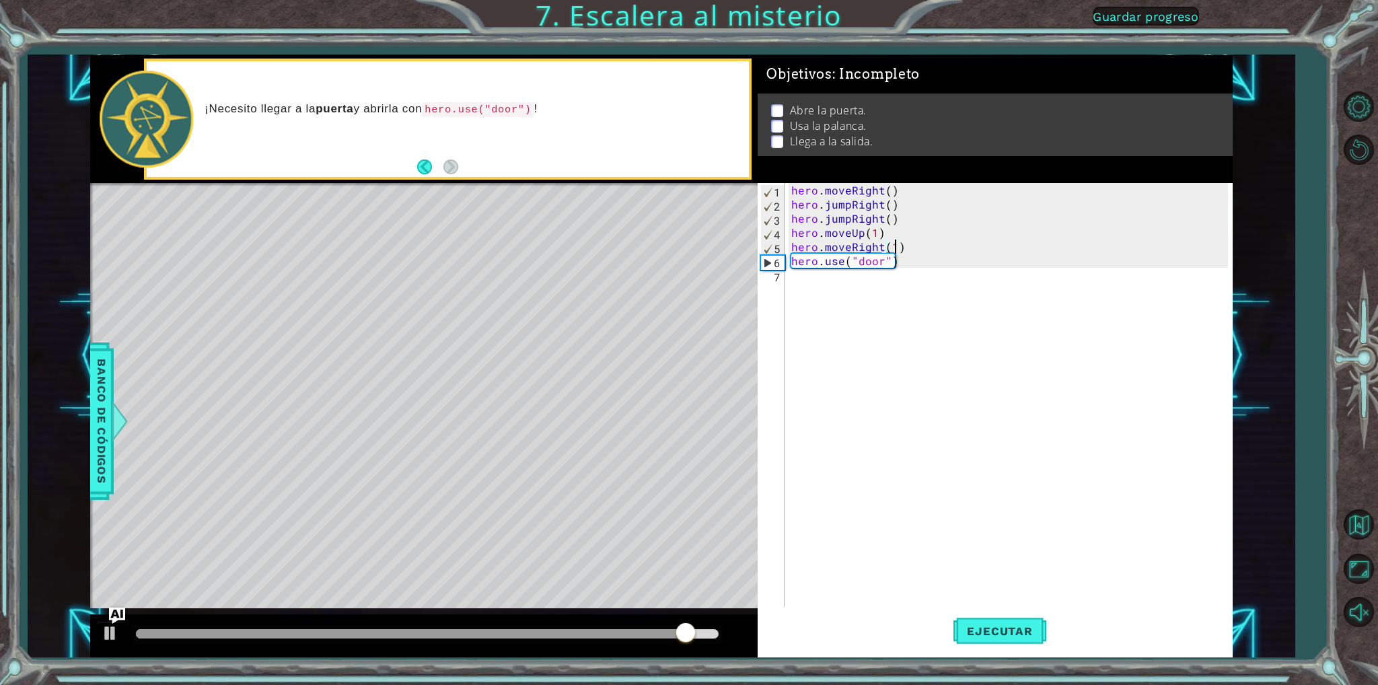
scroll to position [0, 0]
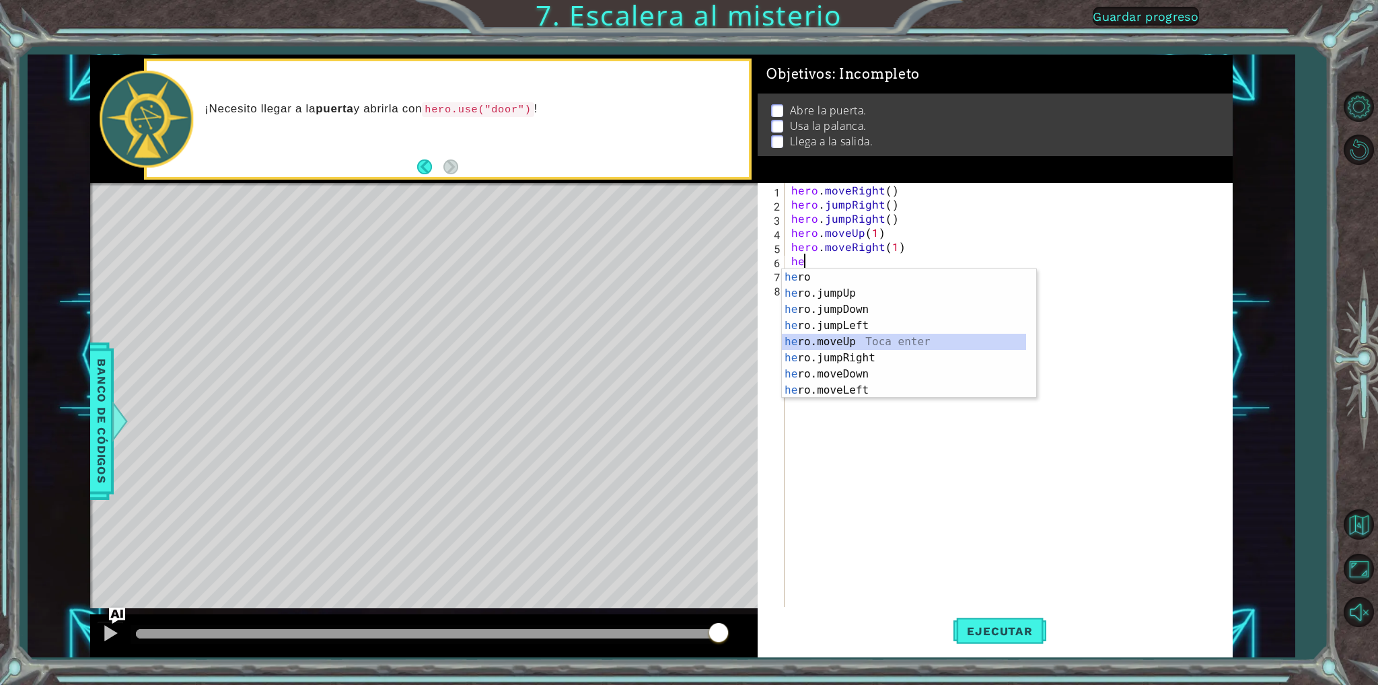
click at [840, 343] on div "he ro Toca enter he ro.jumpUp Toca enter he ro.jumpDown Toca enter he ro.jumpLe…" at bounding box center [904, 350] width 244 height 162
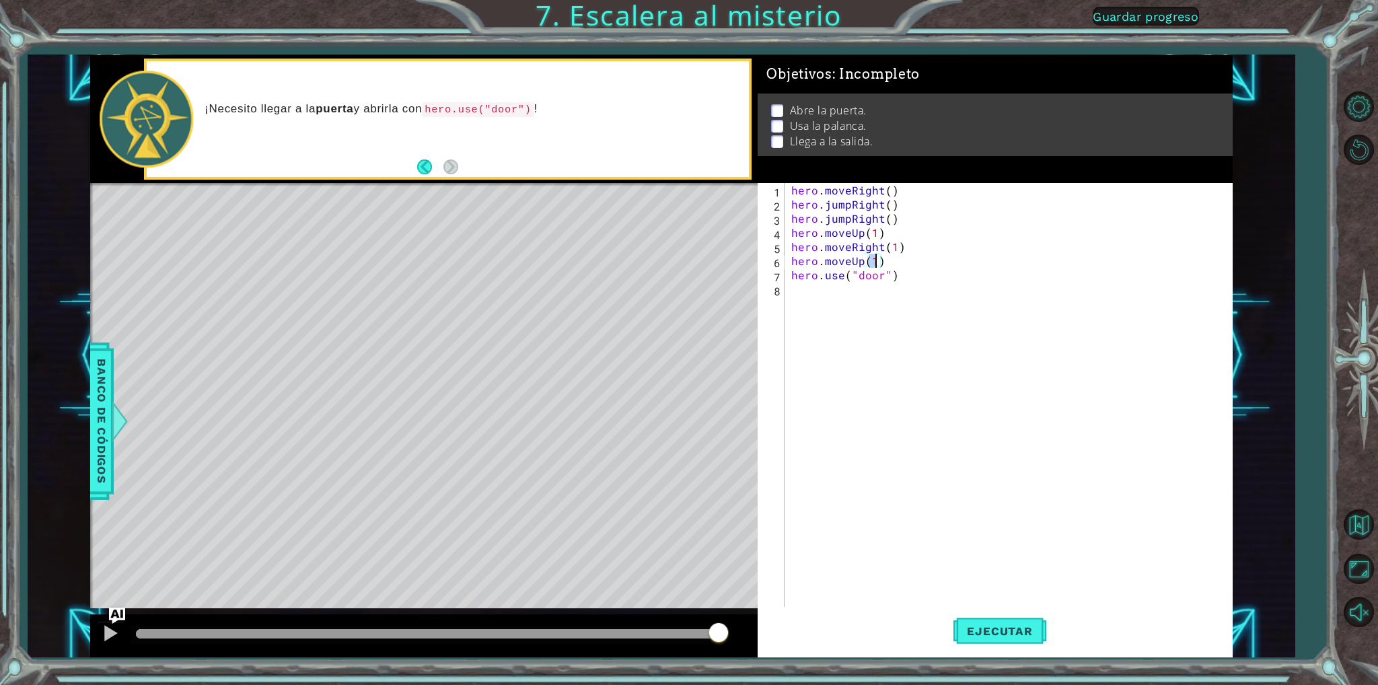
scroll to position [0, 5]
type textarea "hero.moveUp(1)"
click at [1033, 635] on span "Ejecutar" at bounding box center [1000, 631] width 92 height 13
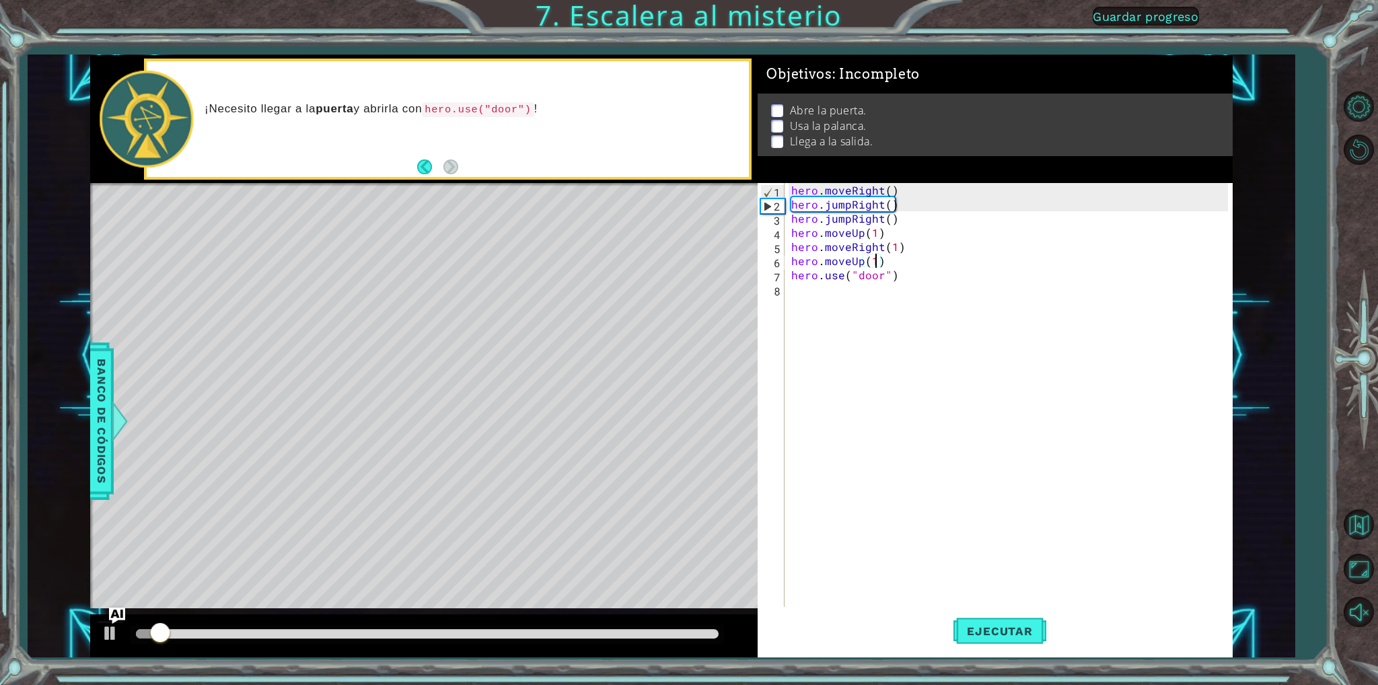
scroll to position [0, 0]
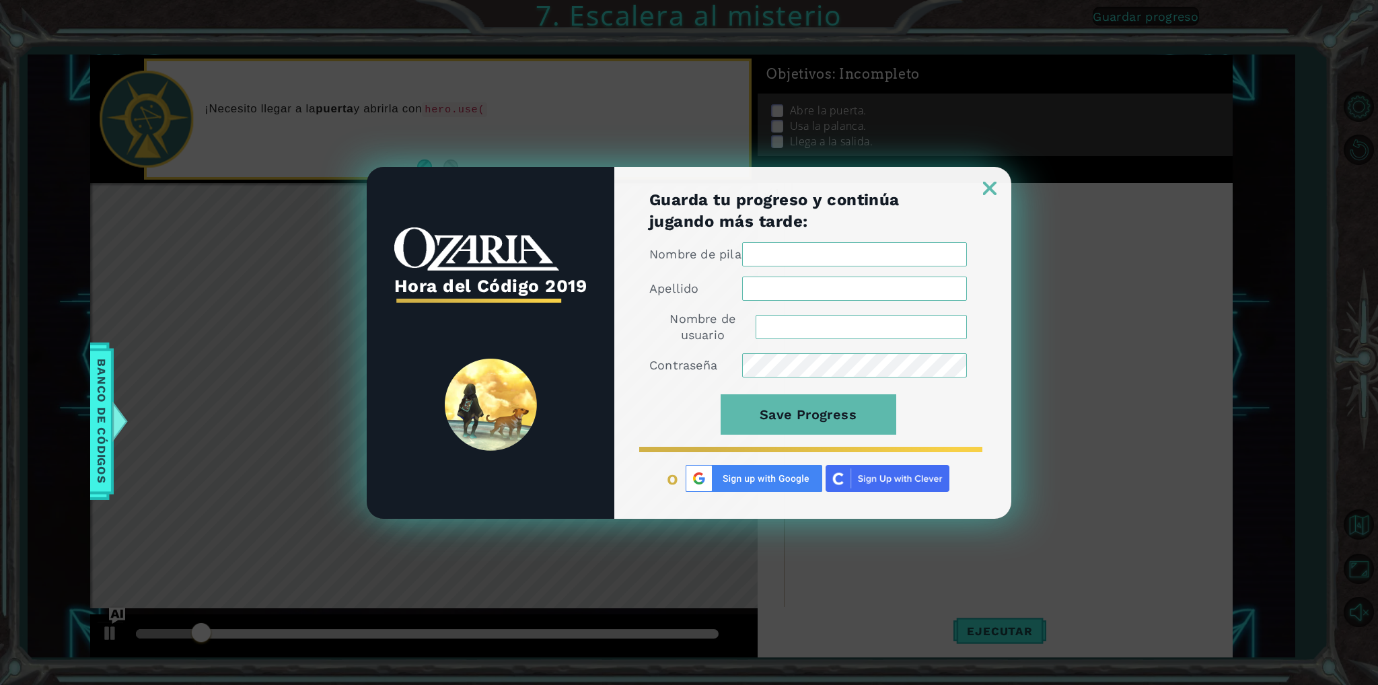
click at [999, 174] on link at bounding box center [989, 179] width 43 height 11
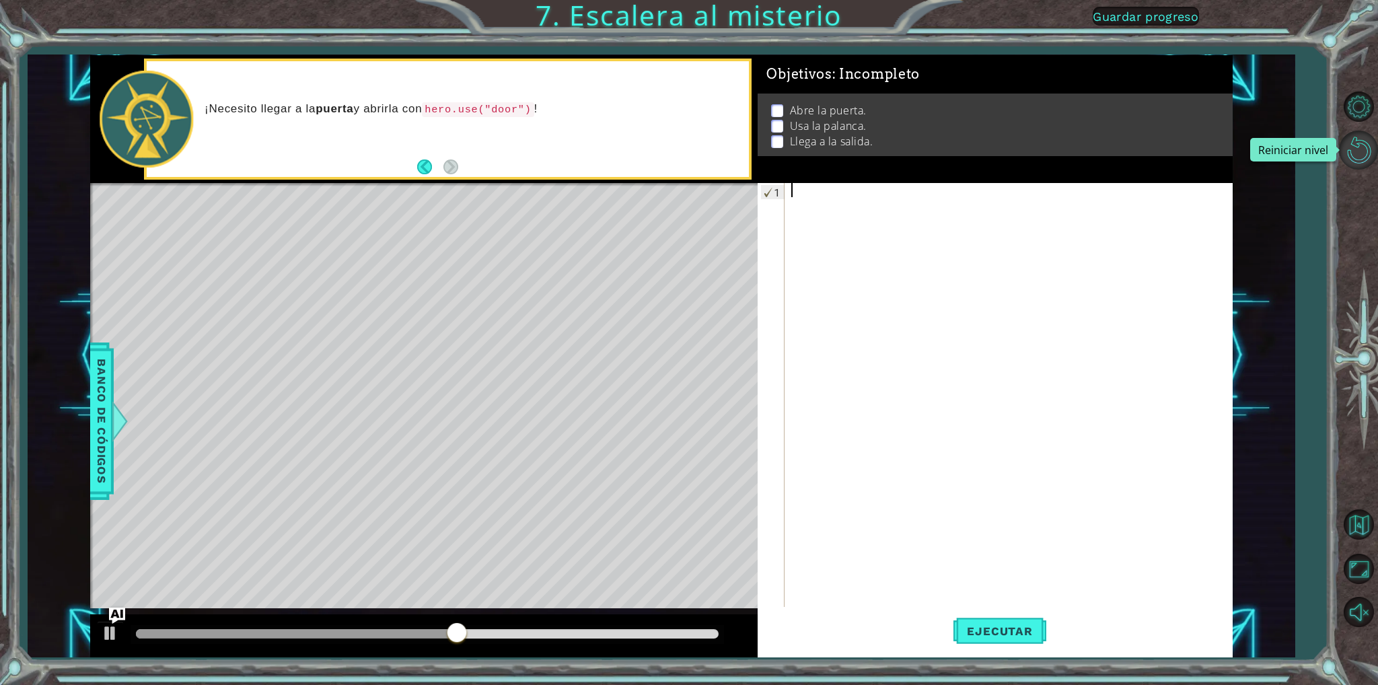
click at [1365, 155] on button "Reiniciar nivel" at bounding box center [1358, 150] width 39 height 39
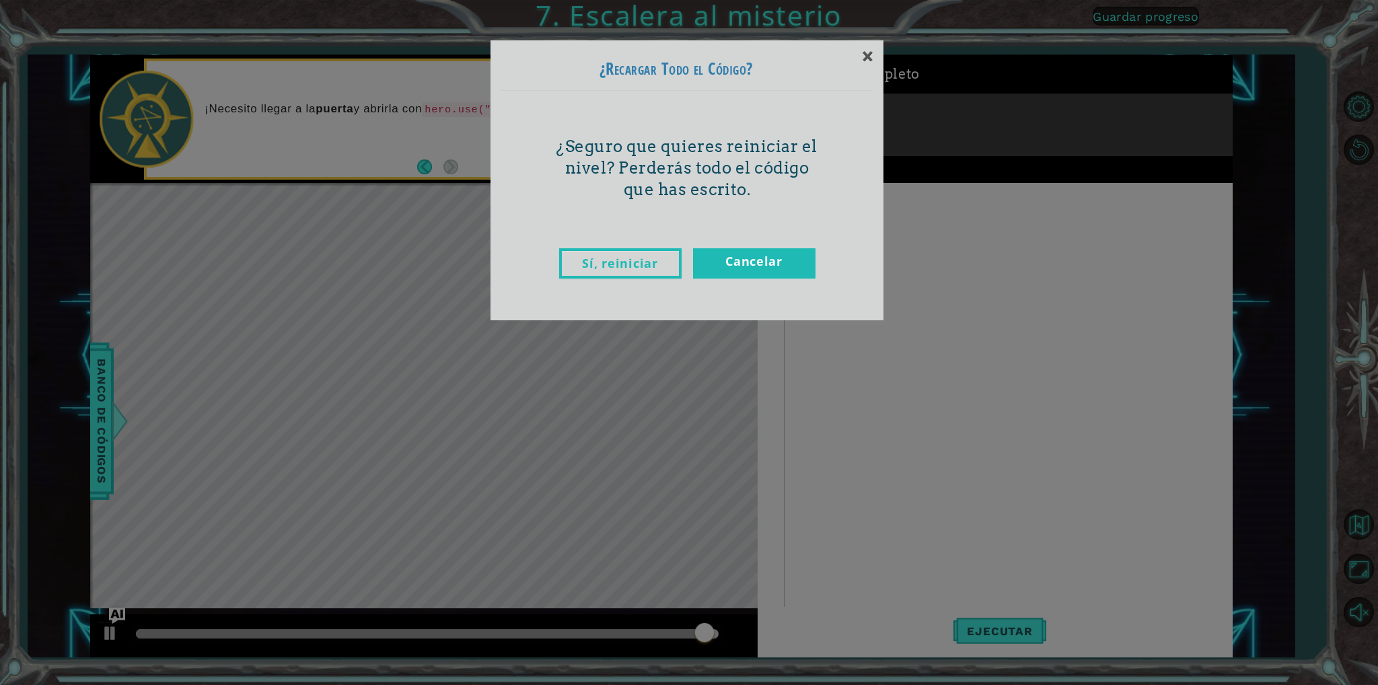
drag, startPoint x: 627, startPoint y: 358, endPoint x: 614, endPoint y: 375, distance: 21.1
click at [616, 375] on div "× ¿Recargar Todo el Código? ¿Seguro que quieres reiniciar el nivel? Perderás to…" at bounding box center [689, 342] width 1378 height 685
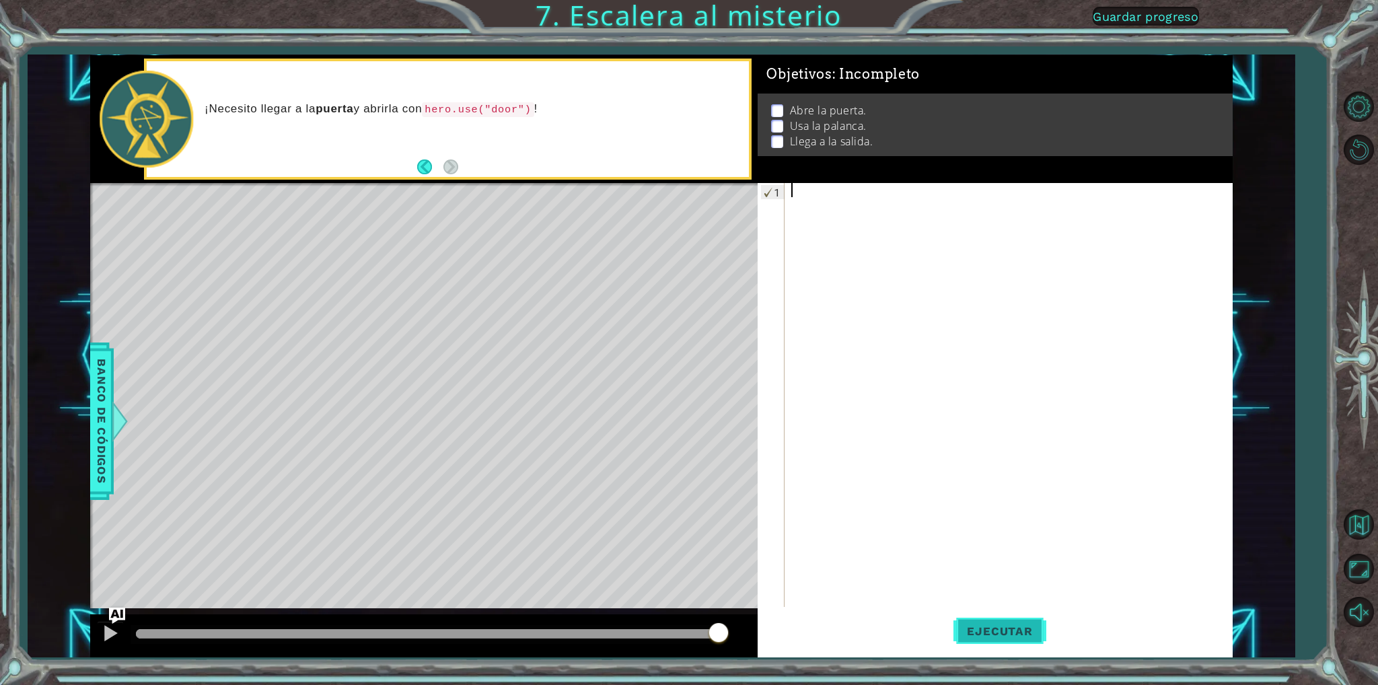
click at [1032, 616] on button "Ejecutar" at bounding box center [1000, 631] width 92 height 47
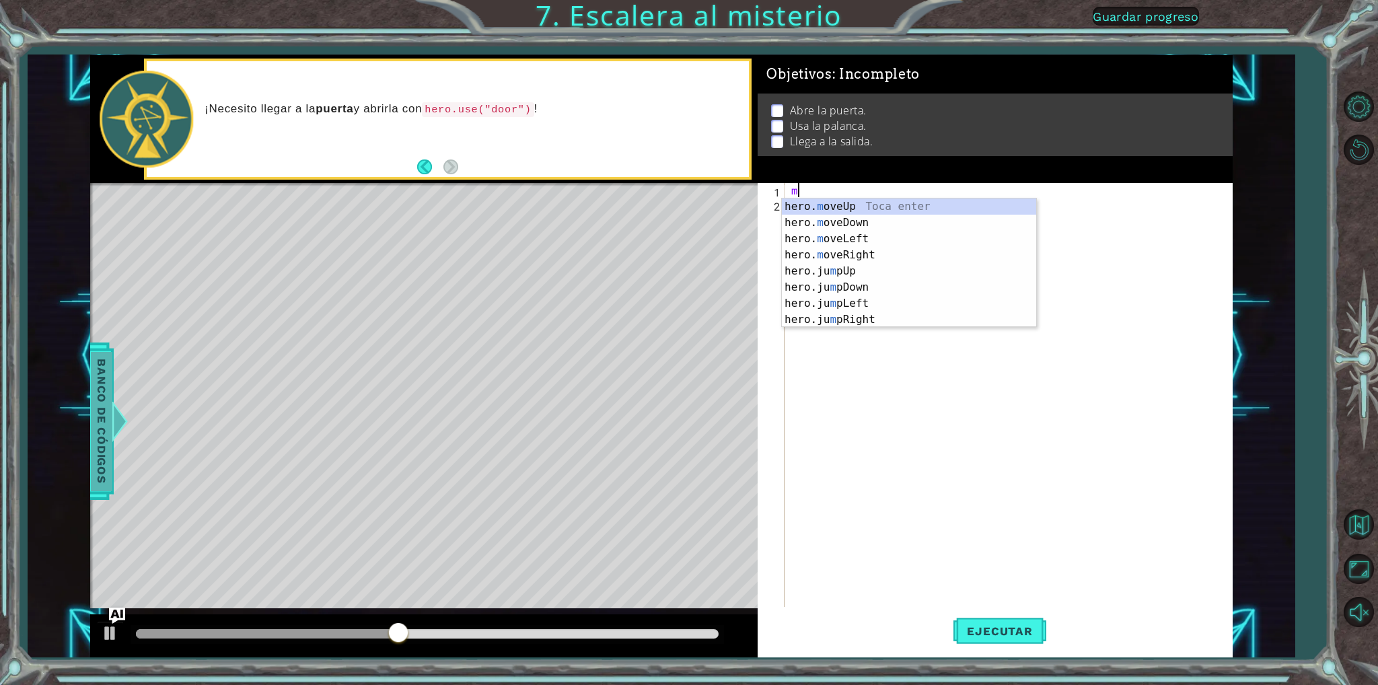
type textarea "m"
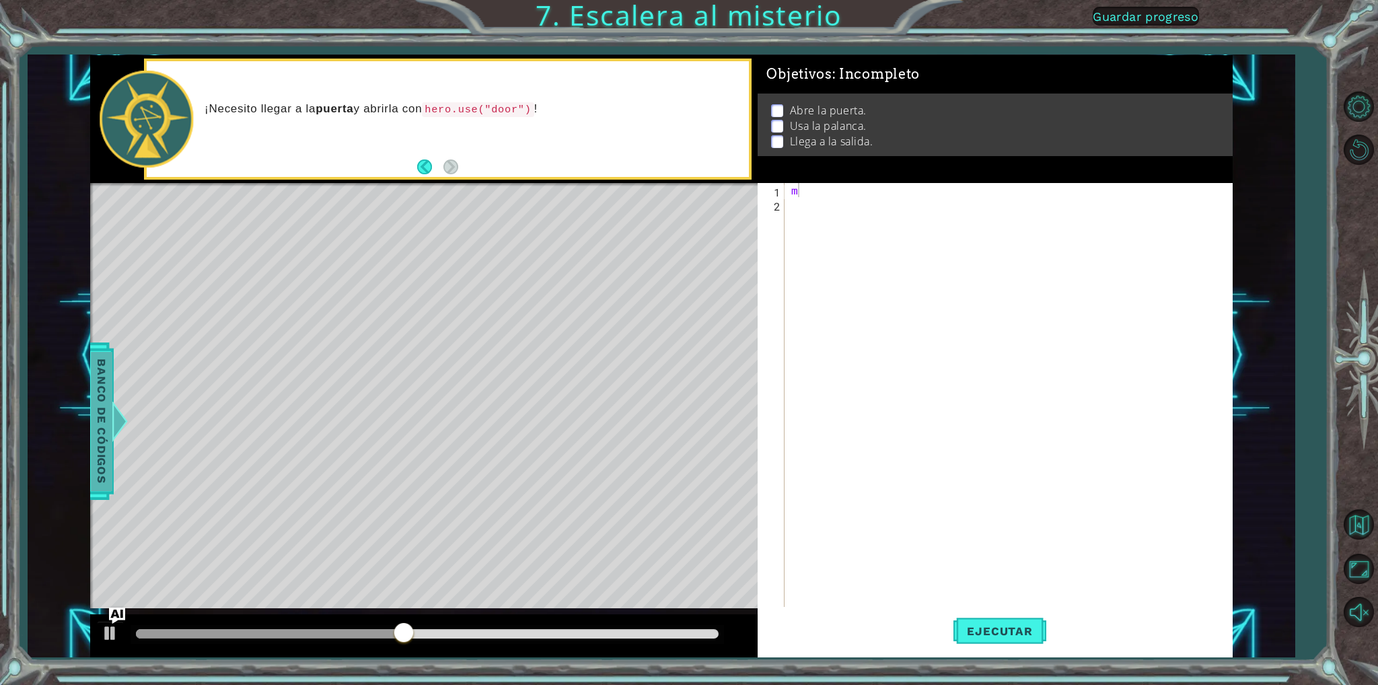
click at [94, 423] on span "Banco de códigos" at bounding box center [102, 420] width 22 height 139
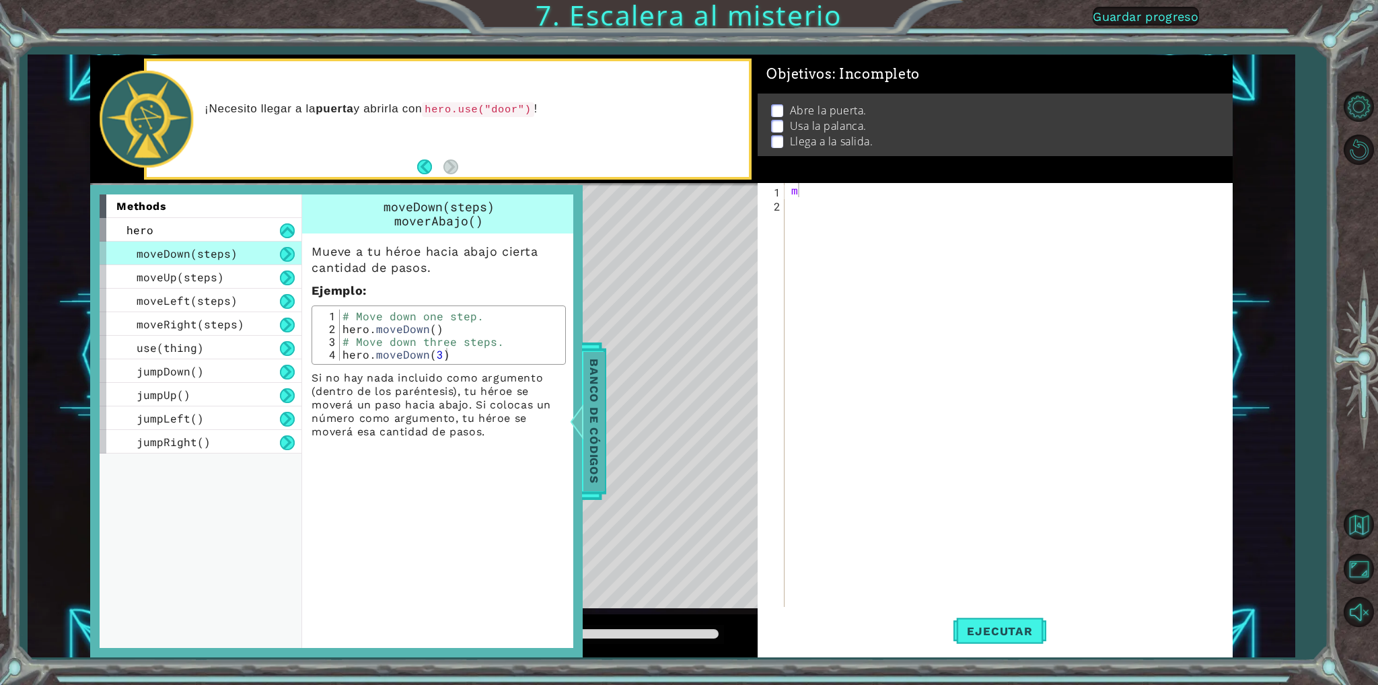
click at [595, 437] on span "Banco de códigos" at bounding box center [594, 420] width 22 height 139
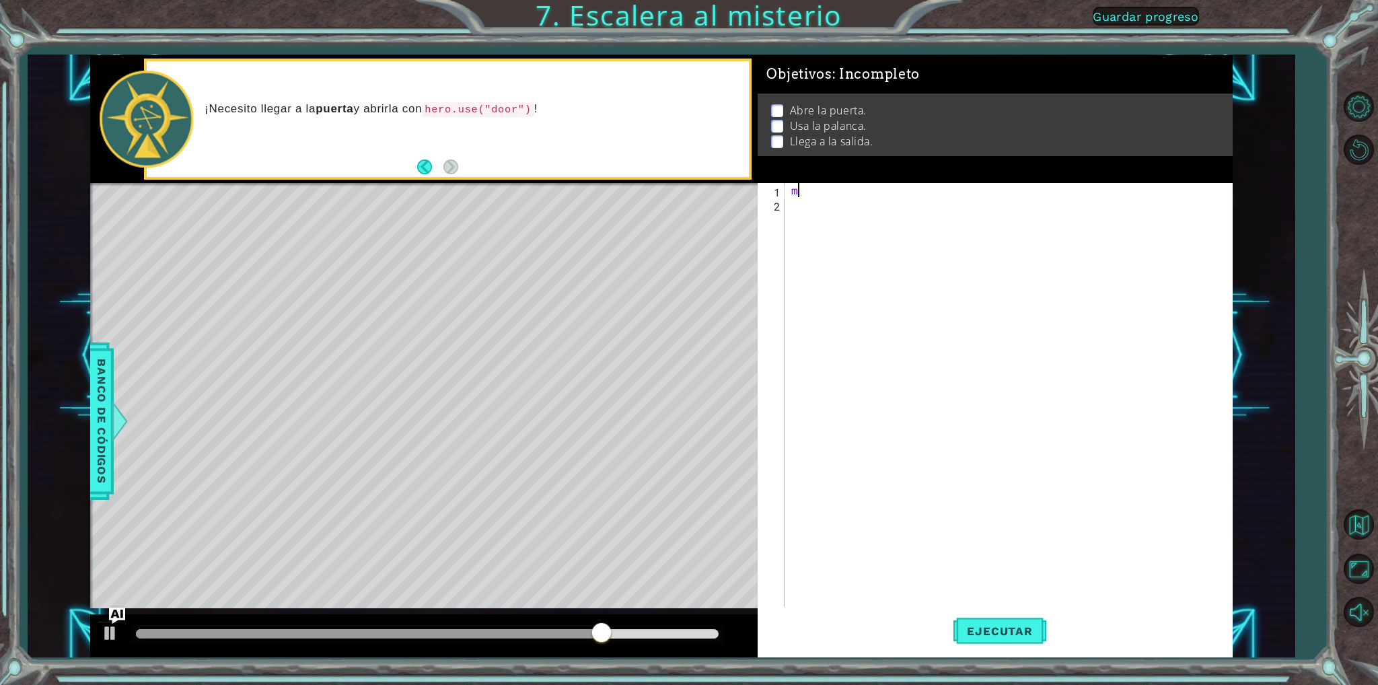
click at [808, 194] on div "m" at bounding box center [1012, 409] width 446 height 452
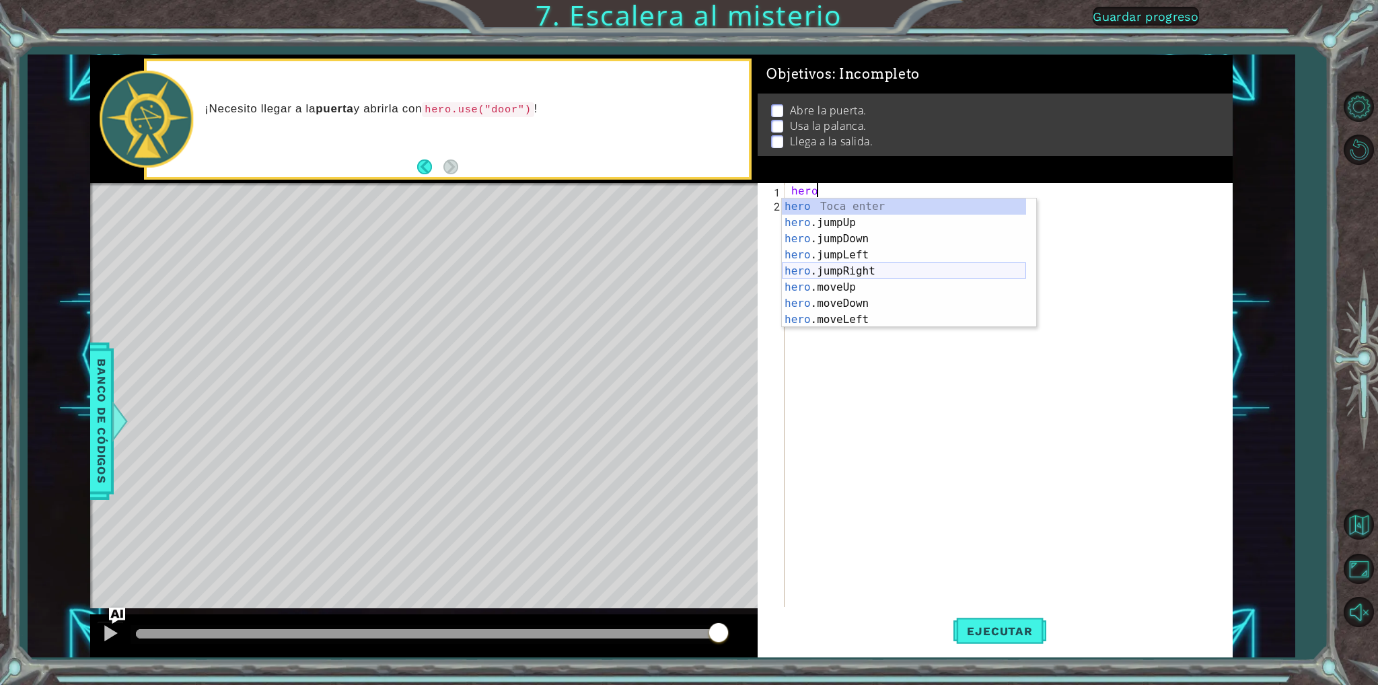
scroll to position [32, 0]
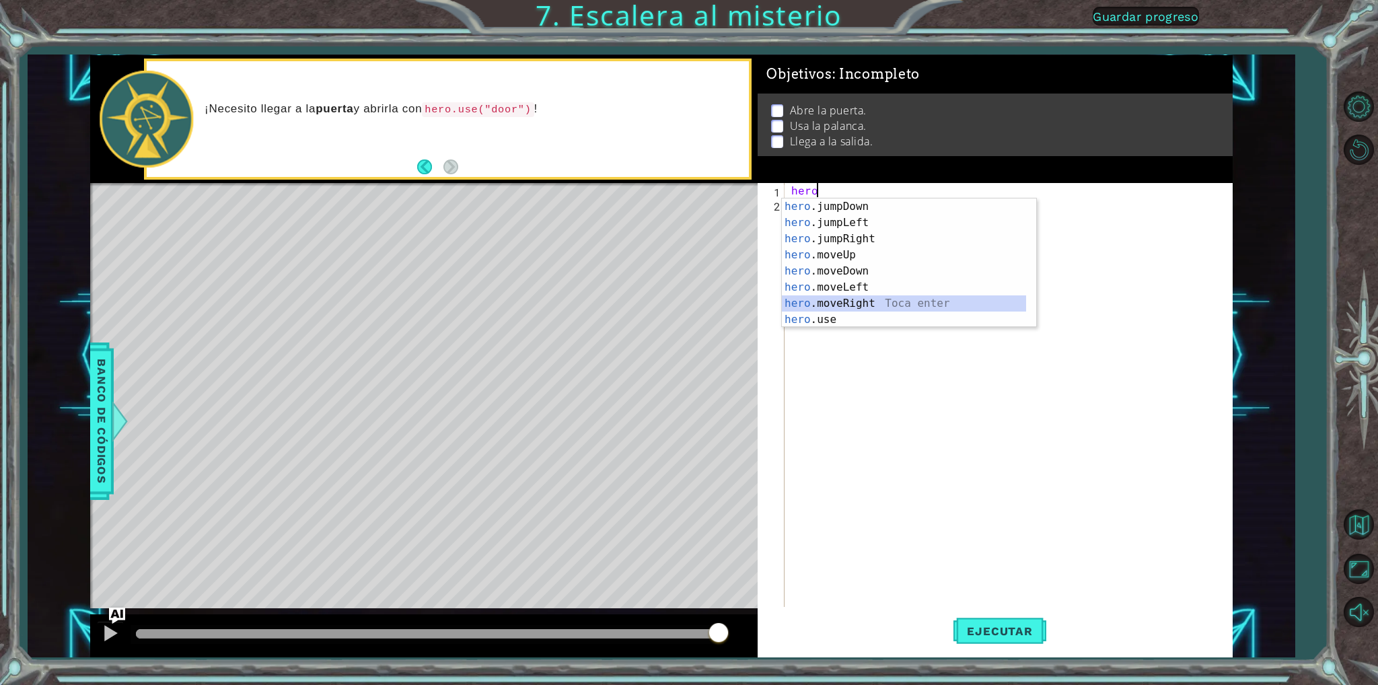
click at [883, 305] on div "hero .jumpDown Toca enter hero .jumpLeft Toca enter hero .jumpRight Toca enter …" at bounding box center [904, 280] width 244 height 162
type textarea "hero.moveRight(1)"
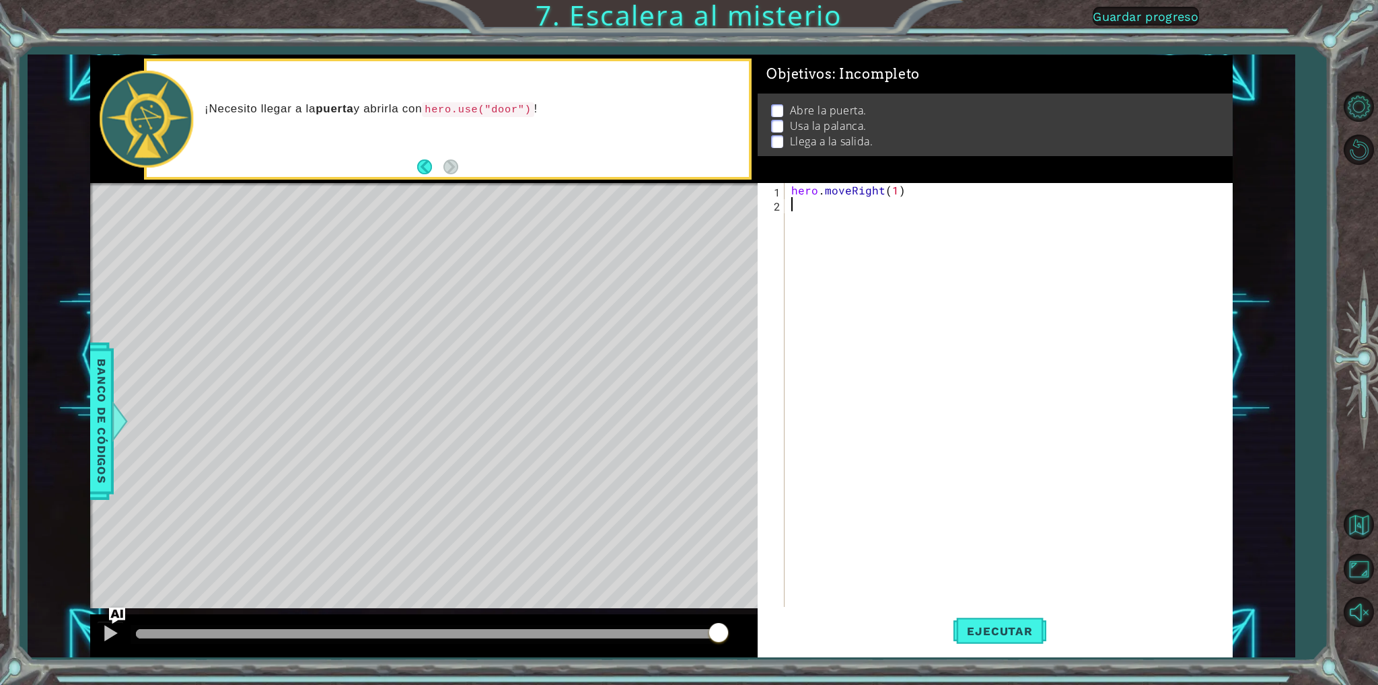
scroll to position [0, 0]
drag, startPoint x: 856, startPoint y: 213, endPoint x: 588, endPoint y: 118, distance: 284.8
drag, startPoint x: 588, startPoint y: 118, endPoint x: 948, endPoint y: 185, distance: 366.2
click at [948, 185] on div "hero . moveRight ( 1 )" at bounding box center [1012, 409] width 446 height 452
type textarea "hero.moveRight(1)"
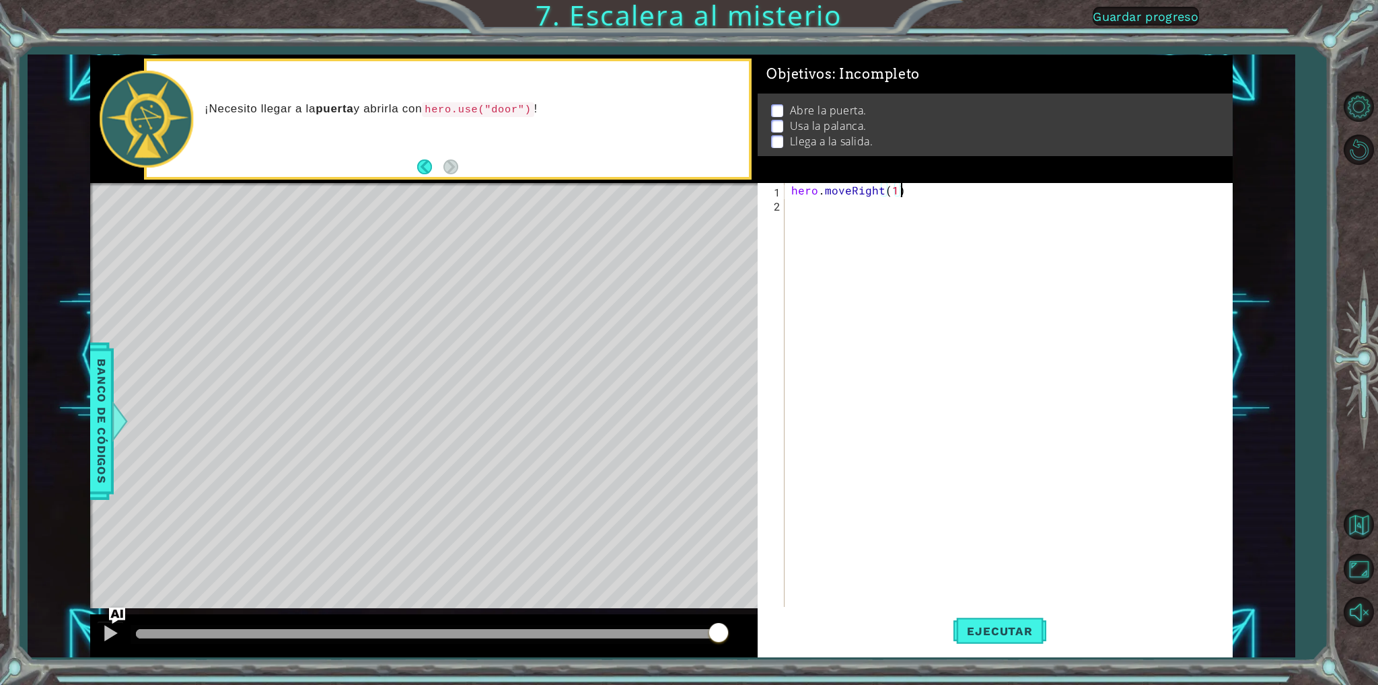
click at [801, 211] on div "hero . moveRight ( 1 )" at bounding box center [1012, 409] width 446 height 452
type textarea "h"
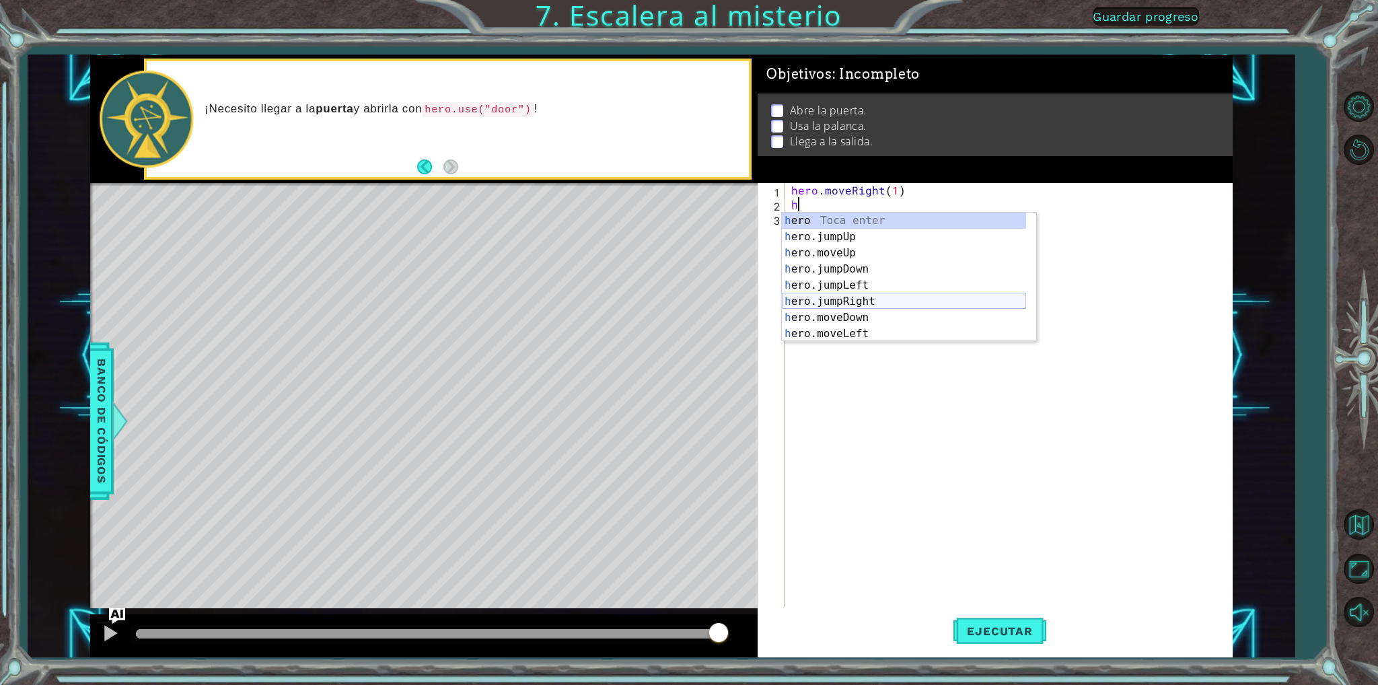
click at [861, 295] on div "h ero Toca enter h ero.jumpUp Toca enter h ero.moveUp Toca enter h ero.jumpDown…" at bounding box center [904, 294] width 244 height 162
click at [840, 342] on div "h ero.moveUp Toca enter h ero.jumpDown Toca enter h ero.jumpLeft Toca enter h e…" at bounding box center [904, 308] width 244 height 162
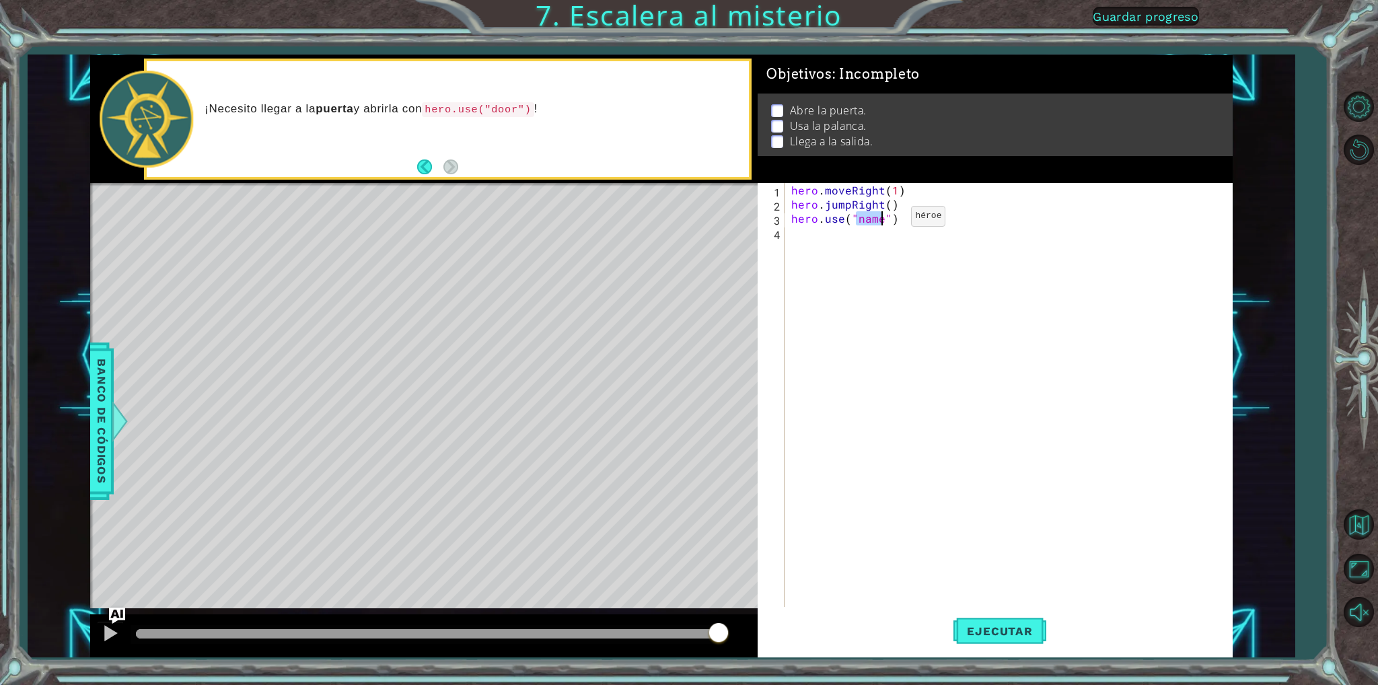
click at [888, 219] on div "hero . moveRight ( 1 ) hero . jumpRight ( ) hero . use ( "name" )" at bounding box center [1012, 409] width 446 height 452
click at [892, 219] on div "hero . moveRight ( 1 ) hero . jumpRight ( ) hero . use ( "name" )" at bounding box center [1012, 409] width 446 height 452
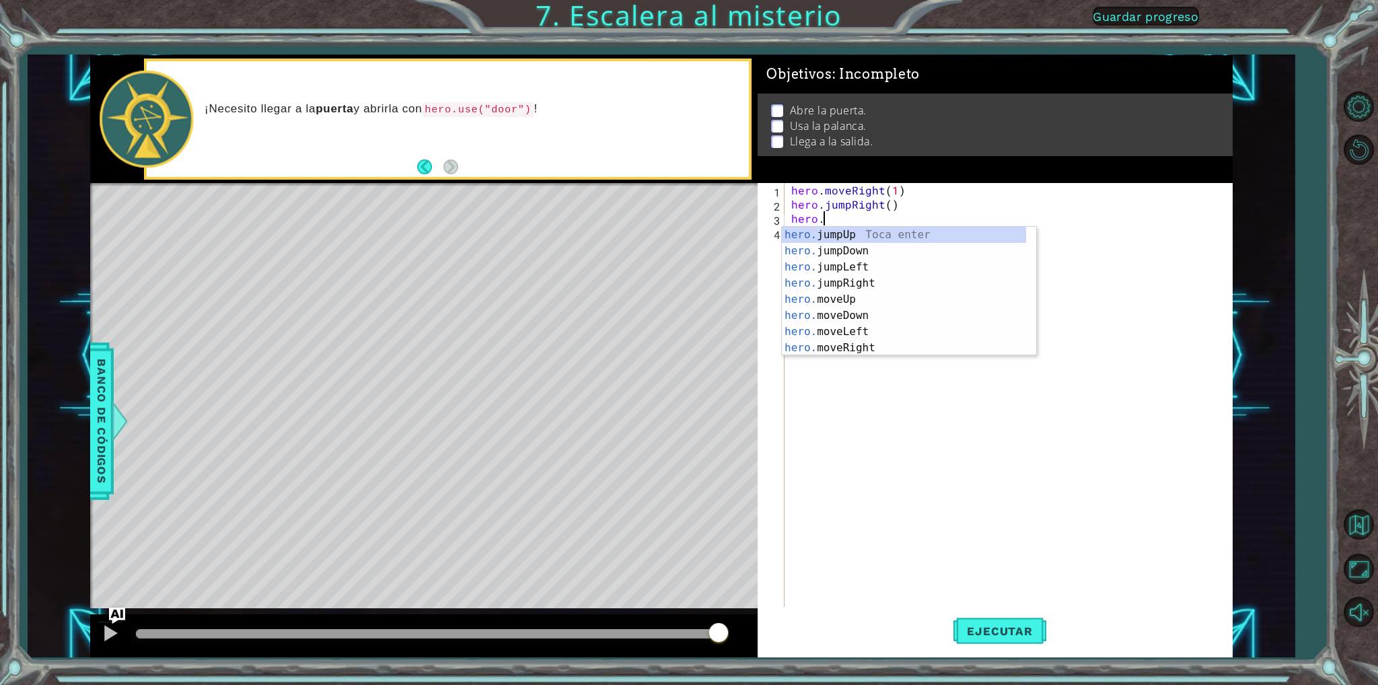
scroll to position [0, 0]
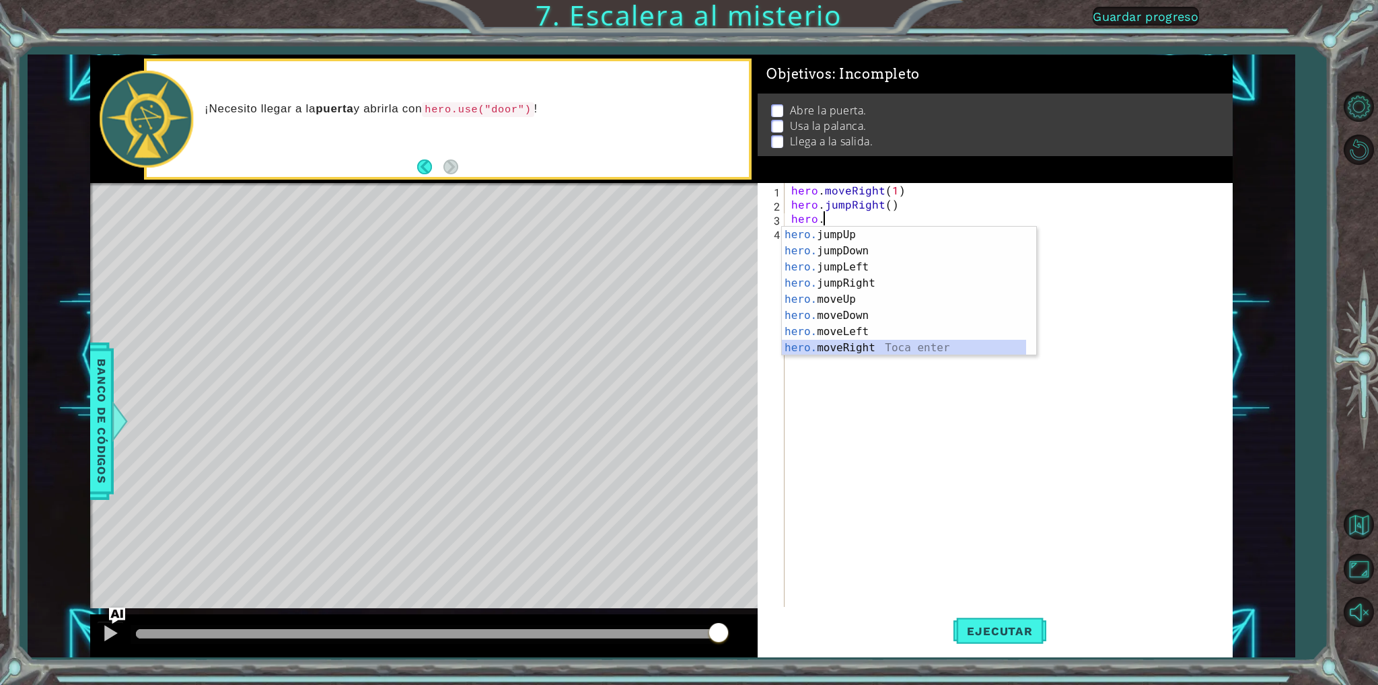
click at [894, 341] on div "hero. jumpUp Toca enter hero. jumpDown Toca enter hero. jumpLeft Toca enter her…" at bounding box center [904, 308] width 244 height 162
type textarea "hero.moveRight(1)"
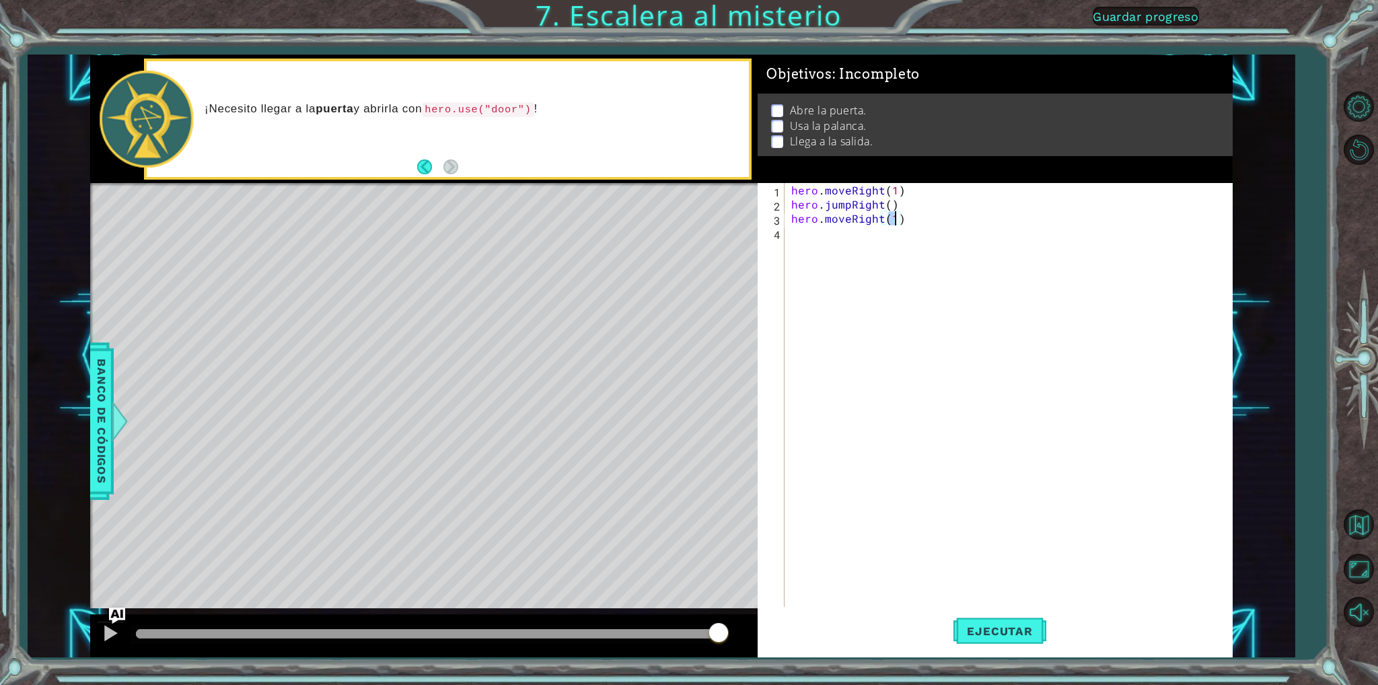
scroll to position [0, 5]
click at [804, 235] on div "hero . moveRight ( 1 ) hero . jumpRight ( ) hero . moveRight ( 1 )" at bounding box center [1012, 409] width 446 height 452
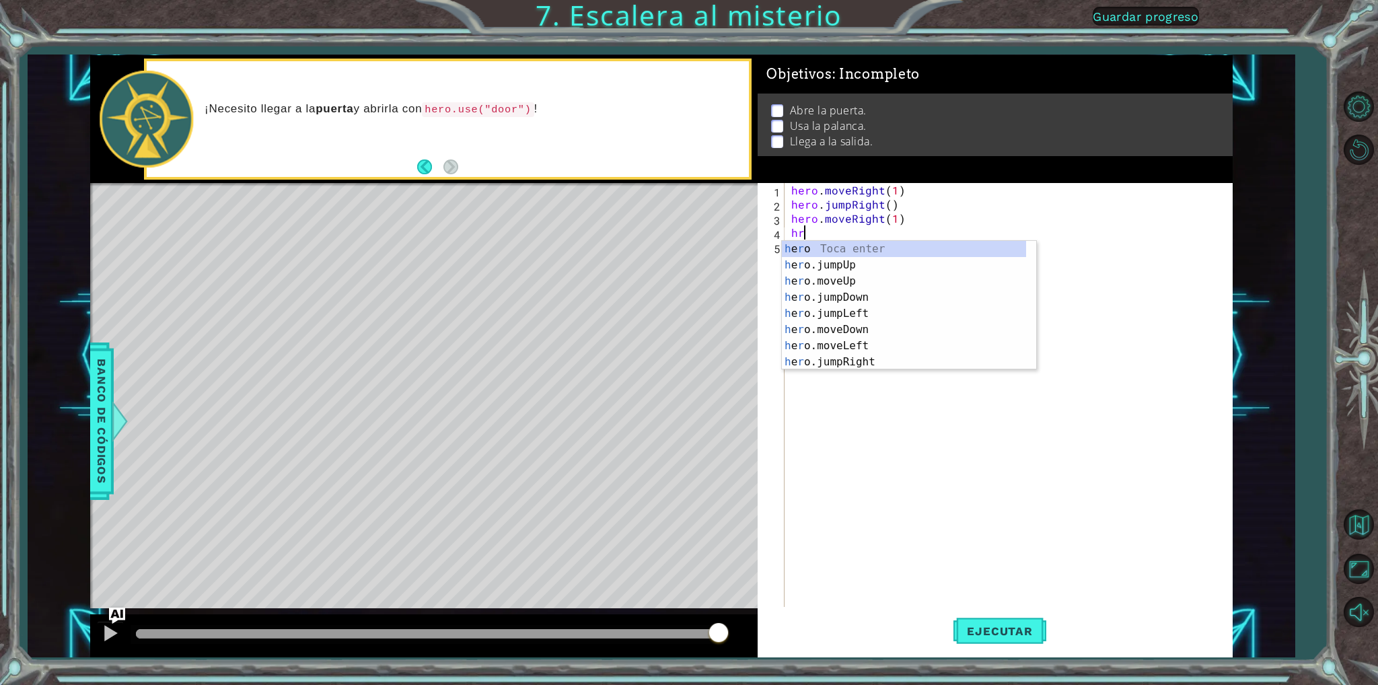
type textarea "hro"
click at [855, 244] on div "h e ro Toca enter h e ro .jumpUp Toca enter h e ro .moveUp Toca enter h e ro .j…" at bounding box center [904, 322] width 244 height 162
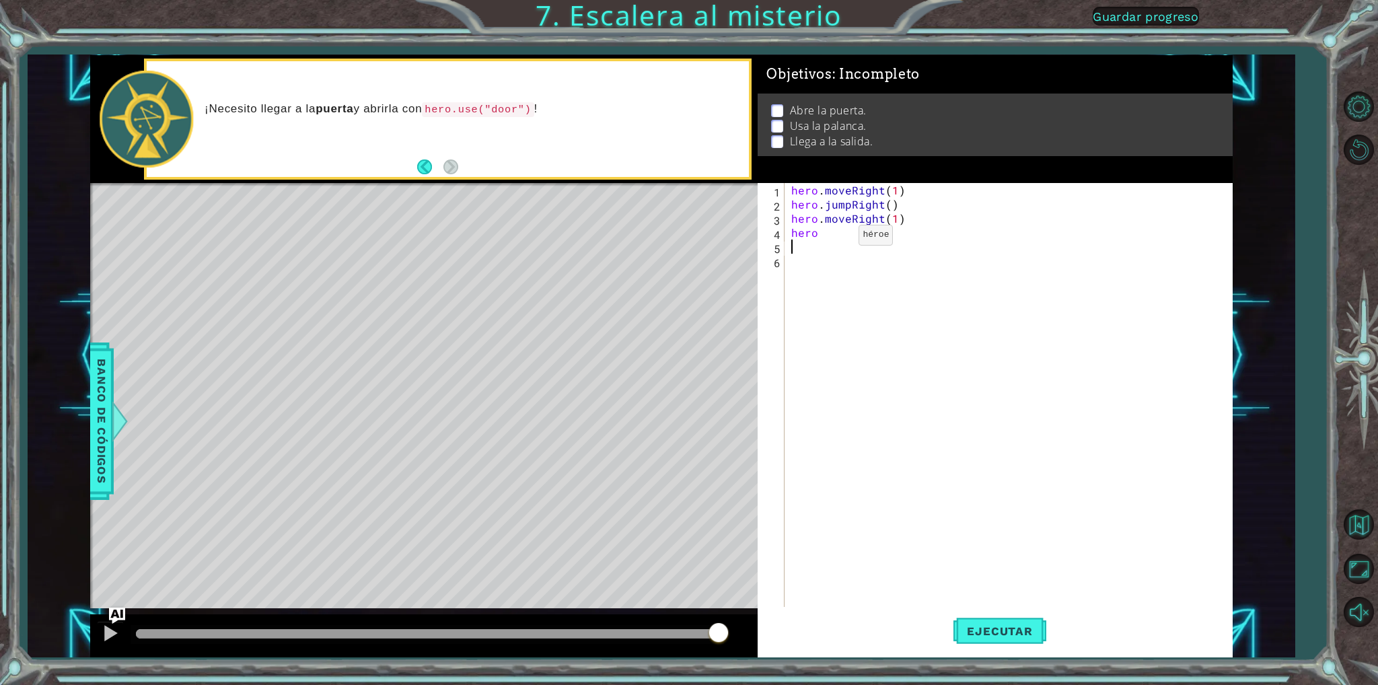
click at [836, 238] on div "hero . moveRight ( 1 ) hero . jumpRight ( ) hero . moveRight ( 1 ) hero" at bounding box center [1012, 409] width 446 height 452
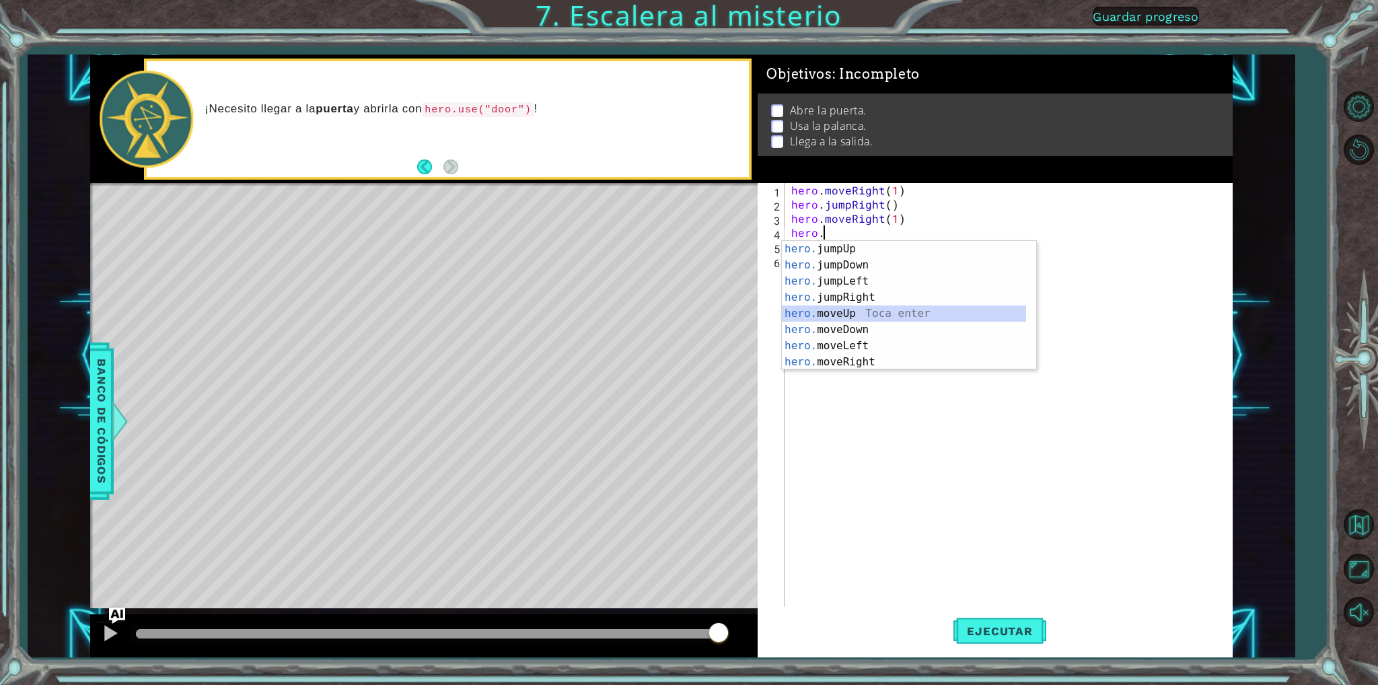
click at [846, 308] on div "hero. jumpUp Toca enter hero. jumpDown Toca enter hero. jumpLeft Toca enter her…" at bounding box center [904, 322] width 244 height 162
type textarea "hero.moveUp(1)"
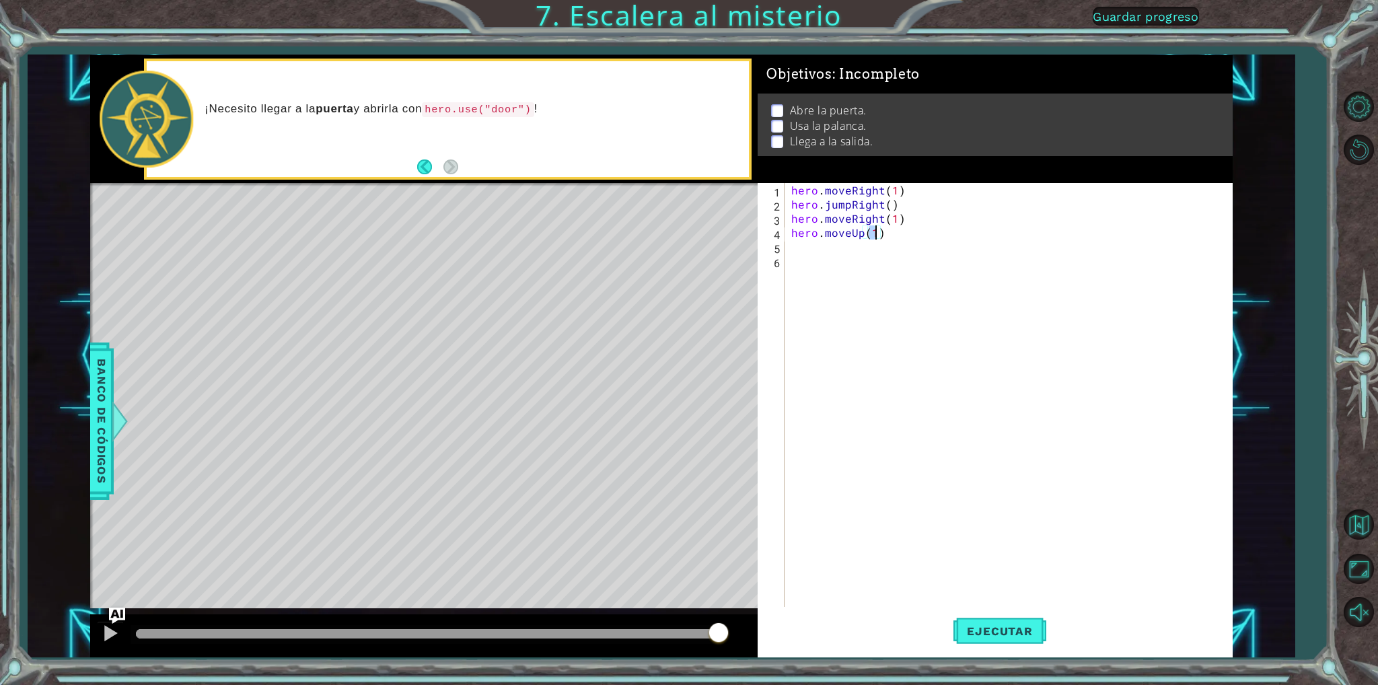
scroll to position [0, 5]
click at [796, 253] on div "hero . moveRight ( 1 ) hero . jumpRight ( ) hero . moveRight ( 1 ) hero . moveU…" at bounding box center [1012, 409] width 446 height 452
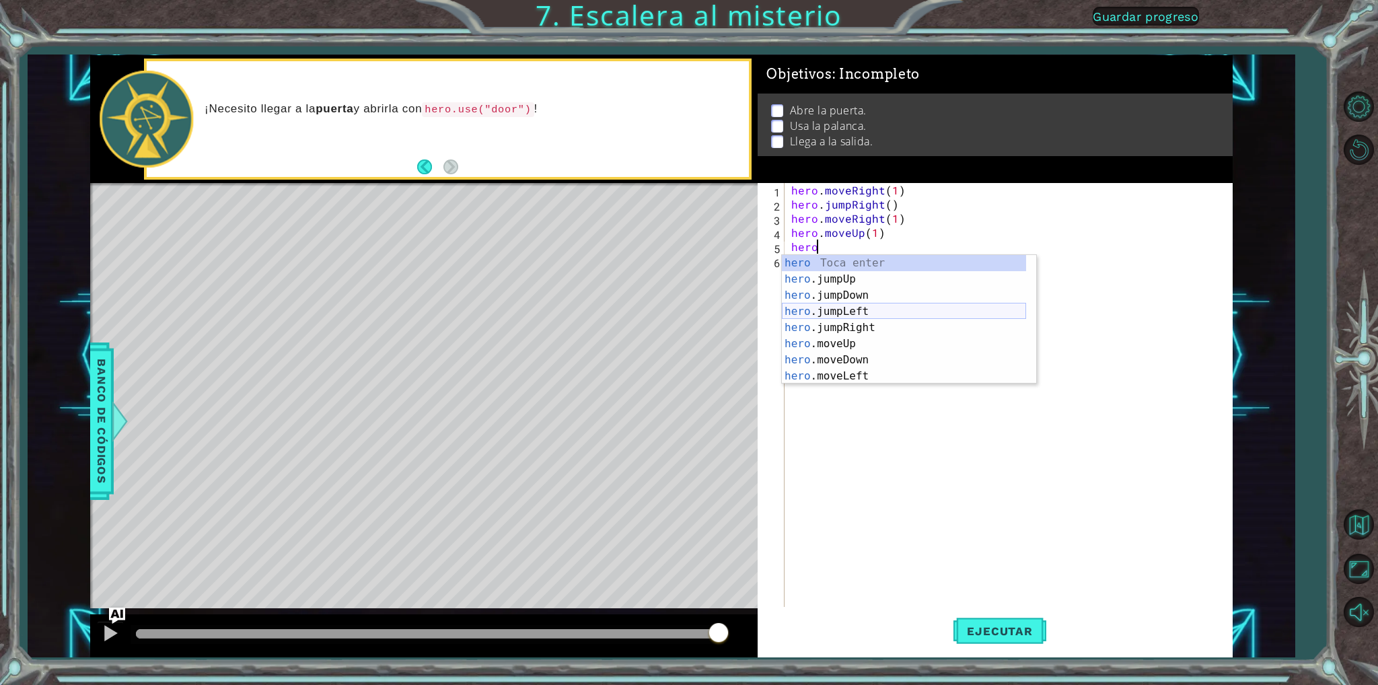
scroll to position [32, 0]
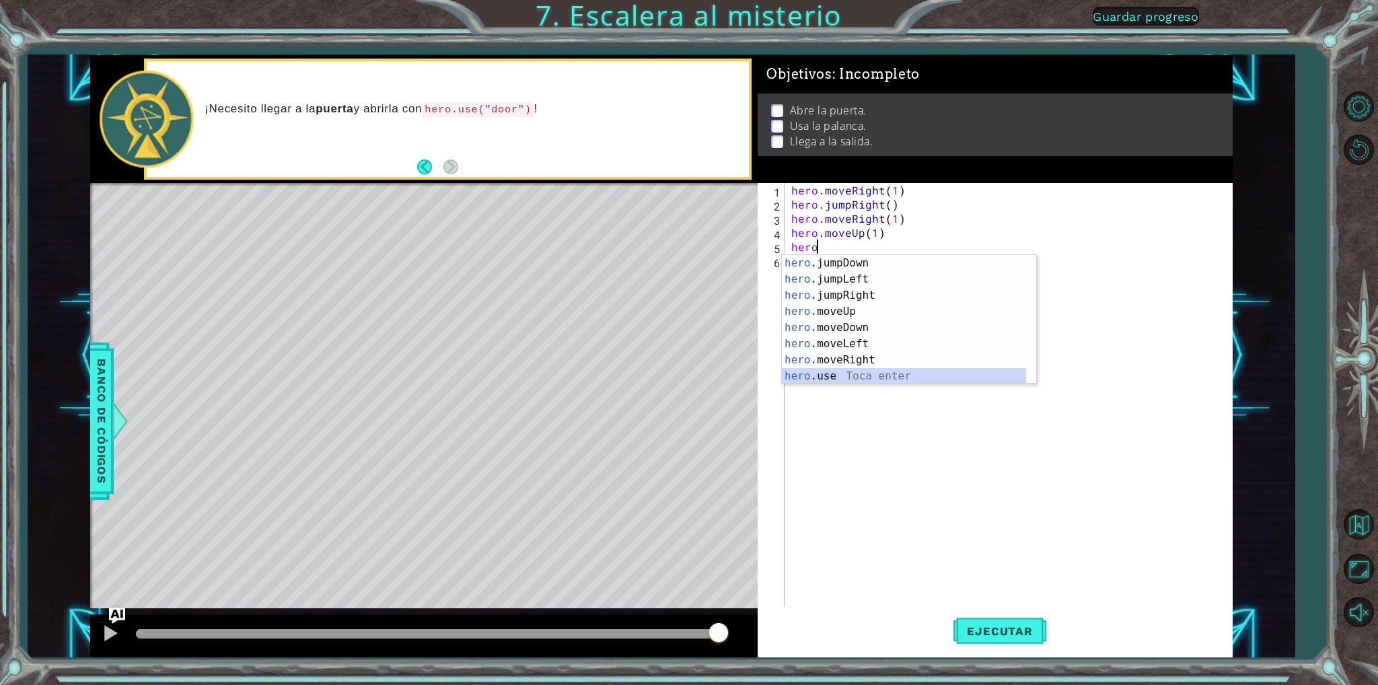
click at [856, 379] on div "hero .jumpDown Toca enter hero .jumpLeft Toca enter hero .jumpRight Toca enter …" at bounding box center [904, 336] width 244 height 162
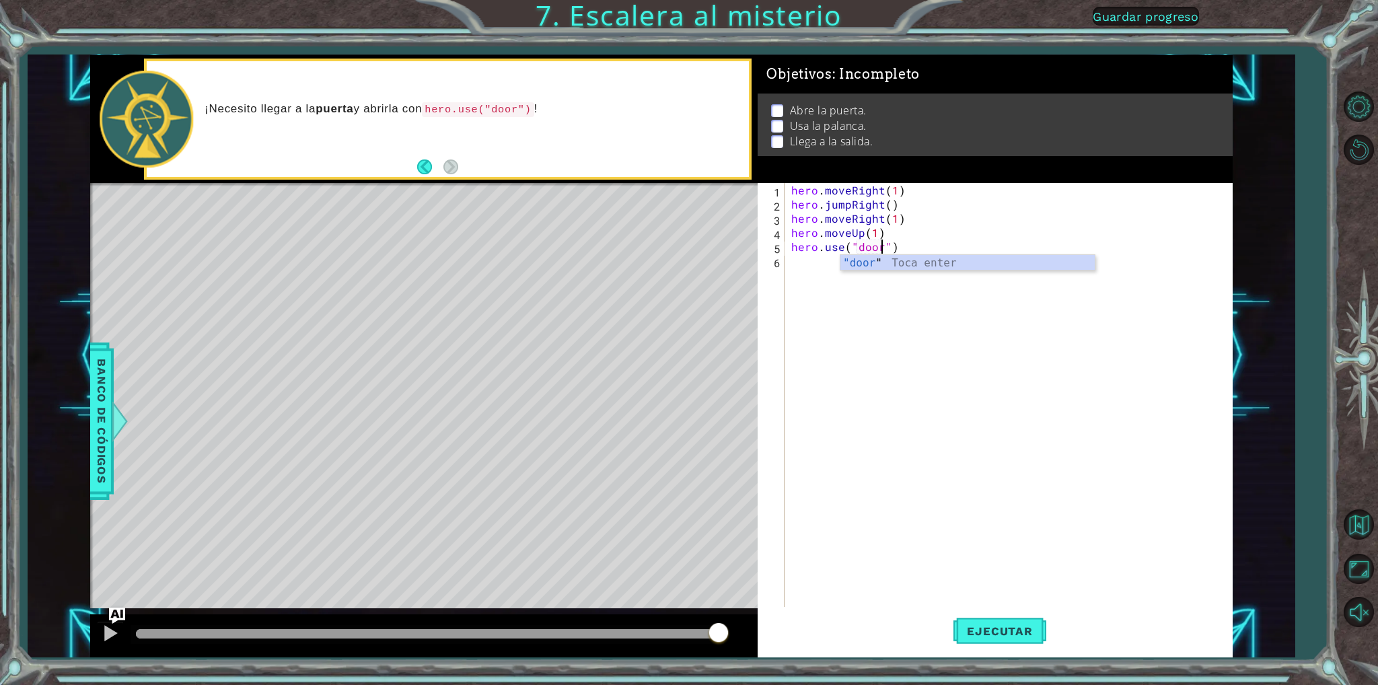
scroll to position [0, 5]
type textarea "hero.use("door")"
click at [996, 638] on button "Ejecutar" at bounding box center [1000, 631] width 92 height 47
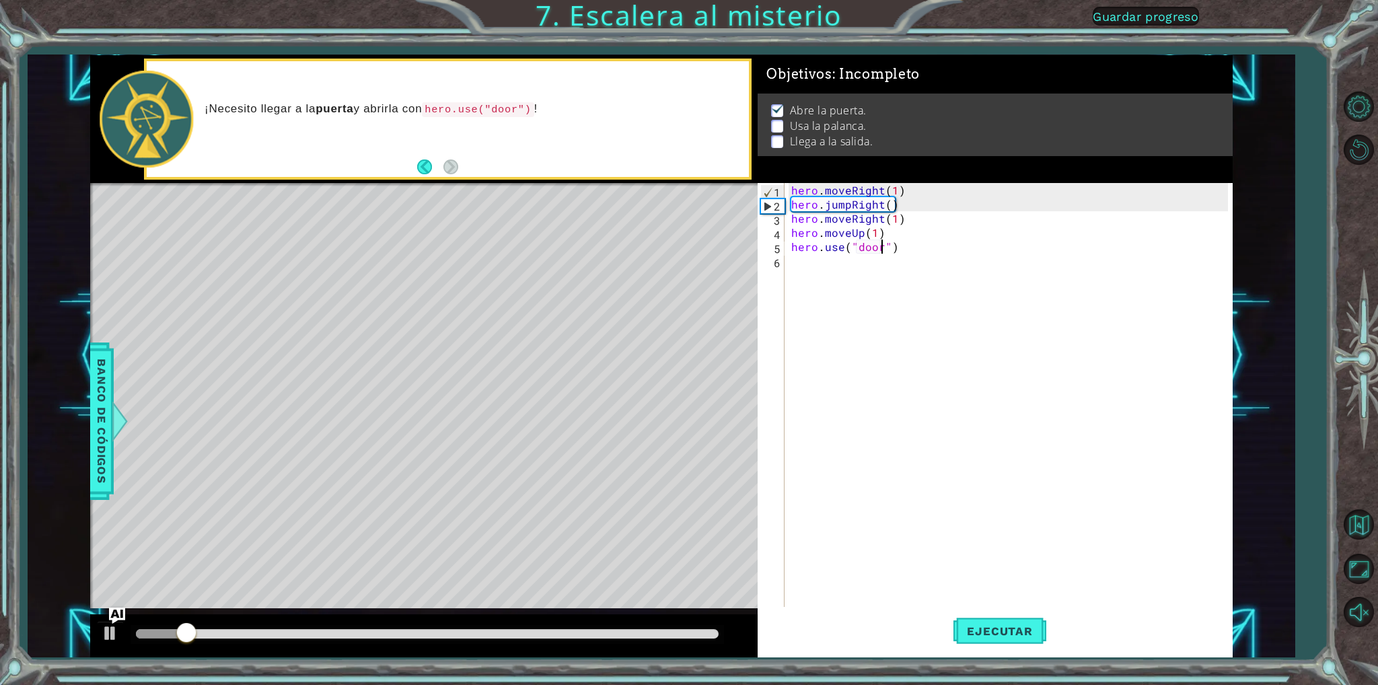
click at [899, 246] on div "hero . moveRight ( 1 ) hero . jumpRight ( ) hero . moveRight ( 1 ) hero . moveU…" at bounding box center [1012, 409] width 446 height 452
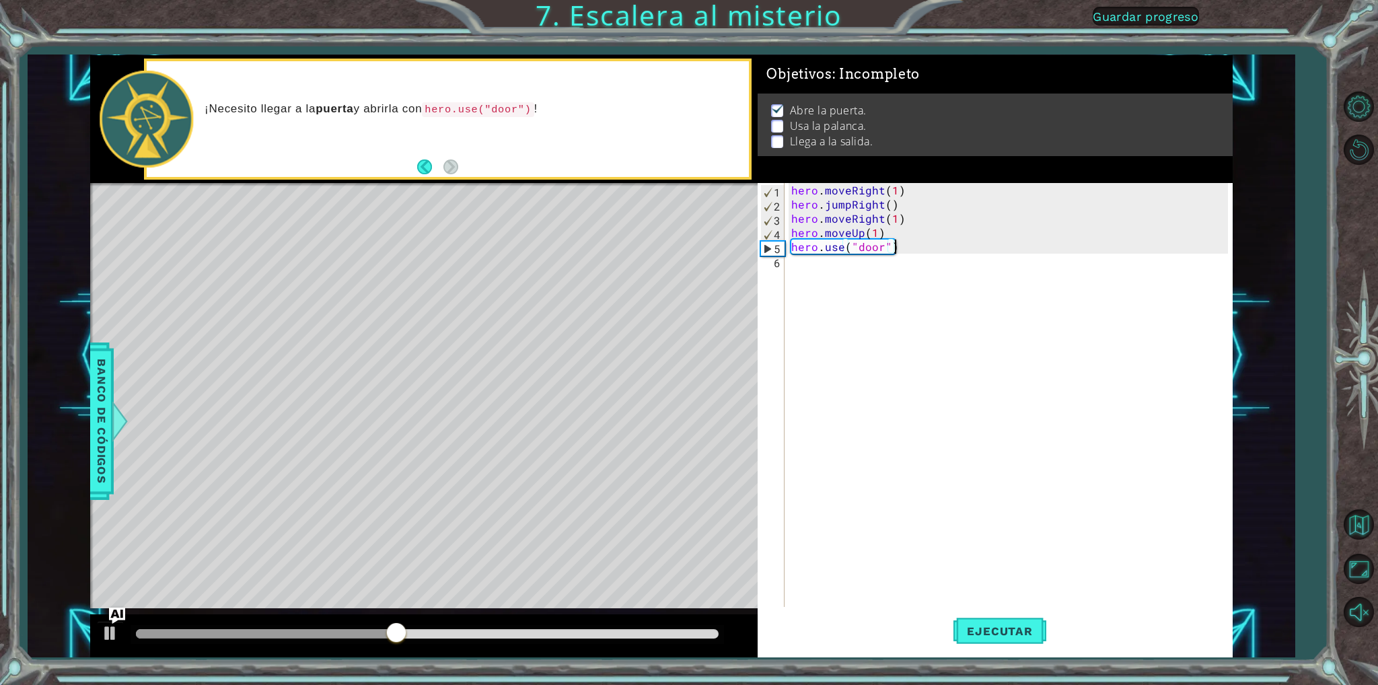
click at [804, 265] on div "hero . moveRight ( 1 ) hero . jumpRight ( ) hero . moveRight ( 1 ) hero . moveU…" at bounding box center [1012, 409] width 446 height 452
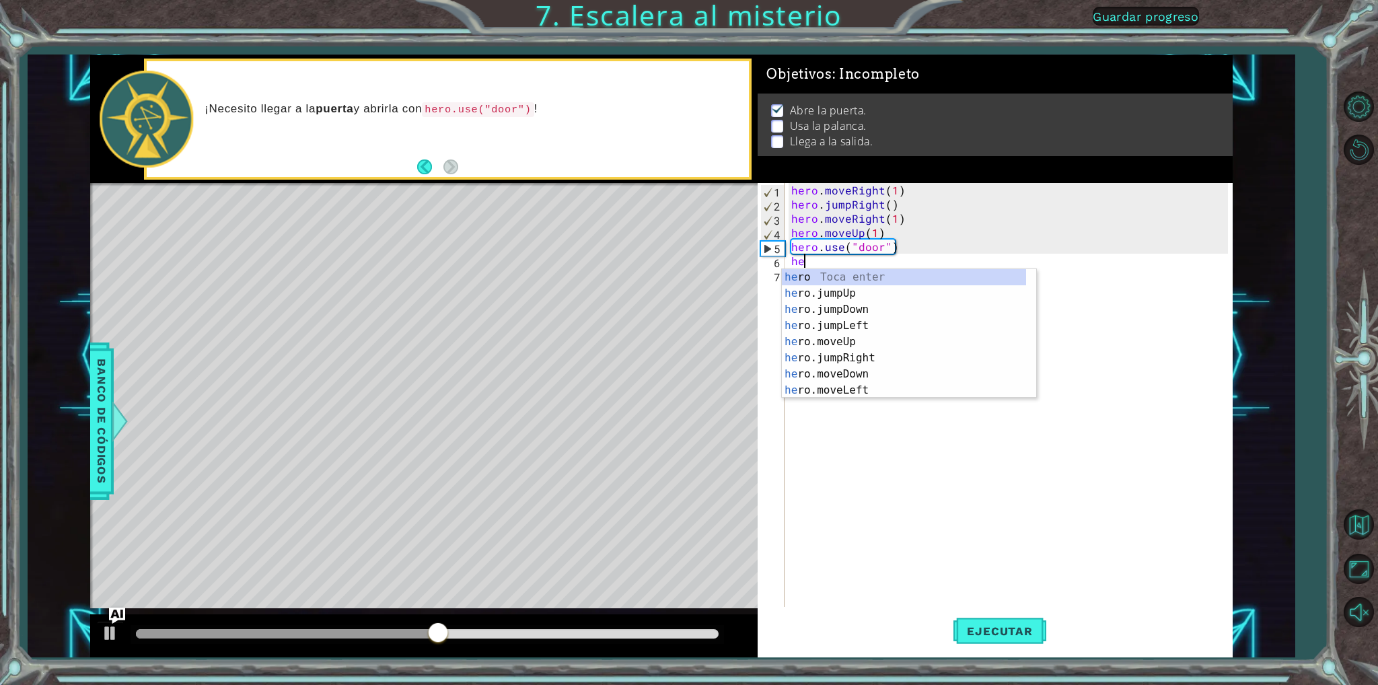
scroll to position [0, 0]
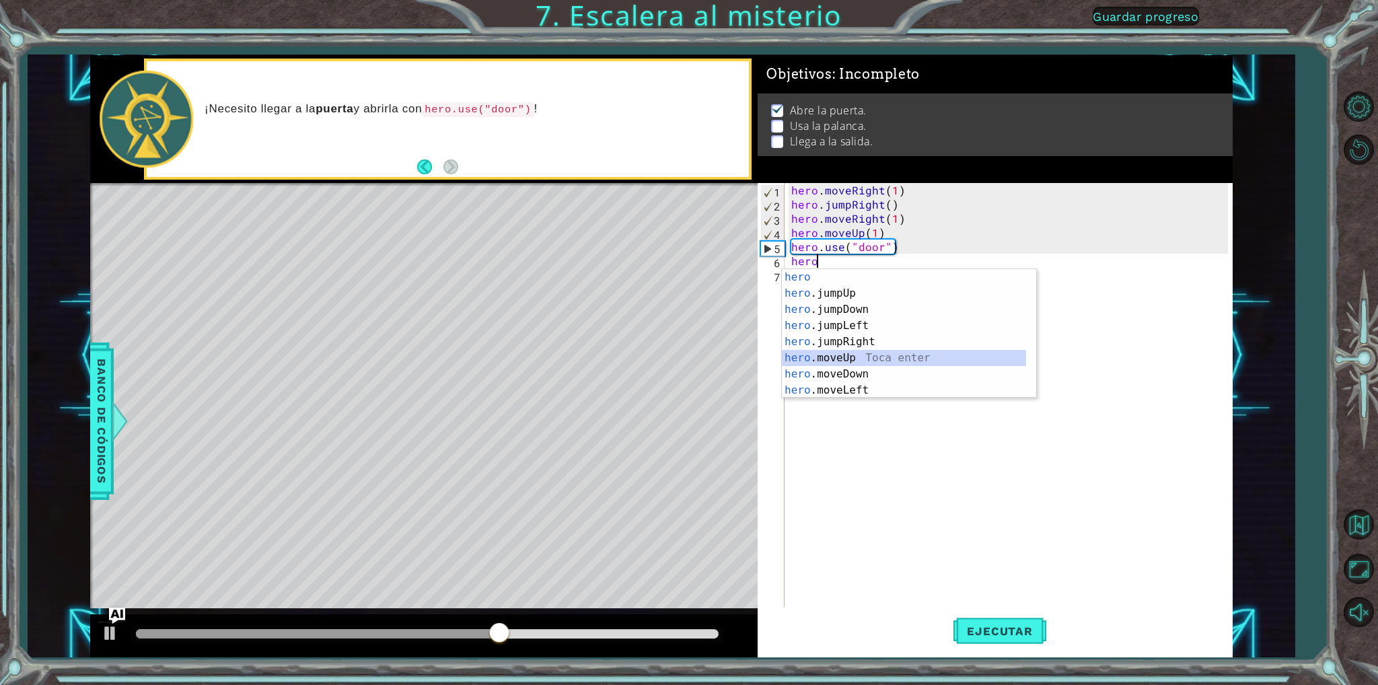
click at [863, 358] on div "hero Toca enter hero .jumpUp Toca enter hero .jumpDown Toca enter hero .jumpLef…" at bounding box center [904, 350] width 244 height 162
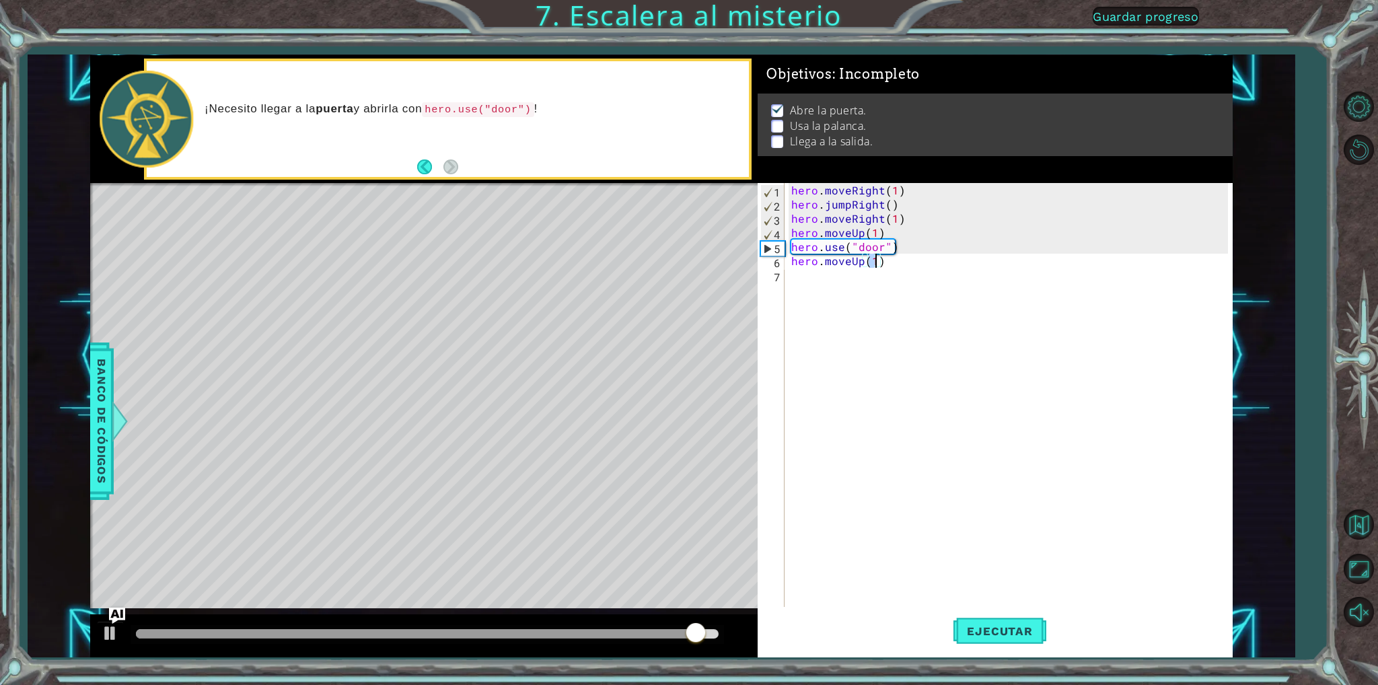
type textarea "hero.moveUp(2)"
click at [804, 292] on div "hero . moveRight ( 1 ) hero . jumpRight ( ) hero . moveRight ( 1 ) hero . moveU…" at bounding box center [1012, 409] width 446 height 452
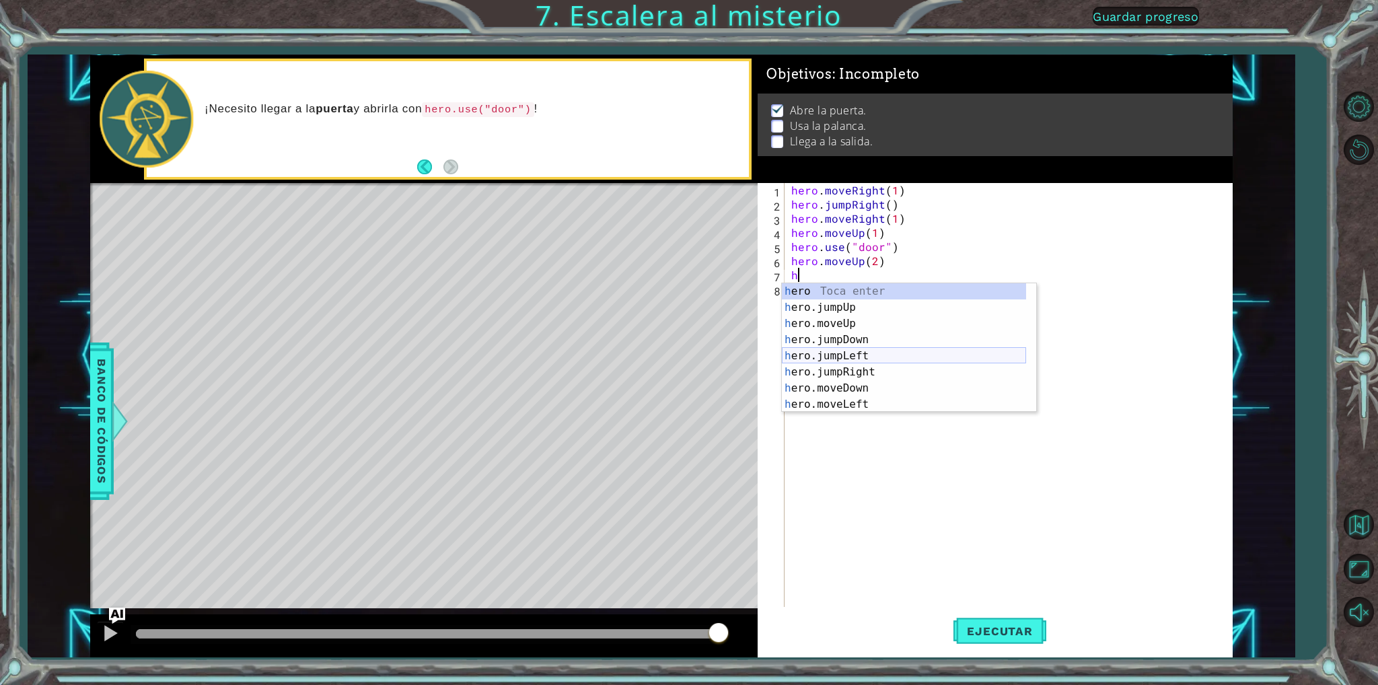
scroll to position [32, 0]
click at [851, 387] on div "h ero.moveUp Toca enter h ero.jumpDown Toca enter h ero.jumpLeft Toca enter h e…" at bounding box center [904, 364] width 244 height 162
type textarea "hero.moveRight(1)"
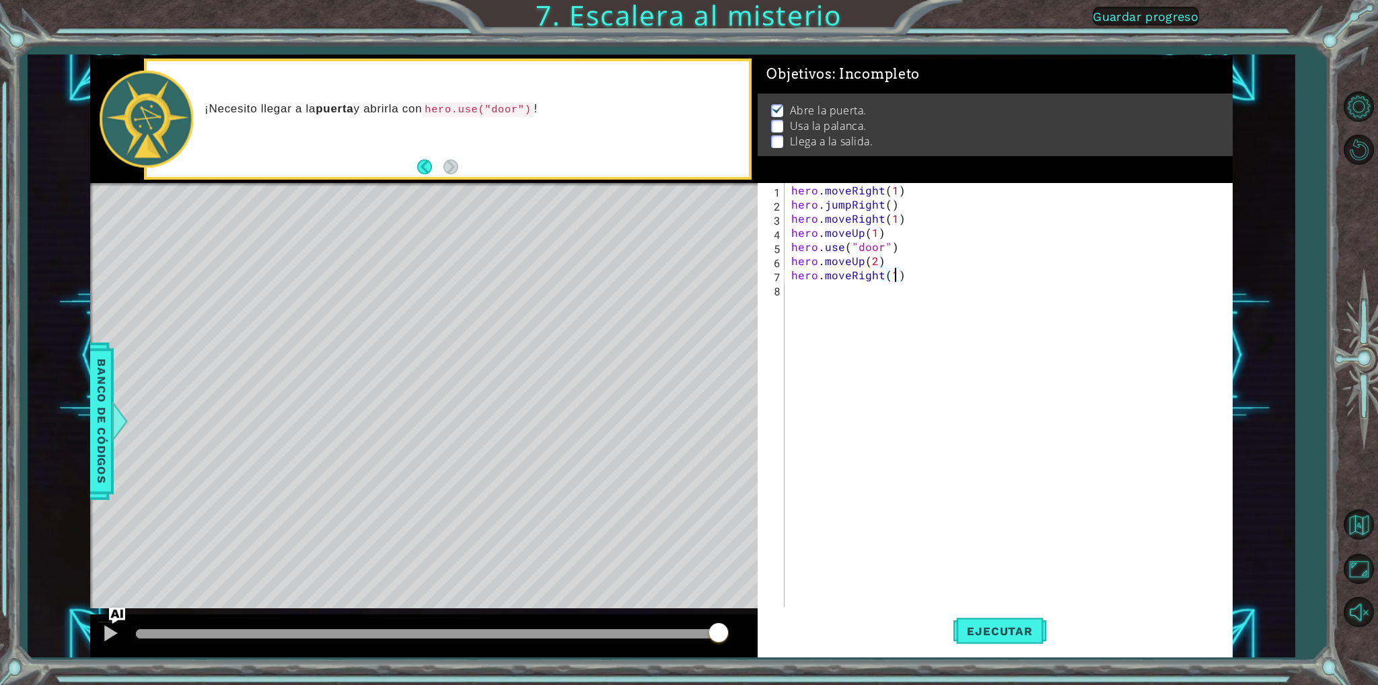
scroll to position [0, 5]
click at [795, 295] on div "hero . moveRight ( 1 ) hero . jumpRight ( ) hero . moveRight ( 1 ) hero . moveU…" at bounding box center [1012, 409] width 446 height 452
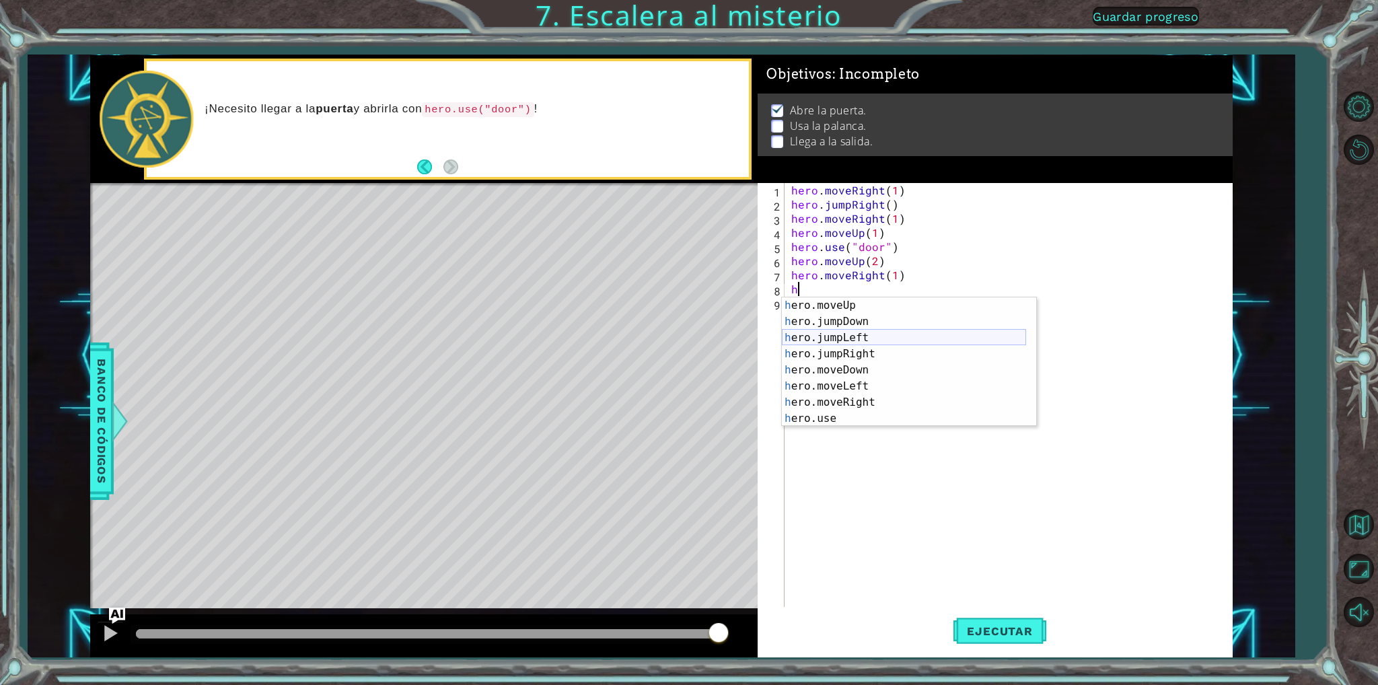
scroll to position [32, 0]
drag, startPoint x: 861, startPoint y: 419, endPoint x: 864, endPoint y: 411, distance: 8.5
click at [864, 415] on div "h ero.moveUp Toca enter h ero.jumpDown Toca enter h ero.jumpLeft Toca enter h e…" at bounding box center [904, 378] width 244 height 162
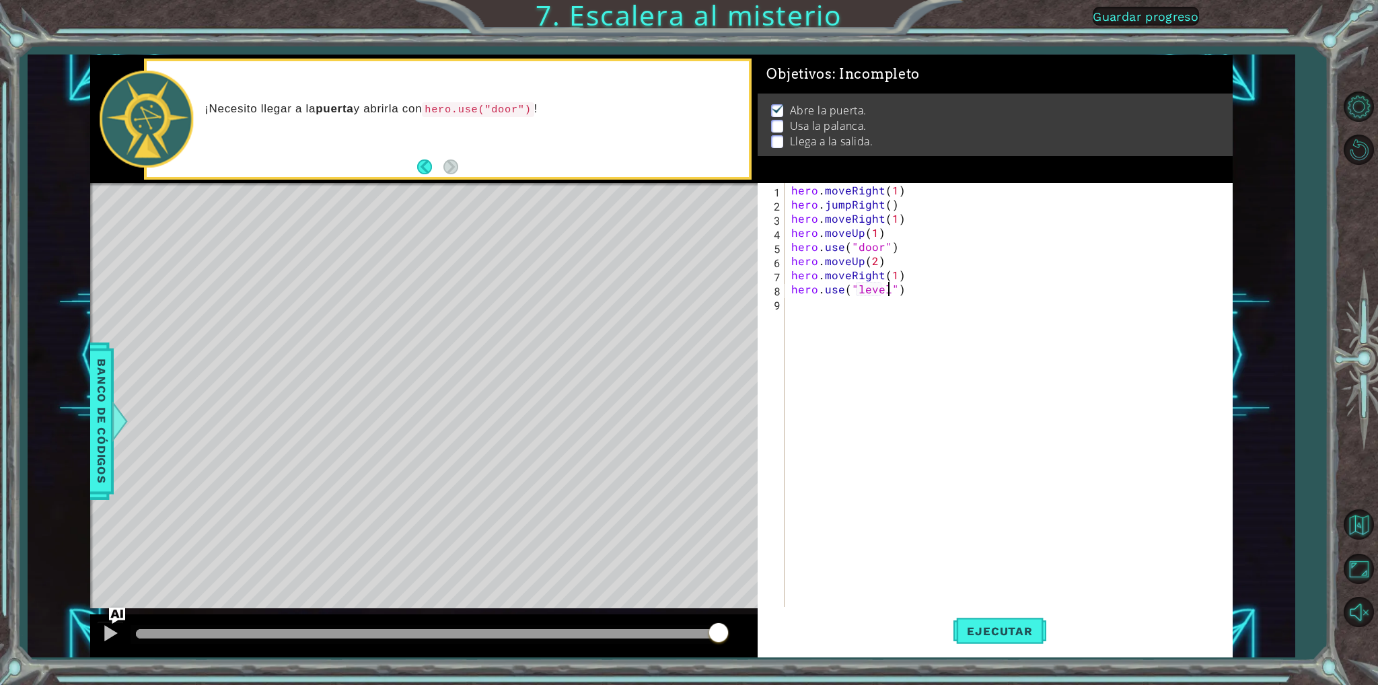
scroll to position [0, 5]
click at [981, 632] on span "Ejecutar" at bounding box center [1000, 631] width 92 height 13
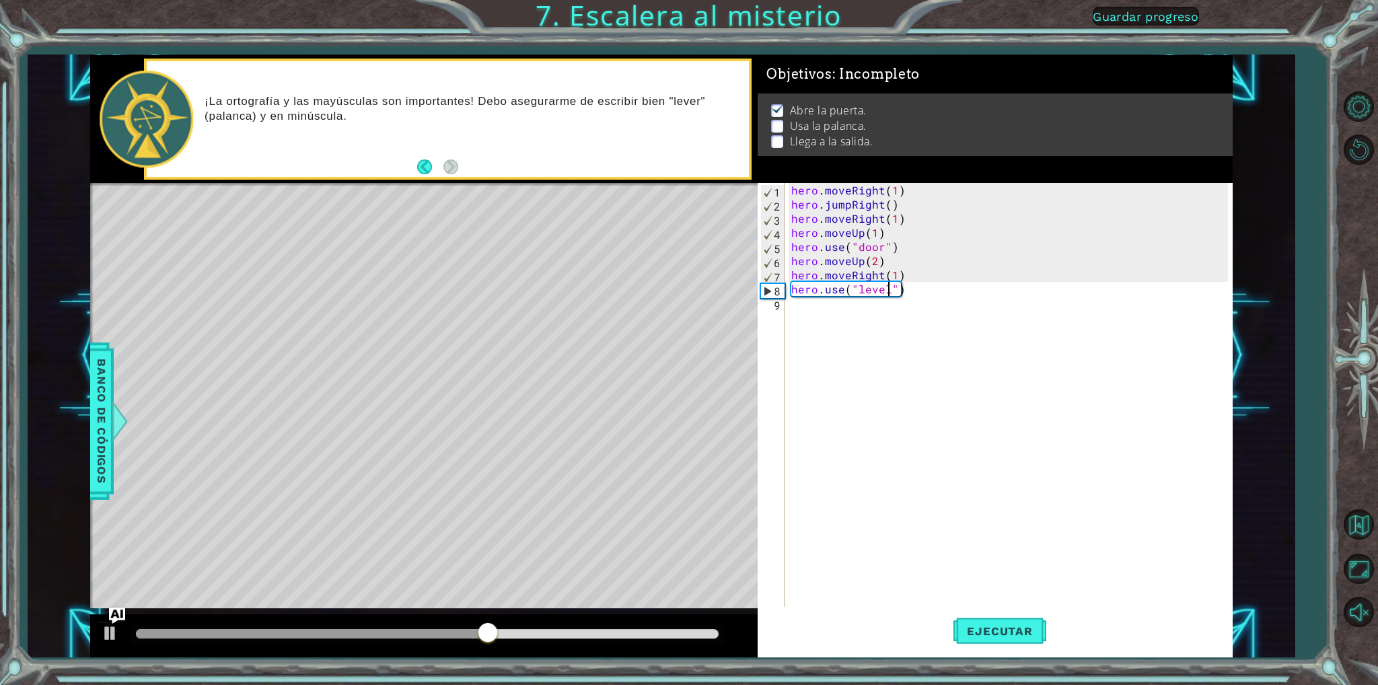
click at [901, 289] on div "hero . moveRight ( 1 ) hero . jumpRight ( ) hero . moveRight ( 1 ) hero . moveU…" at bounding box center [1012, 409] width 446 height 452
click at [900, 292] on div "hero . moveRight ( 1 ) hero . jumpRight ( ) hero . moveRight ( 1 ) hero . moveU…" at bounding box center [1012, 409] width 446 height 452
click at [903, 287] on div "hero . moveRight ( 1 ) hero . jumpRight ( ) hero . moveRight ( 1 ) hero . moveU…" at bounding box center [1012, 409] width 446 height 452
type textarea "hero.u"
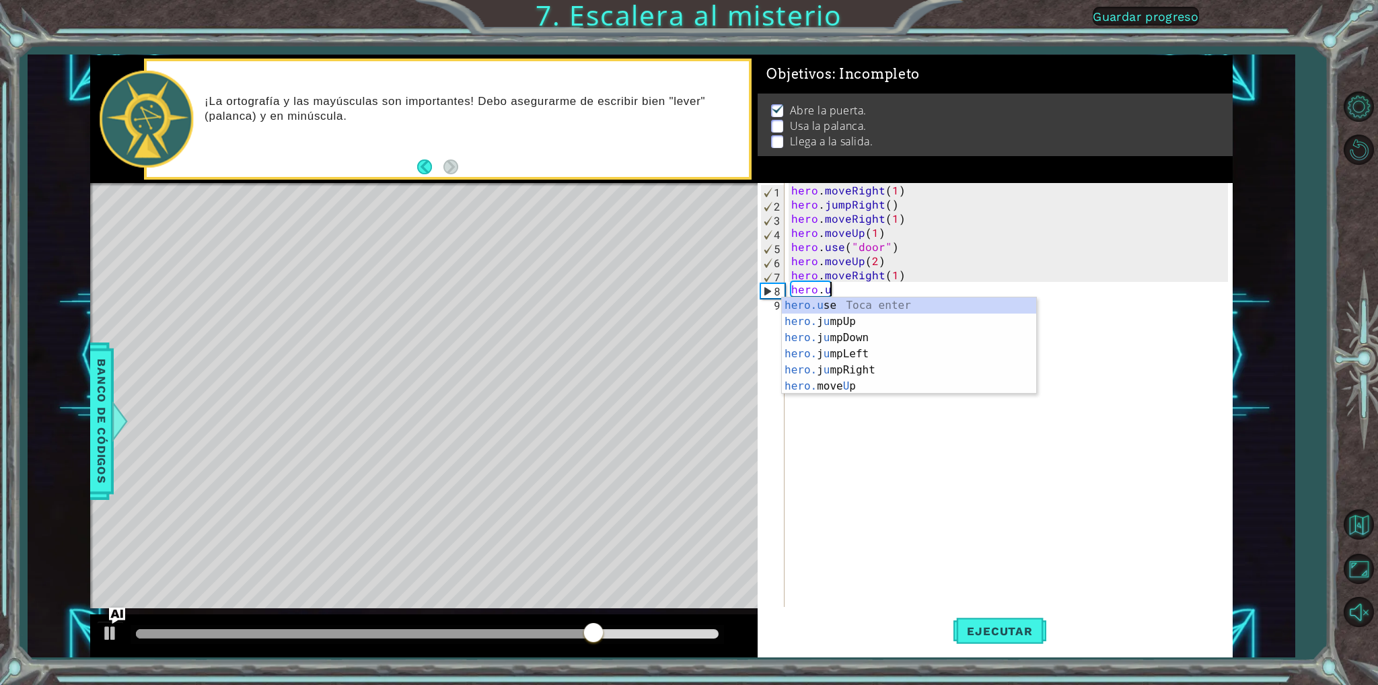
scroll to position [0, 1]
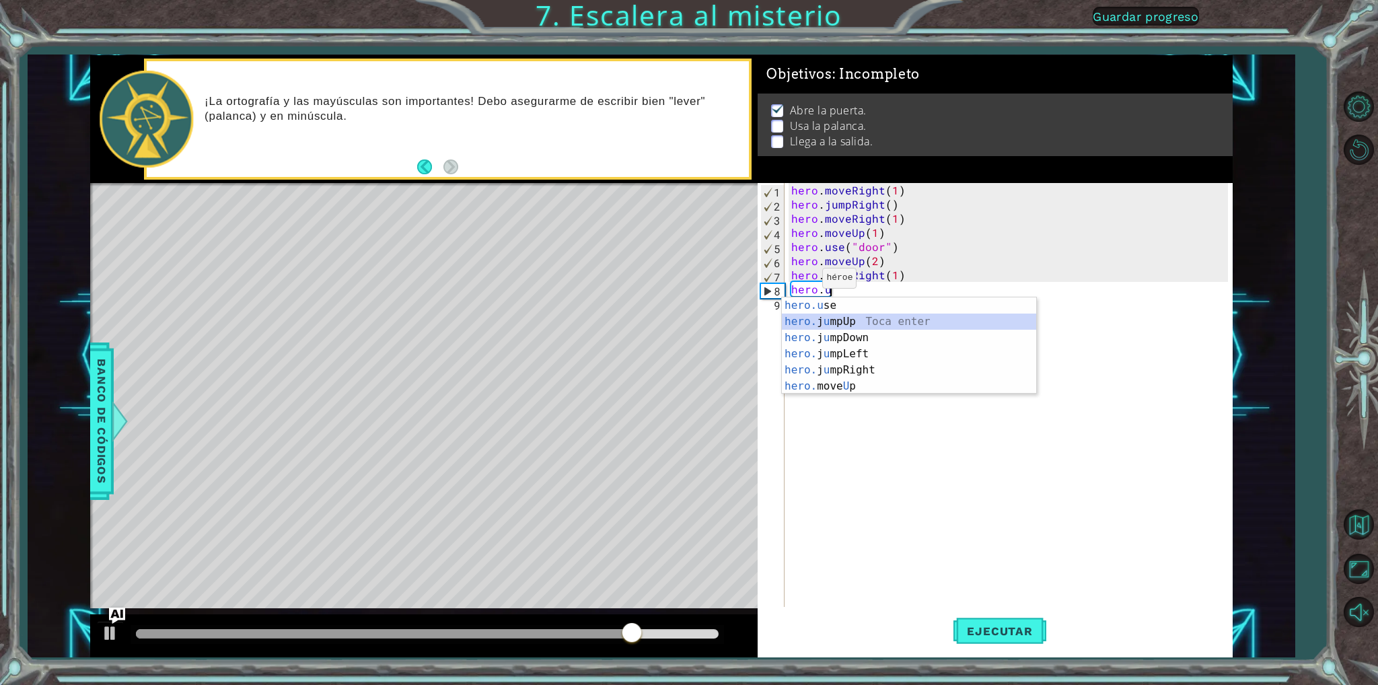
click at [830, 314] on div "hero.u se Toca enter hero. j u mpUp Toca enter hero. j u mpDown Toca enter hero…" at bounding box center [909, 361] width 254 height 129
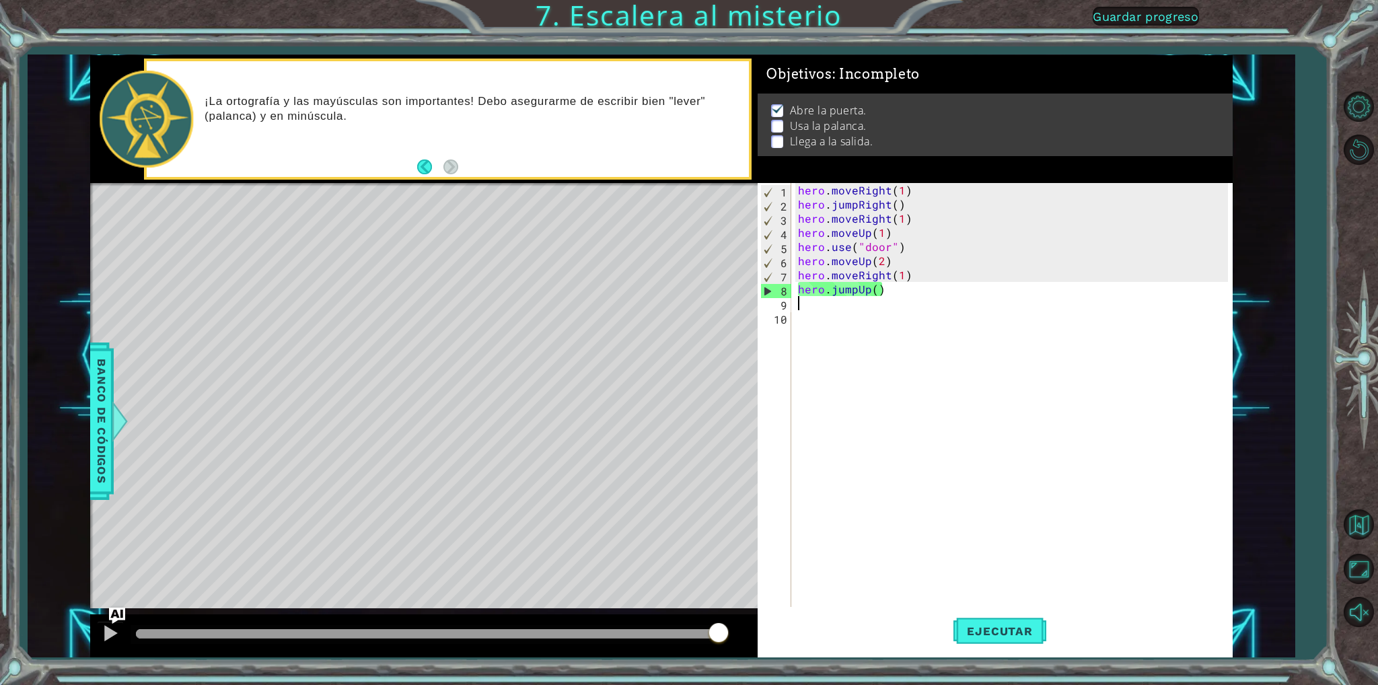
type textarea "h"
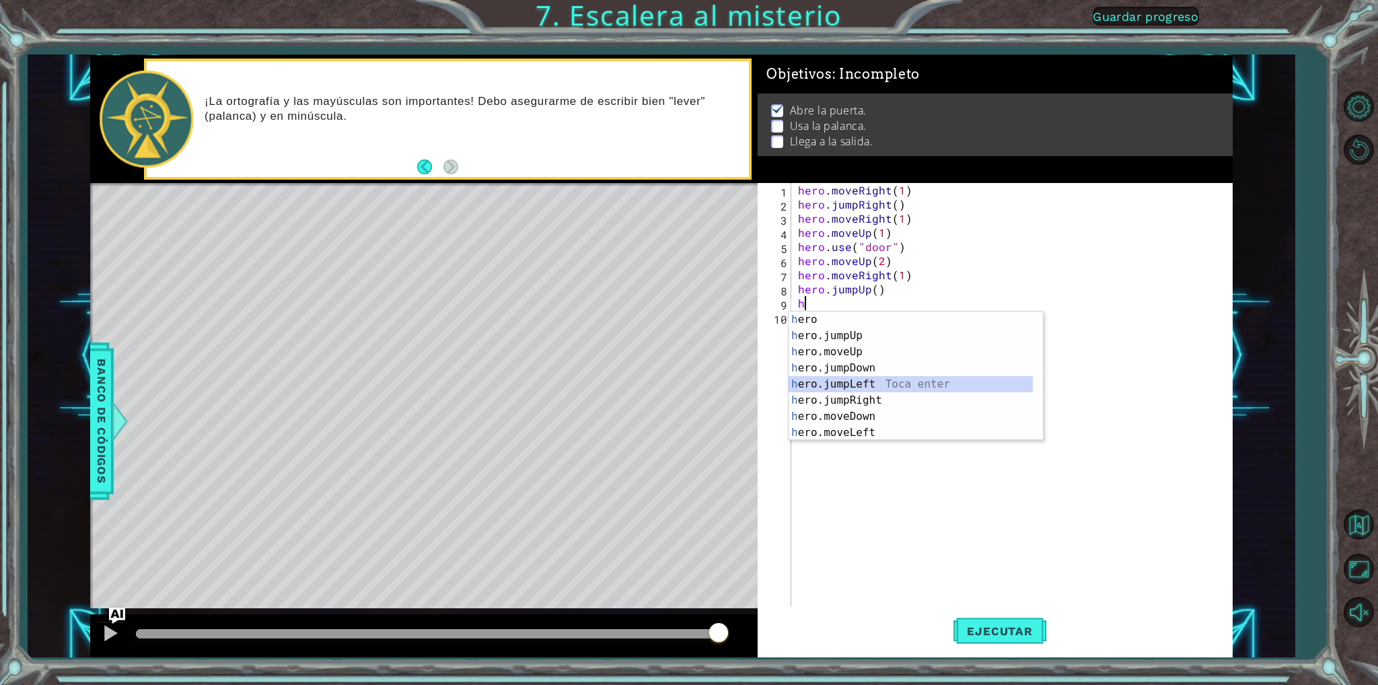
click at [843, 380] on div "h ero Toca enter h ero.jumpUp Toca enter h ero.moveUp Toca enter h ero.jumpDown…" at bounding box center [911, 393] width 244 height 162
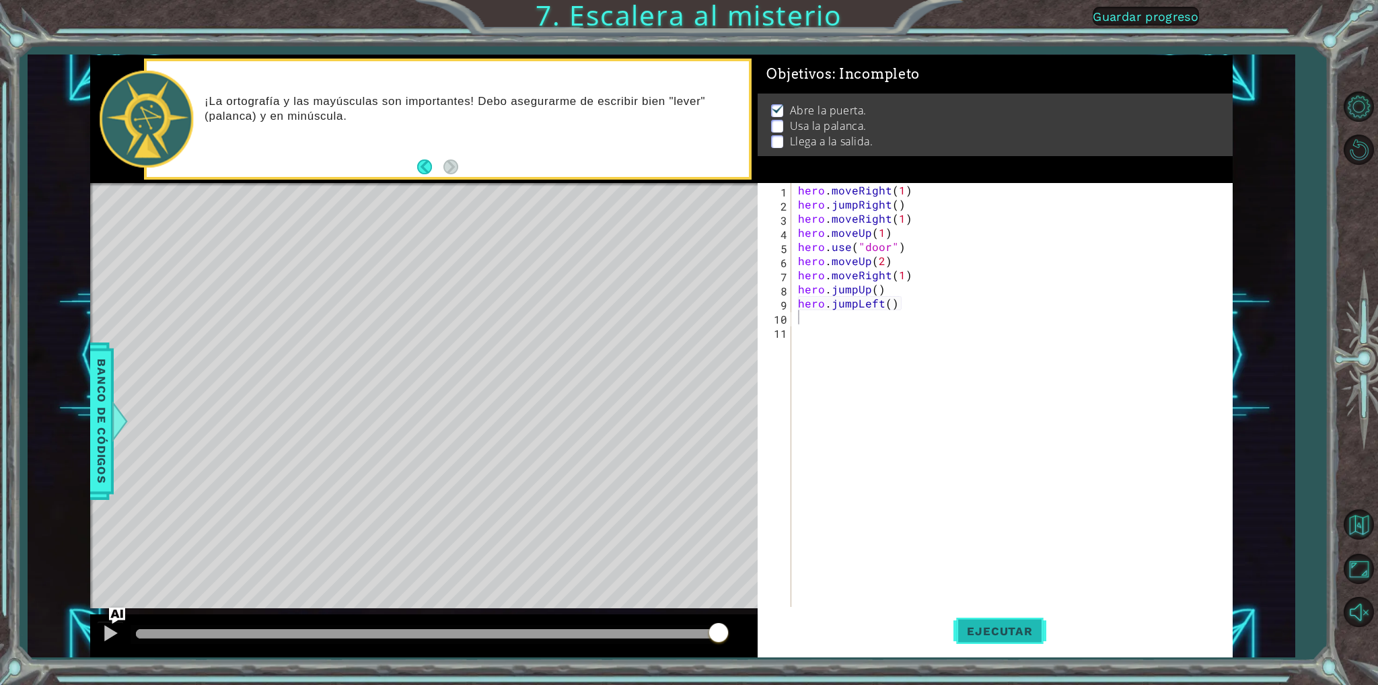
click at [969, 631] on span "Ejecutar" at bounding box center [1000, 631] width 92 height 13
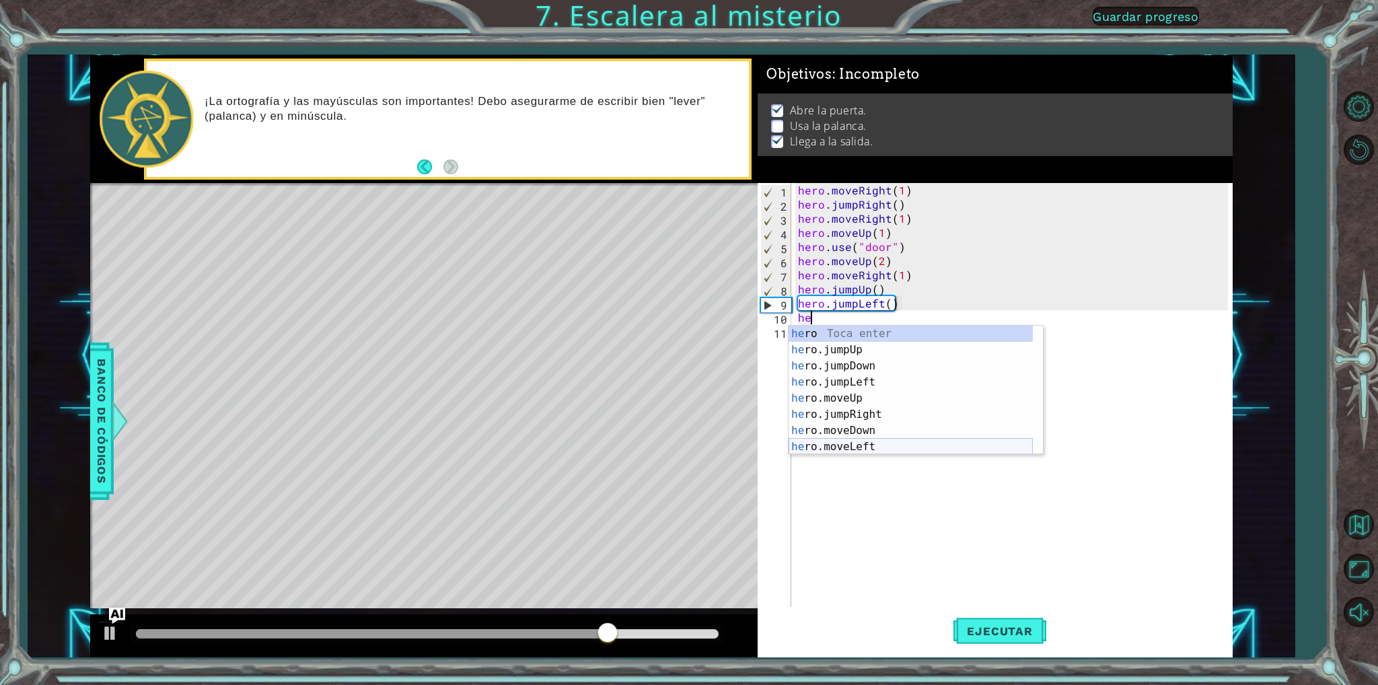
click at [866, 440] on div "he ro Toca enter he ro.jumpUp Toca enter he ro.jumpDown Toca enter he ro.jumpLe…" at bounding box center [911, 407] width 244 height 162
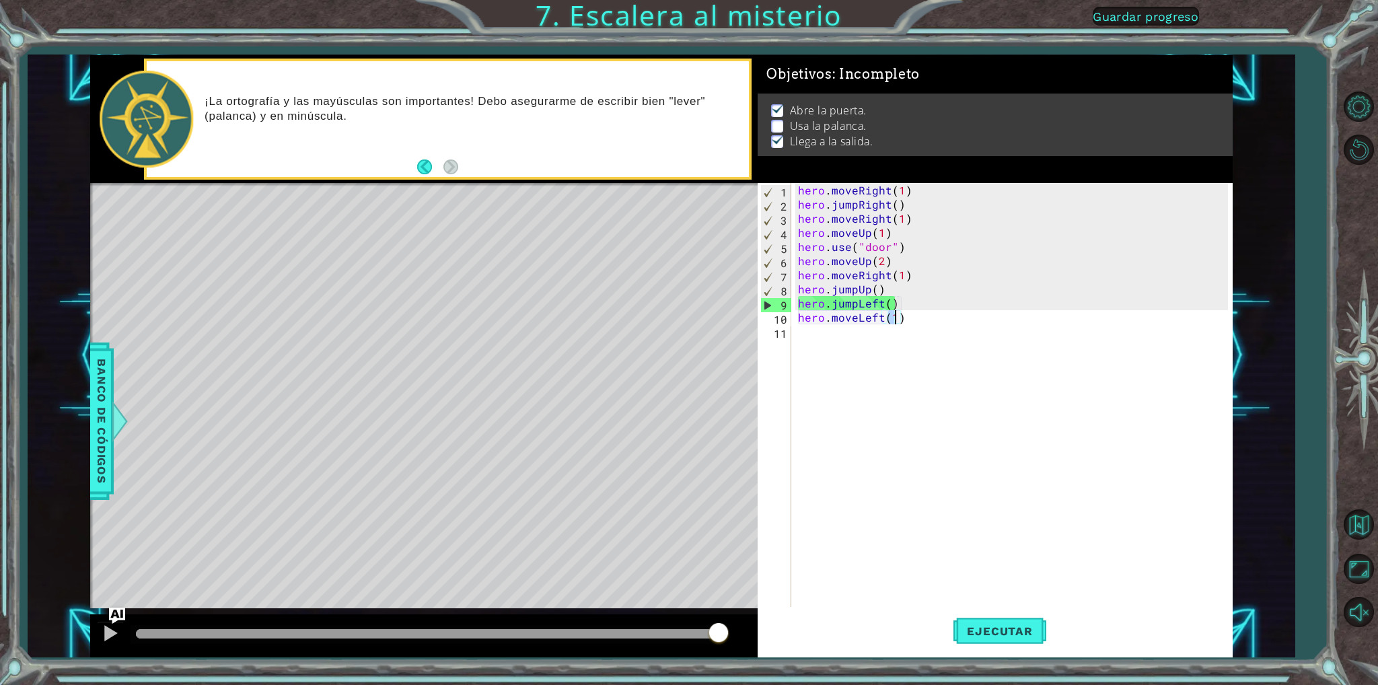
scroll to position [0, 5]
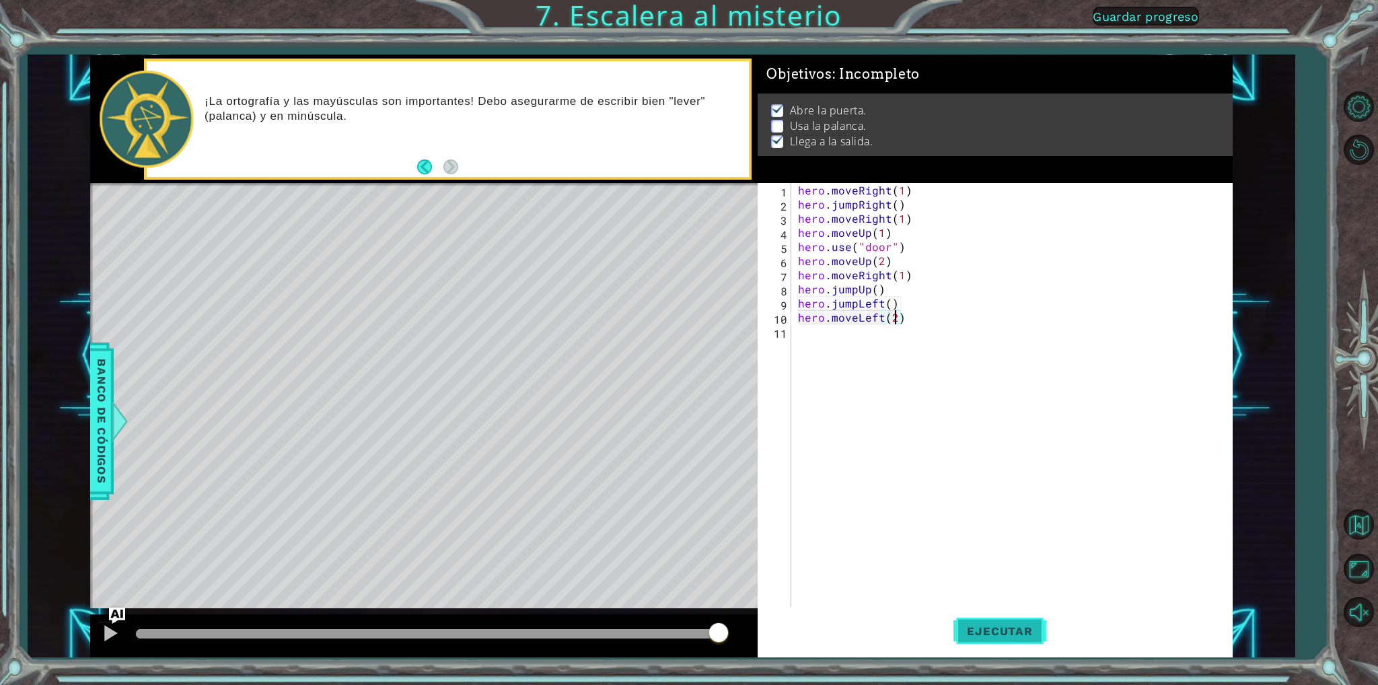
type textarea "hero.moveLeft(2)"
click at [1014, 629] on span "Ejecutar" at bounding box center [1000, 631] width 92 height 13
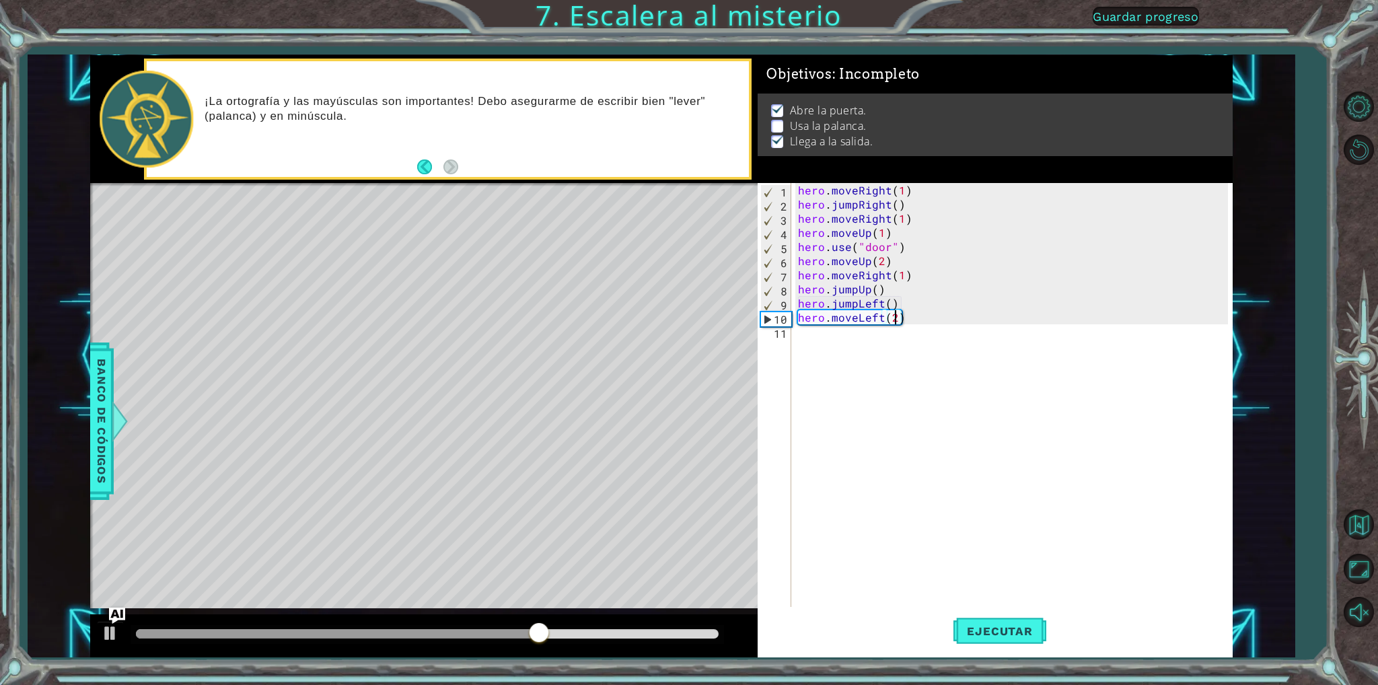
click at [794, 334] on div "hero.moveLeft(2) 1 2 3 4 5 6 7 8 9 10 11 hero . moveRight ( 1 ) hero . jumpRigh…" at bounding box center [993, 395] width 470 height 424
click at [801, 332] on div "hero . moveRight ( 1 ) hero . jumpRight ( ) hero . moveRight ( 1 ) hero . moveU…" at bounding box center [1014, 409] width 439 height 452
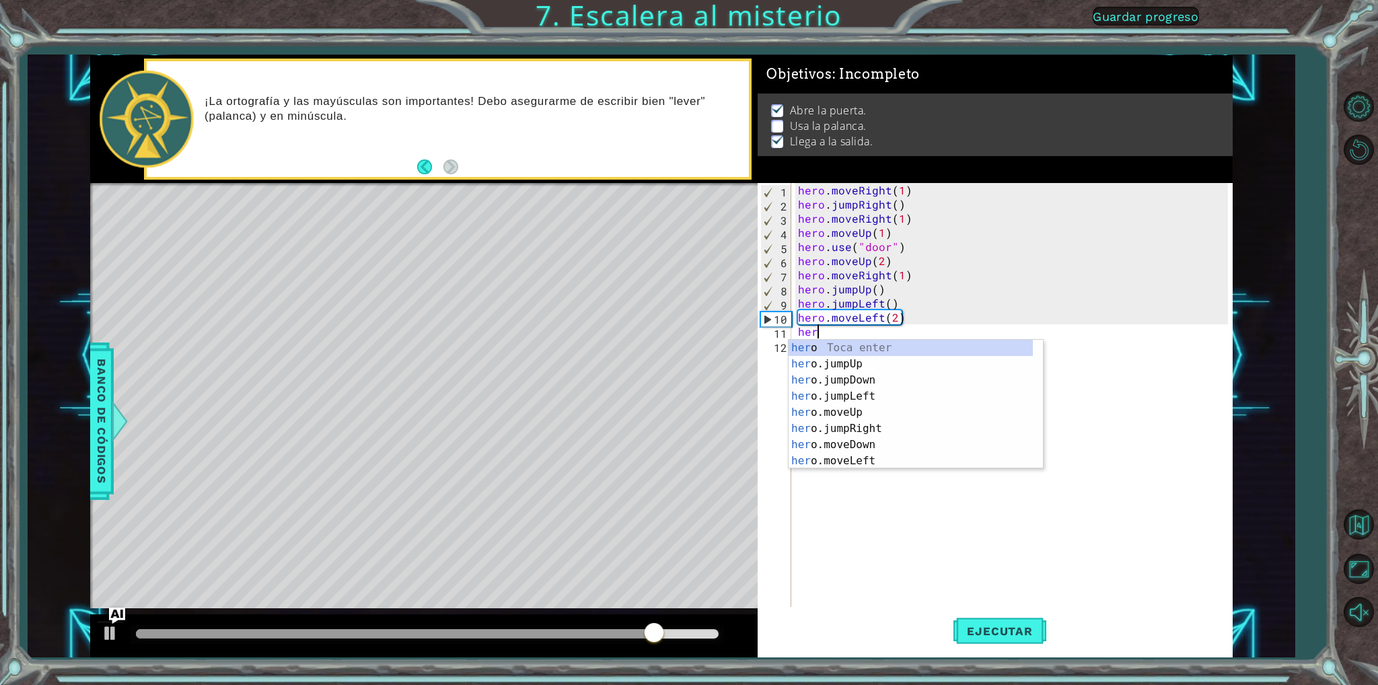
scroll to position [0, 0]
click at [876, 440] on div "hero Toca enter hero .jumpUp Toca enter hero .jumpDown Toca enter hero .jumpLef…" at bounding box center [911, 421] width 244 height 162
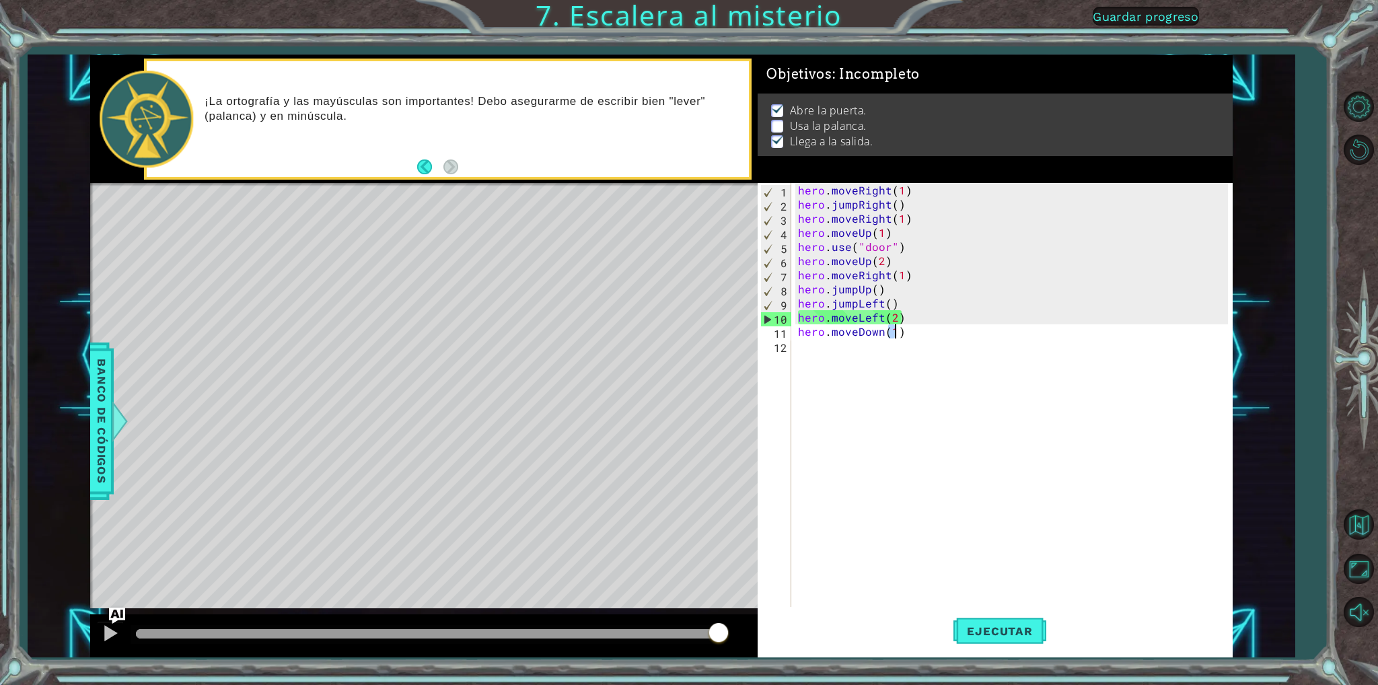
type textarea "hero.moveDown(1)"
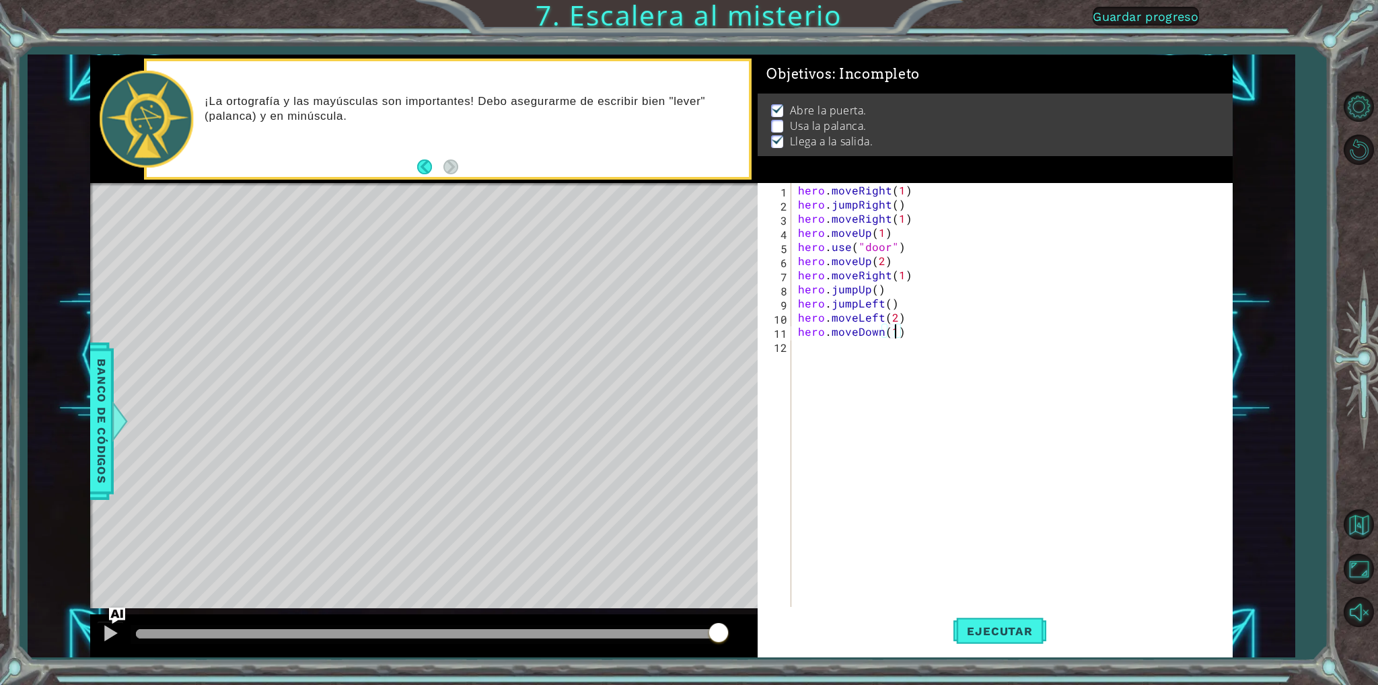
scroll to position [0, 5]
click at [808, 349] on div "hero . moveRight ( 1 ) hero . jumpRight ( ) hero . moveRight ( 1 ) hero . moveU…" at bounding box center [1014, 409] width 439 height 452
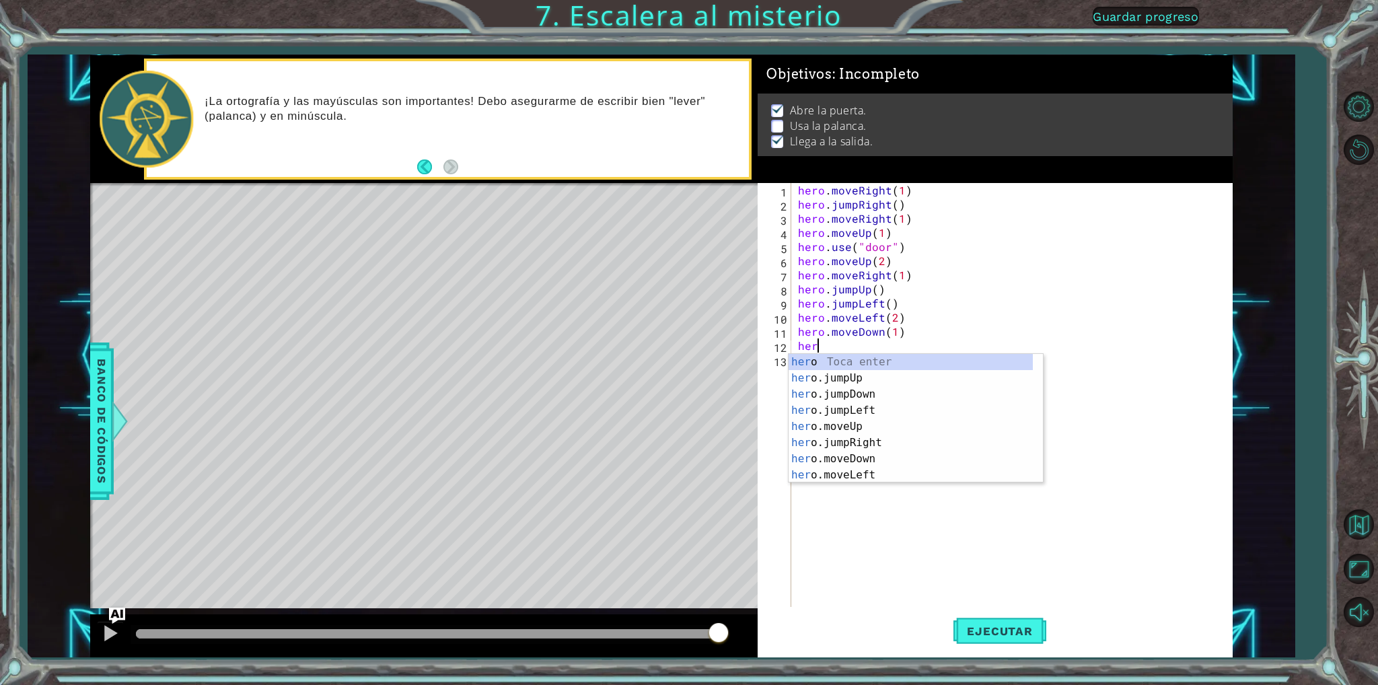
scroll to position [0, 0]
type textarea "hero"
click at [843, 397] on div "hero Toca enter hero .jumpUp Toca enter hero .jumpDown Toca enter hero .jumpLef…" at bounding box center [911, 435] width 244 height 162
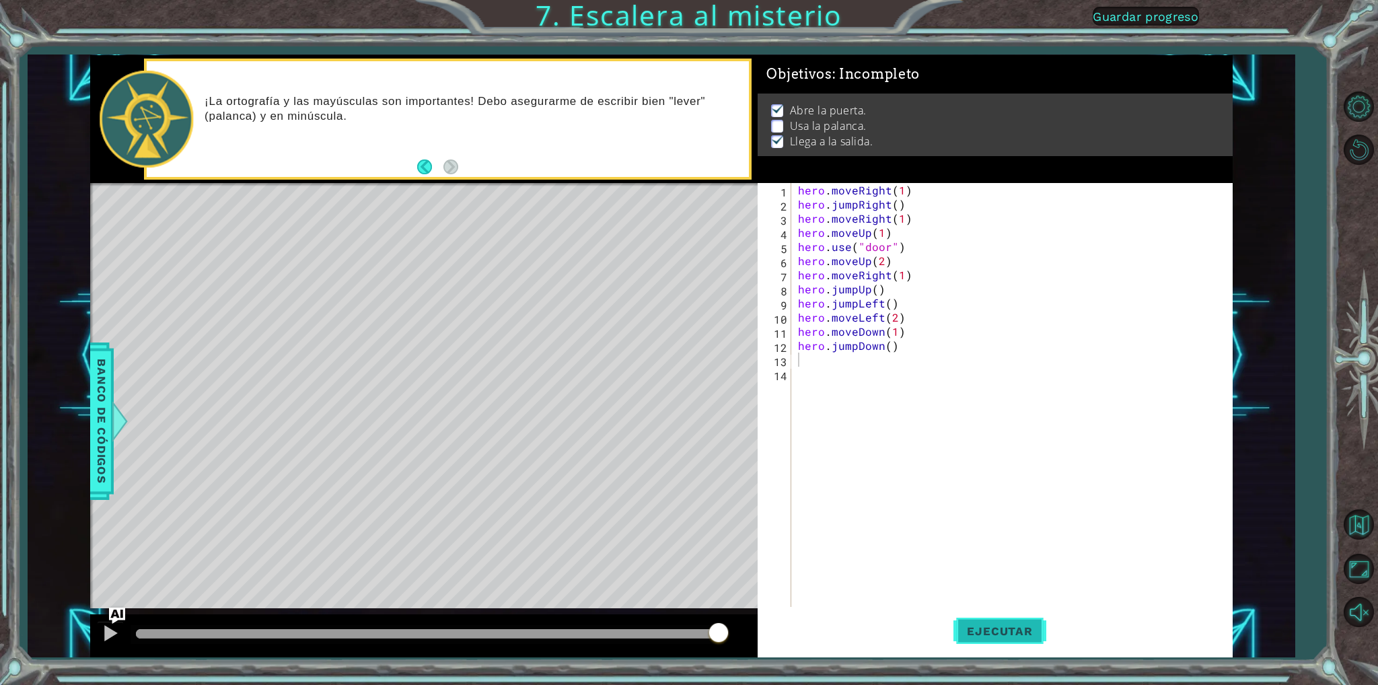
click at [987, 617] on button "Ejecutar" at bounding box center [1000, 631] width 92 height 47
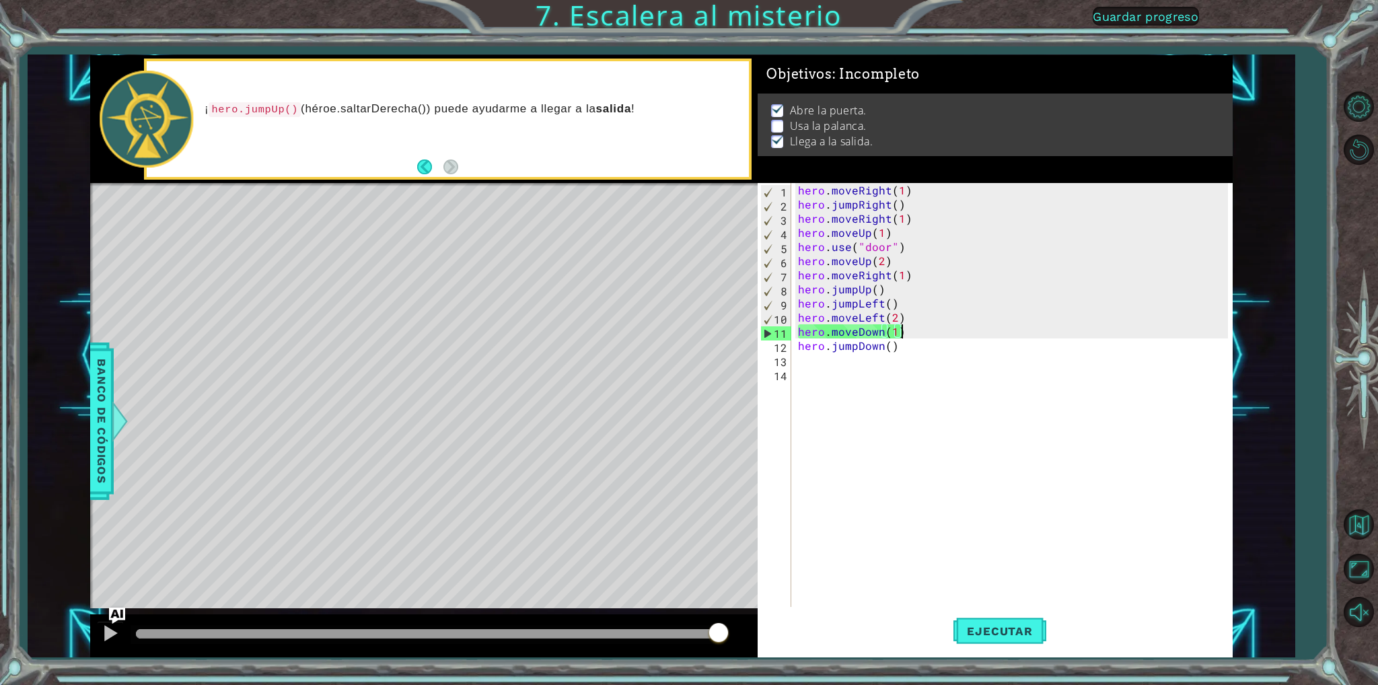
click at [899, 336] on div "hero . moveRight ( 1 ) hero . jumpRight ( ) hero . moveRight ( 1 ) hero . moveU…" at bounding box center [1014, 409] width 439 height 452
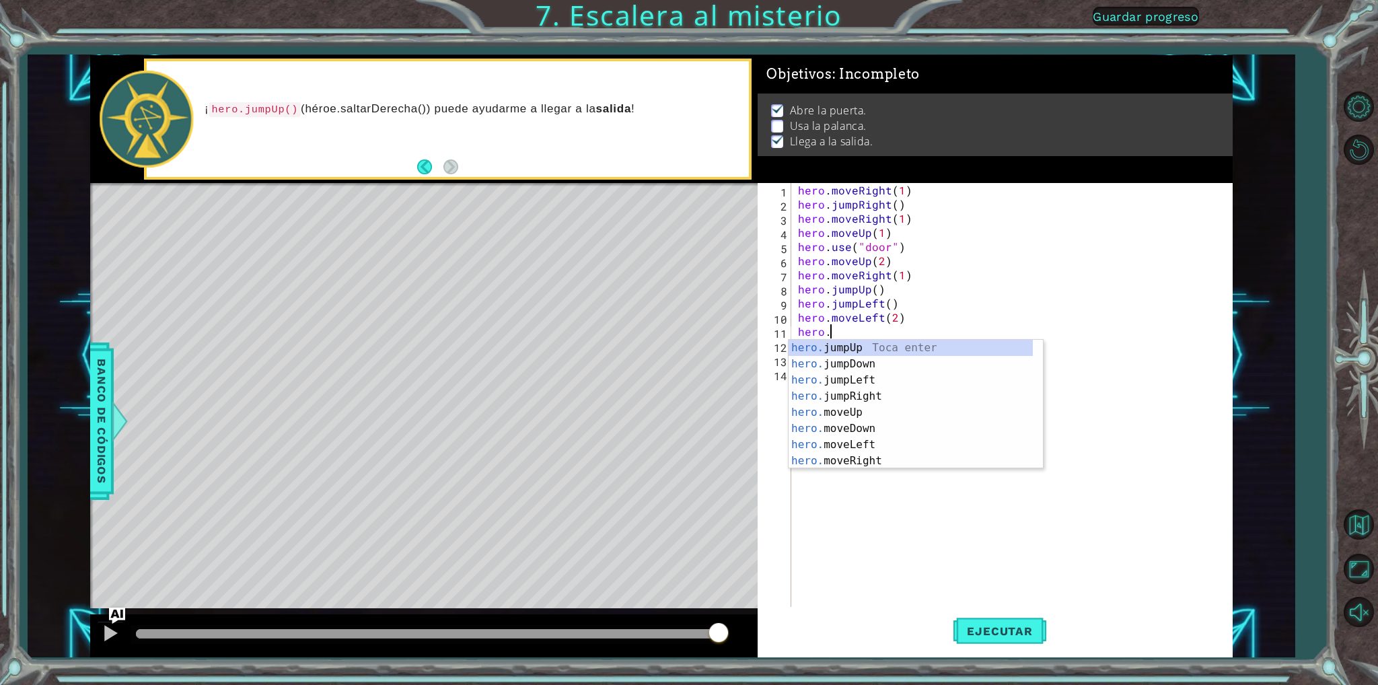
type textarea "h"
type textarea "hero.moveLeft(2)"
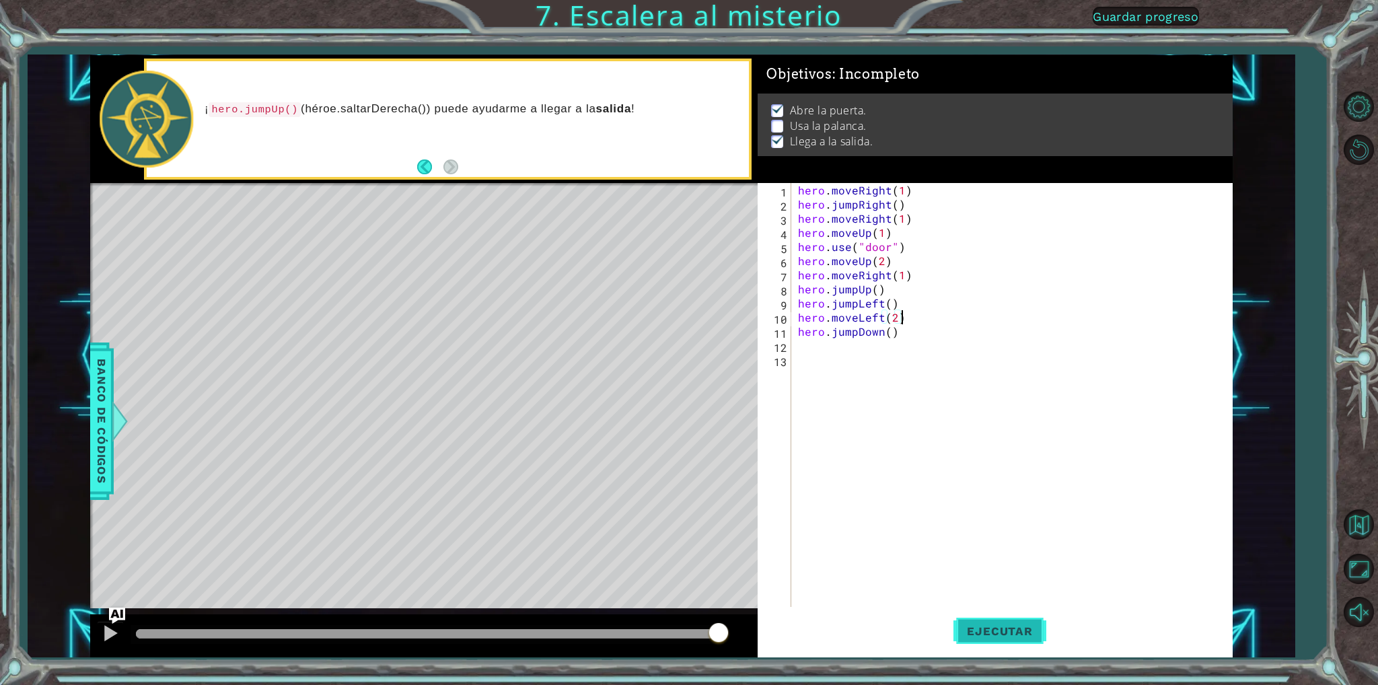
click at [991, 636] on span "Ejecutar" at bounding box center [1000, 631] width 92 height 13
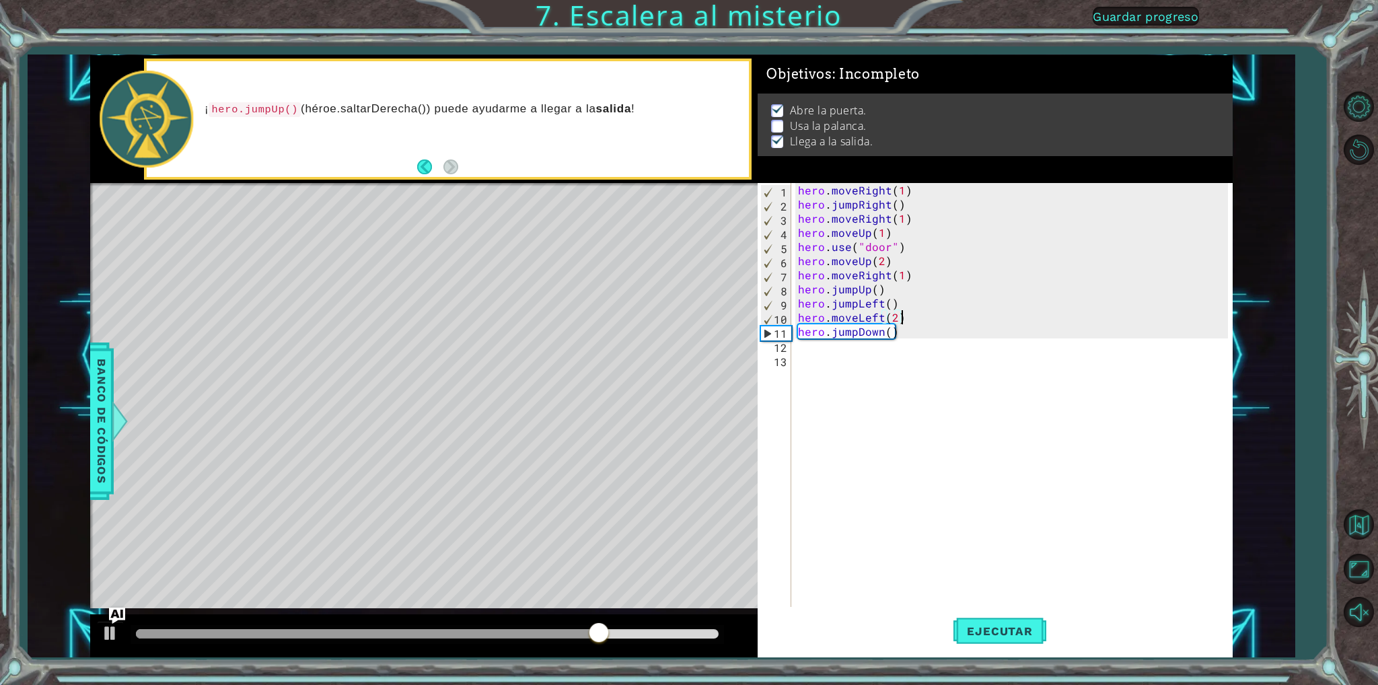
click at [812, 356] on div "hero . moveRight ( 1 ) hero . jumpRight ( ) hero . moveRight ( 1 ) hero . moveU…" at bounding box center [1014, 409] width 439 height 452
click at [813, 351] on div "hero . moveRight ( 1 ) hero . jumpRight ( ) hero . moveRight ( 1 ) hero . moveU…" at bounding box center [1014, 409] width 439 height 452
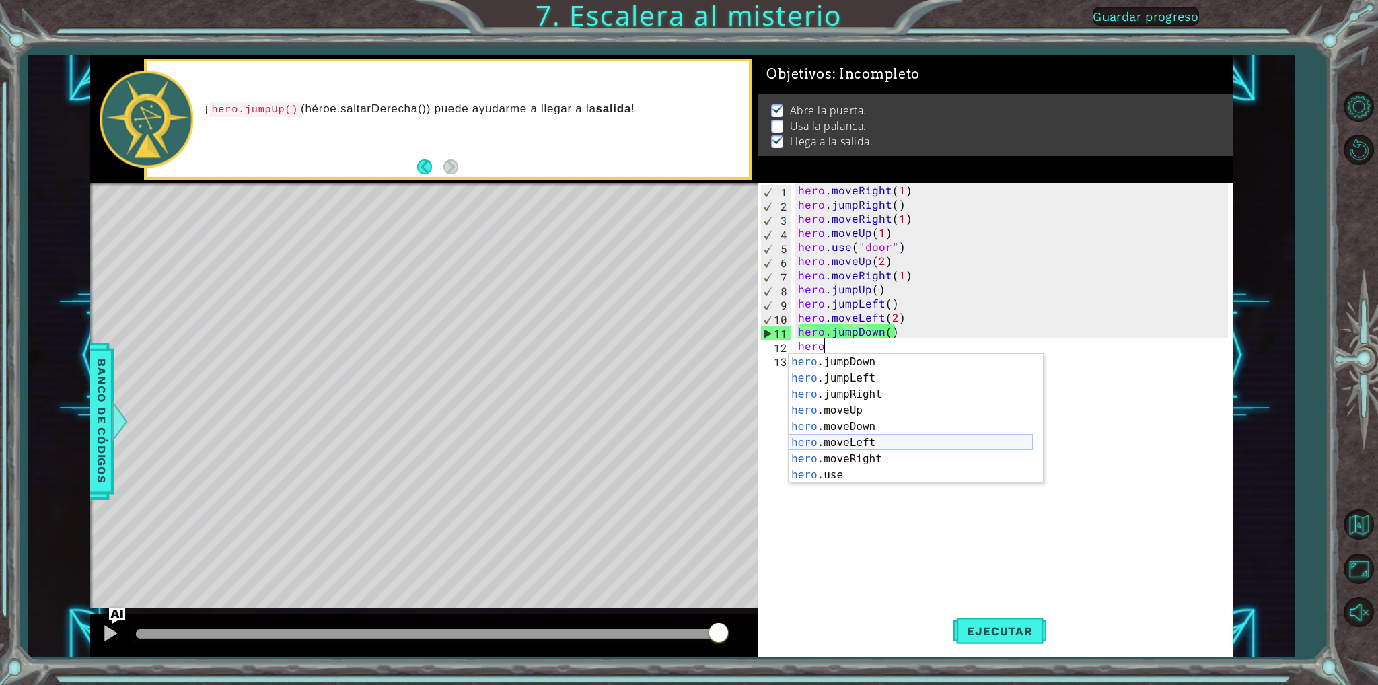
scroll to position [32, 0]
click at [858, 460] on div "hero .jumpDown Toca enter hero .jumpLeft Toca enter hero .jumpRight Toca enter …" at bounding box center [911, 435] width 244 height 162
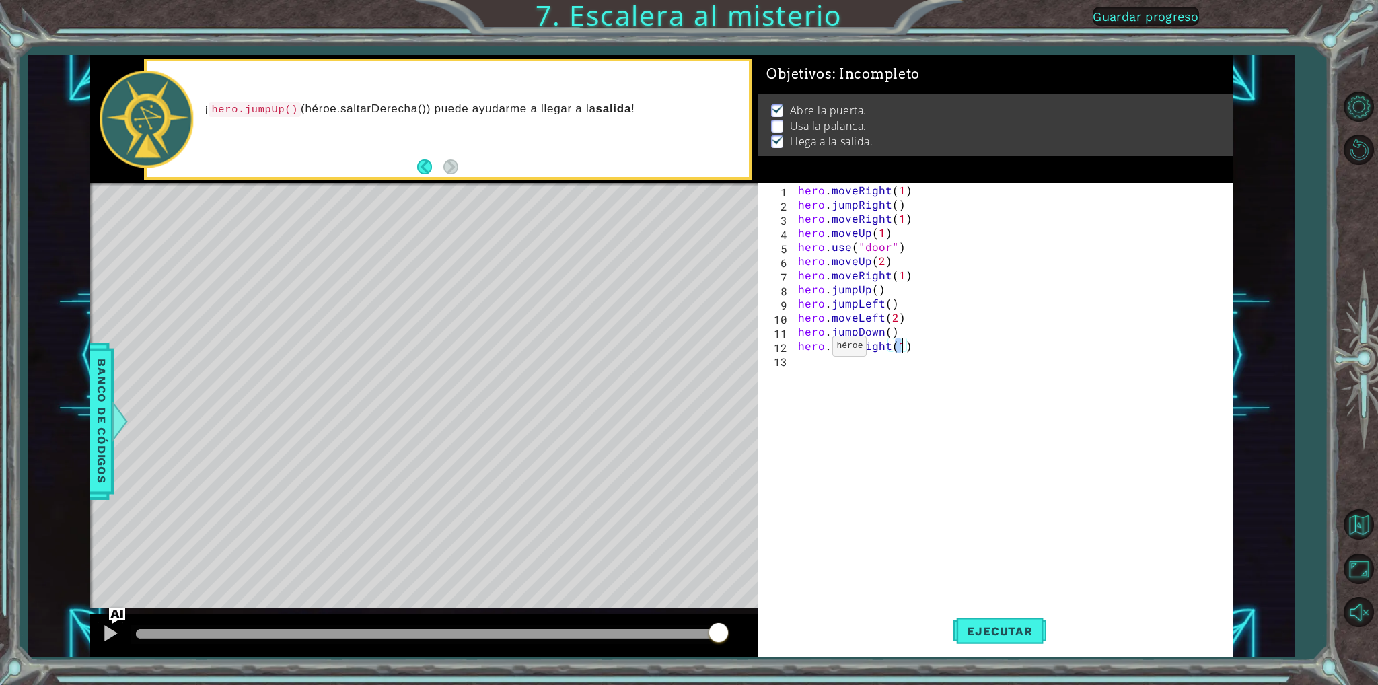
type textarea "hero.moveRight(2)"
click at [821, 364] on div "hero . moveRight ( 1 ) hero . jumpRight ( ) hero . moveRight ( 1 ) hero . moveU…" at bounding box center [1014, 409] width 439 height 452
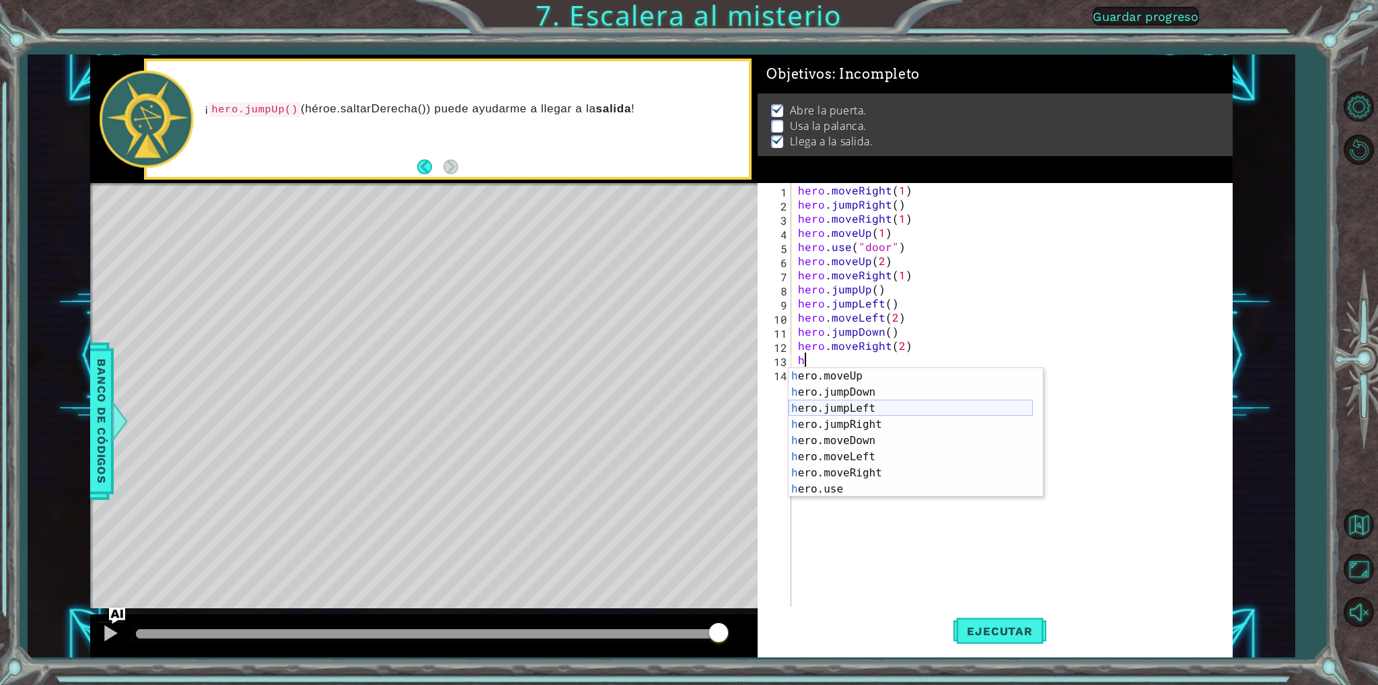
scroll to position [32, 0]
click at [835, 496] on div "h ero.moveUp Toca enter h ero.jumpDown Toca enter h ero.jumpLeft Toca enter h e…" at bounding box center [911, 449] width 244 height 162
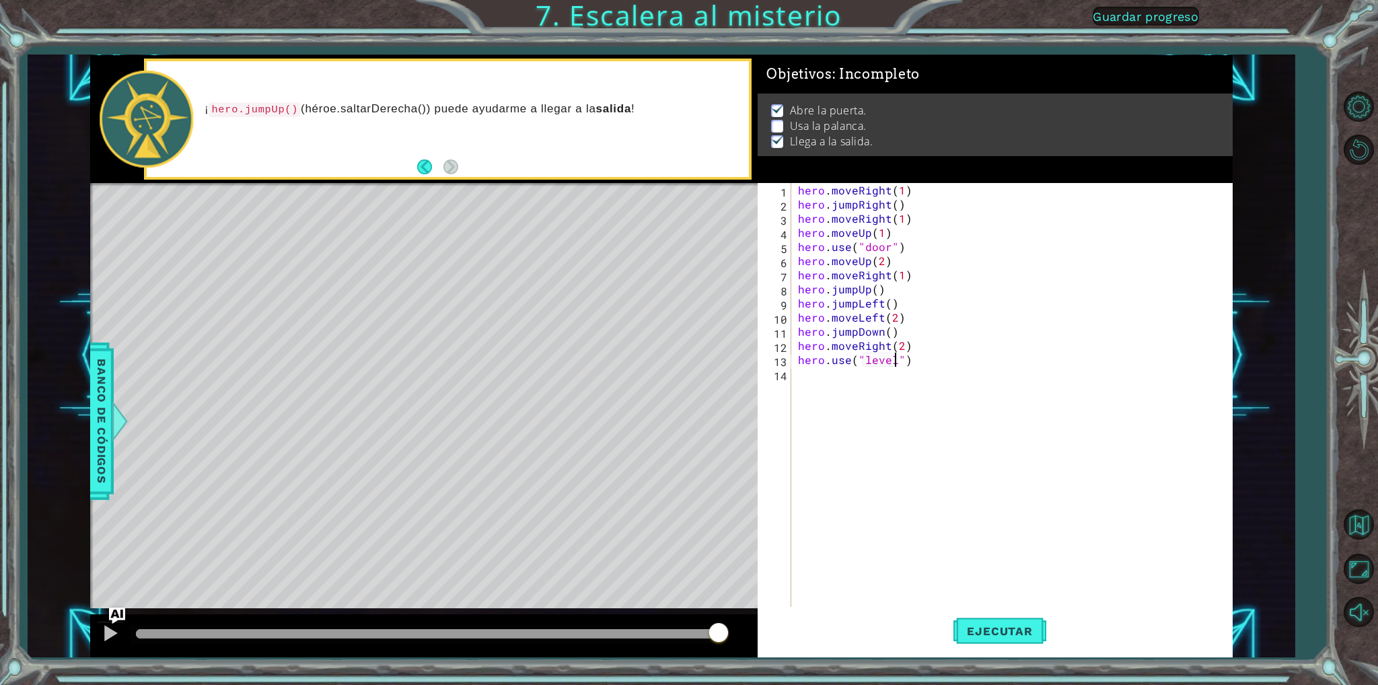
scroll to position [0, 5]
click at [1012, 631] on span "Ejecutar" at bounding box center [1000, 631] width 92 height 13
type textarea "hero.use("lever")"
click at [985, 647] on button "Ejecutar" at bounding box center [1000, 631] width 92 height 47
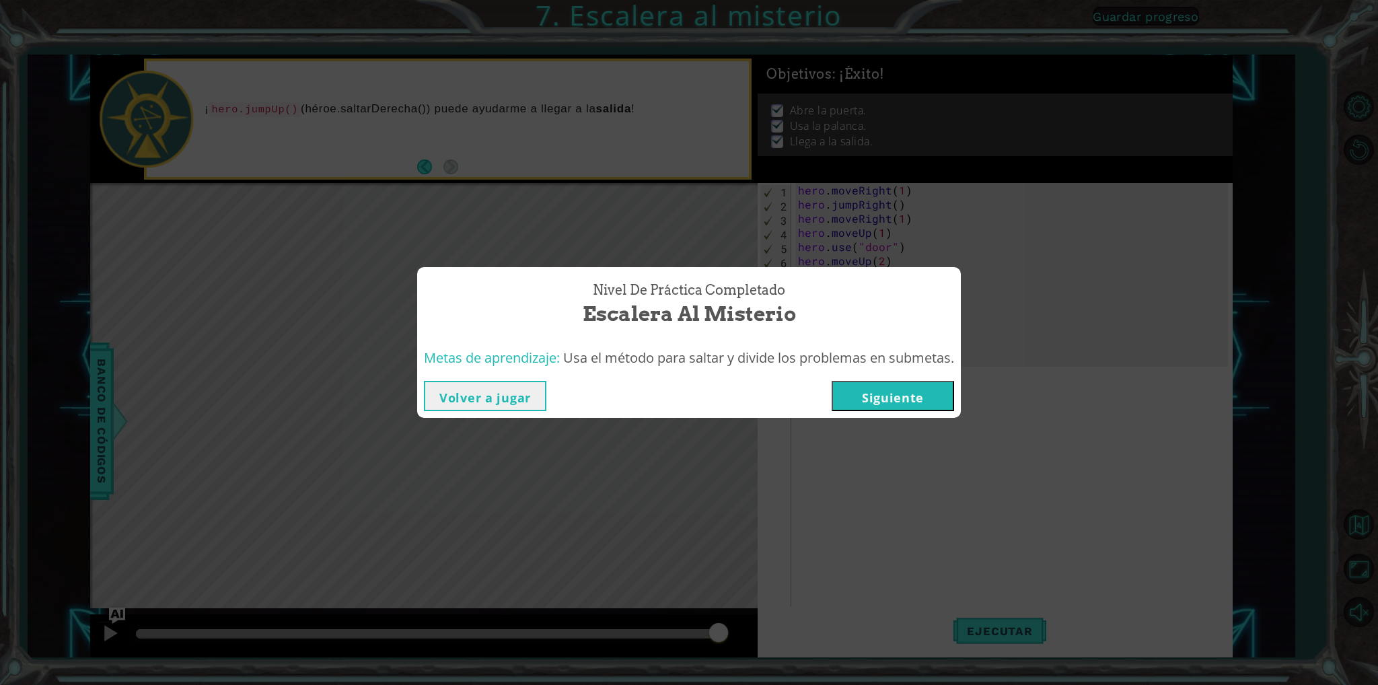
click at [919, 398] on button "Siguiente" at bounding box center [893, 396] width 122 height 30
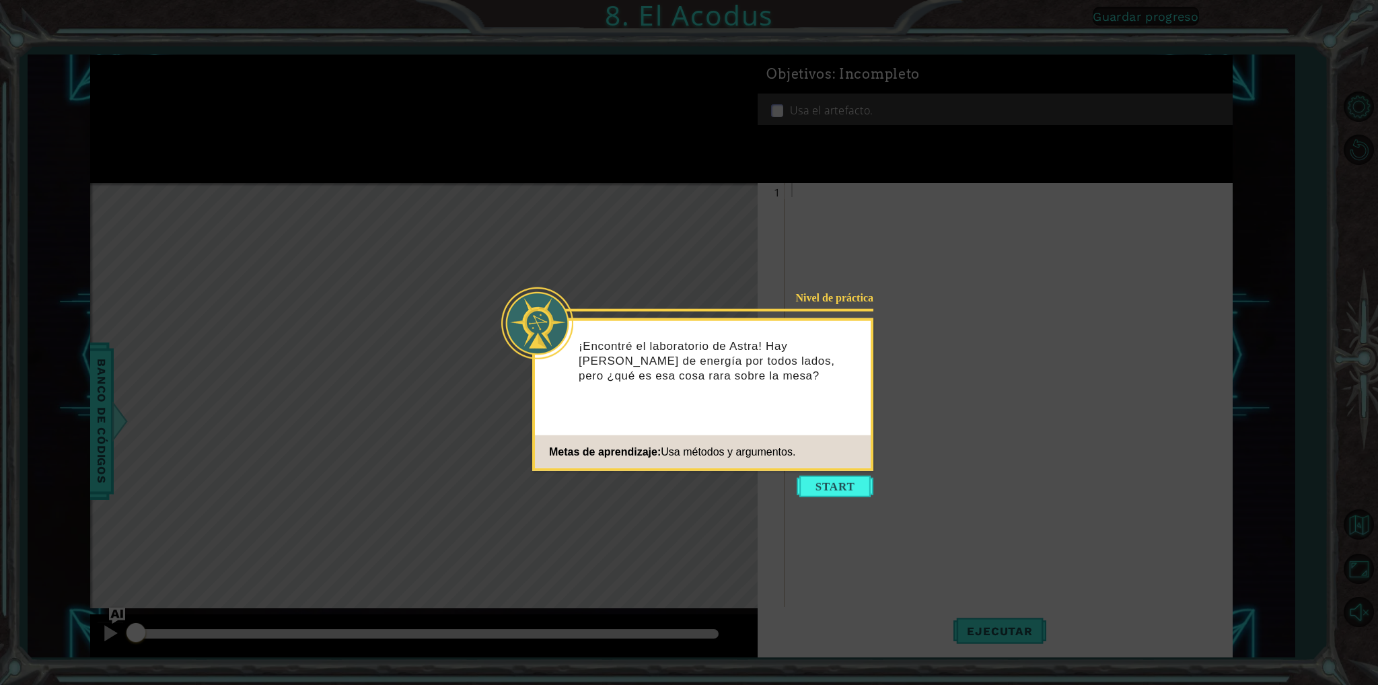
drag, startPoint x: 835, startPoint y: 488, endPoint x: 836, endPoint y: 481, distance: 6.9
click at [836, 483] on button "Start" at bounding box center [835, 487] width 77 height 22
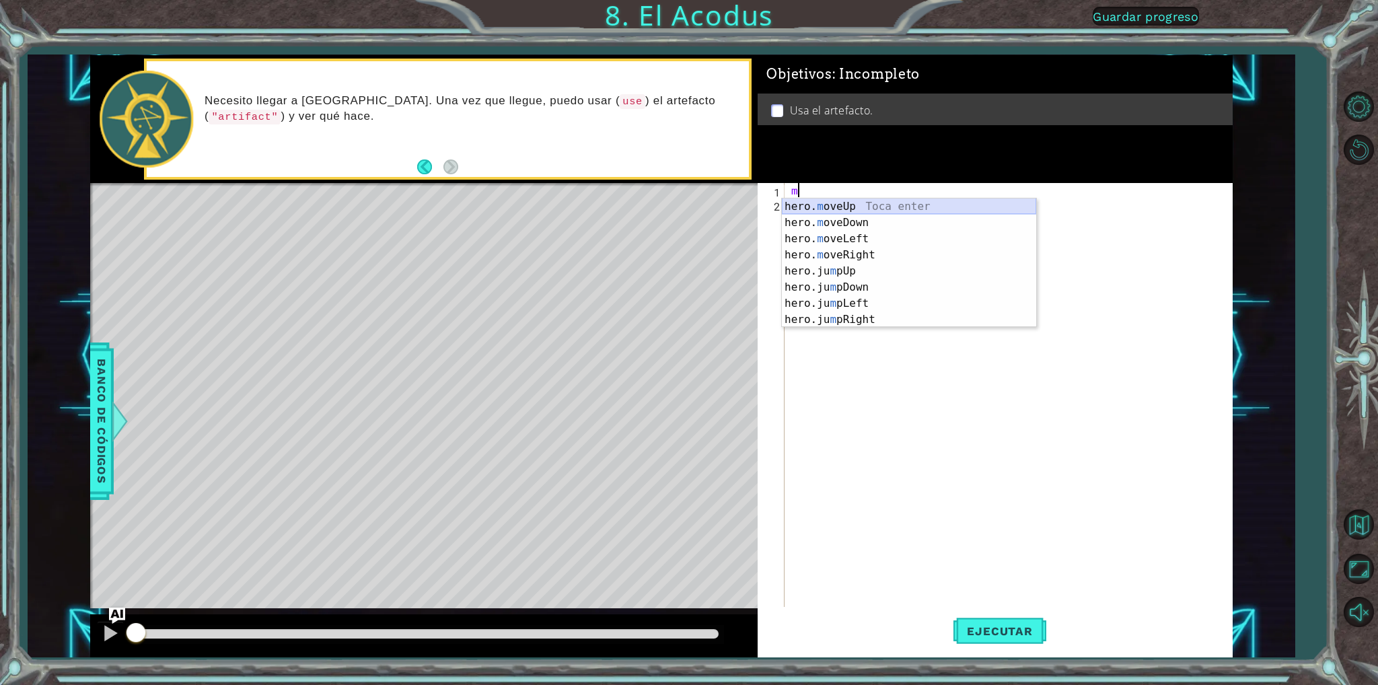
click at [858, 201] on div "hero. m oveUp Toca enter hero. m oveDown Toca enter hero. m oveLeft Toca enter …" at bounding box center [909, 280] width 254 height 162
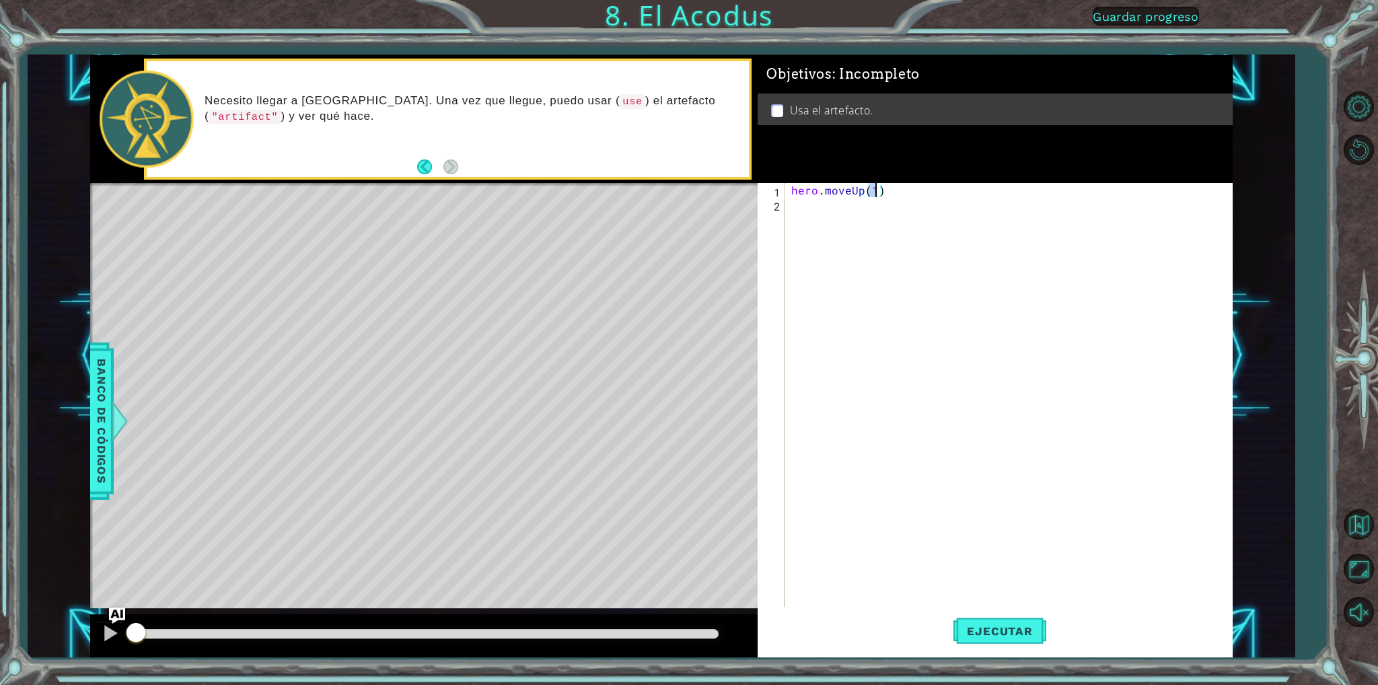
type textarea "hero.moveUp(2)"
click at [784, 203] on div "2" at bounding box center [772, 206] width 24 height 14
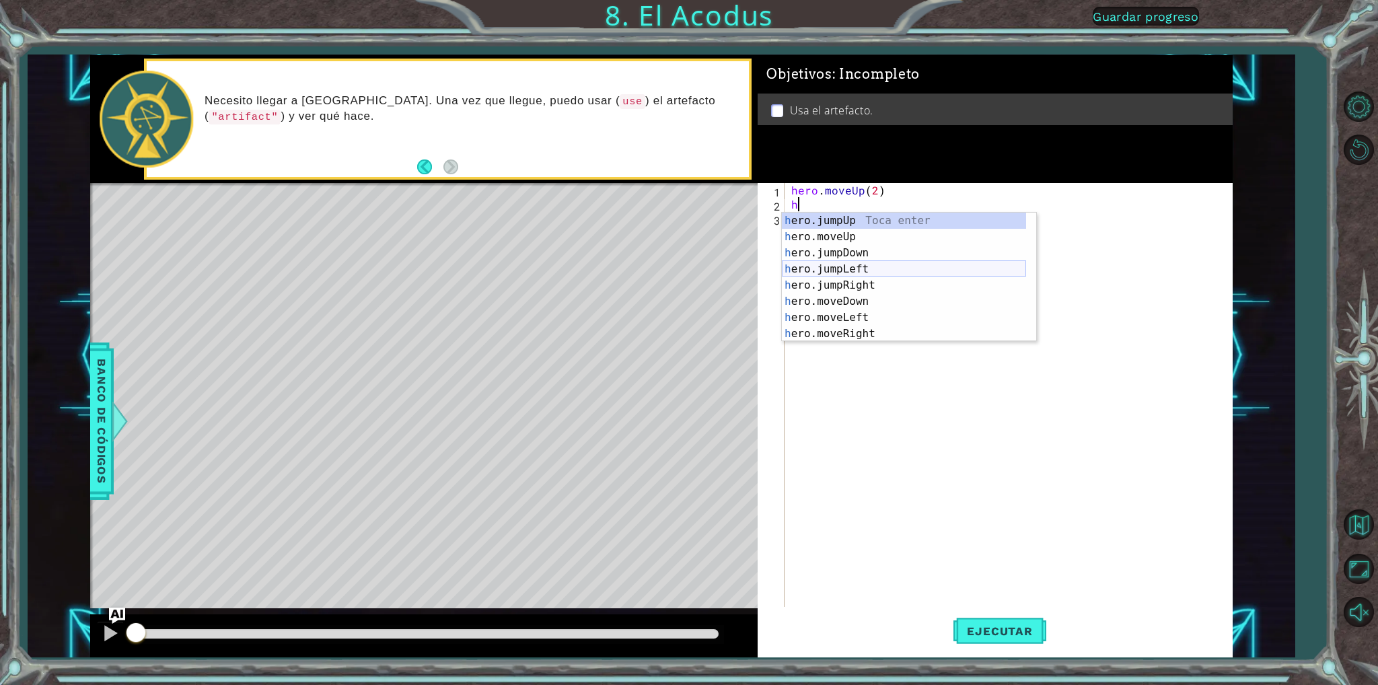
scroll to position [16, 0]
click at [849, 310] on div "h ero.moveUp Toca enter h ero.jumpDown Toca enter h ero.jumpLeft Toca enter h e…" at bounding box center [904, 294] width 244 height 162
type textarea "hero.moveRight(1)"
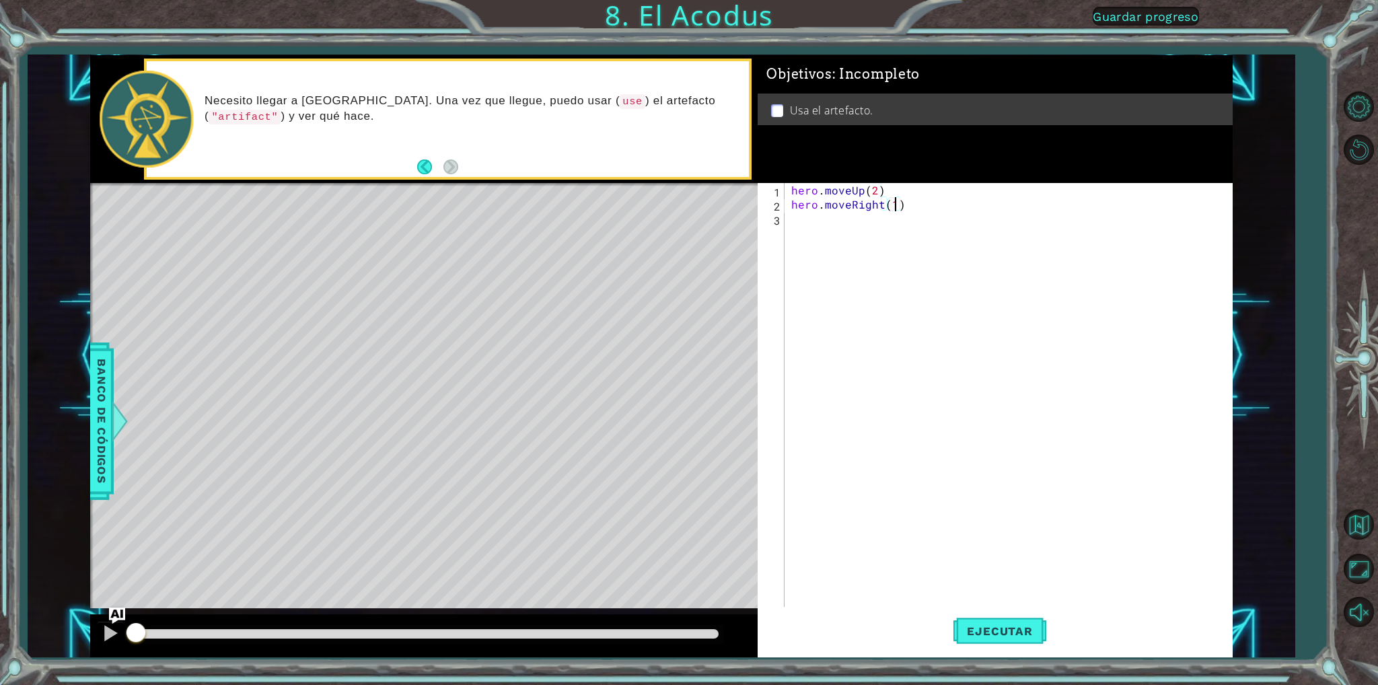
scroll to position [0, 5]
click at [805, 227] on div "hero . moveUp ( 2 ) hero . moveRight ( 1 )" at bounding box center [1012, 409] width 446 height 452
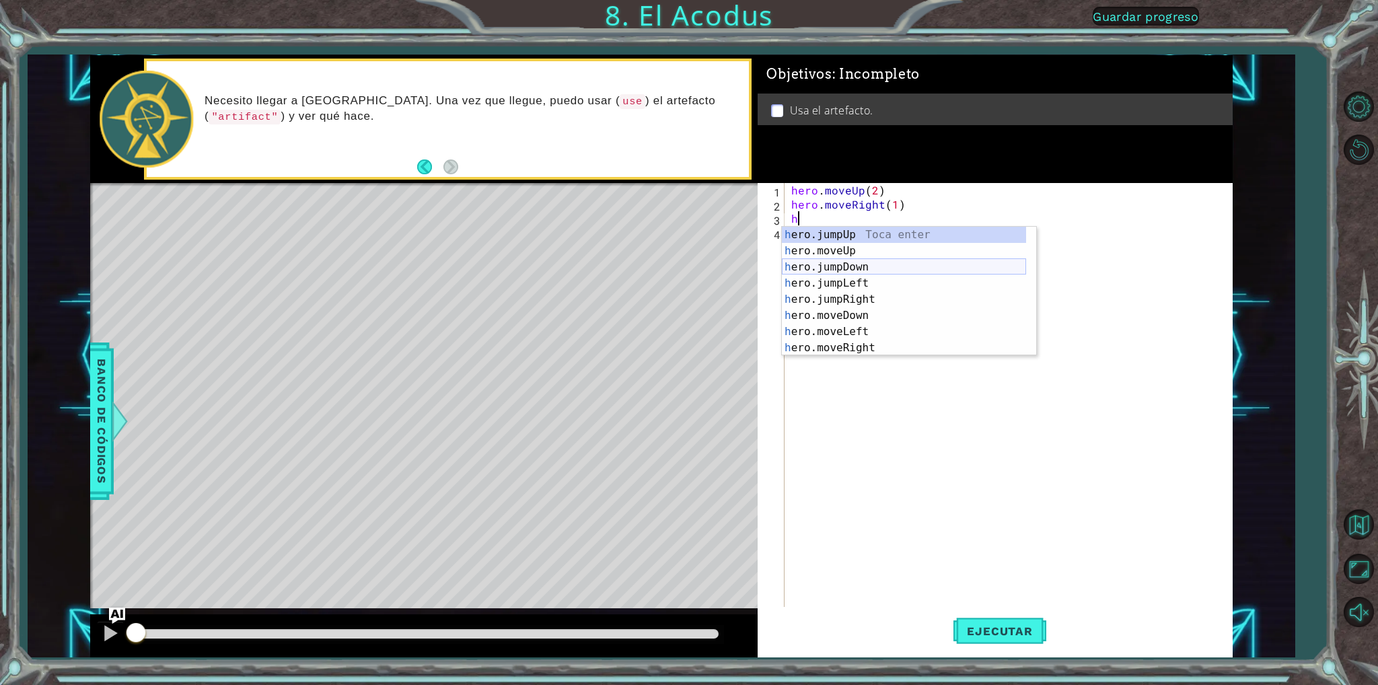
scroll to position [16, 0]
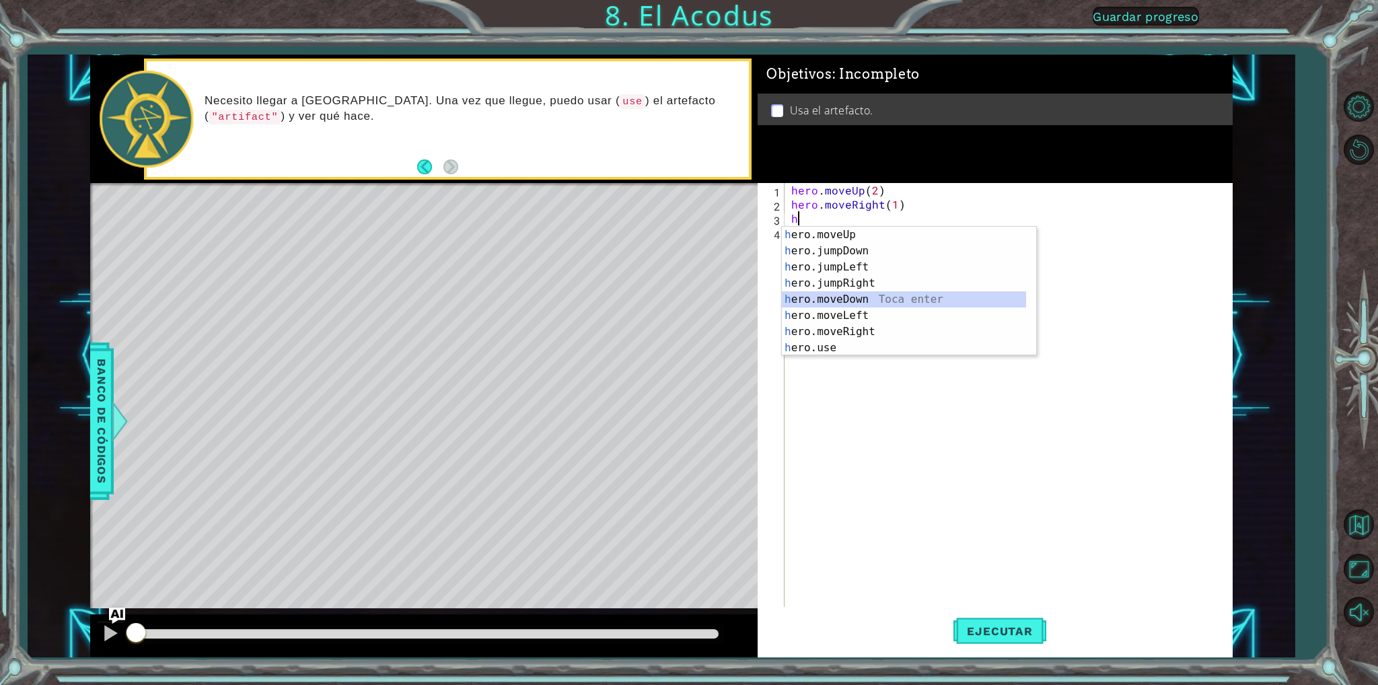
click at [901, 294] on div "h ero.moveUp Toca enter h ero.jumpDown Toca enter h ero.jumpLeft Toca enter h e…" at bounding box center [904, 308] width 244 height 162
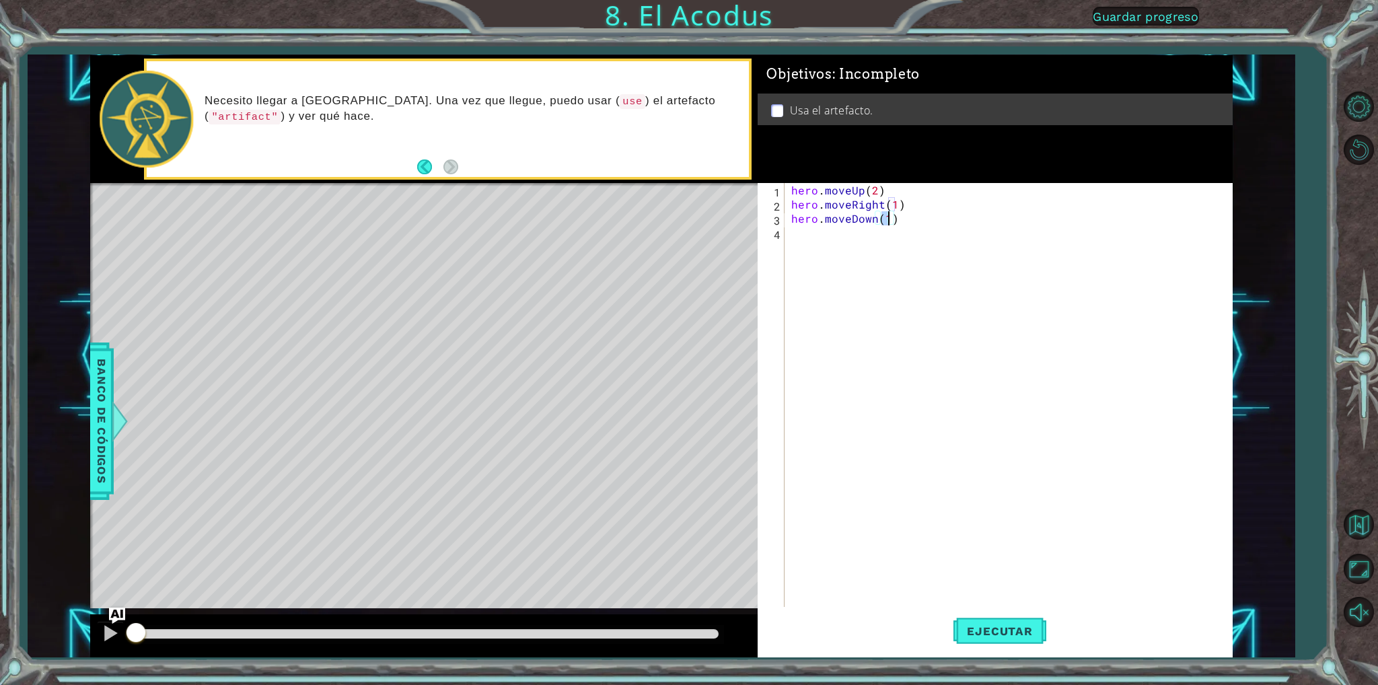
type textarea "hero.moveDown(2)"
click at [794, 232] on div "hero . moveUp ( 2 ) hero . moveRight ( 1 ) hero . moveDown ( 2 )" at bounding box center [1012, 409] width 446 height 452
type textarea "h"
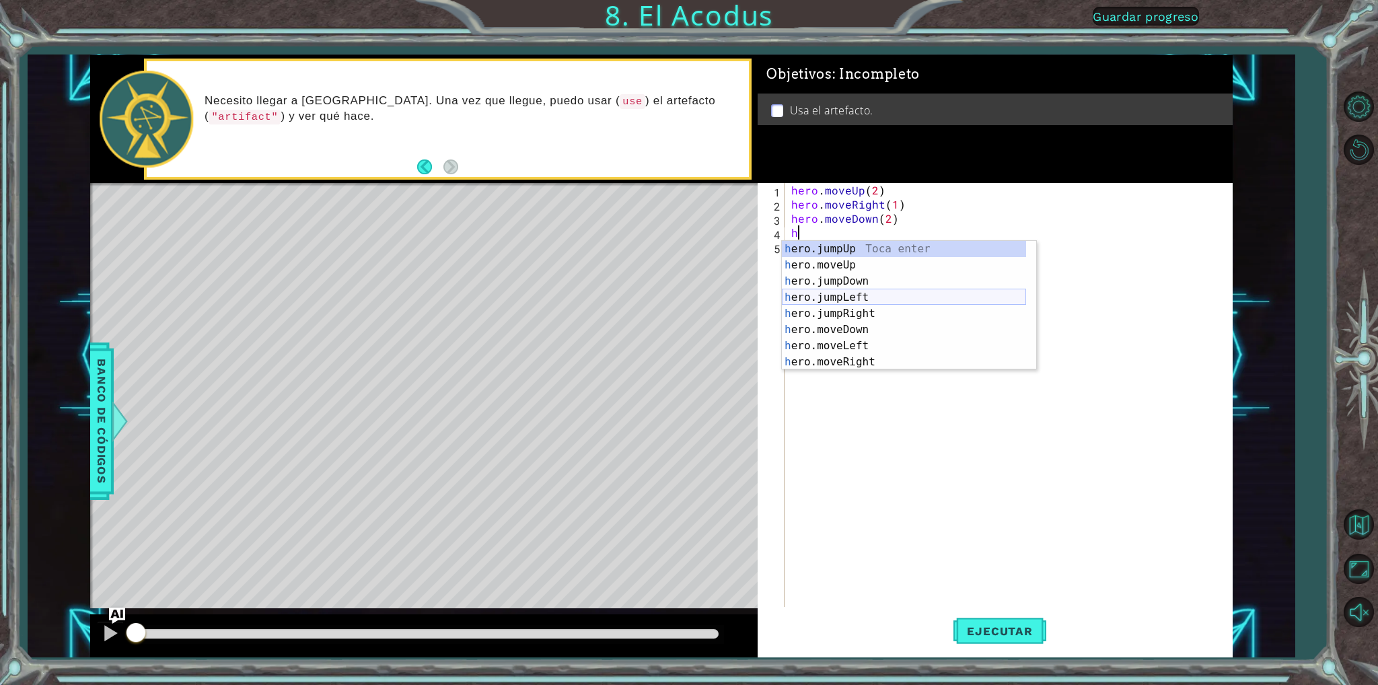
click at [869, 299] on div "h ero.jumpUp Toca enter h ero.moveUp Toca enter h ero.jumpDown Toca enter h ero…" at bounding box center [904, 322] width 244 height 162
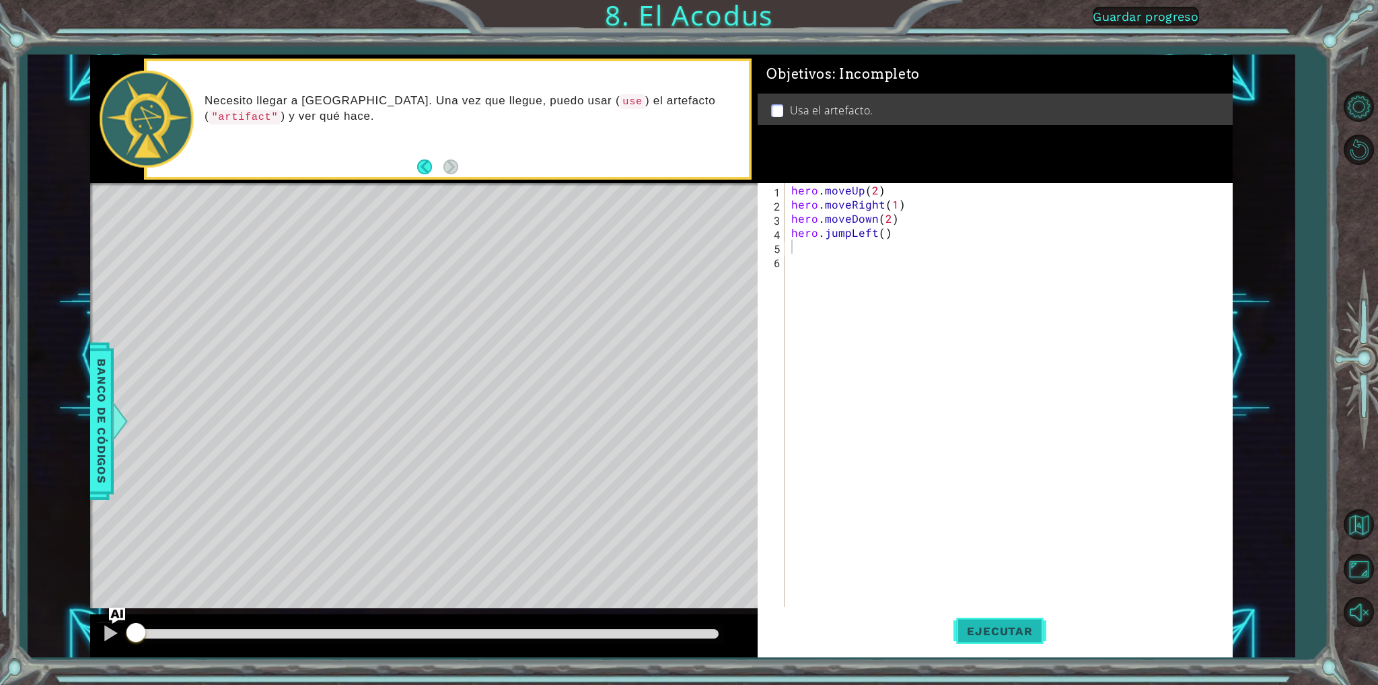
click at [988, 616] on button "Ejecutar" at bounding box center [1000, 631] width 92 height 47
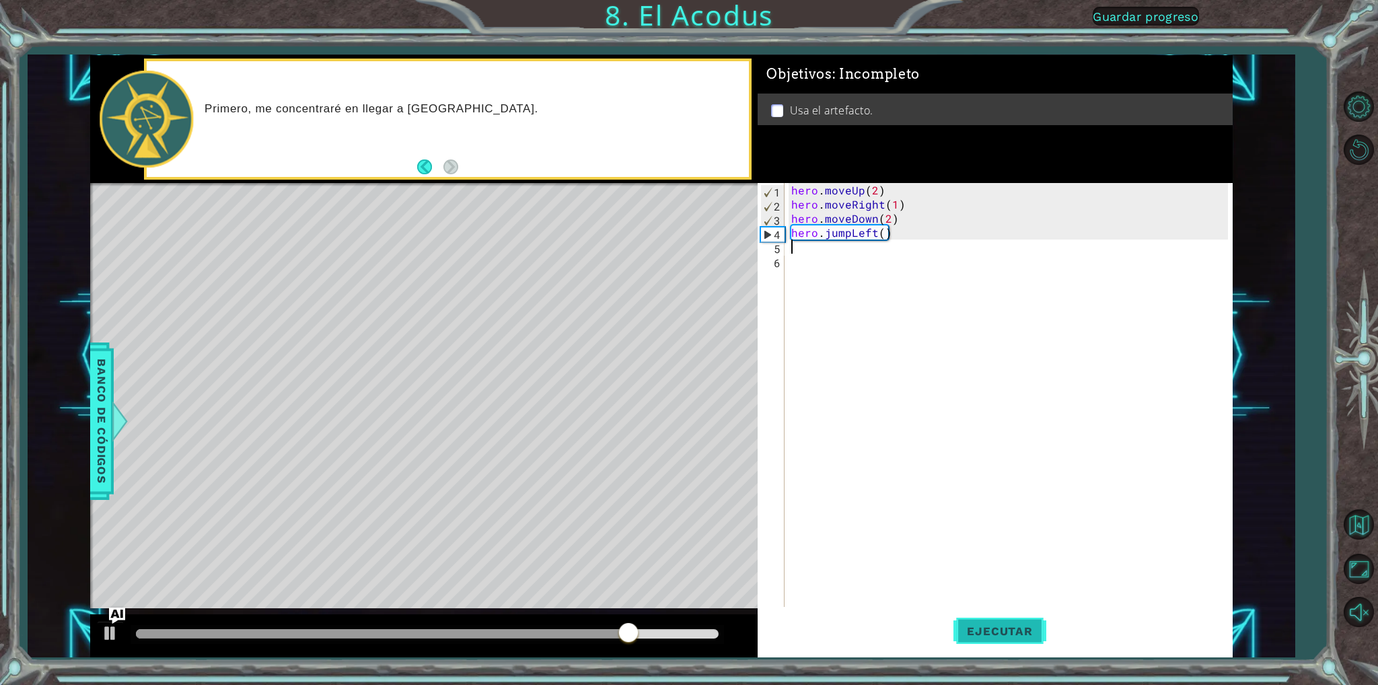
click at [954, 643] on button "Ejecutar" at bounding box center [1000, 631] width 92 height 47
click at [874, 207] on div "hero . moveUp ( 2 ) hero . moveRight ( 1 ) hero . moveDown ( 2 ) hero . jumpLef…" at bounding box center [1012, 409] width 446 height 452
click at [876, 207] on div "hero . moveUp ( 2 ) hero . moveRight ( 1 ) hero . moveDown ( 2 ) hero . jumpLef…" at bounding box center [1012, 409] width 446 height 452
click at [880, 204] on div "hero . moveUp ( 2 ) hero . moveRight ( 1 ) hero . moveDown ( 2 ) hero . jumpLef…" at bounding box center [1012, 409] width 446 height 452
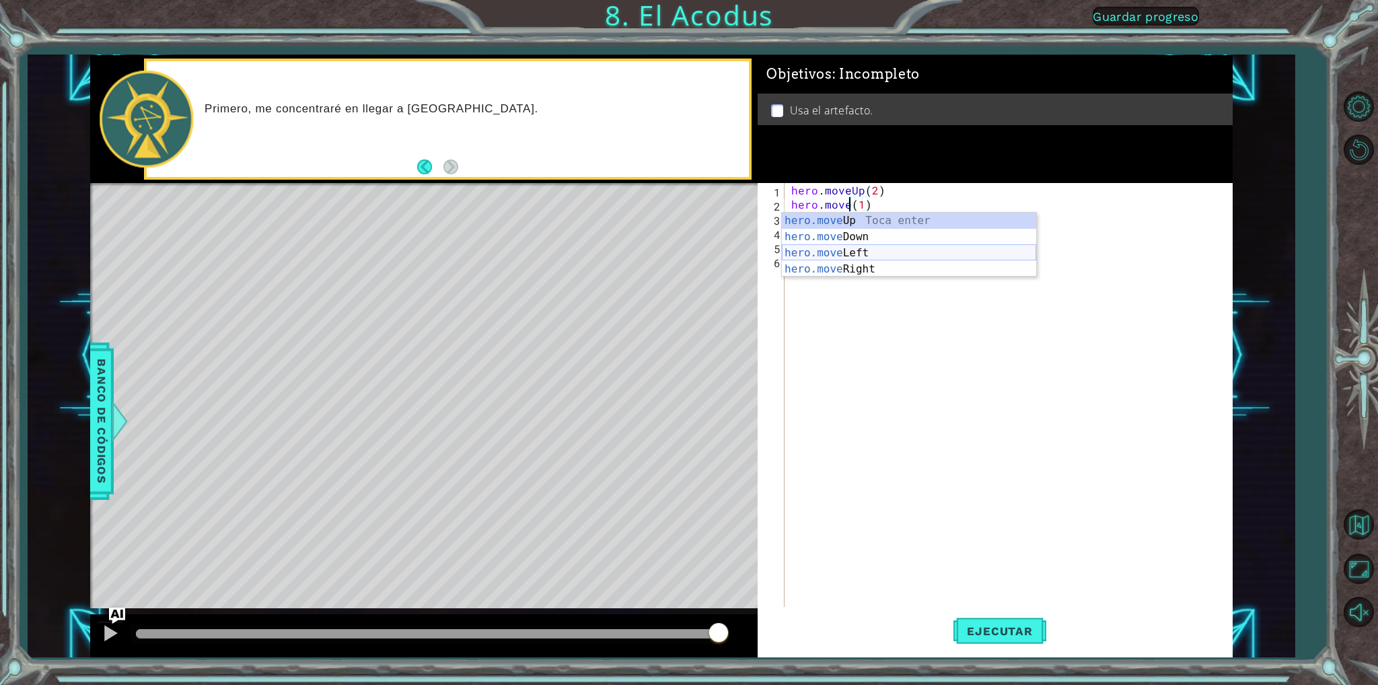
click at [872, 254] on div "hero.move Up Toca enter hero.move Down Toca enter hero.move Left Toca enter her…" at bounding box center [909, 261] width 254 height 97
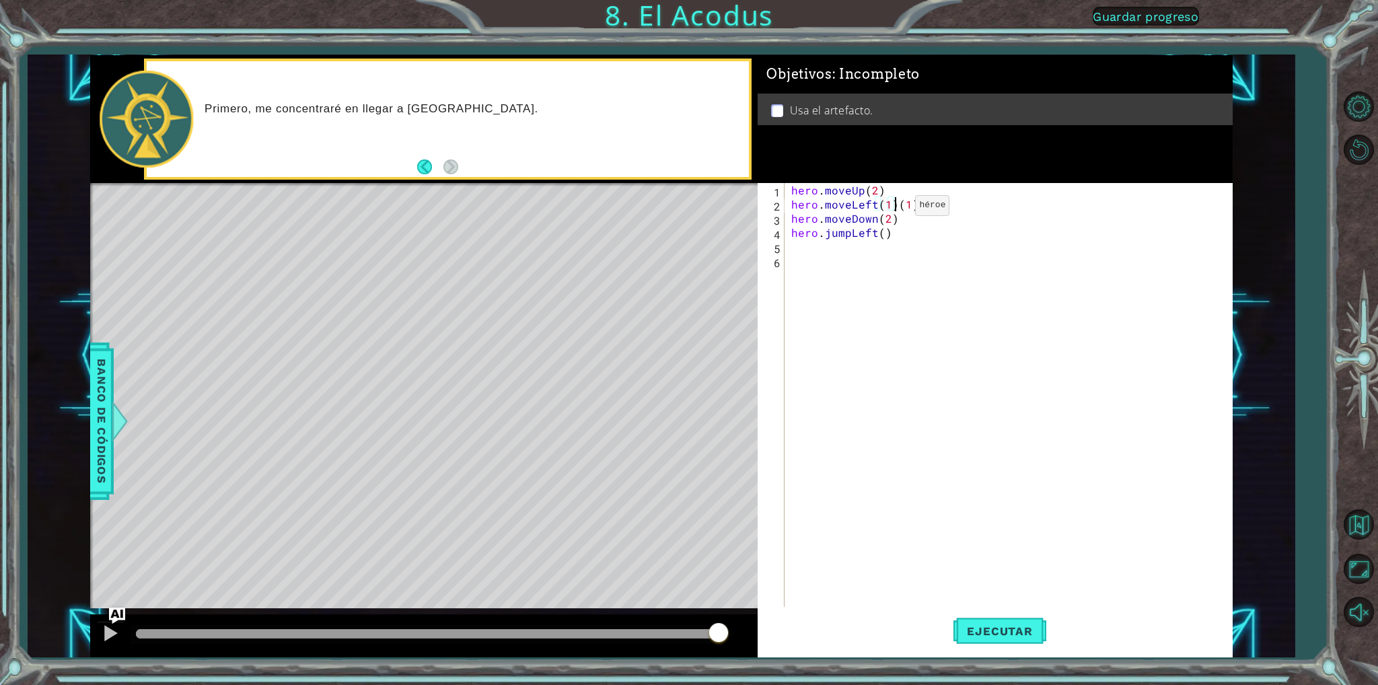
click at [892, 209] on div "hero . moveUp ( 2 ) hero . moveLeft ( 1 ) ( 1 ) hero . moveDown ( 2 ) hero . ju…" at bounding box center [1012, 409] width 446 height 452
click at [870, 217] on div "hero.moveLeft Toca enter" at bounding box center [909, 237] width 254 height 48
click at [888, 207] on div "hero . moveUp ( 2 ) hero . moveLeft ( ) ( 1 ) hero . moveDown ( 2 ) hero . jump…" at bounding box center [1012, 409] width 446 height 452
type textarea "hero.moveLeft(1)"
drag, startPoint x: 1004, startPoint y: 627, endPoint x: 1010, endPoint y: 614, distance: 13.5
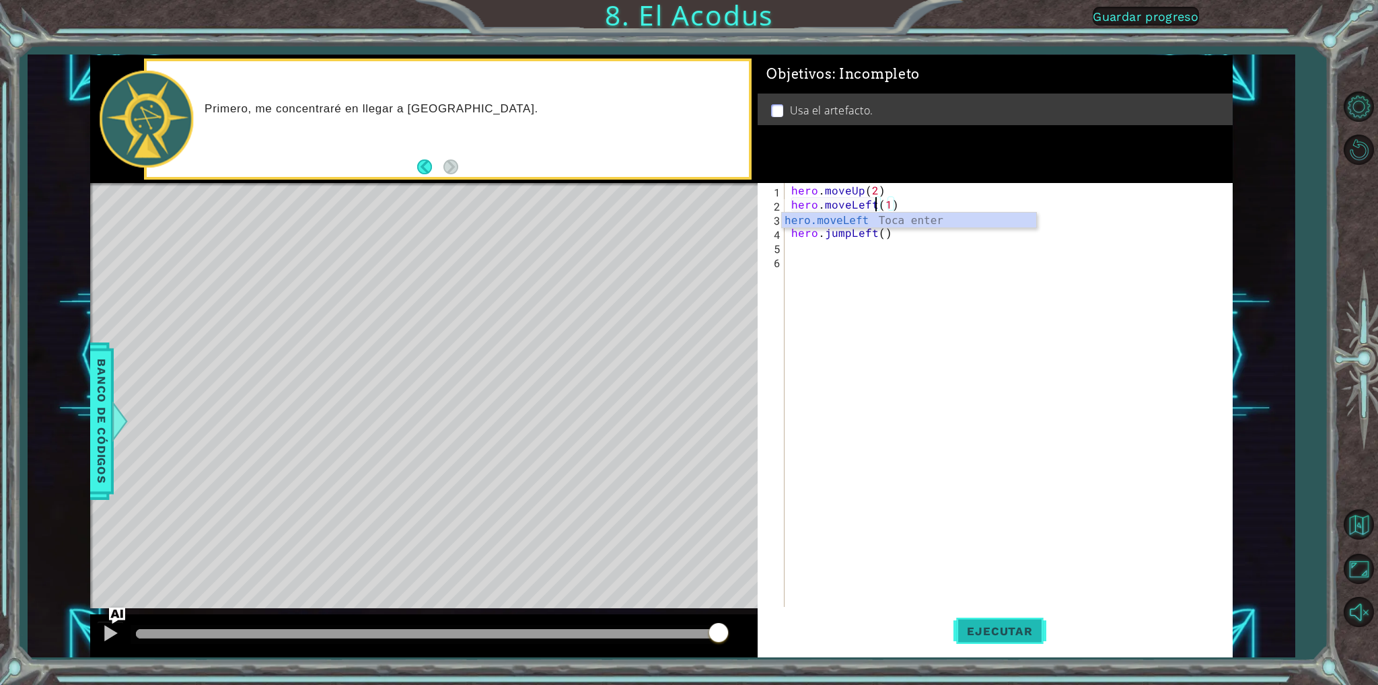
click at [1007, 625] on span "Ejecutar" at bounding box center [1000, 631] width 92 height 13
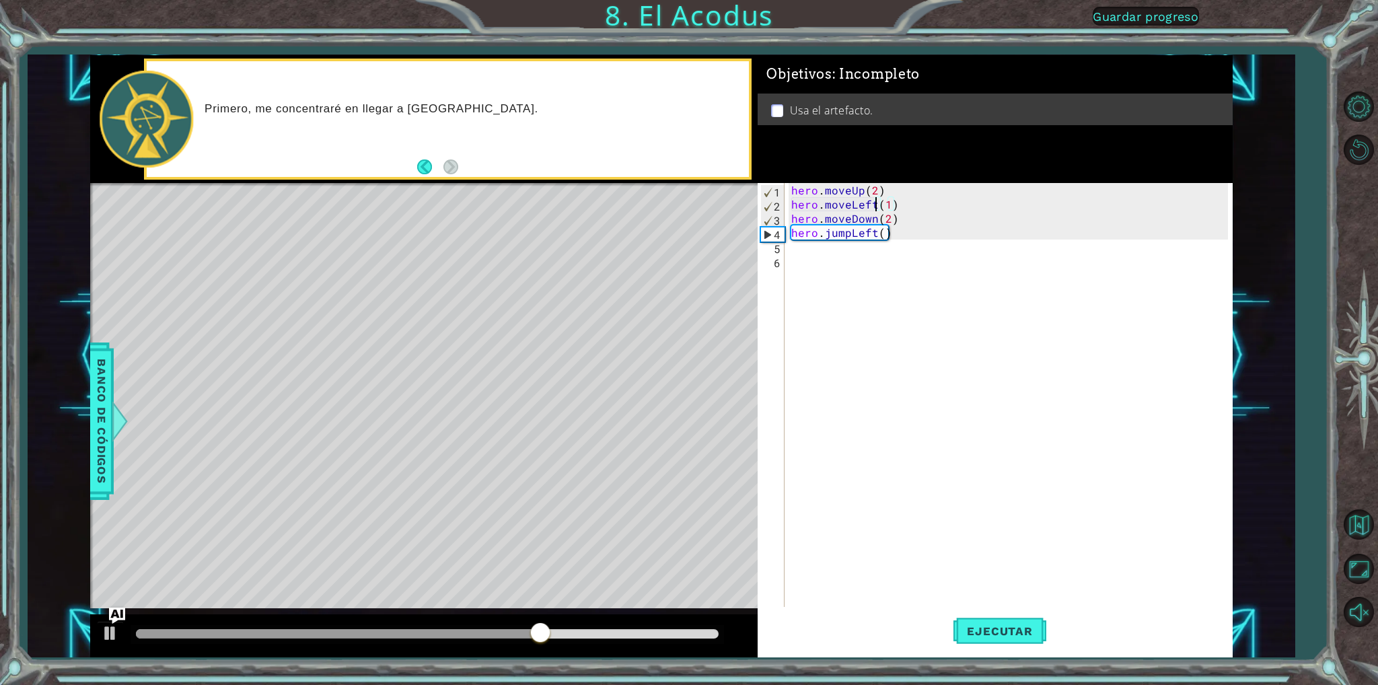
click at [808, 248] on div "hero . moveUp ( 2 ) hero . moveLeft ( 1 ) hero . moveDown ( 2 ) hero . jumpLeft…" at bounding box center [1012, 409] width 446 height 452
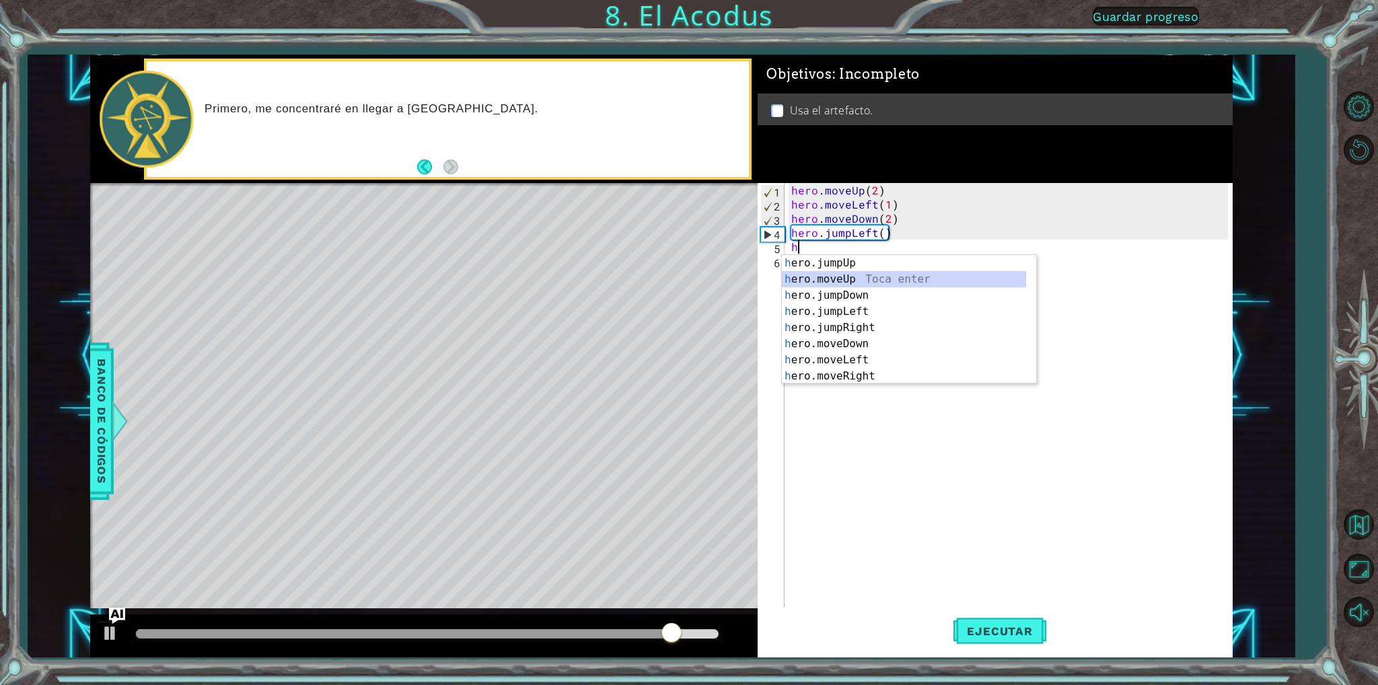
click at [905, 276] on div "h ero.jumpUp Toca enter h ero.moveUp Toca enter h ero.jumpDown Toca enter h ero…" at bounding box center [909, 336] width 254 height 162
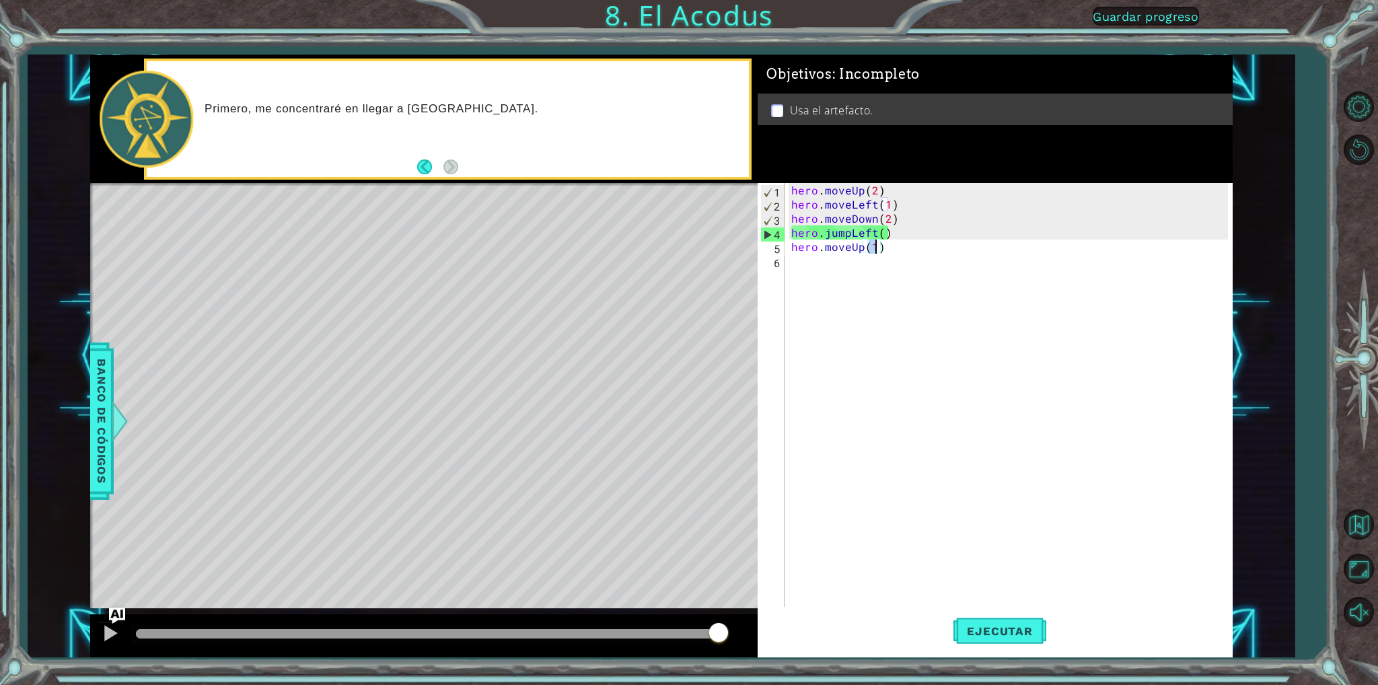
type textarea "hero.moveUp(2)"
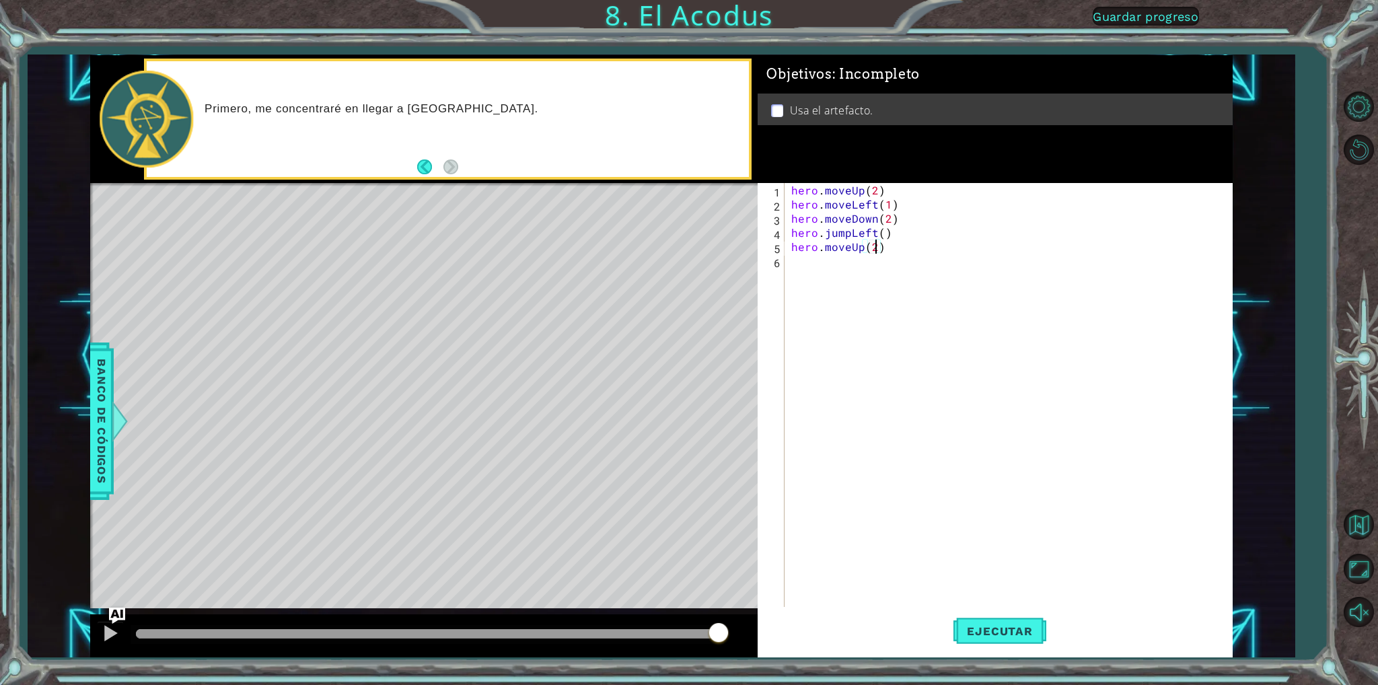
scroll to position [0, 5]
click at [800, 282] on div "hero . moveUp ( 2 ) hero . moveLeft ( 1 ) hero . moveDown ( 2 ) hero . jumpLeft…" at bounding box center [1012, 409] width 446 height 452
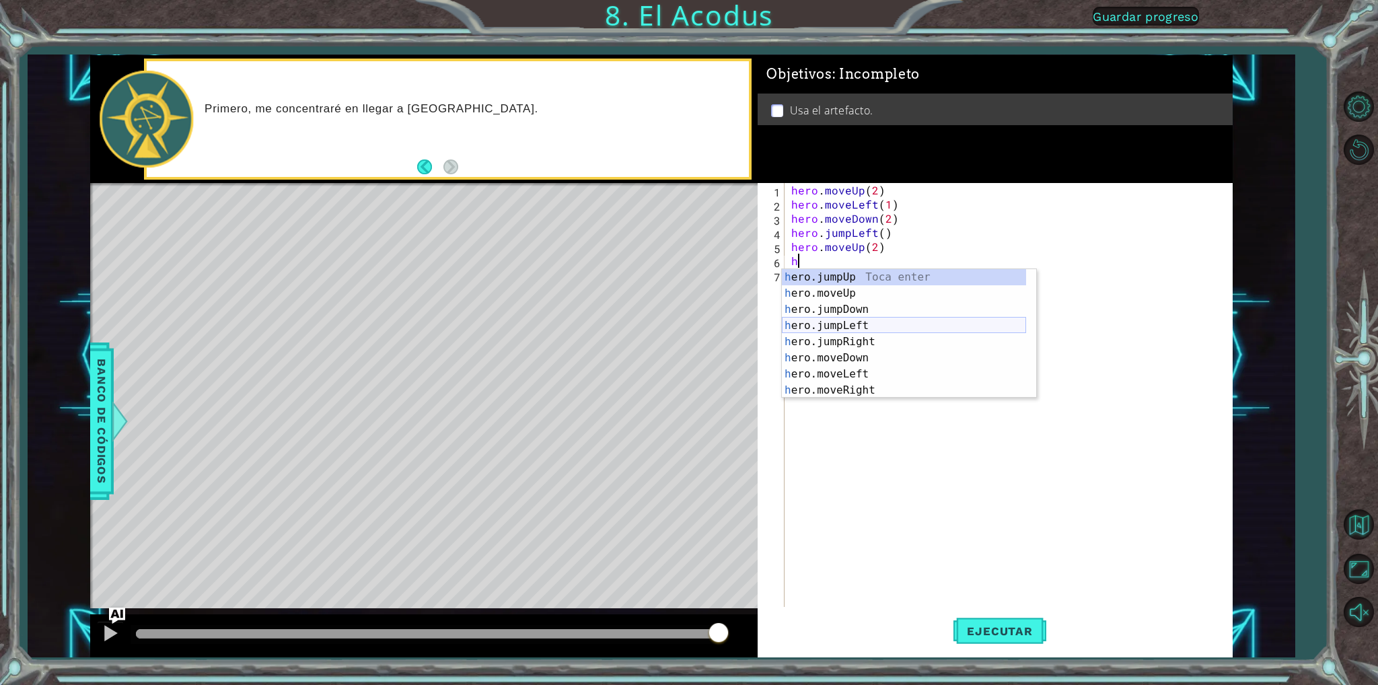
scroll to position [16, 0]
click at [855, 371] on div "h ero.moveUp Toca enter h ero.jumpDown Toca enter h ero.jumpLeft Toca enter h e…" at bounding box center [904, 350] width 244 height 162
type textarea "hero.moveRight(1)"
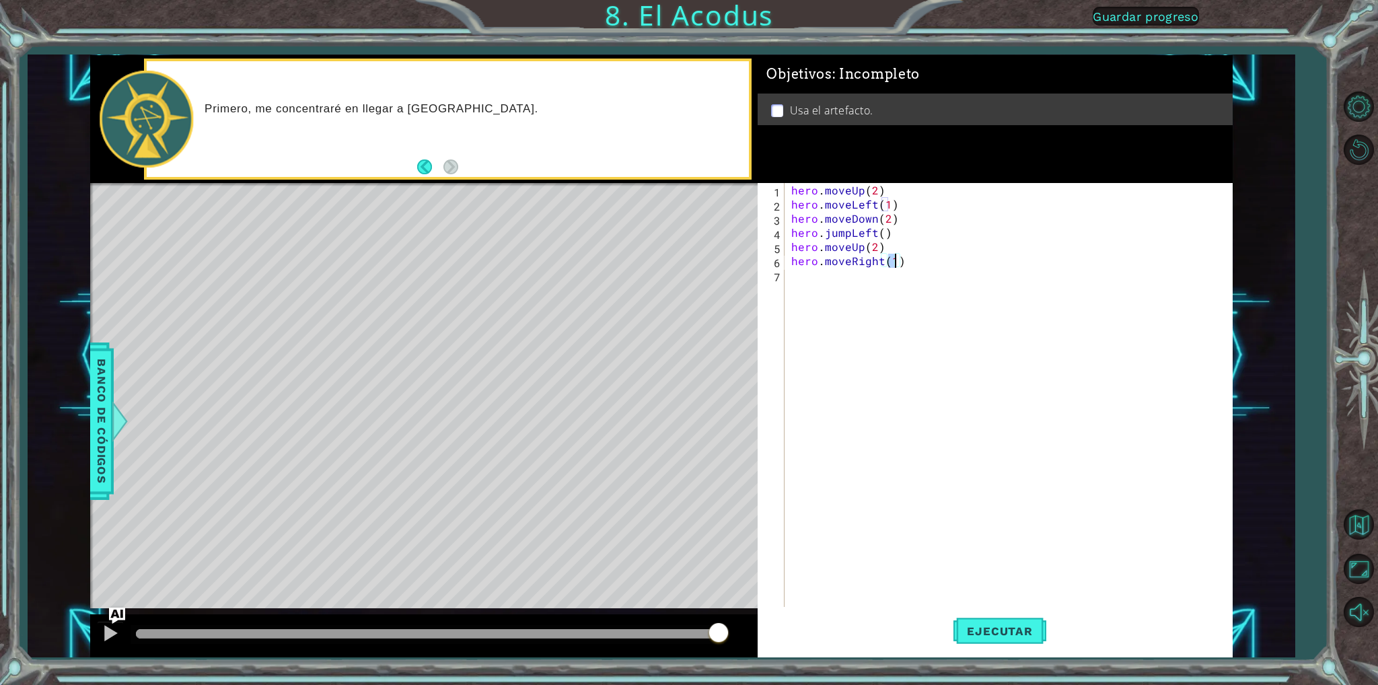
scroll to position [0, 5]
click at [809, 287] on div "hero . moveUp ( 2 ) hero . moveLeft ( 1 ) hero . moveDown ( 2 ) hero . jumpLeft…" at bounding box center [1012, 409] width 446 height 452
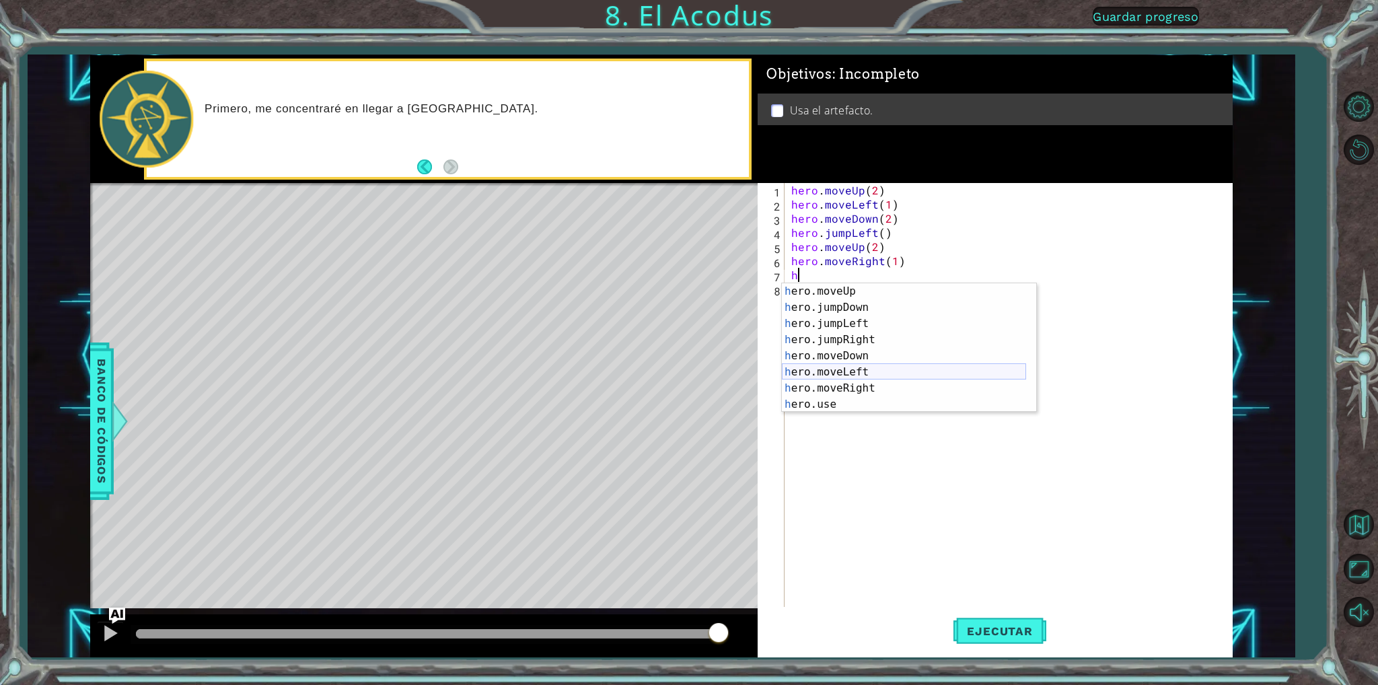
scroll to position [16, 0]
click at [855, 407] on div "h ero.moveUp Toca enter h ero.jumpDown Toca enter h ero.jumpLeft Toca enter h e…" at bounding box center [904, 364] width 244 height 162
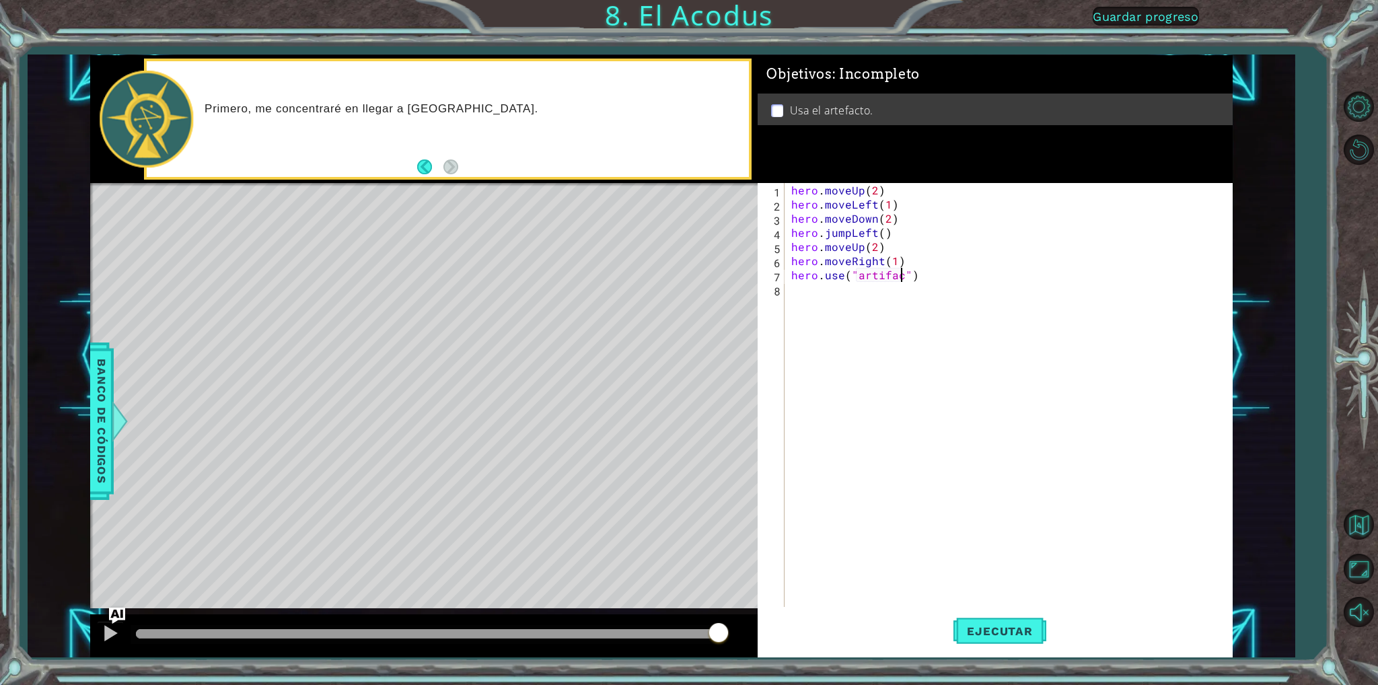
scroll to position [0, 7]
type textarea "hero.use("artifact")"
click at [967, 639] on button "Ejecutar" at bounding box center [1000, 631] width 92 height 47
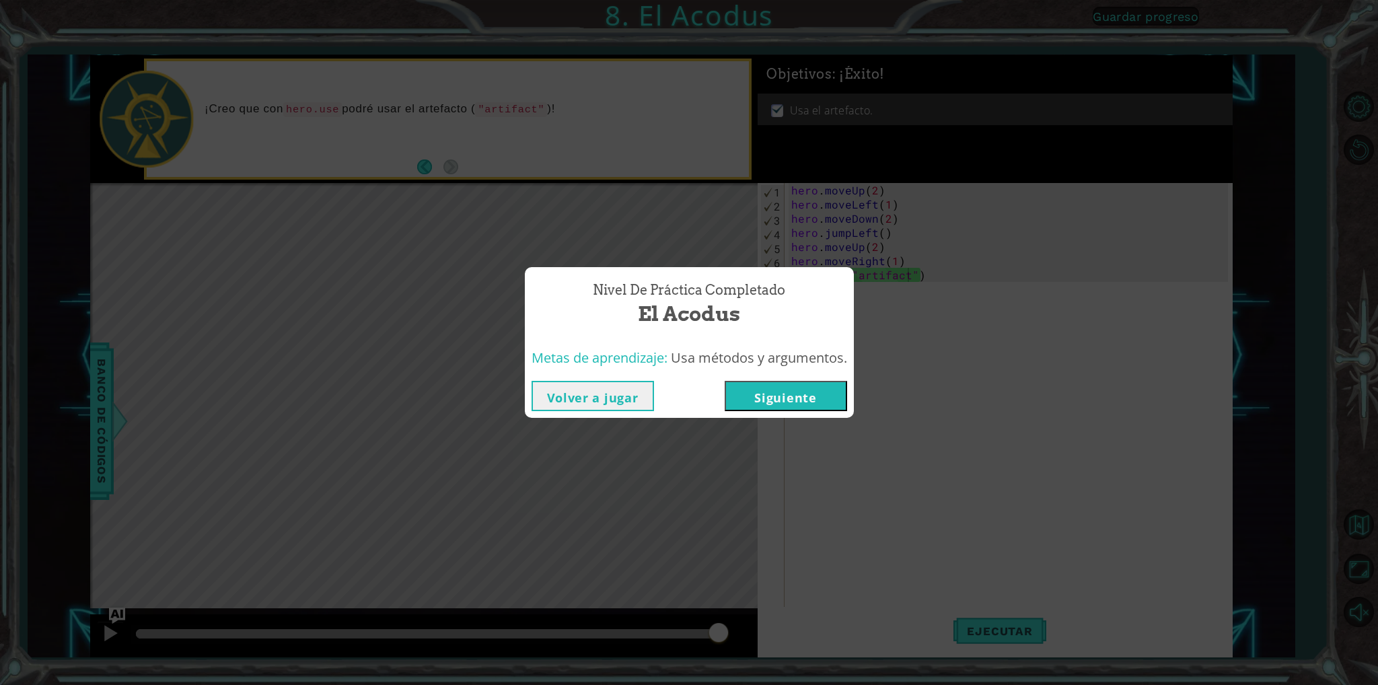
click at [792, 391] on button "Siguiente" at bounding box center [786, 396] width 122 height 30
